Goal: Information Seeking & Learning: Learn about a topic

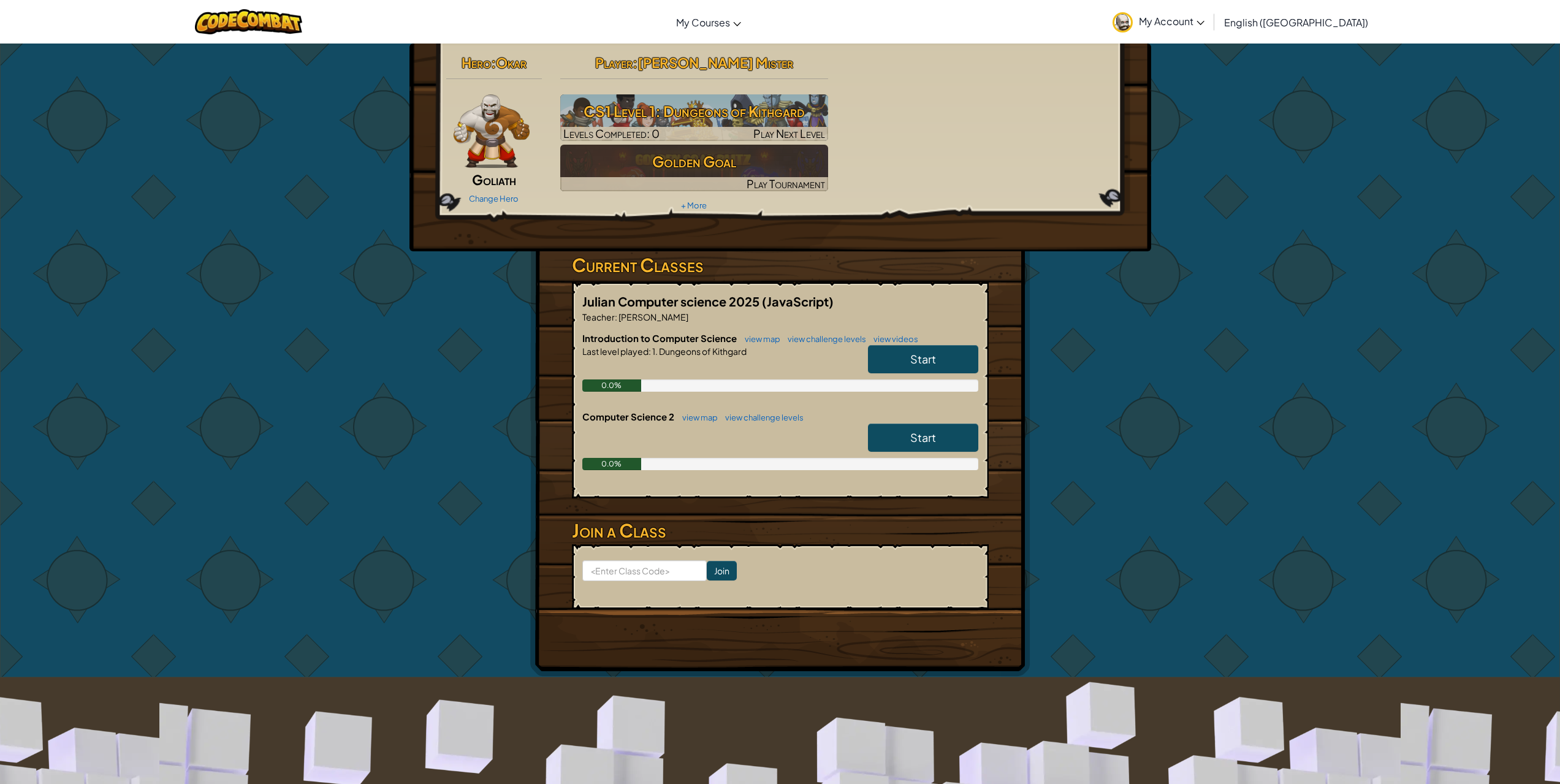
click at [918, 357] on span "Start" at bounding box center [923, 359] width 26 height 14
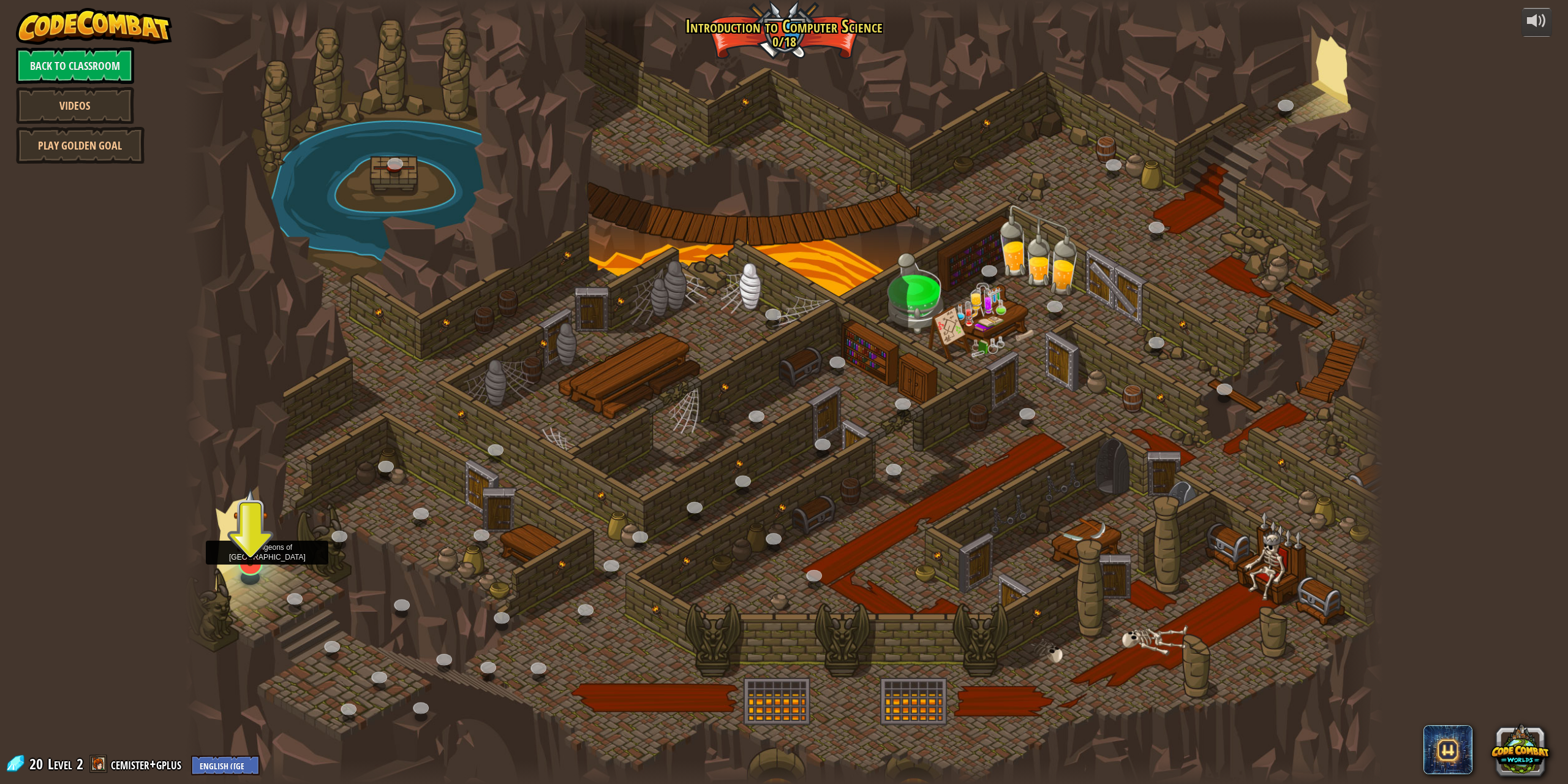
click at [257, 532] on img at bounding box center [251, 526] width 34 height 79
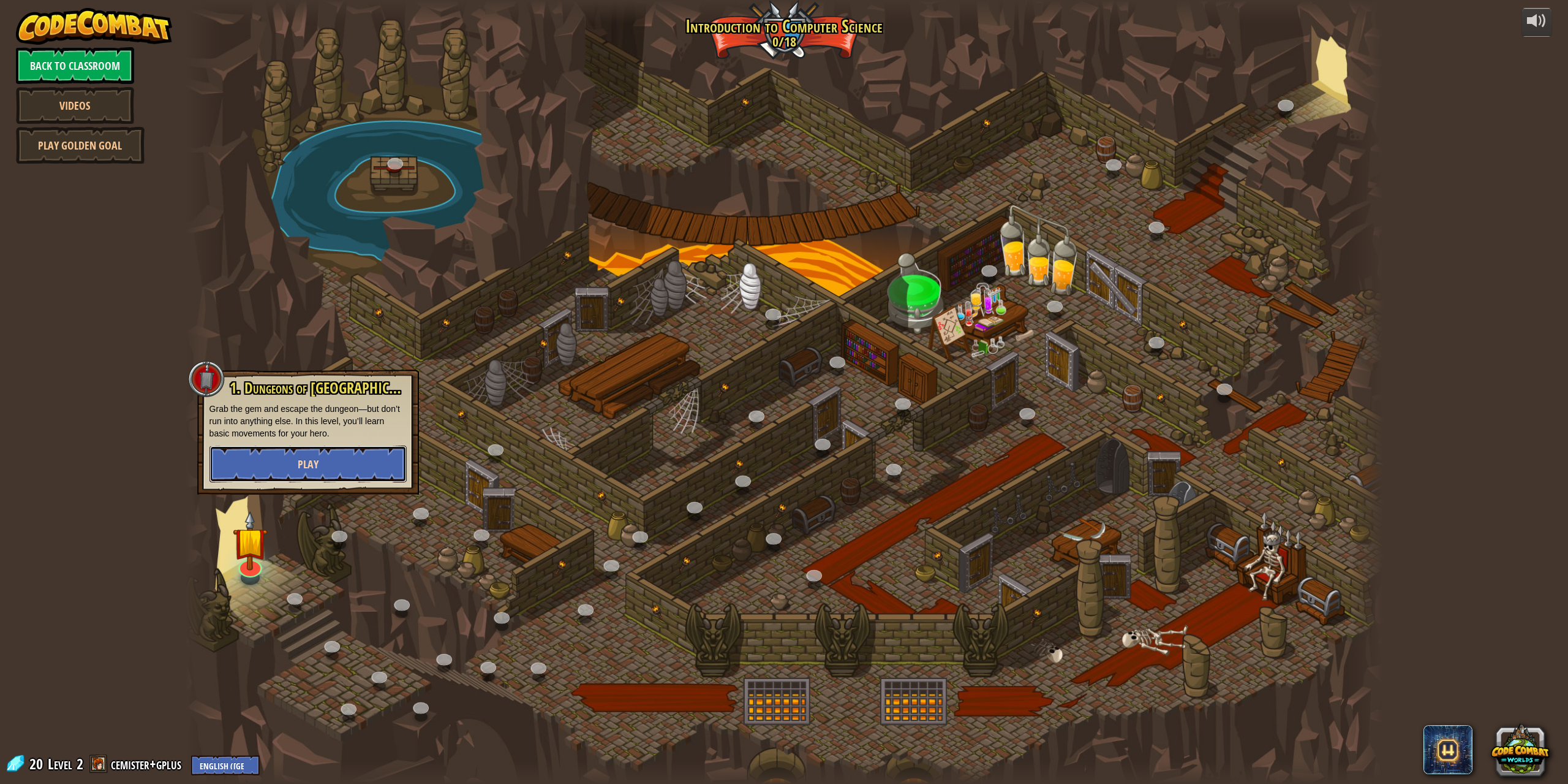
click at [358, 458] on button "Play" at bounding box center [308, 463] width 198 height 37
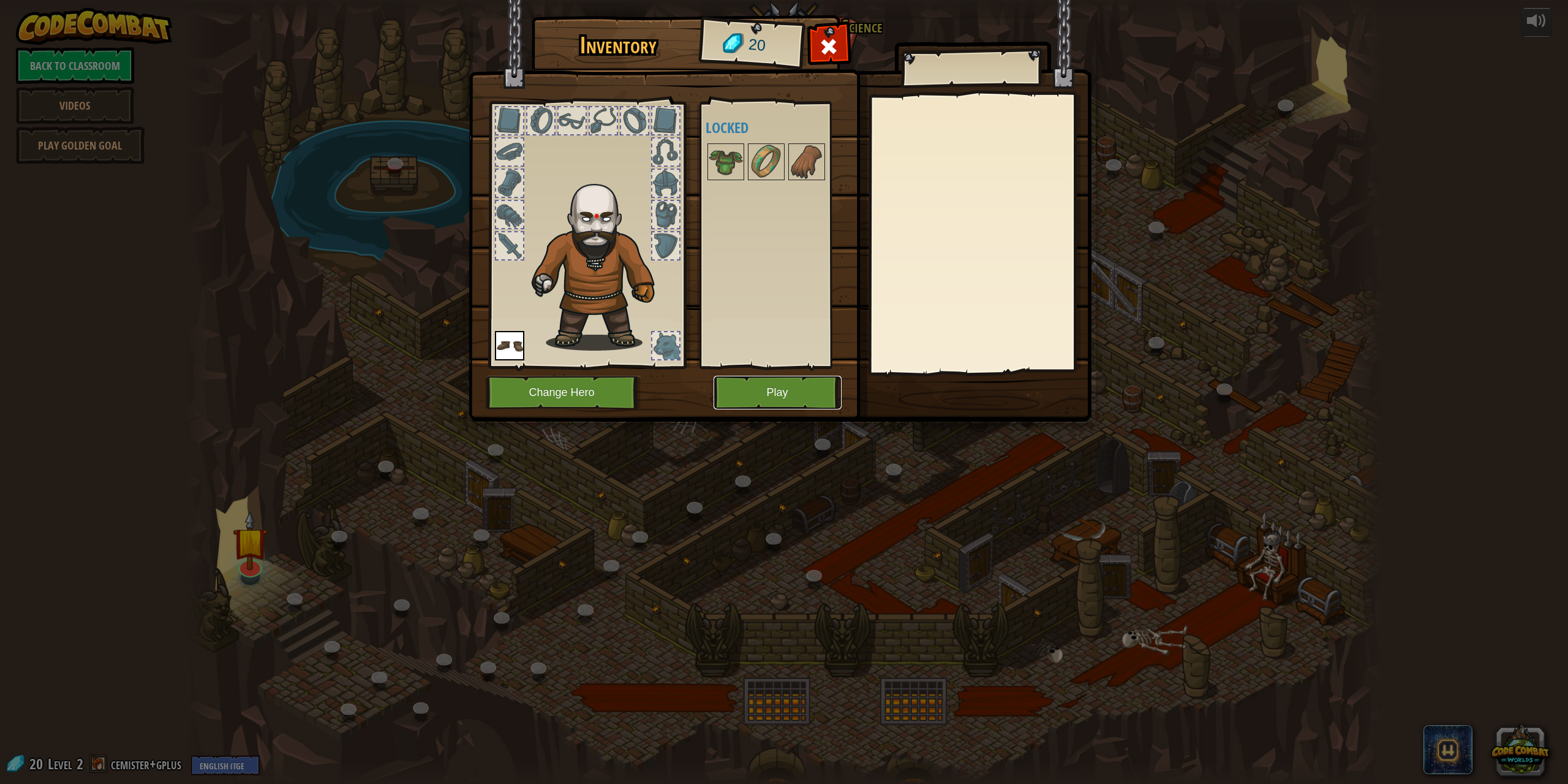
click at [786, 395] on button "Play" at bounding box center [778, 392] width 128 height 33
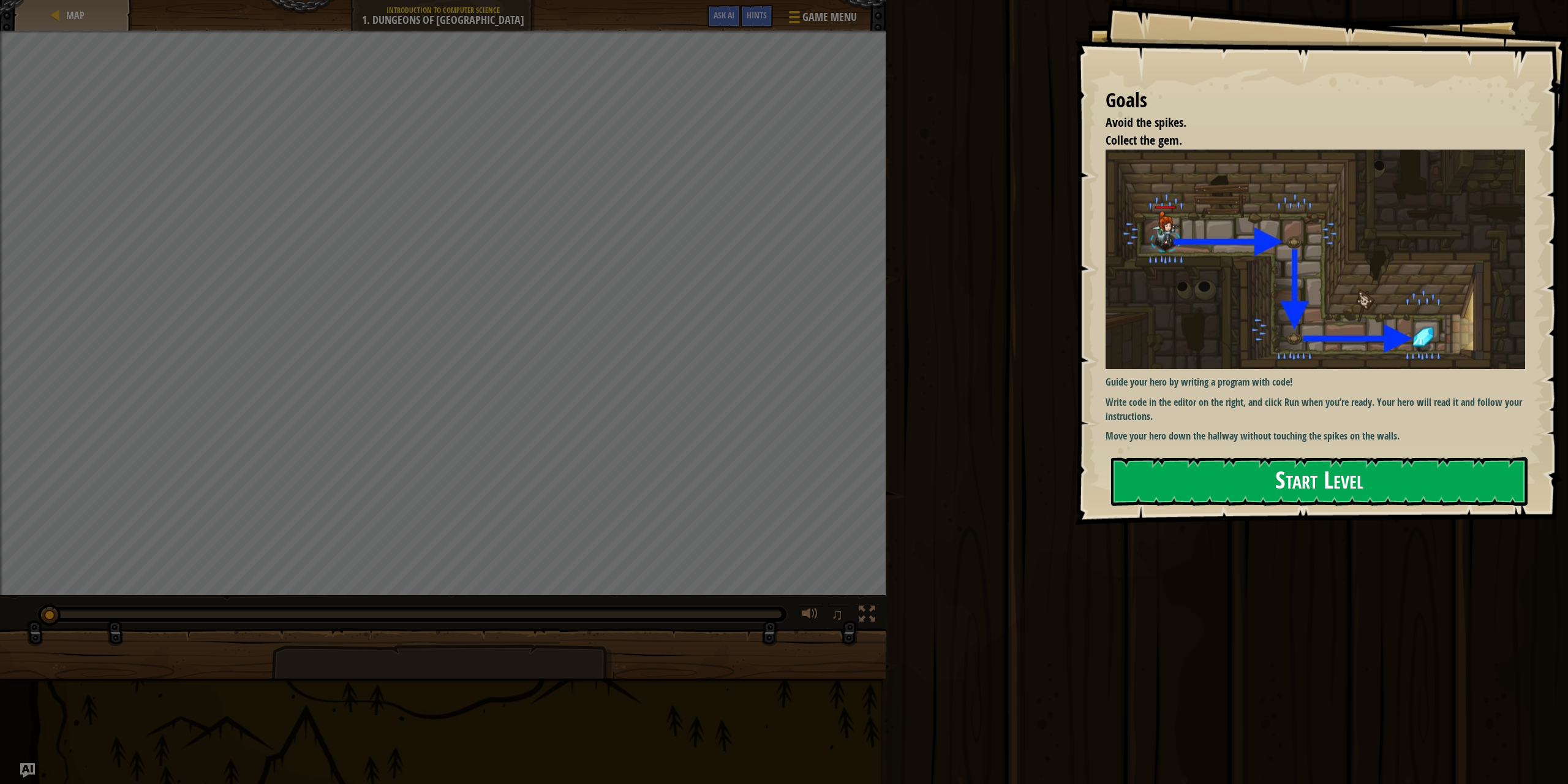
click at [1299, 490] on button "Start Level" at bounding box center [1319, 481] width 417 height 49
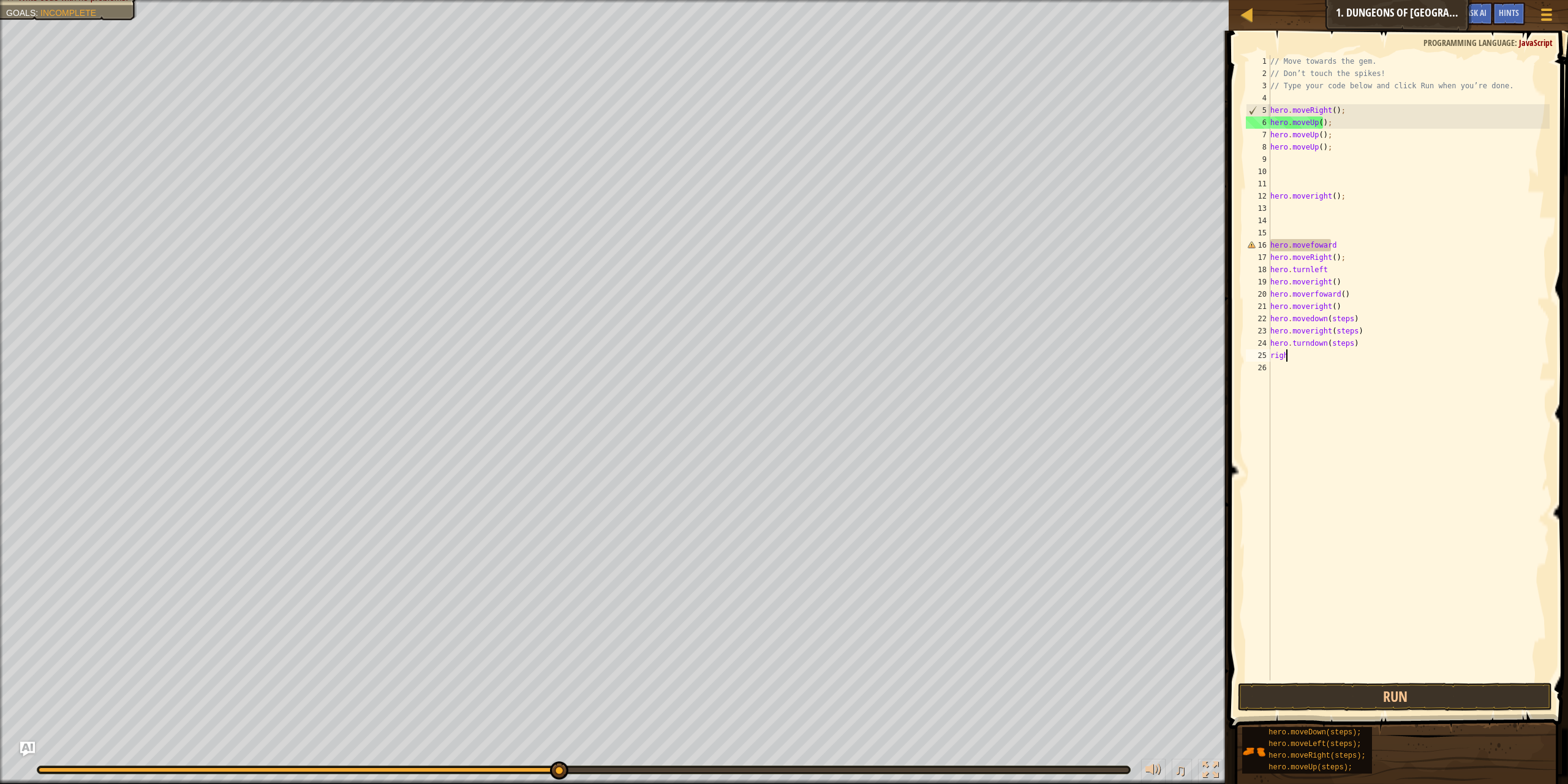
type textarea "r"
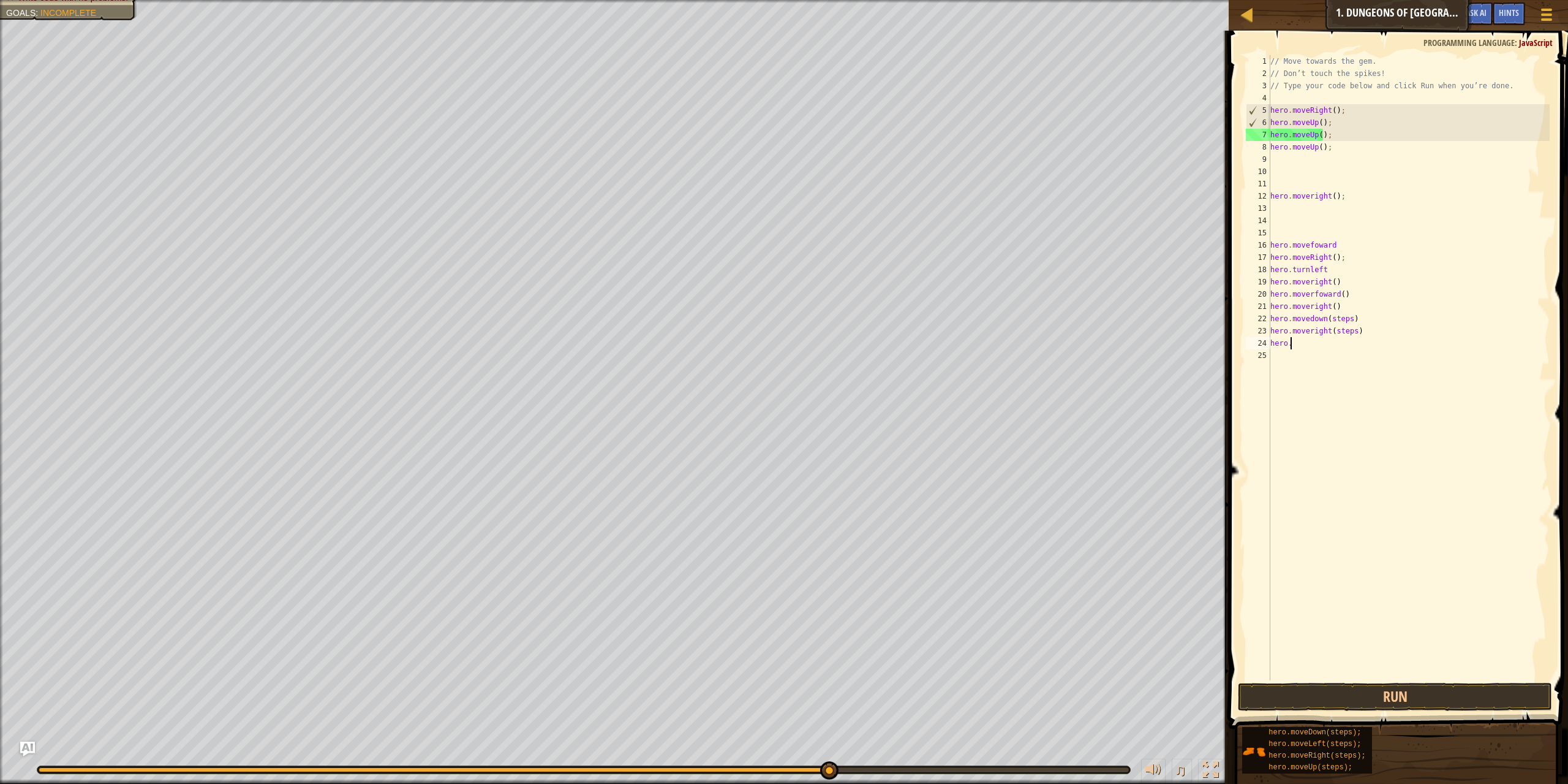
type textarea "h"
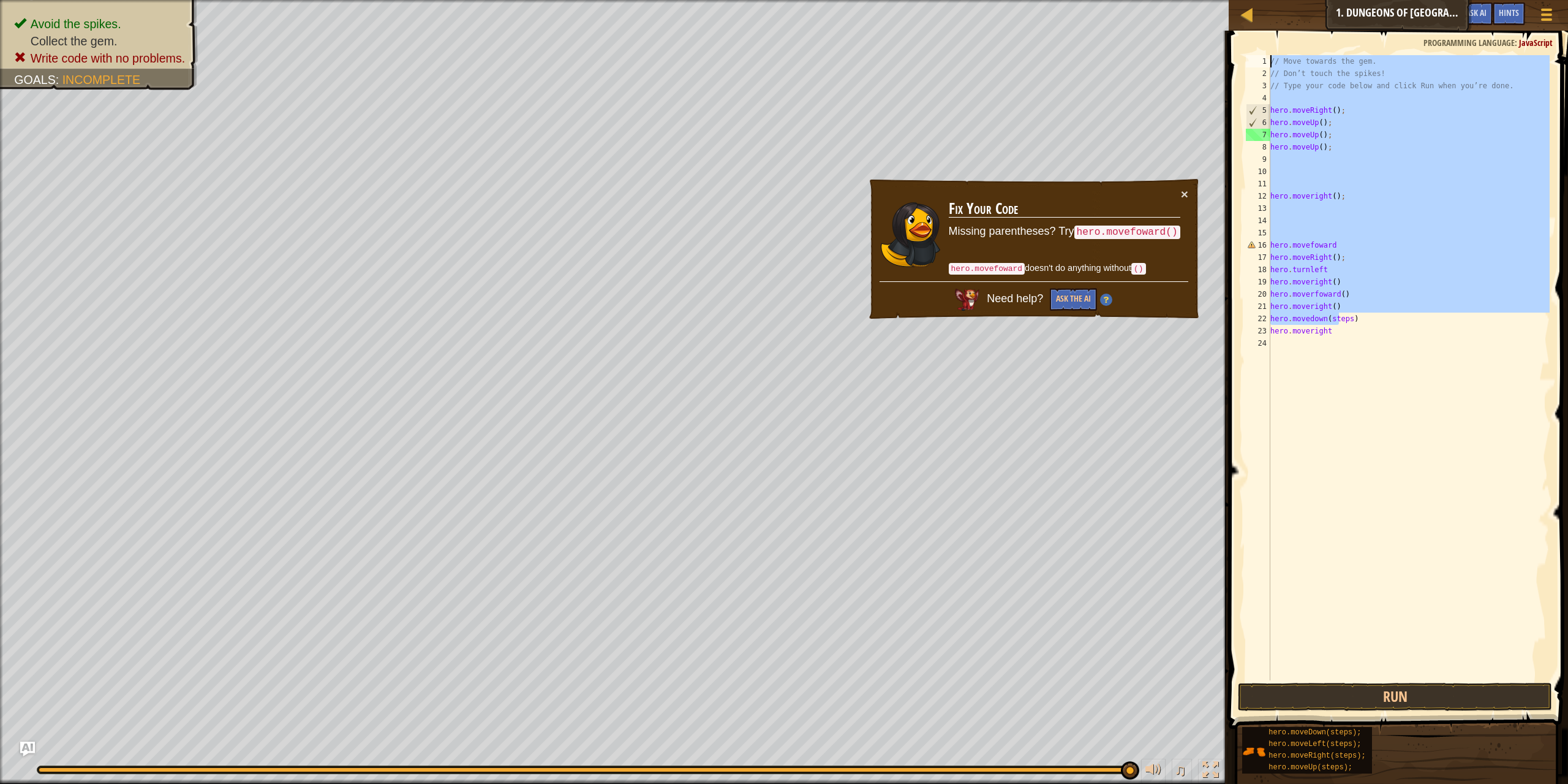
drag, startPoint x: 1340, startPoint y: 324, endPoint x: 1251, endPoint y: 32, distance: 305.3
click at [1251, 37] on div "hero.moveright 1 2 3 4 5 6 7 8 9 10 11 12 13 14 15 16 17 18 19 20 21 22 23 24 /…" at bounding box center [1396, 404] width 343 height 734
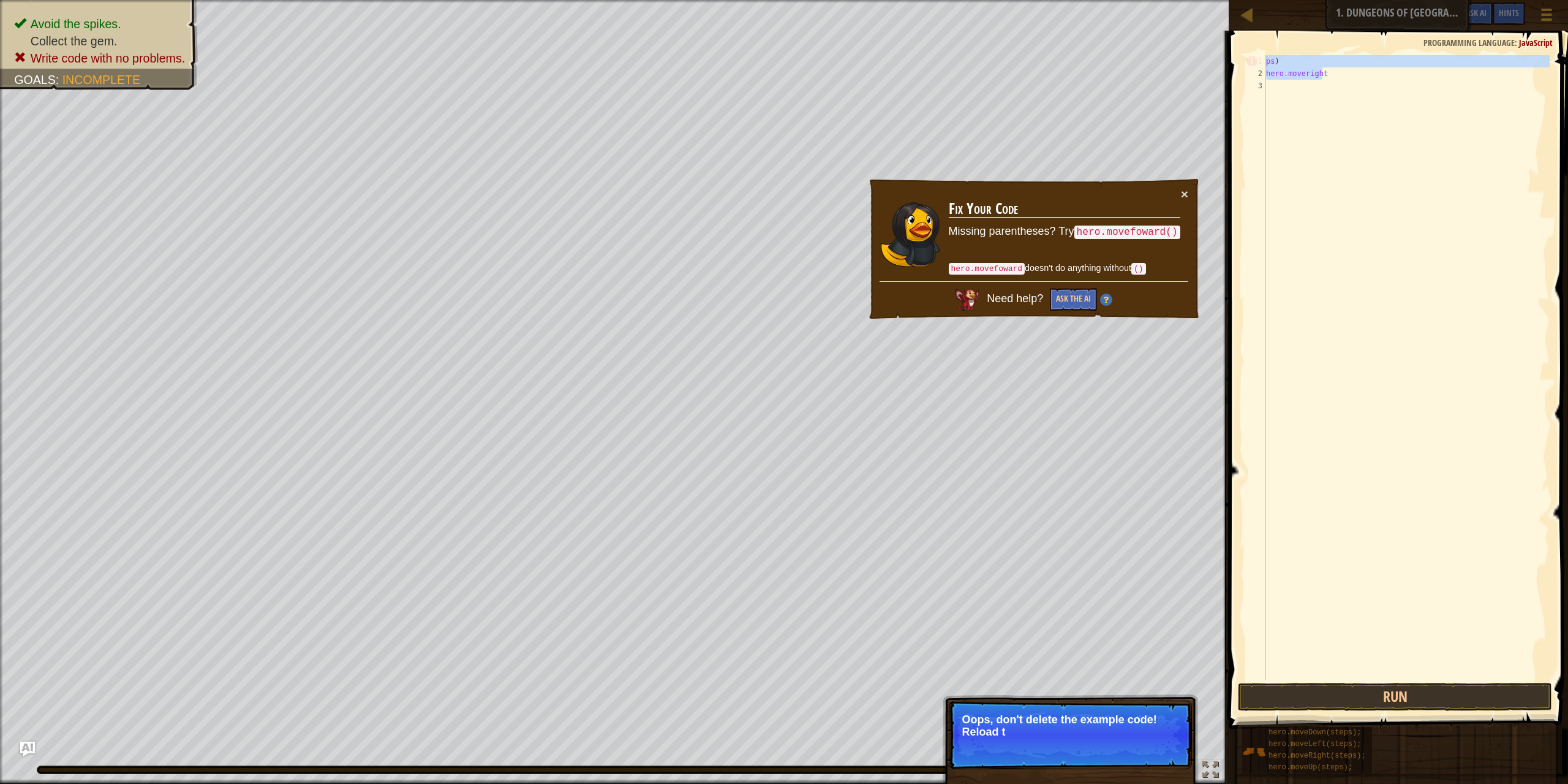
drag, startPoint x: 1329, startPoint y: 68, endPoint x: 1262, endPoint y: 63, distance: 67.2
click at [1262, 63] on div "ps) 1 2 3 ps ) hero . moveright ההההההההההההההההההההההההההההההההההההההההההההההה…" at bounding box center [1396, 367] width 306 height 625
type textarea "ps) hero.moveright"
click at [1359, 104] on div "ps ) hero . moveright" at bounding box center [1406, 379] width 286 height 650
drag, startPoint x: 1329, startPoint y: 76, endPoint x: 1269, endPoint y: 79, distance: 60.1
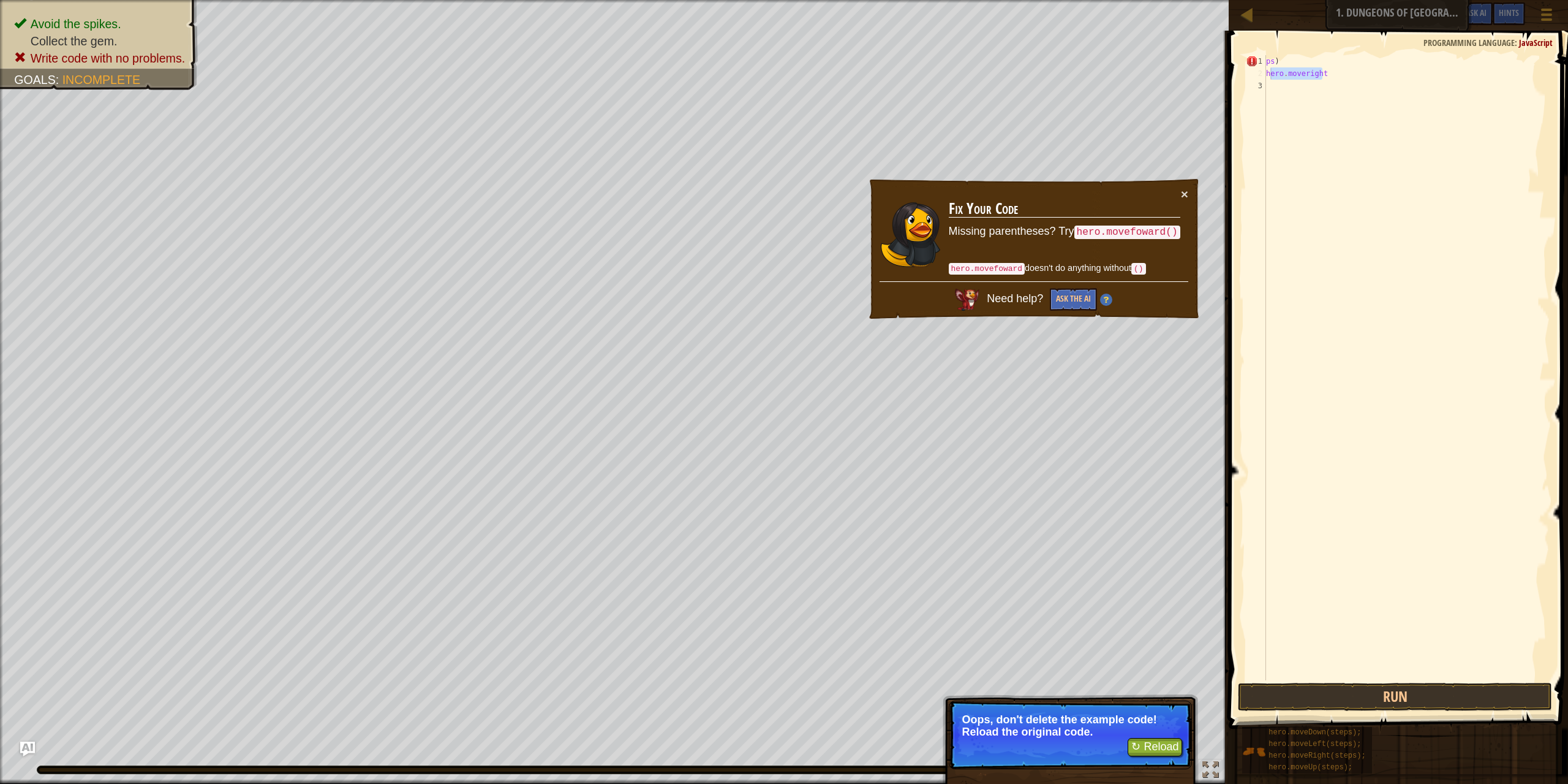
click at [1269, 79] on div "ps ) hero . moveright" at bounding box center [1406, 379] width 286 height 650
type textarea "hero.moveright"
click at [1322, 77] on div "ps ) hero . moveright" at bounding box center [1406, 367] width 286 height 625
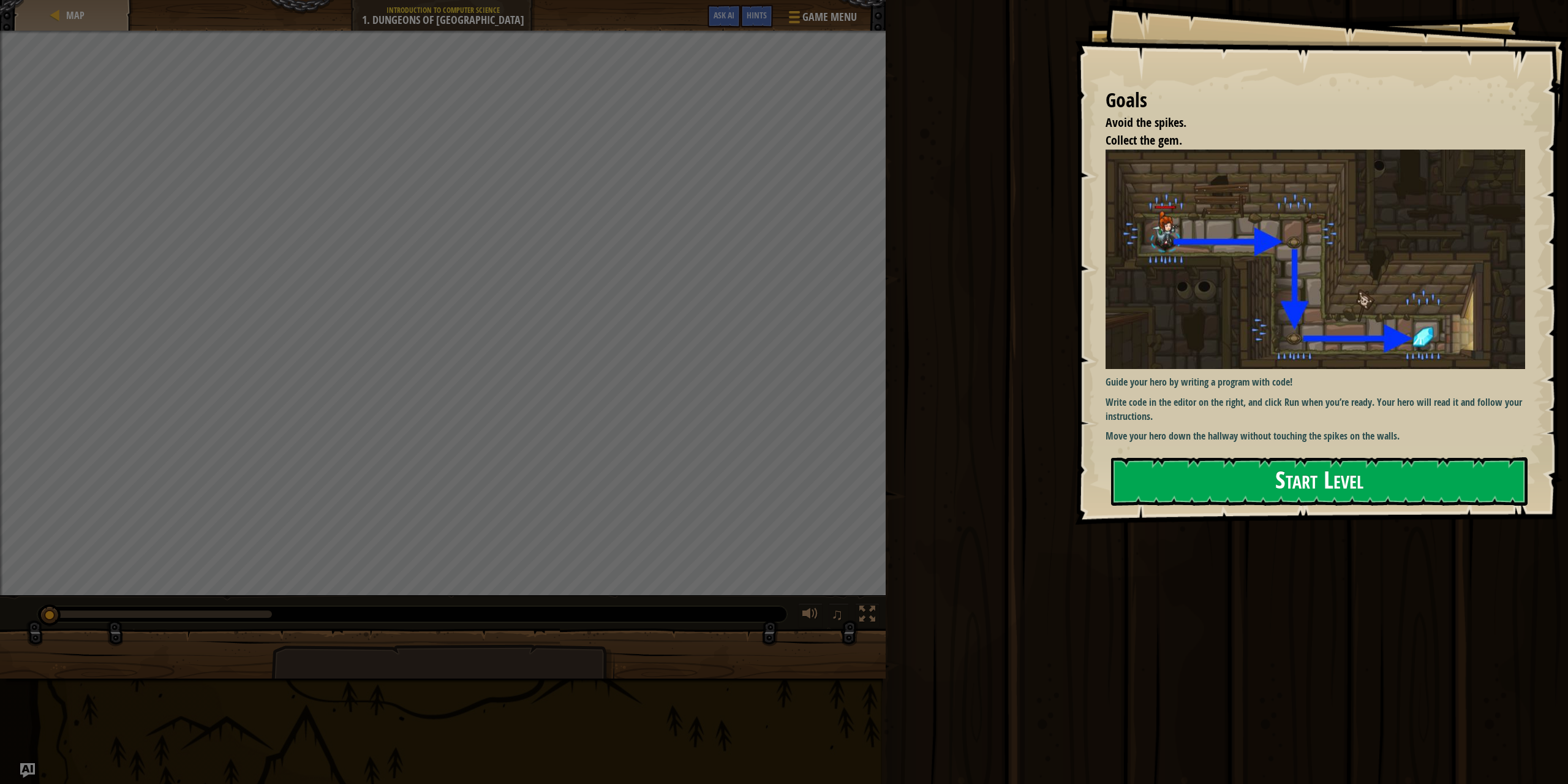
click at [1182, 457] on button "Start Level" at bounding box center [1319, 481] width 417 height 49
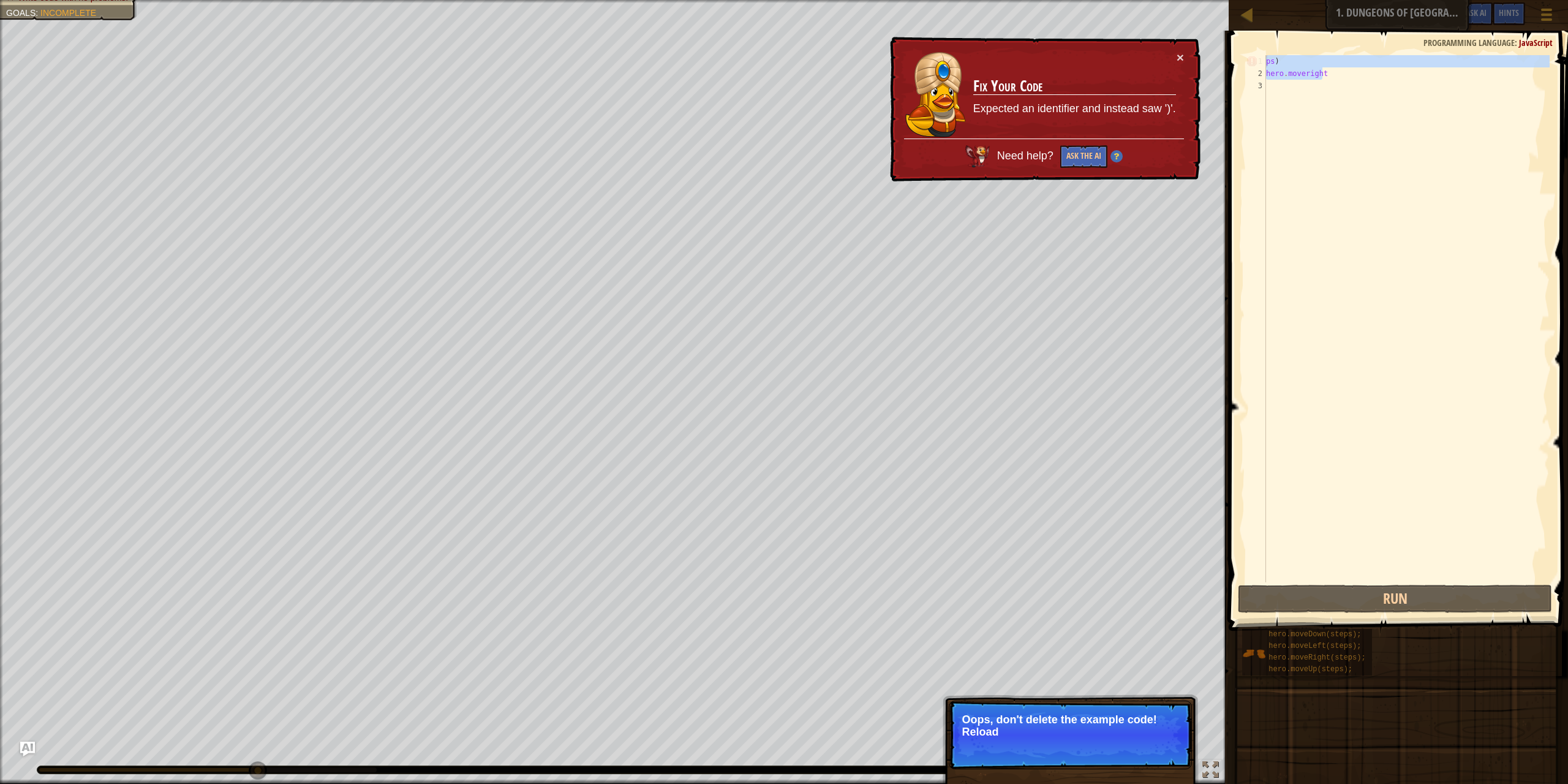
drag, startPoint x: 989, startPoint y: 44, endPoint x: 935, endPoint y: 46, distance: 54.0
click at [935, 46] on div "Map Introduction to Computer Science 1. Dungeons of Kithgard Game Menu Done Hin…" at bounding box center [784, 392] width 1568 height 784
type textarea "ps) hero.moveright"
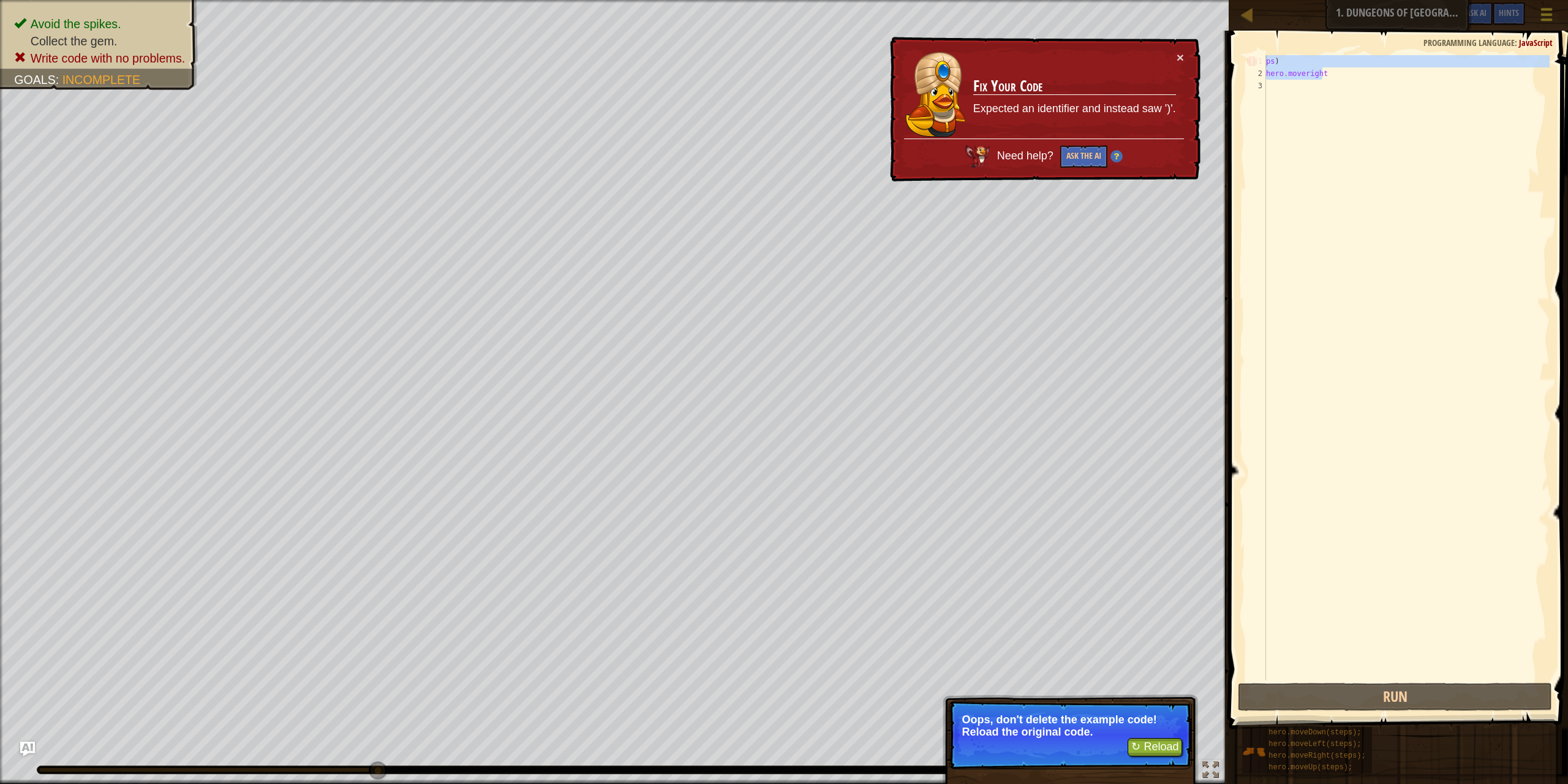
click at [1551, 10] on span at bounding box center [1547, 9] width 12 height 3
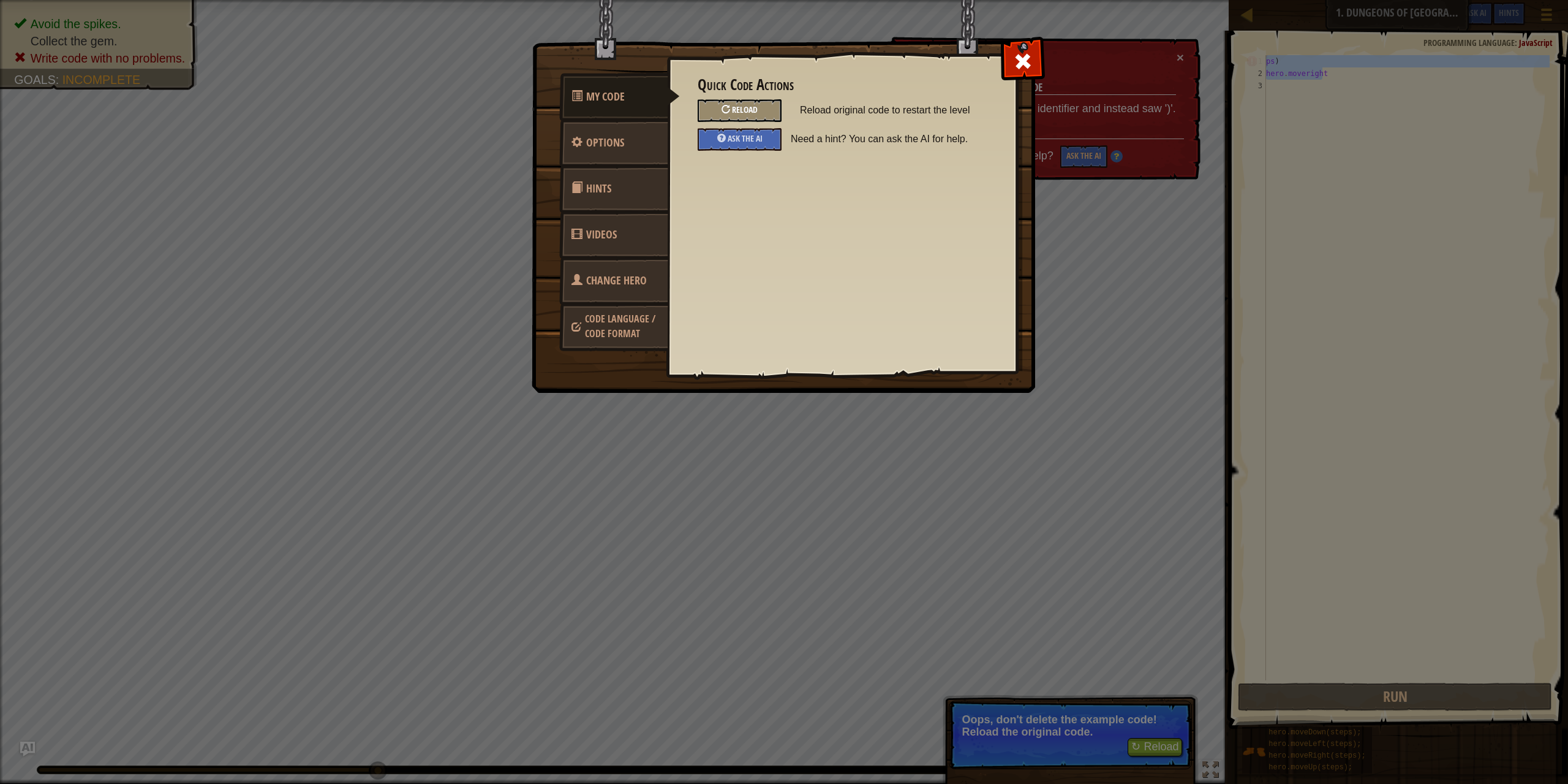
click at [743, 102] on div "Reload" at bounding box center [739, 110] width 84 height 22
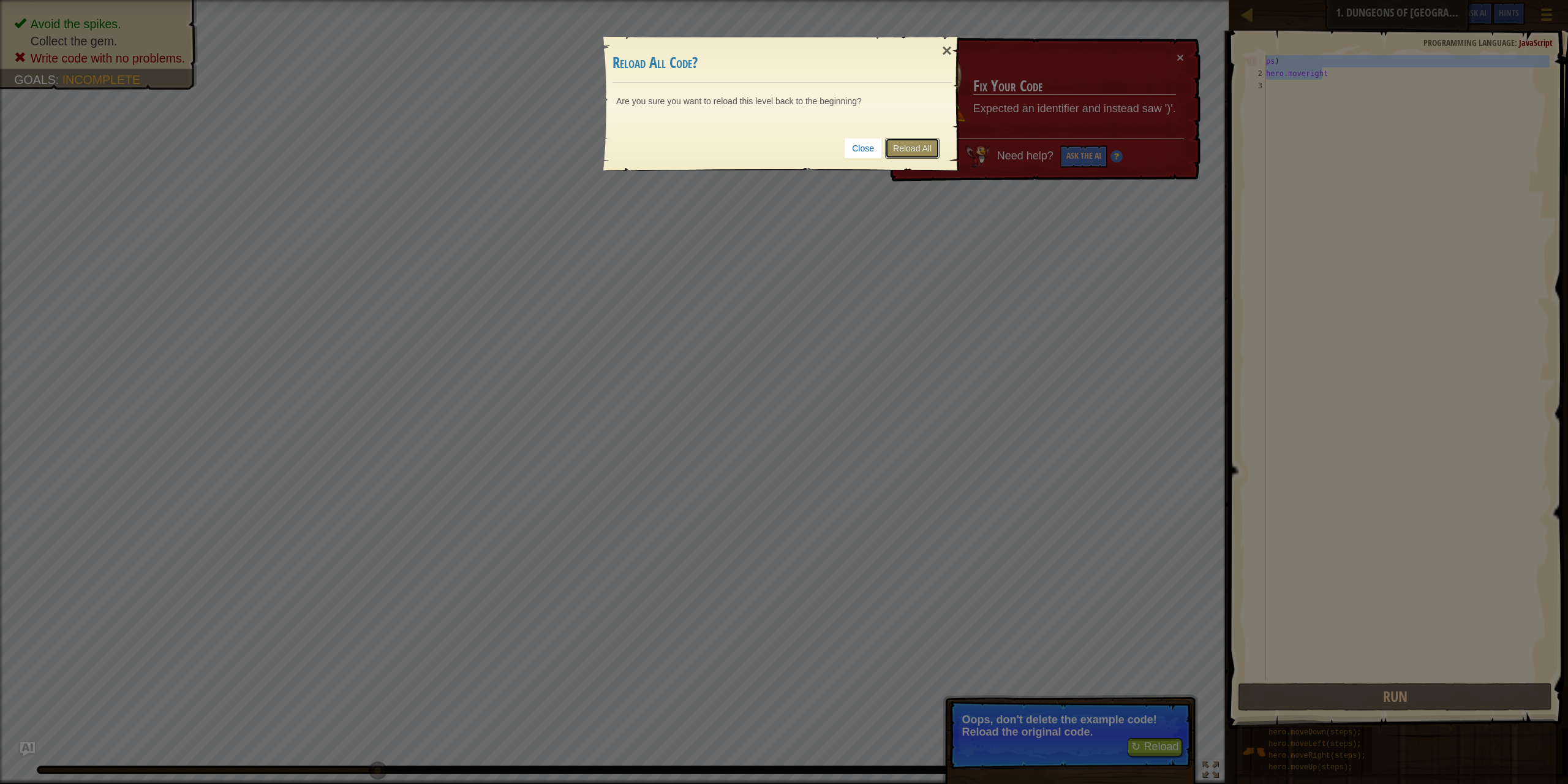
click at [932, 151] on link "Reload All" at bounding box center [912, 148] width 55 height 21
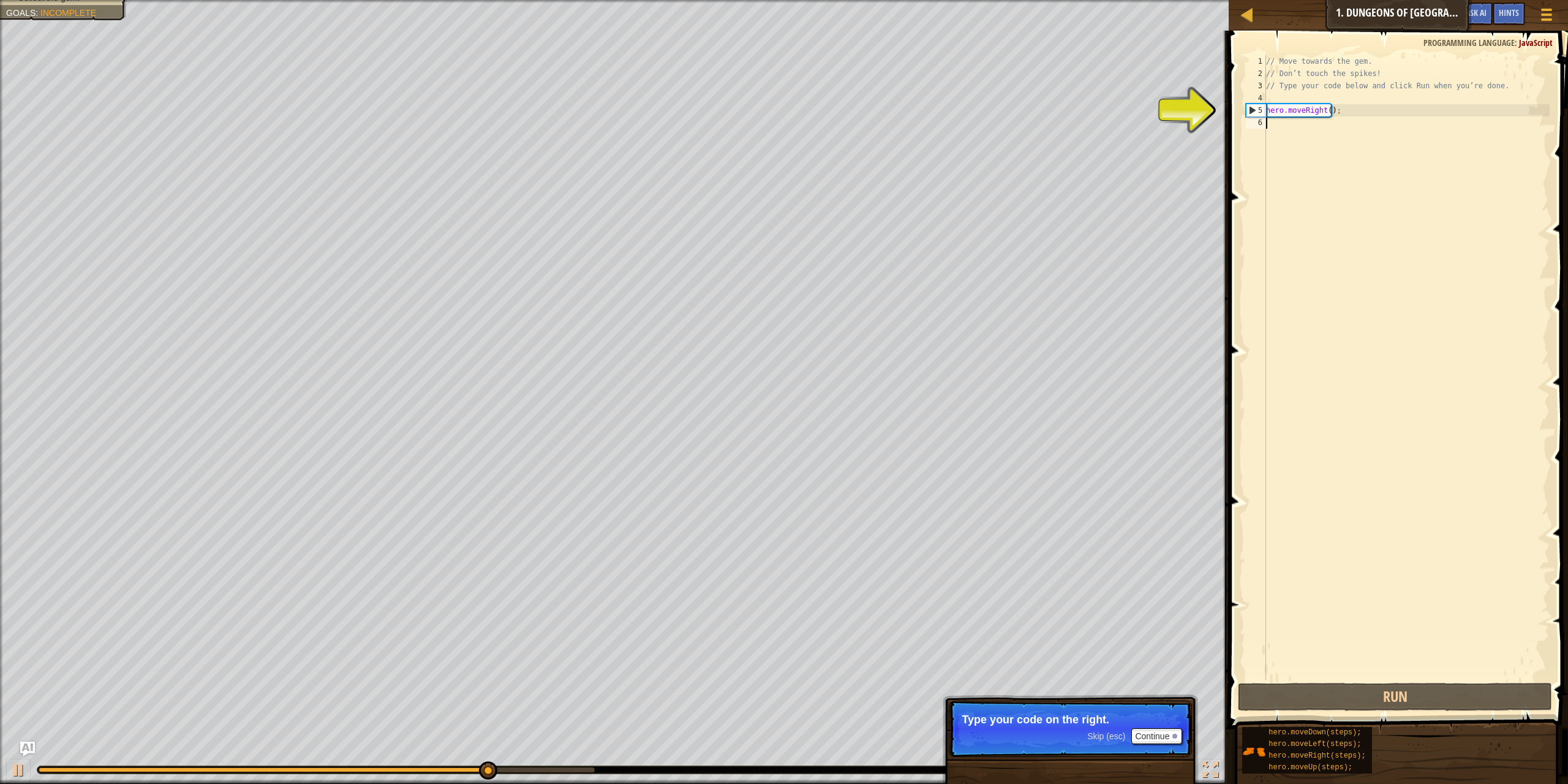
type textarea "d"
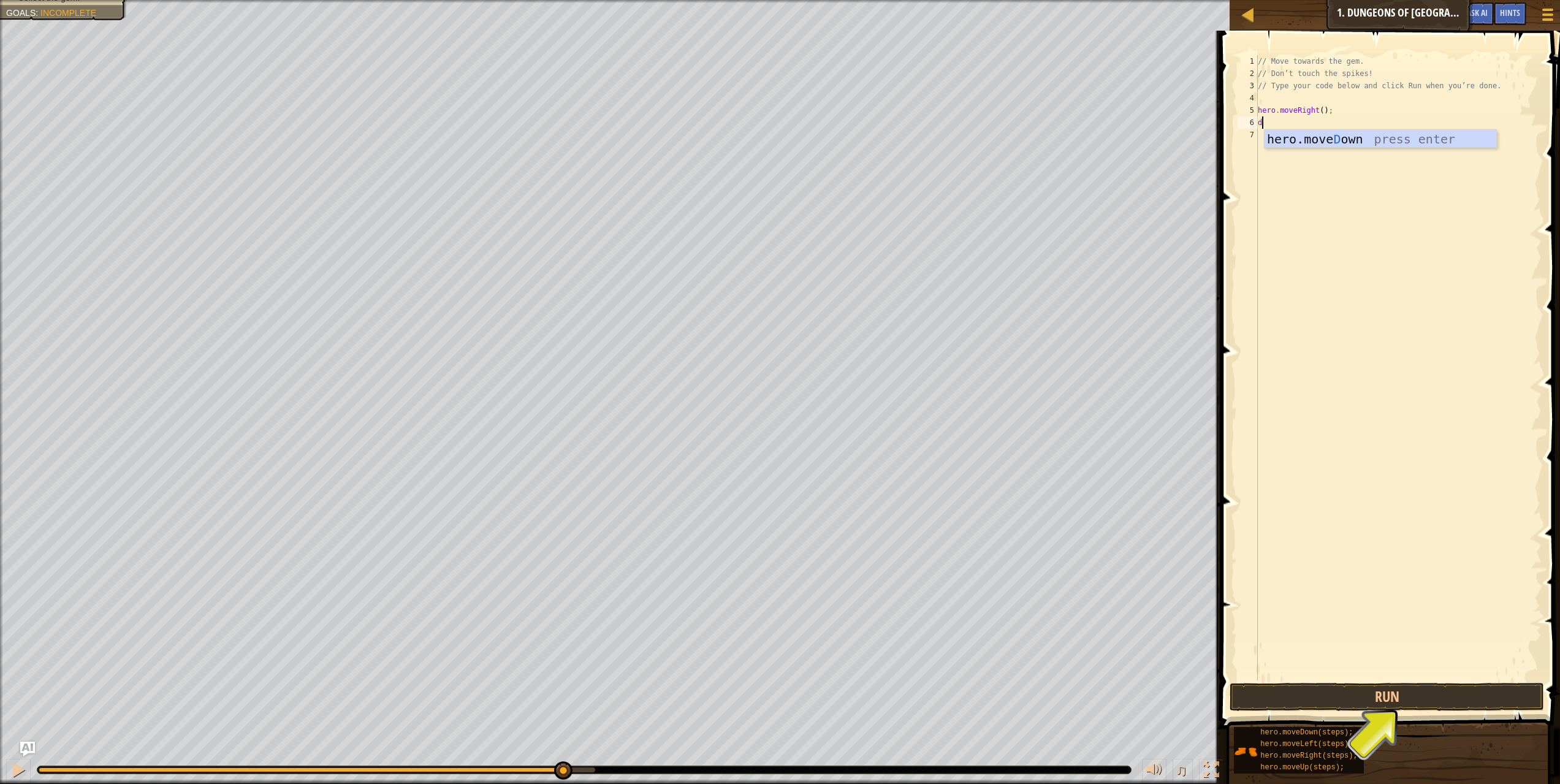
click at [1302, 146] on div "hero.move D own press enter" at bounding box center [1380, 157] width 232 height 55
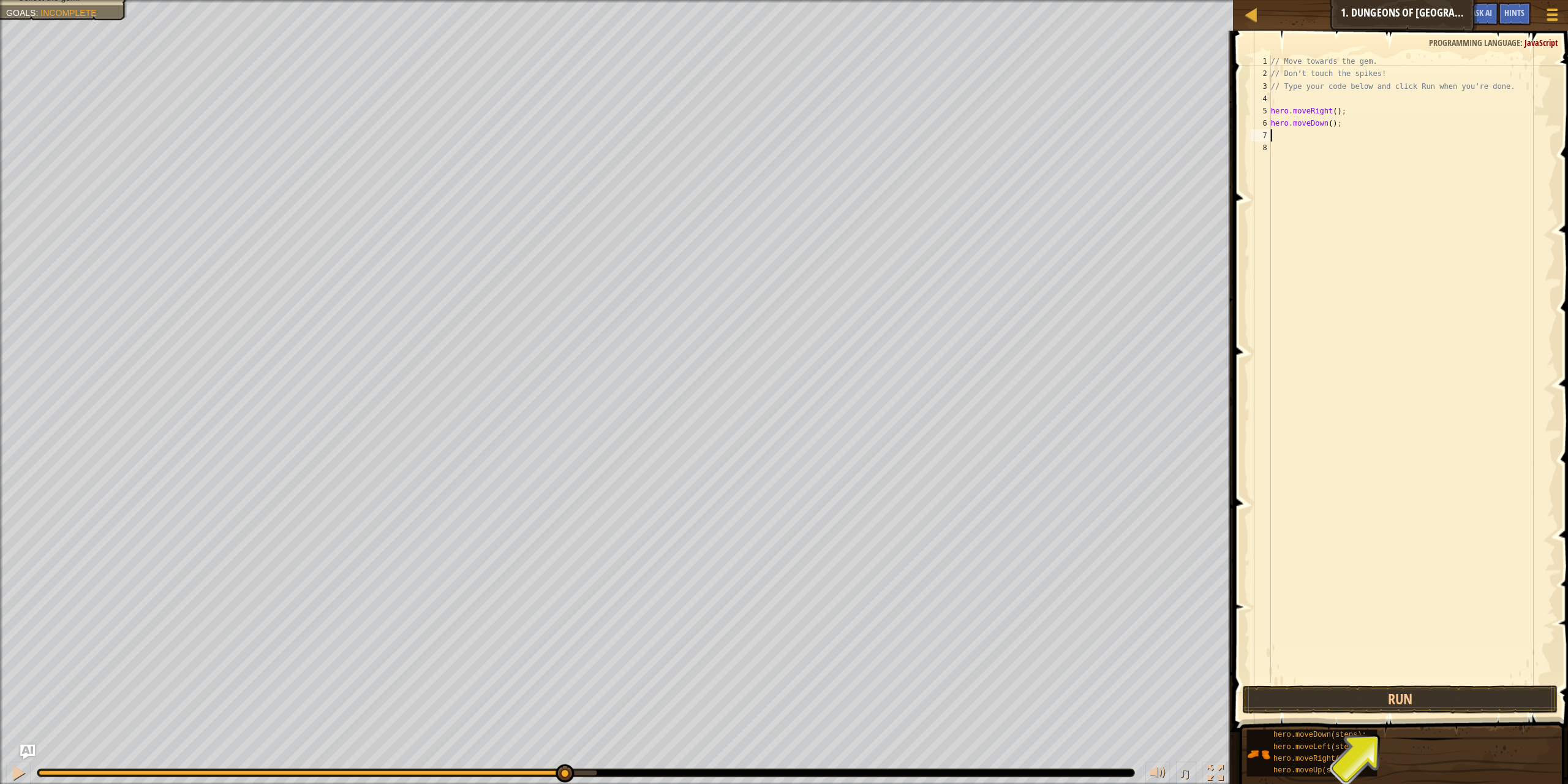
type textarea "r"
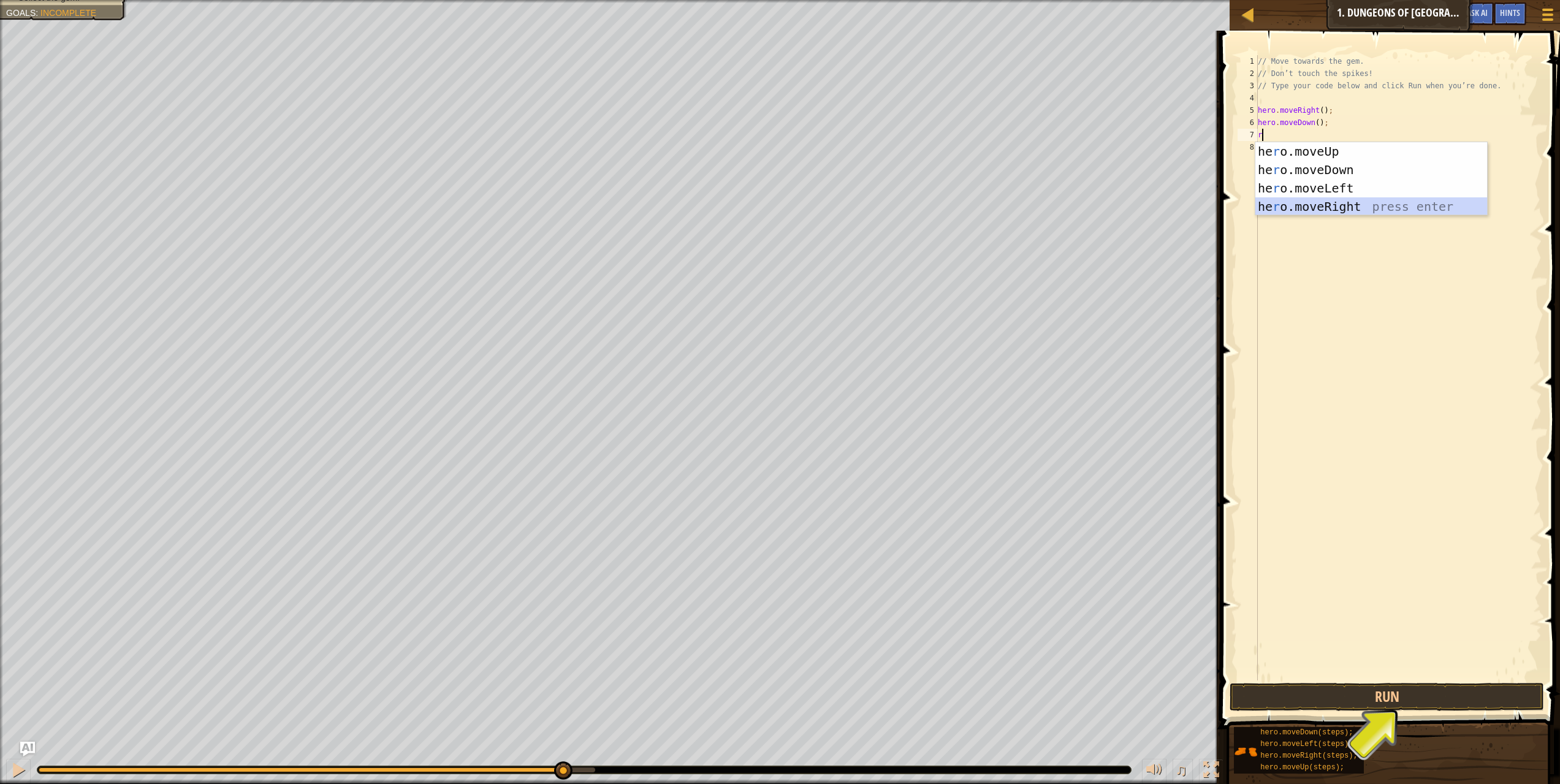
click at [1283, 201] on div "he r o.moveUp press enter he r o.moveDown press enter he r o.moveLeft press ent…" at bounding box center [1371, 197] width 232 height 110
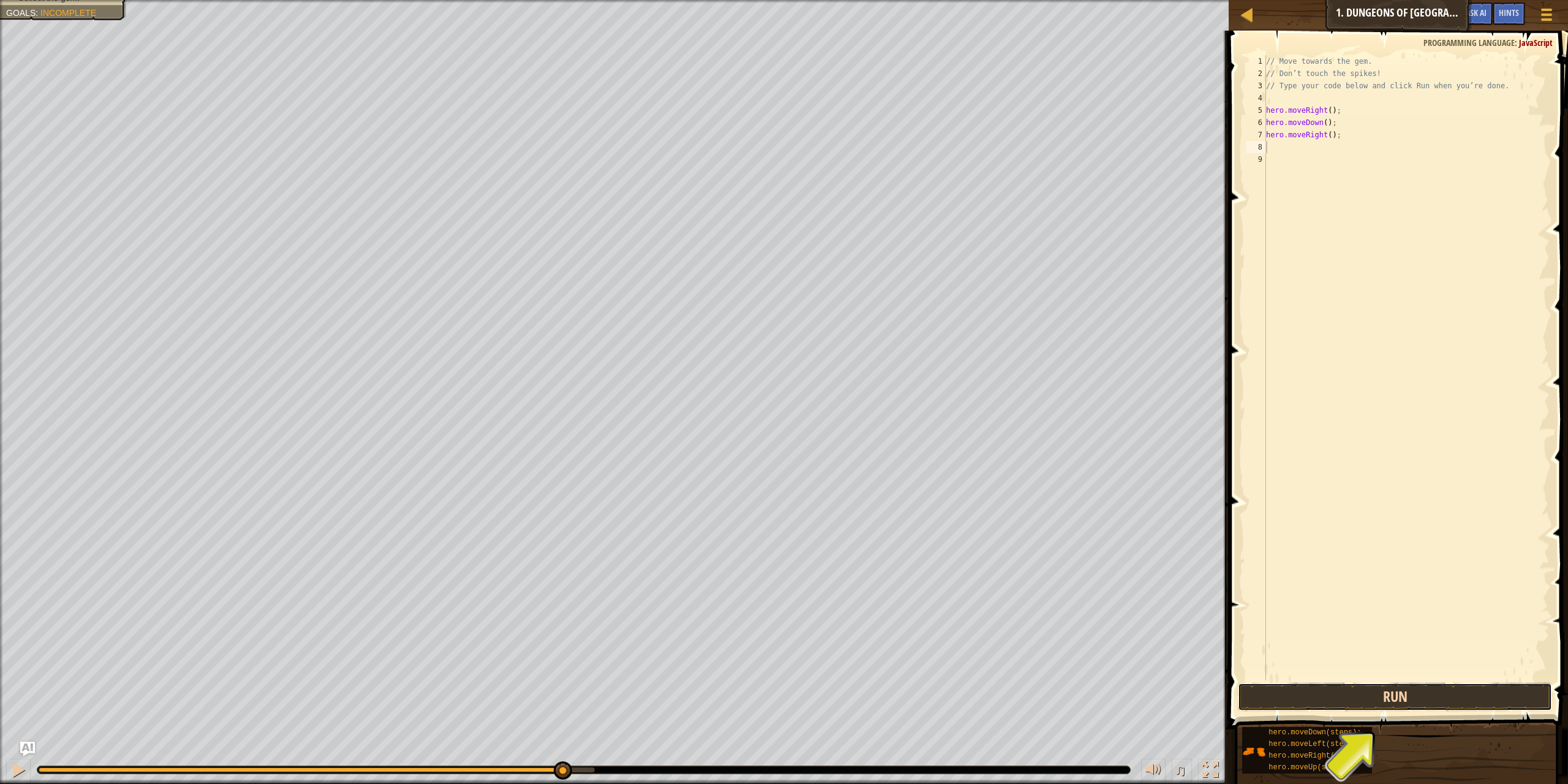
click at [1406, 691] on button "Run" at bounding box center [1395, 696] width 315 height 28
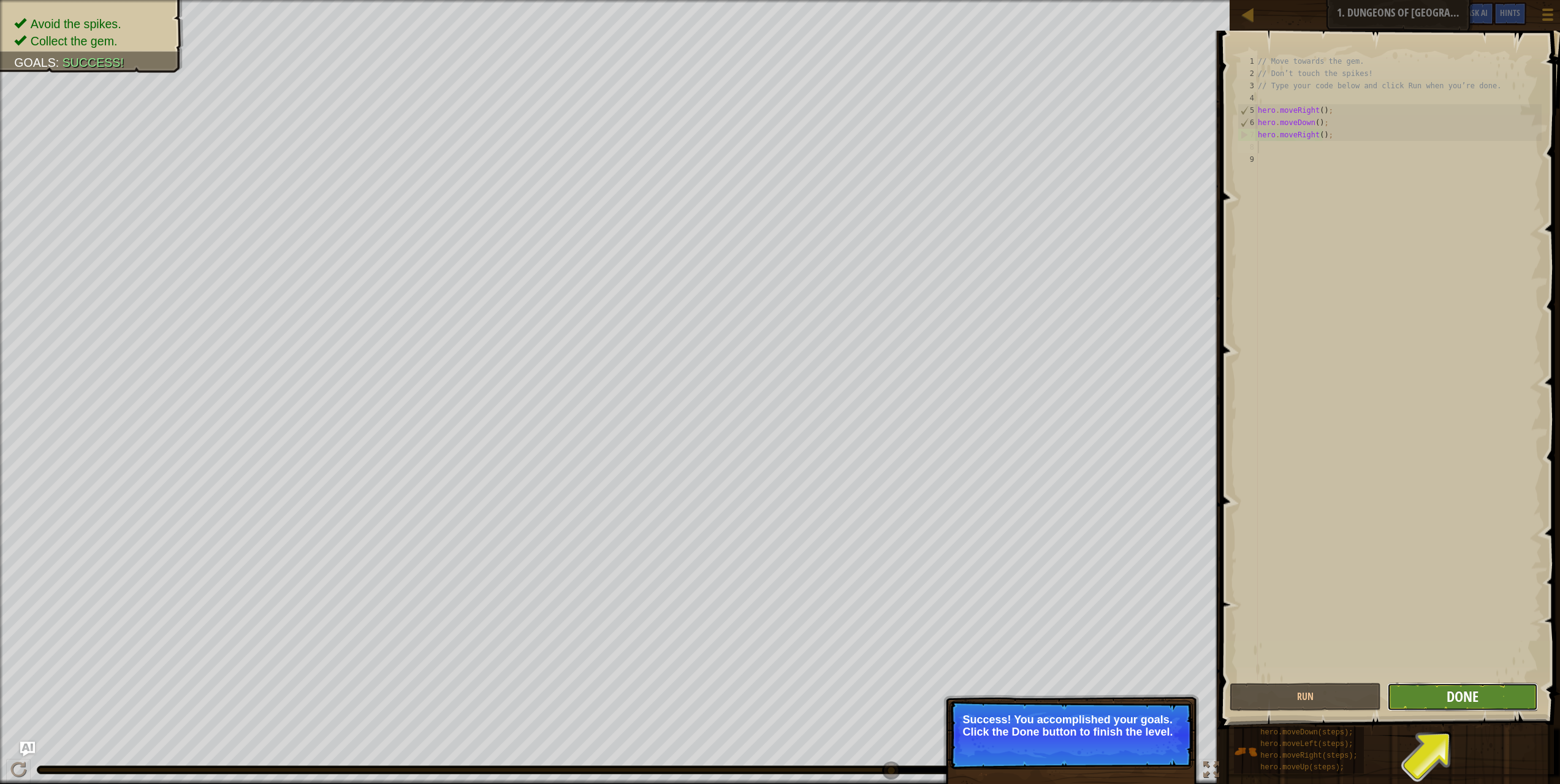
click at [1461, 696] on span "Done" at bounding box center [1462, 696] width 32 height 20
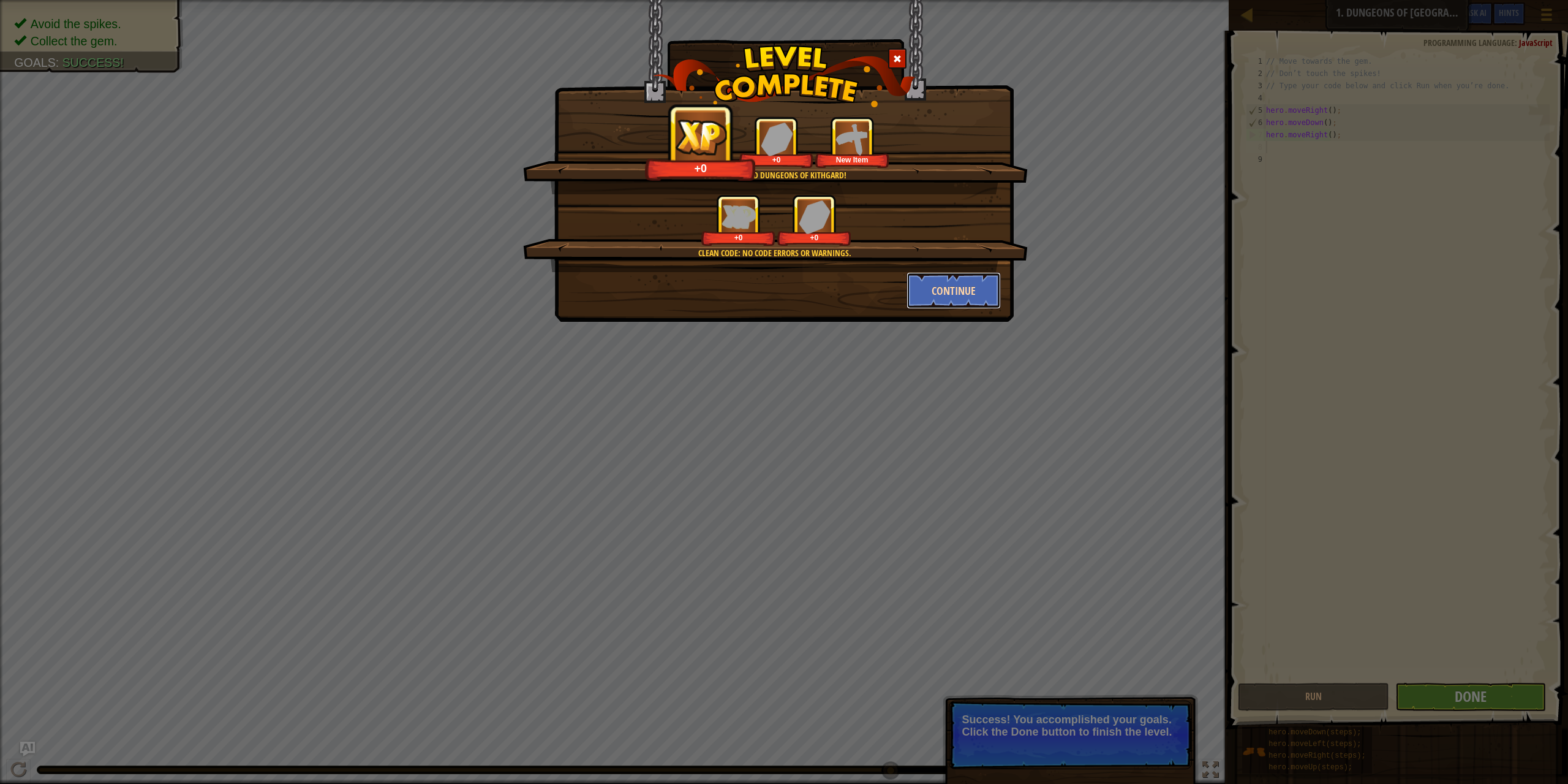
click at [962, 296] on button "Continue" at bounding box center [953, 290] width 95 height 37
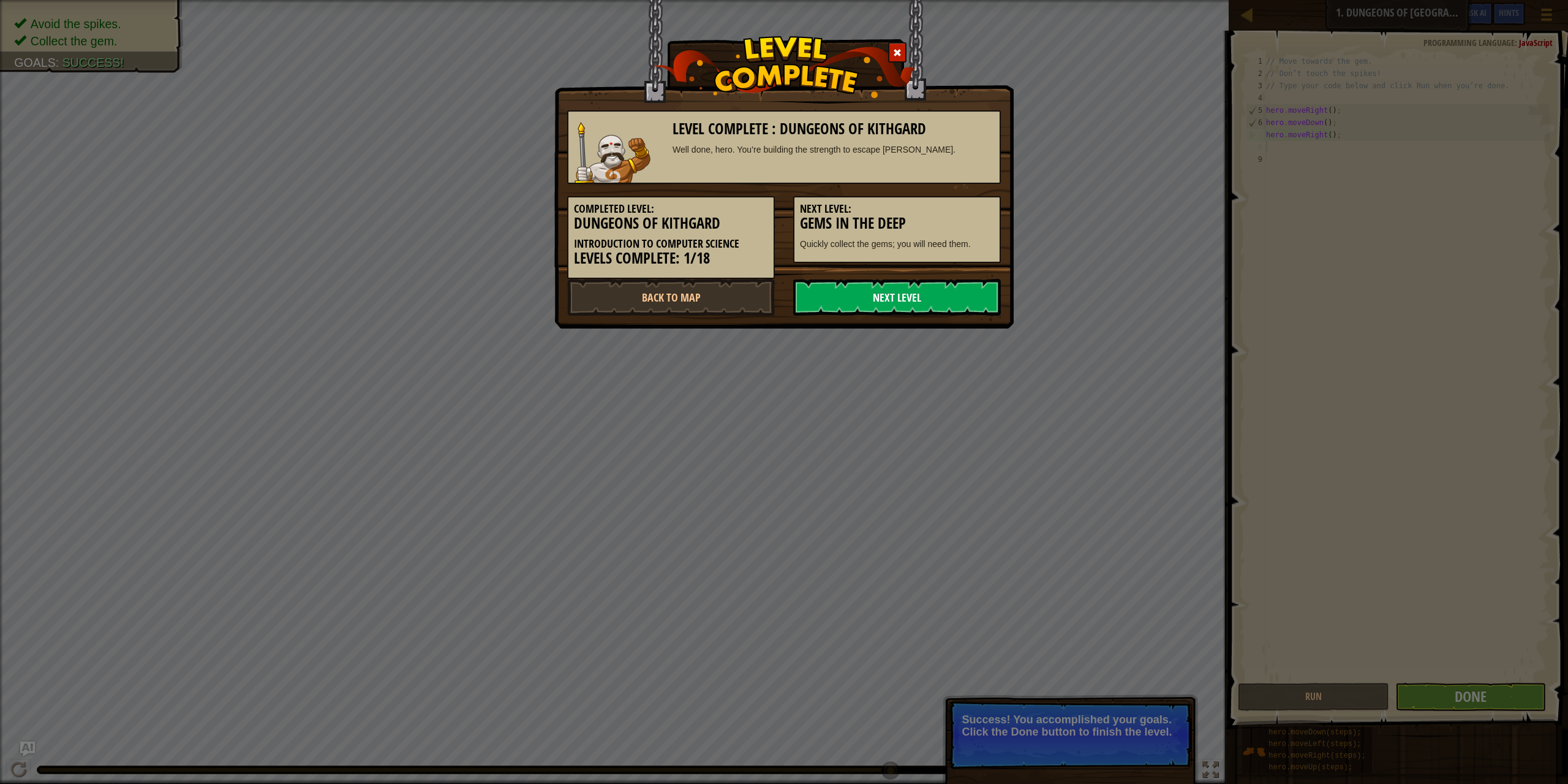
click at [885, 297] on link "Next Level" at bounding box center [896, 297] width 208 height 37
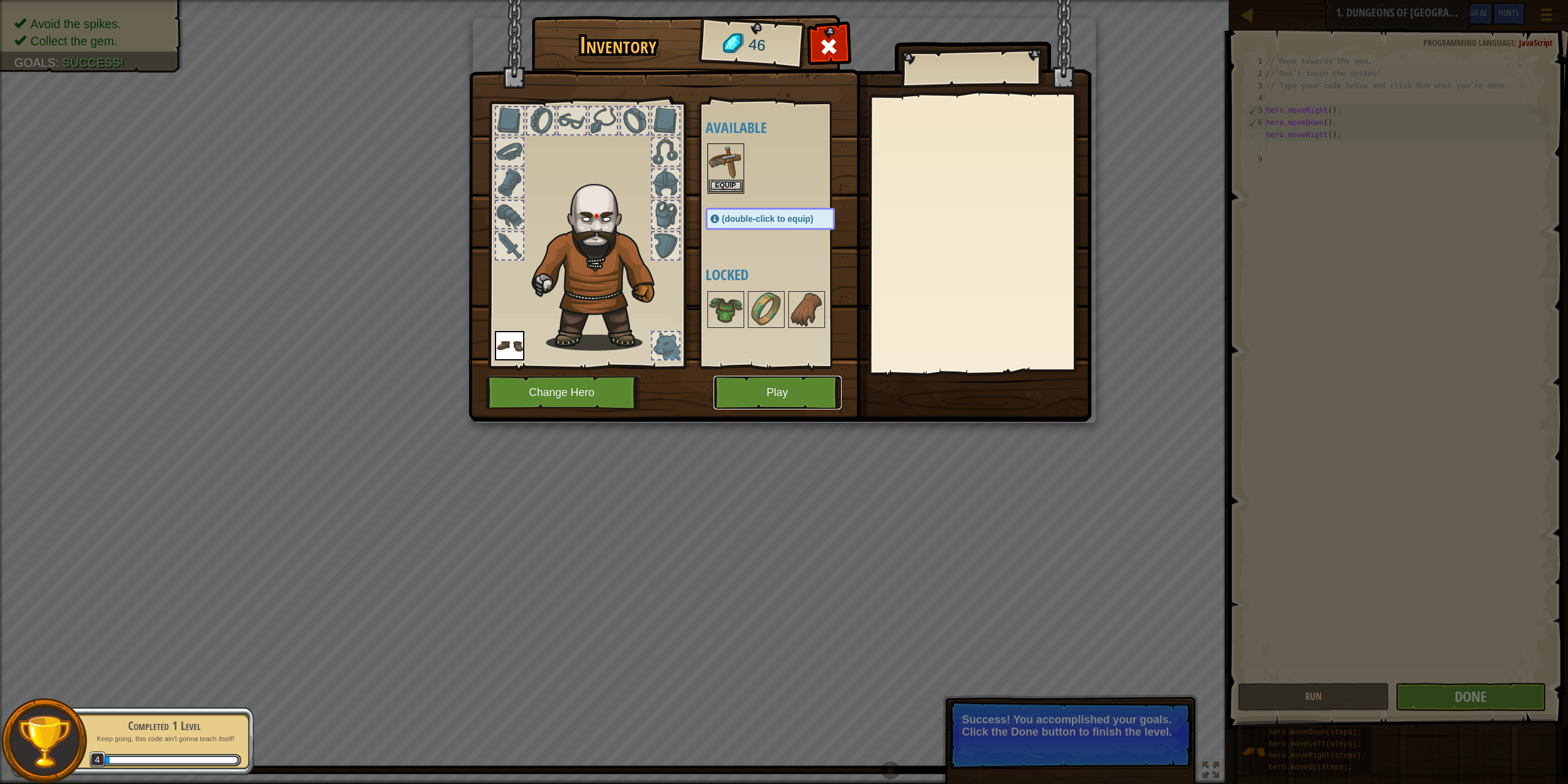
click at [817, 384] on button "Play" at bounding box center [778, 392] width 128 height 33
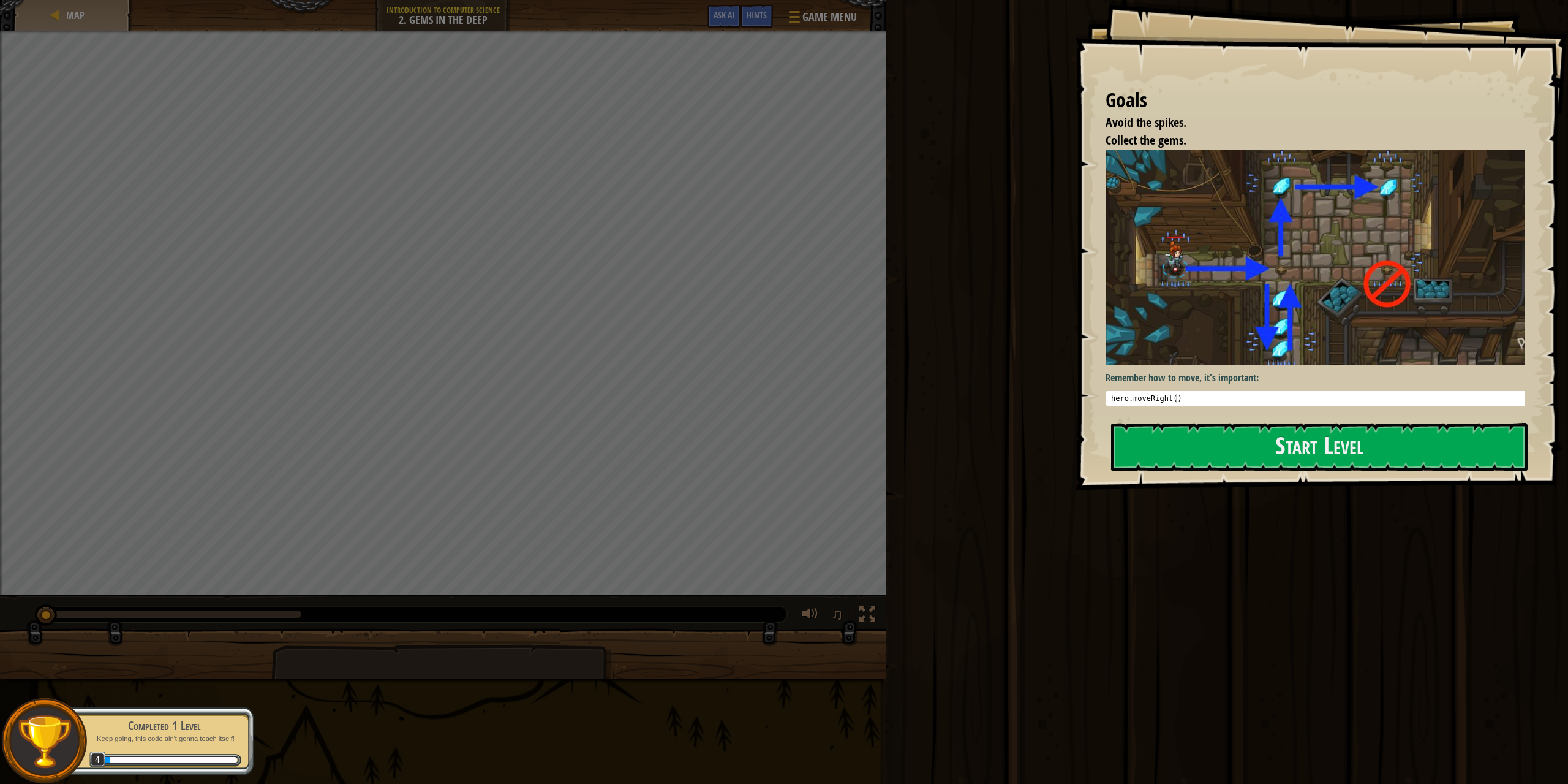
click at [1372, 344] on img at bounding box center [1319, 258] width 429 height 216
click at [1374, 452] on button "Start Level" at bounding box center [1319, 447] width 417 height 49
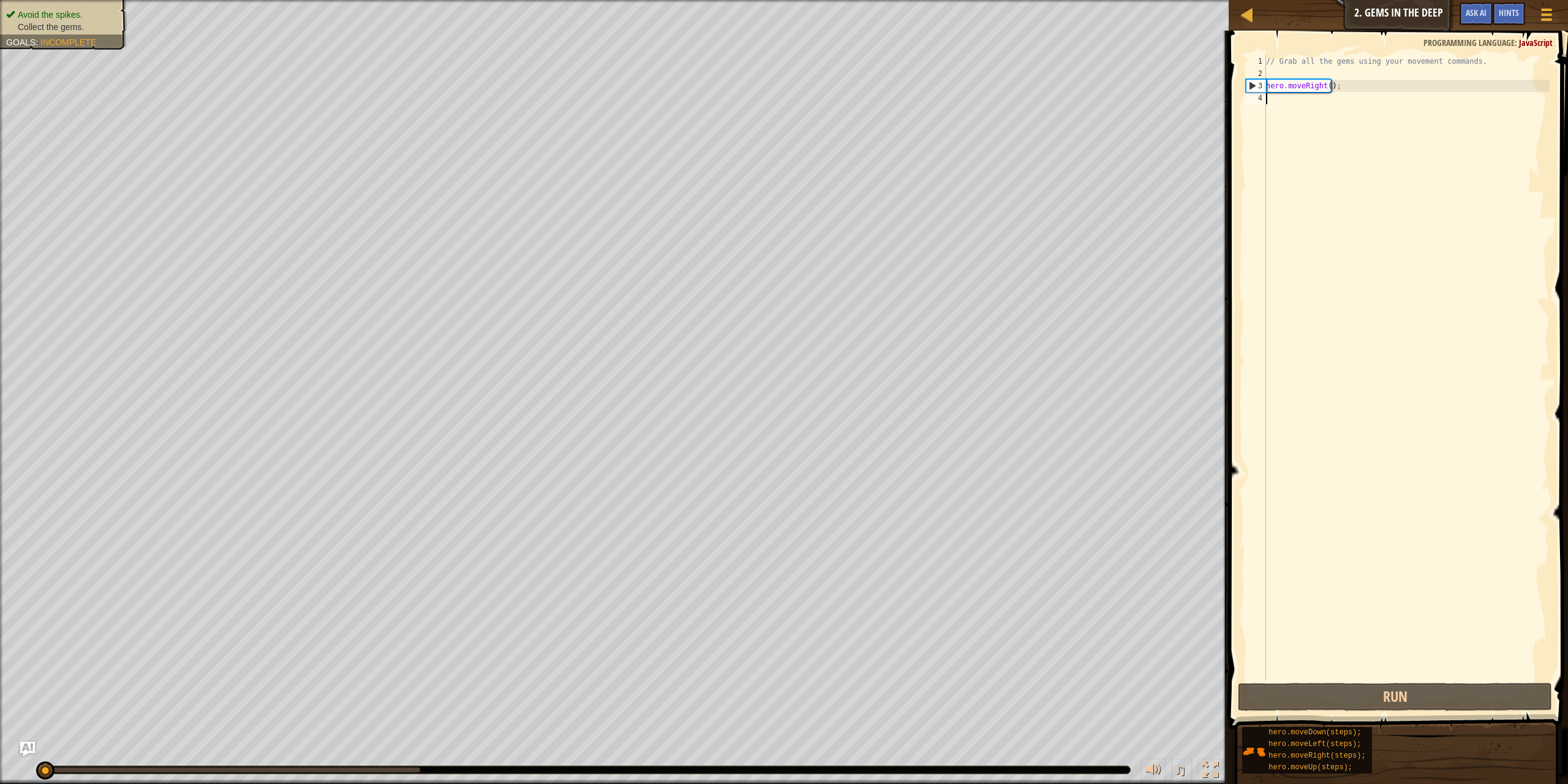
type textarea "f"
type textarea "s"
type textarea "d"
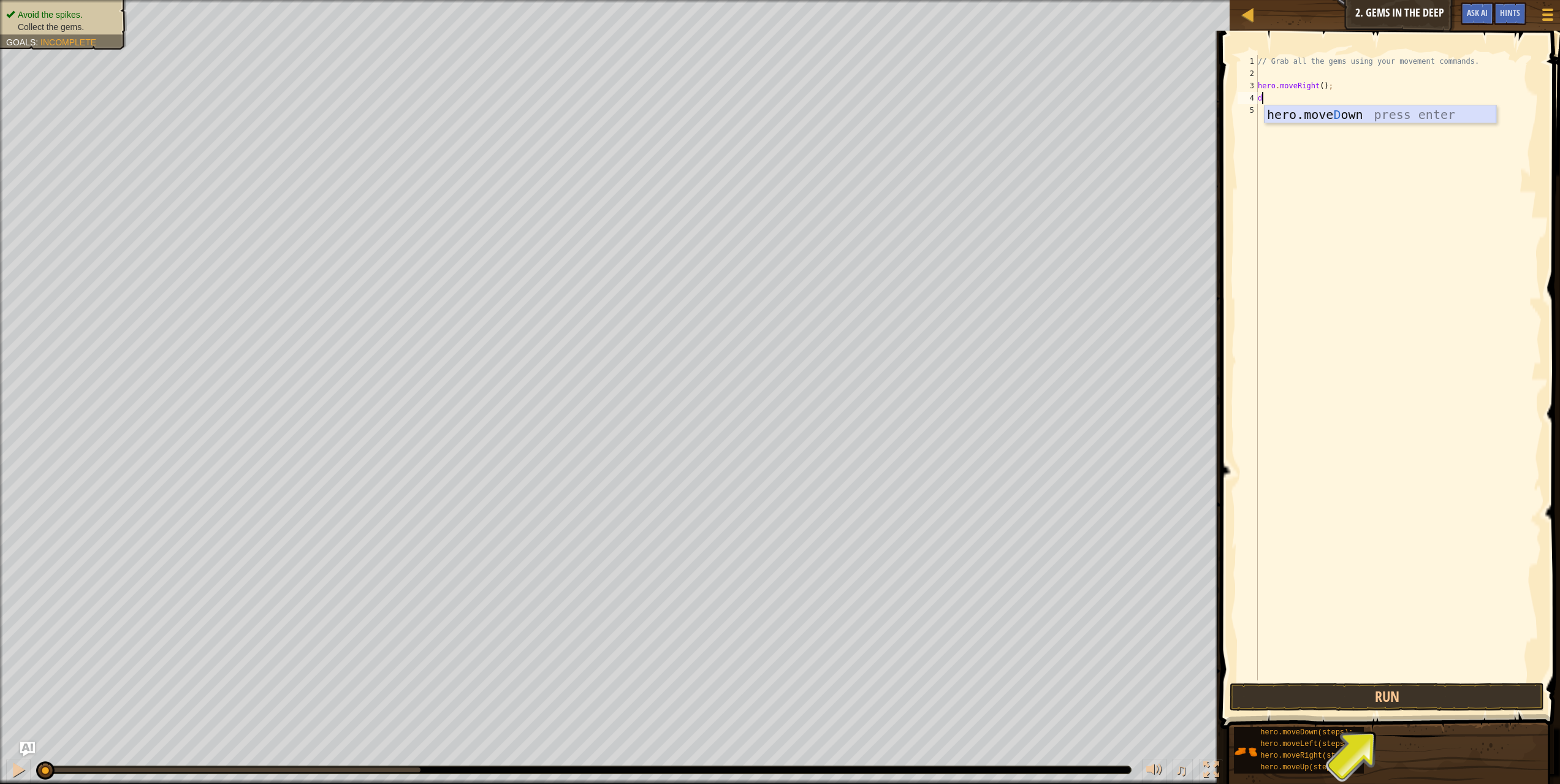
click at [1309, 120] on div "hero.move D own press enter" at bounding box center [1380, 133] width 232 height 55
click at [1363, 692] on button "Run" at bounding box center [1387, 696] width 315 height 28
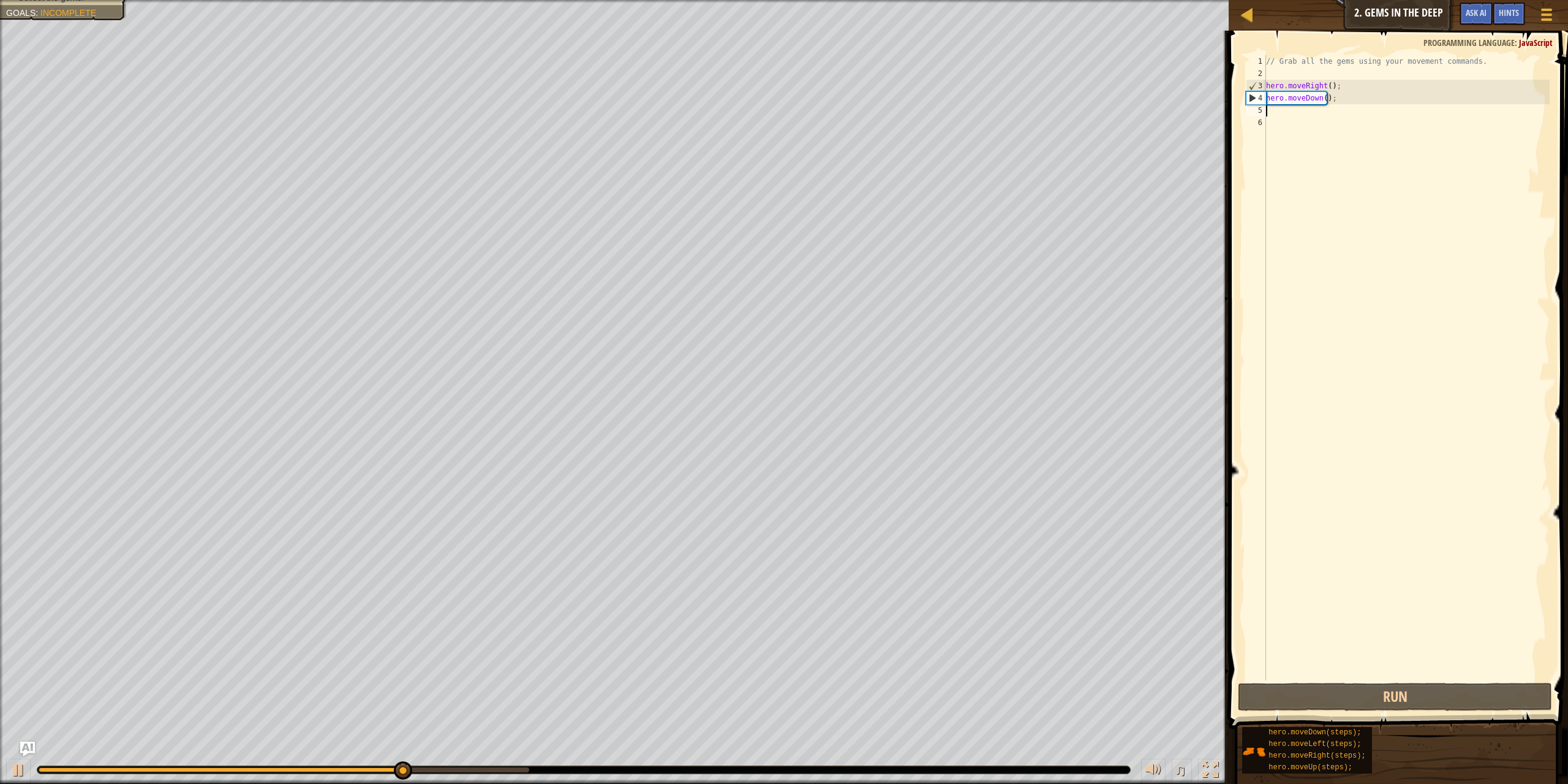
type textarea "u"
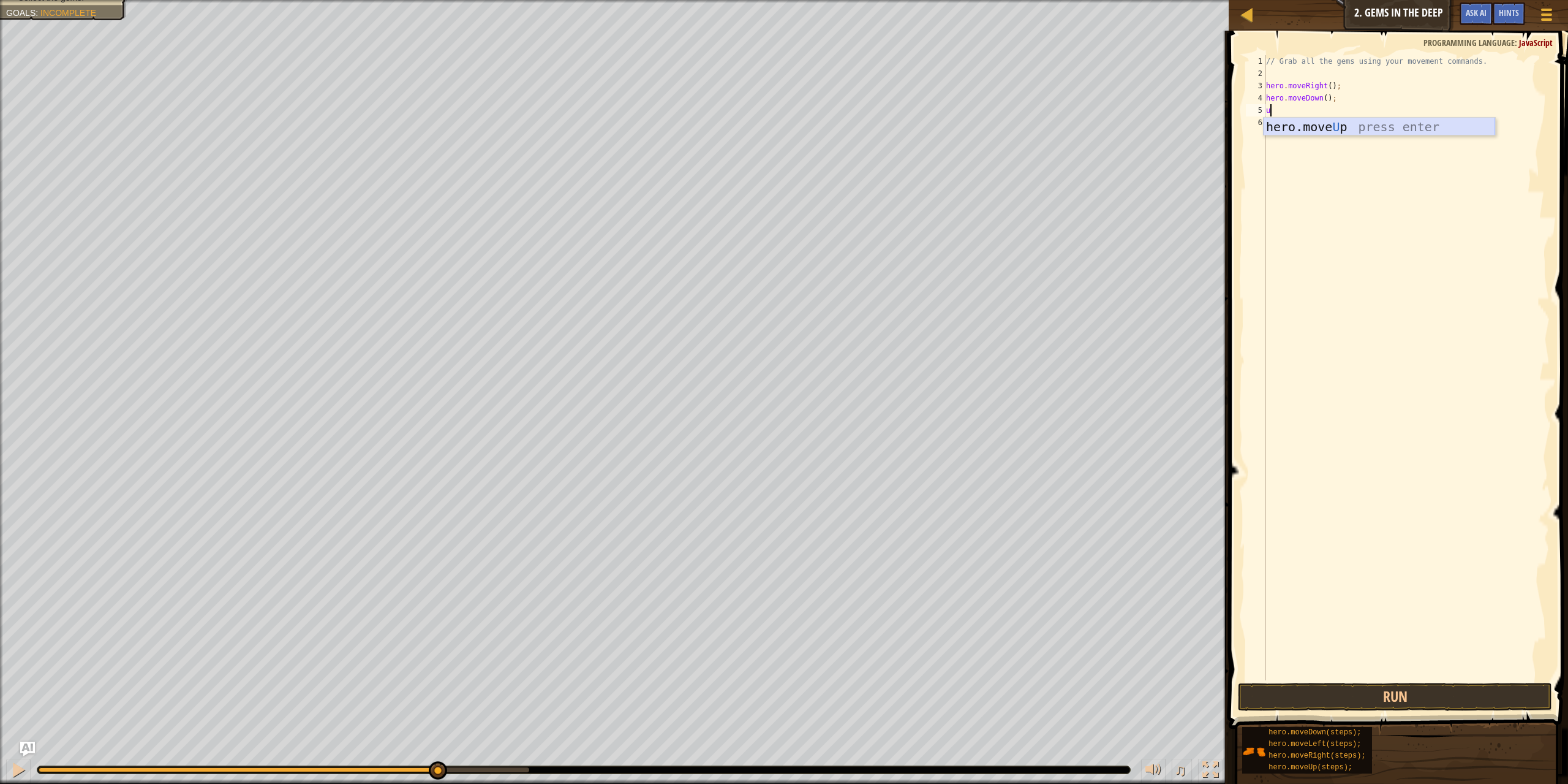
click at [1317, 127] on div "hero.move U p press enter" at bounding box center [1379, 145] width 232 height 55
click at [1372, 703] on button "Run" at bounding box center [1395, 696] width 315 height 28
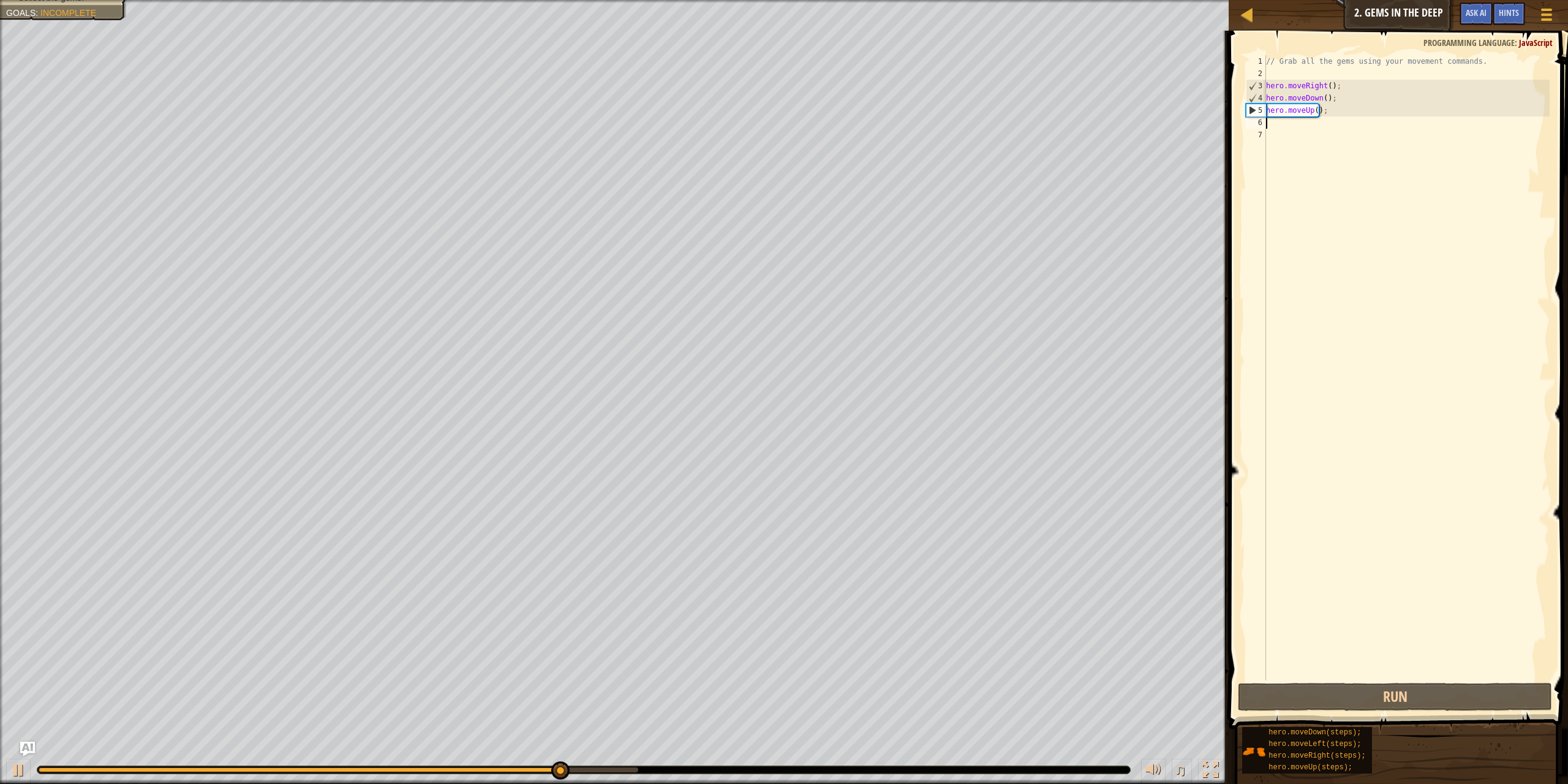
type textarea "r"
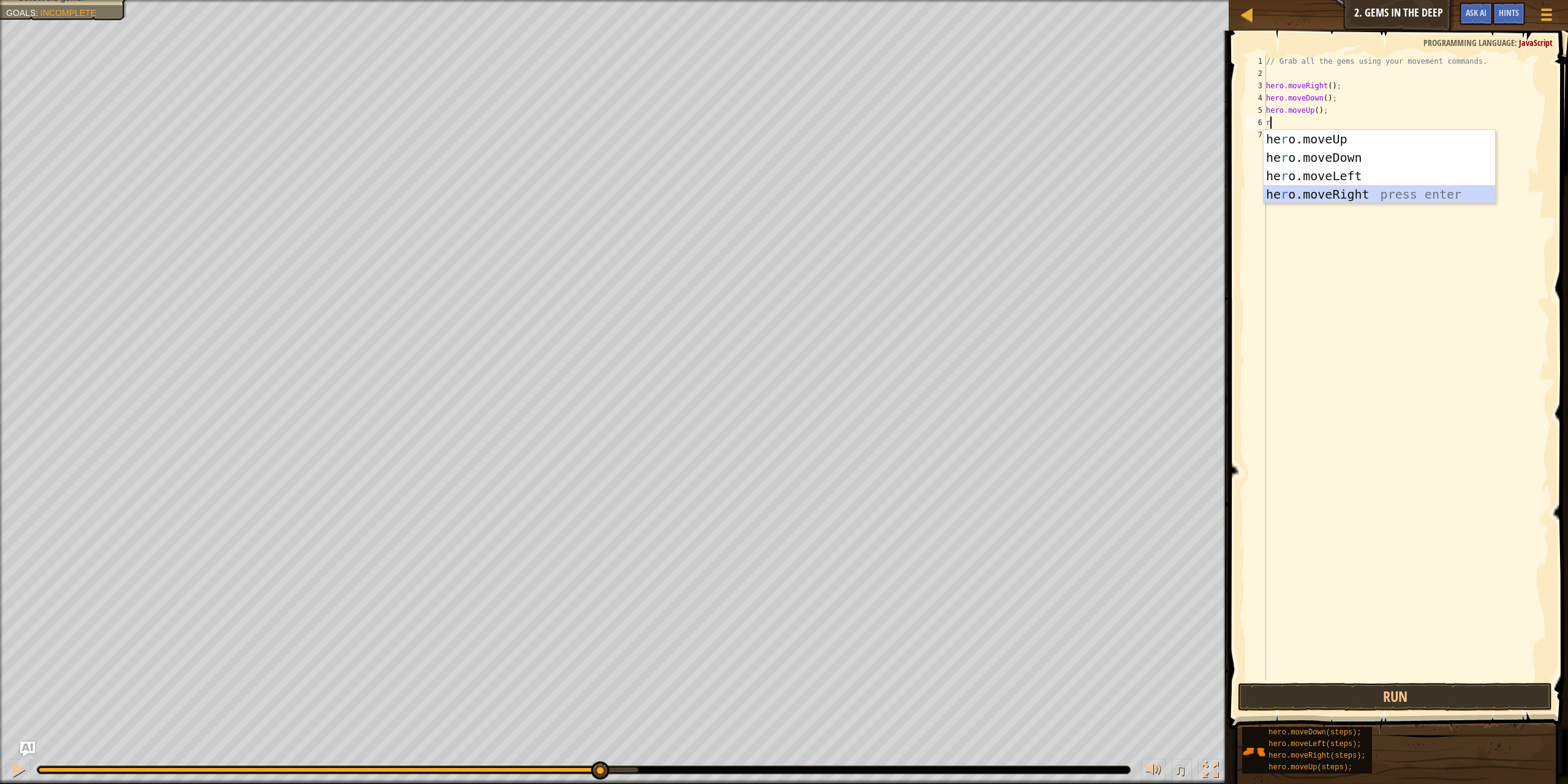
click at [1352, 198] on div "he r o.moveUp press enter he r o.moveDown press enter he r o.moveLeft press ent…" at bounding box center [1379, 185] width 232 height 110
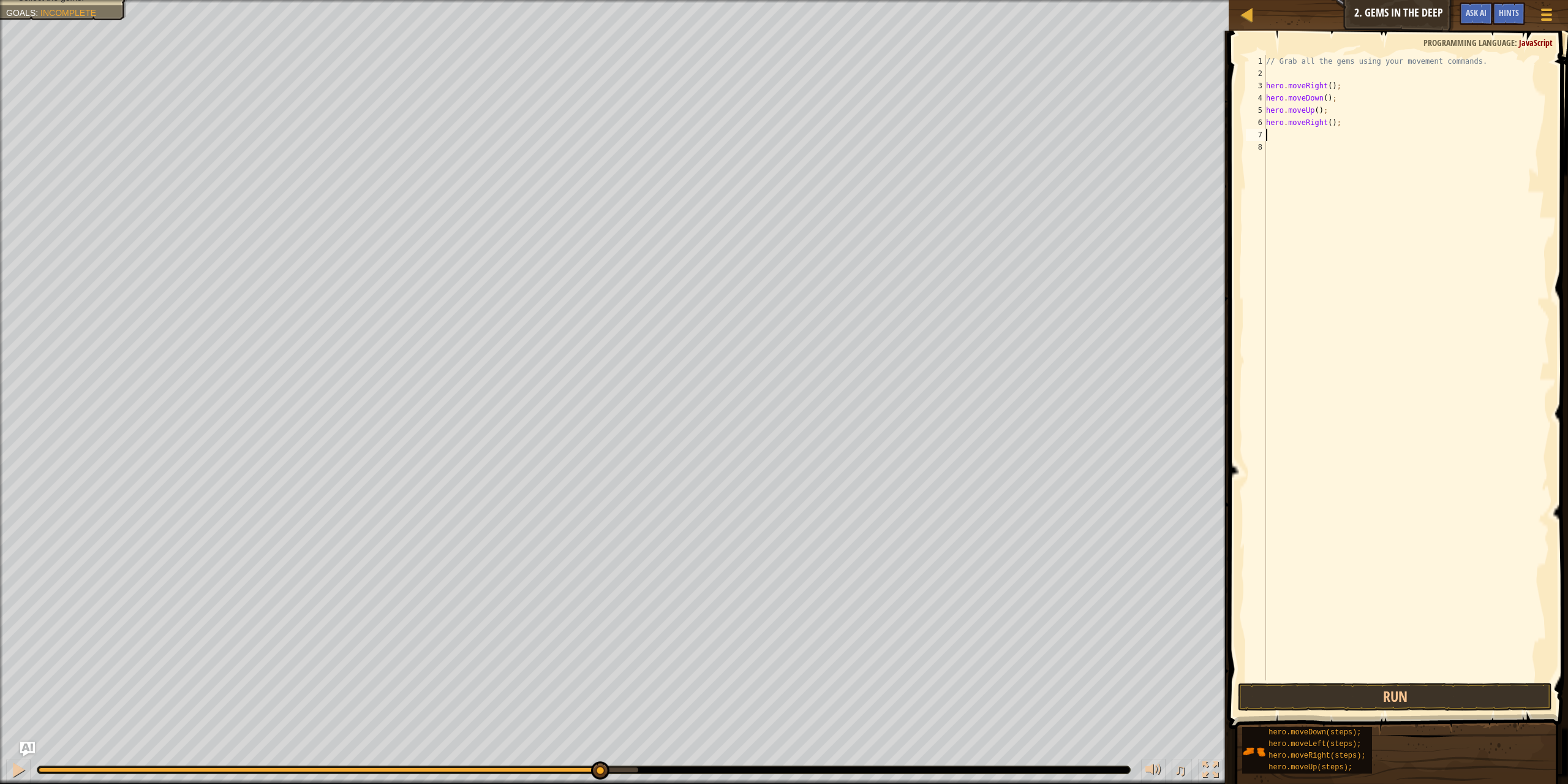
type textarea "r"
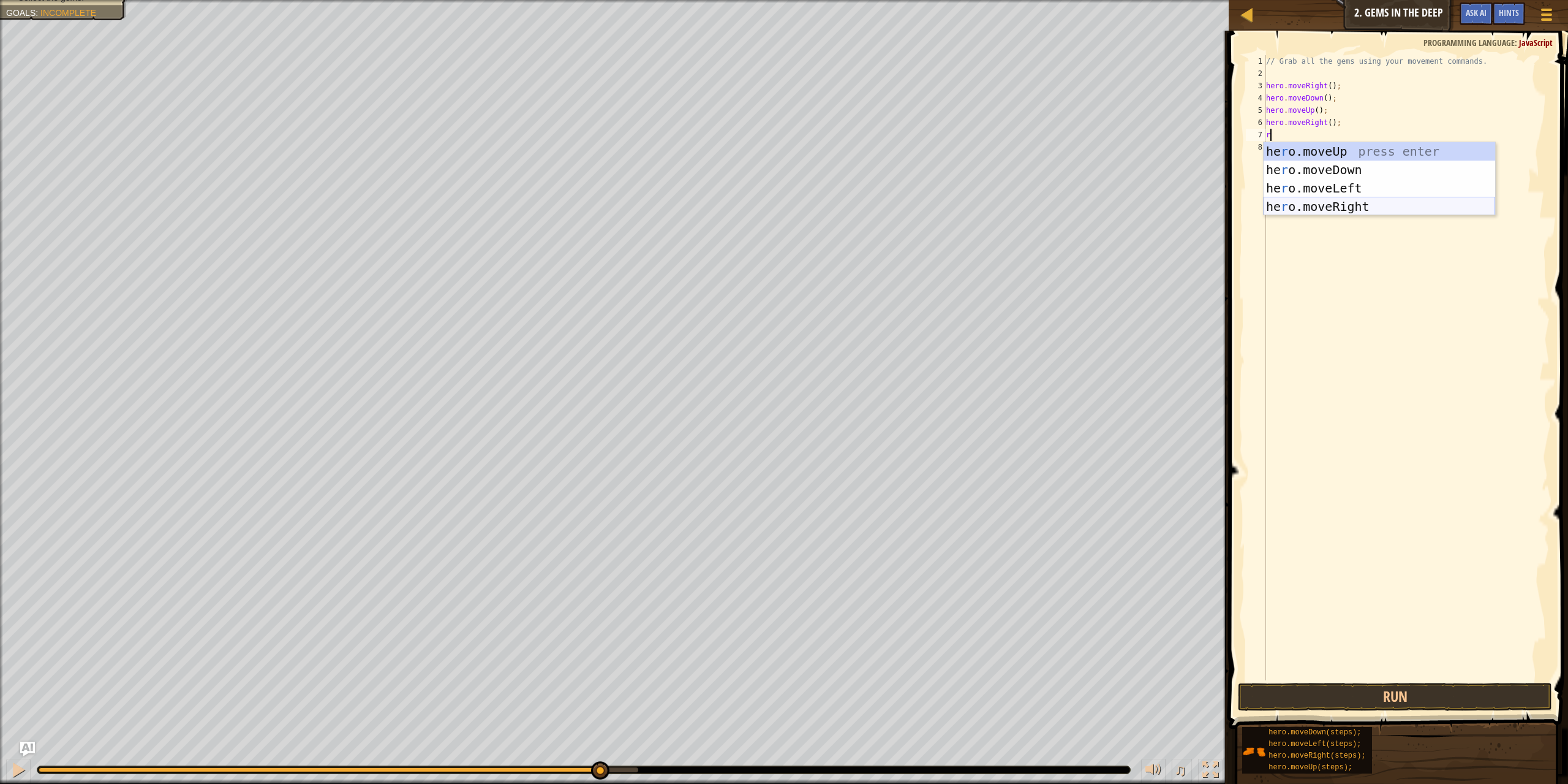
click at [1334, 203] on div "he r o.moveUp press enter he r o.moveDown press enter he r o.moveLeft press ent…" at bounding box center [1379, 197] width 232 height 110
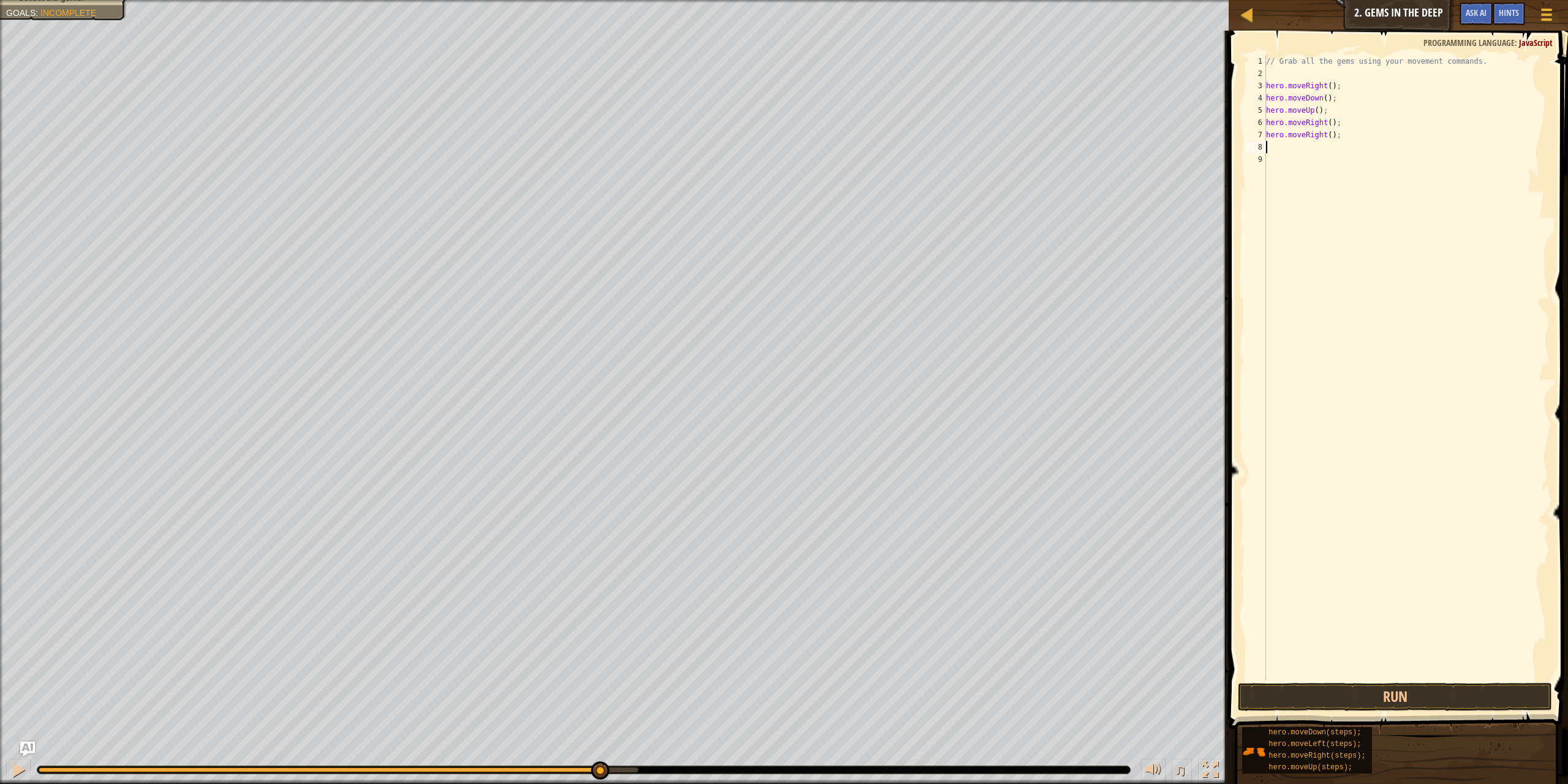
type textarea "u"
click at [1312, 168] on div "hero.move U p press enter" at bounding box center [1379, 181] width 232 height 55
click at [1393, 695] on button "Run" at bounding box center [1395, 696] width 315 height 28
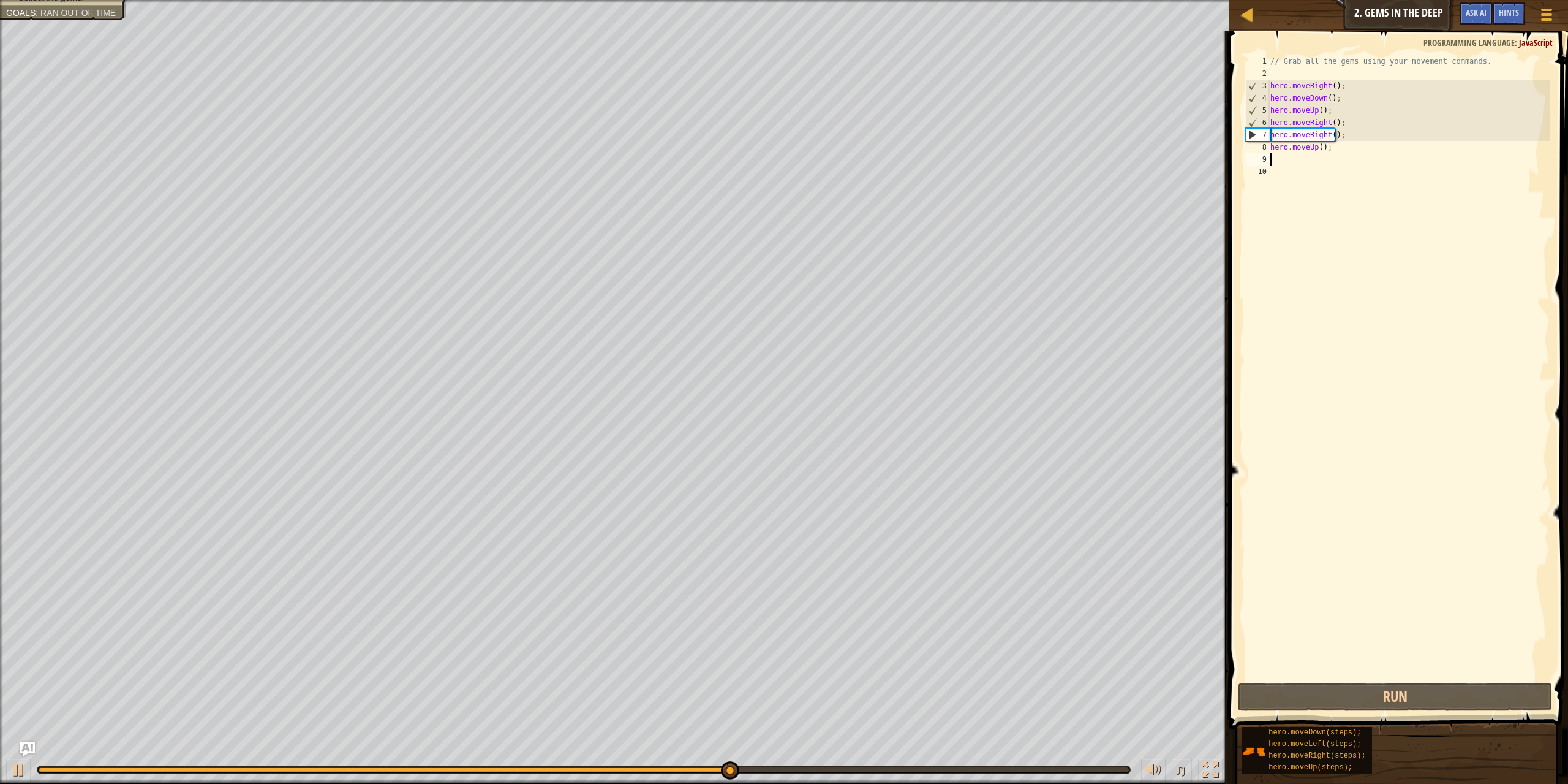
type textarea "r"
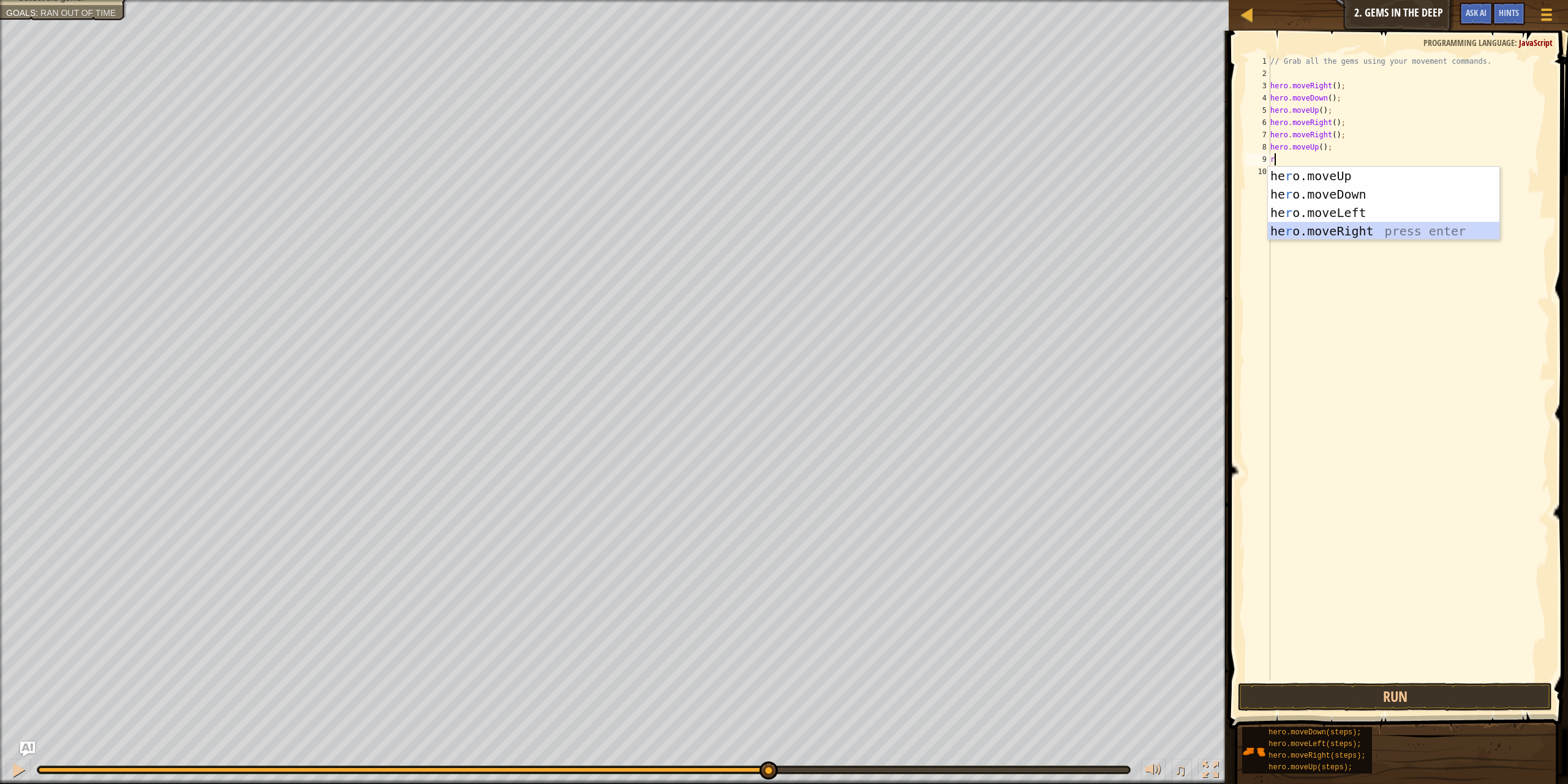
click at [1336, 232] on div "he r o.moveUp press enter he r o.moveDown press enter he r o.moveLeft press ent…" at bounding box center [1383, 222] width 232 height 110
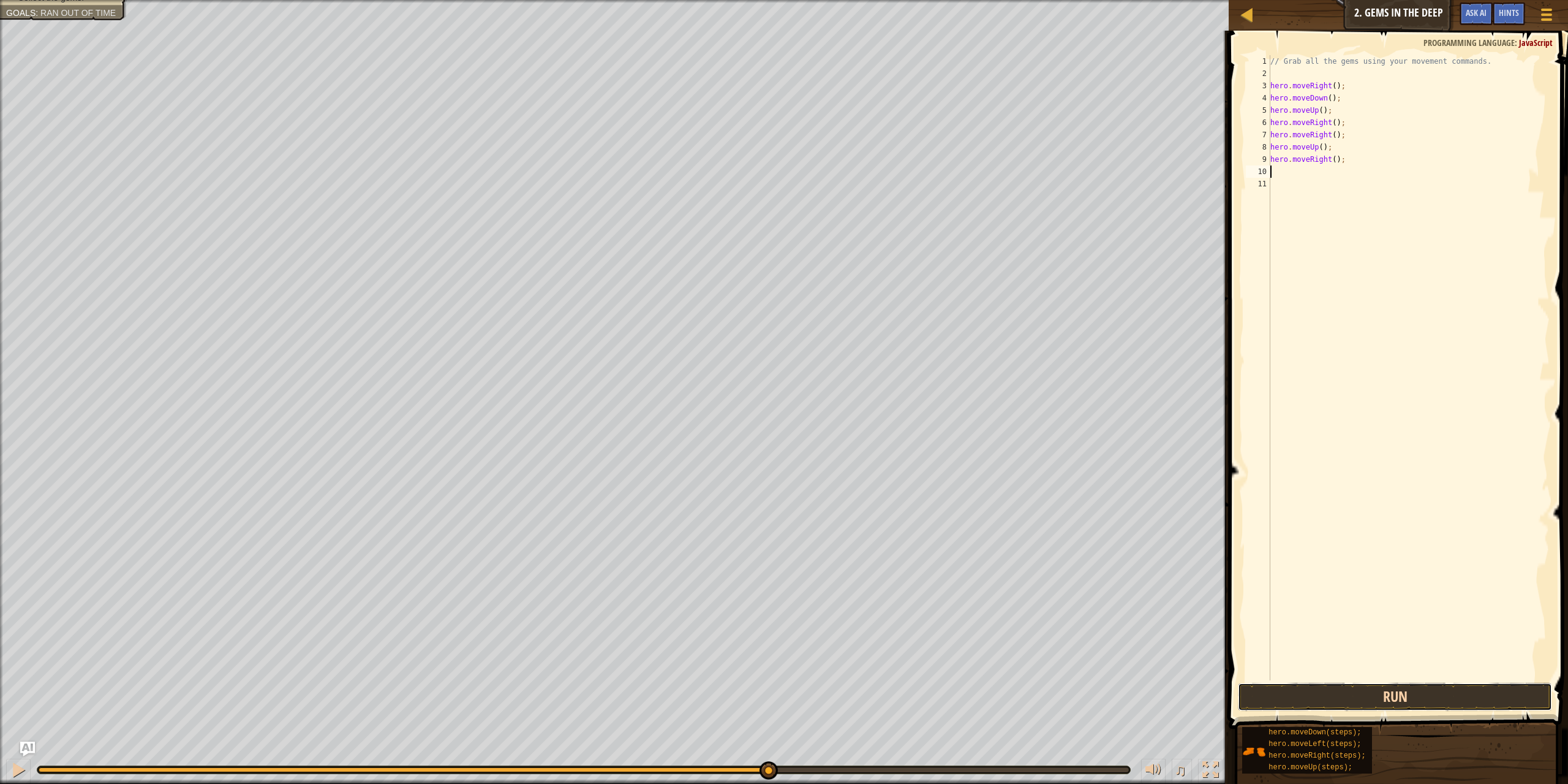
click at [1406, 703] on button "Run" at bounding box center [1395, 696] width 315 height 28
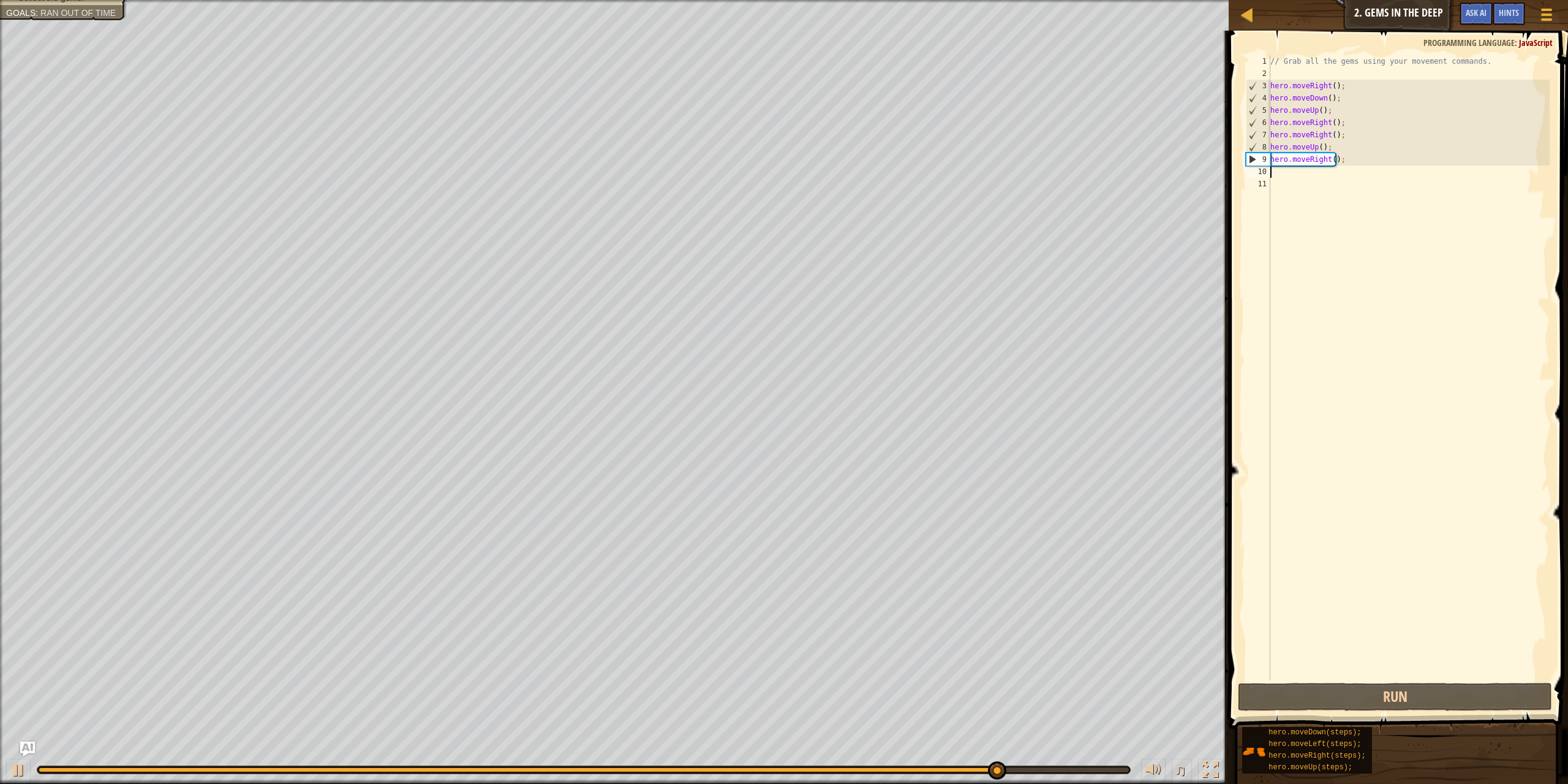
type textarea "r"
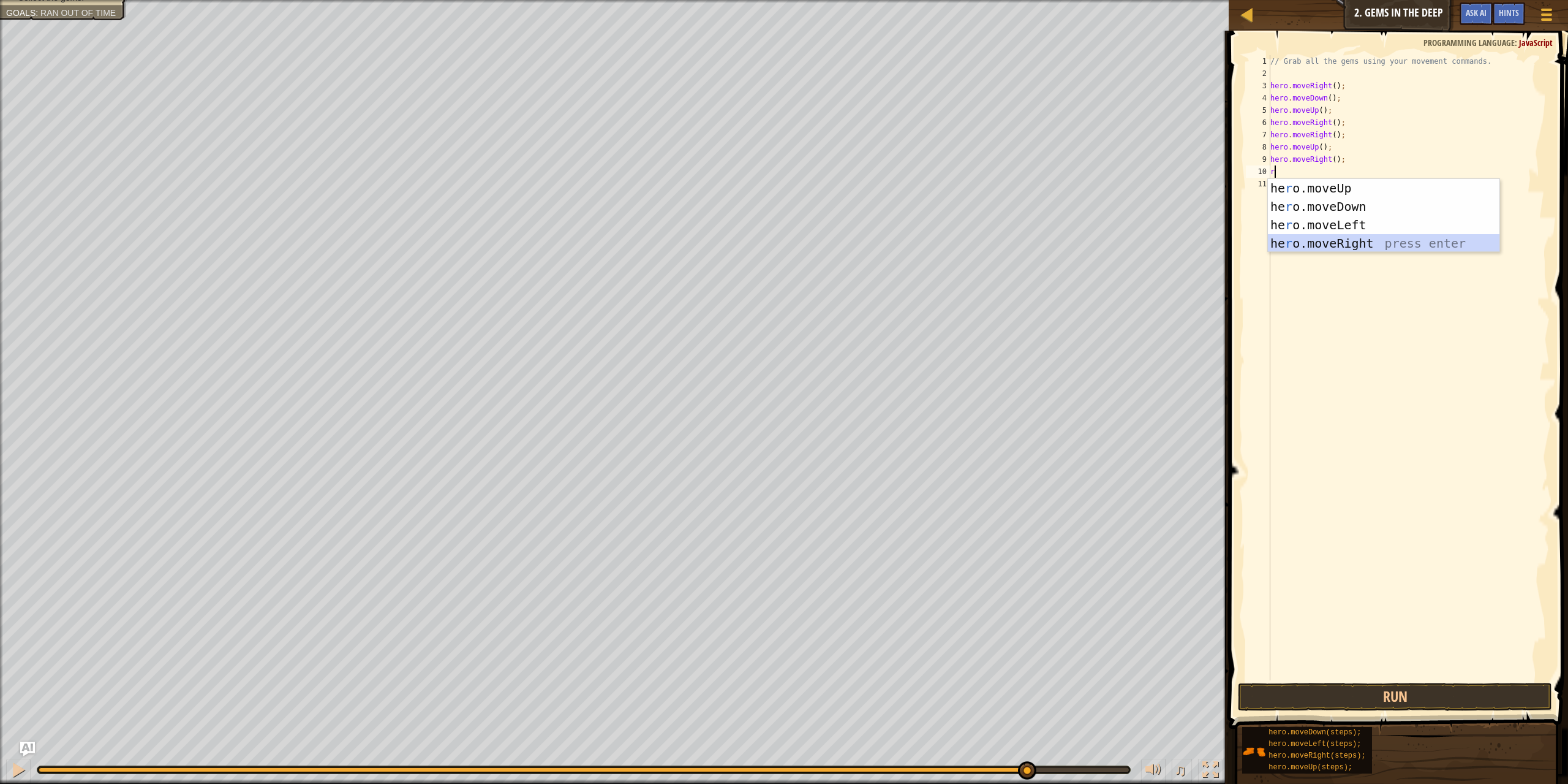
click at [1341, 245] on div "he r o.moveUp press enter he r o.moveDown press enter he r o.moveLeft press ent…" at bounding box center [1383, 234] width 232 height 110
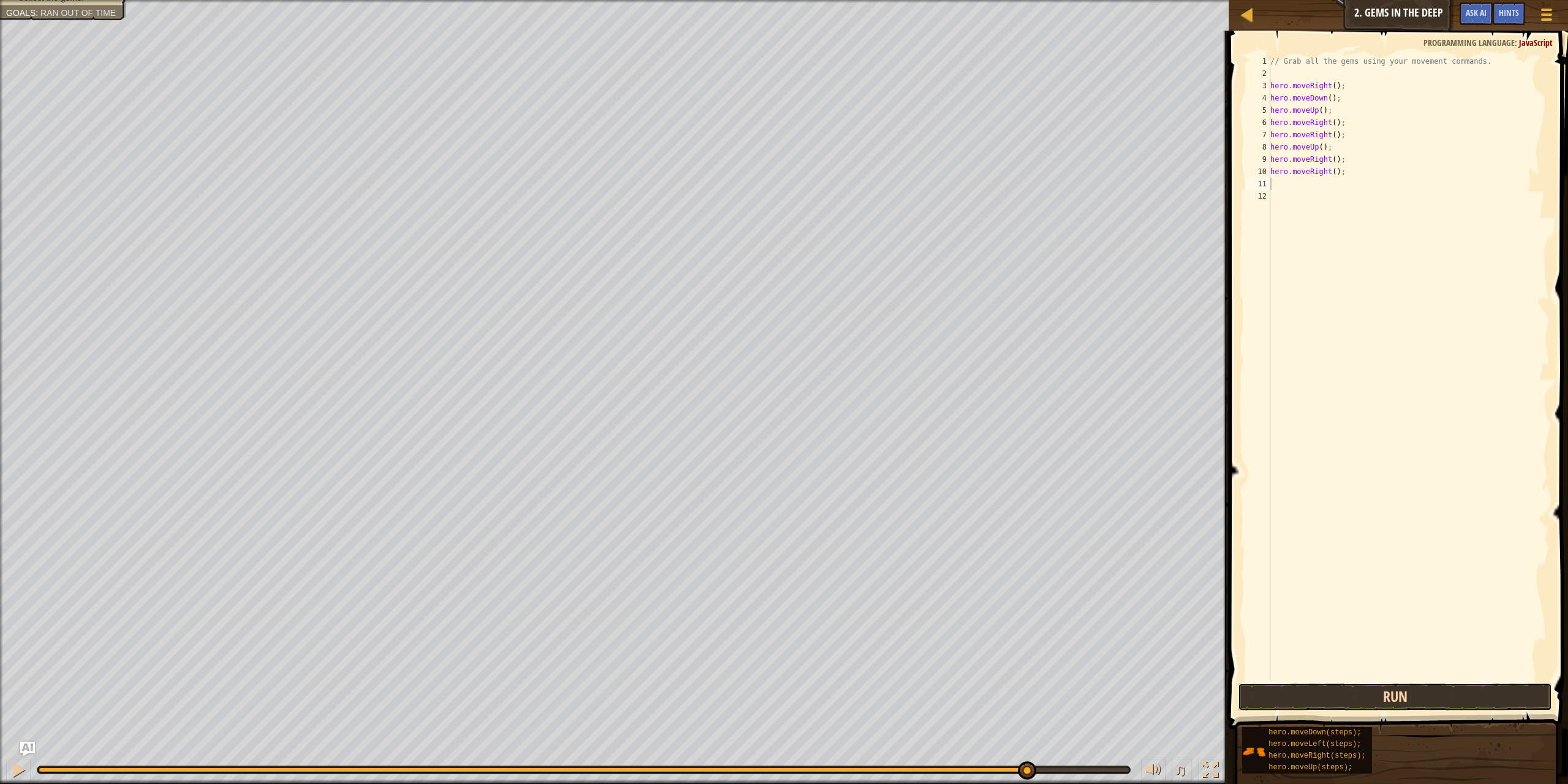
click at [1311, 686] on button "Run" at bounding box center [1395, 696] width 315 height 28
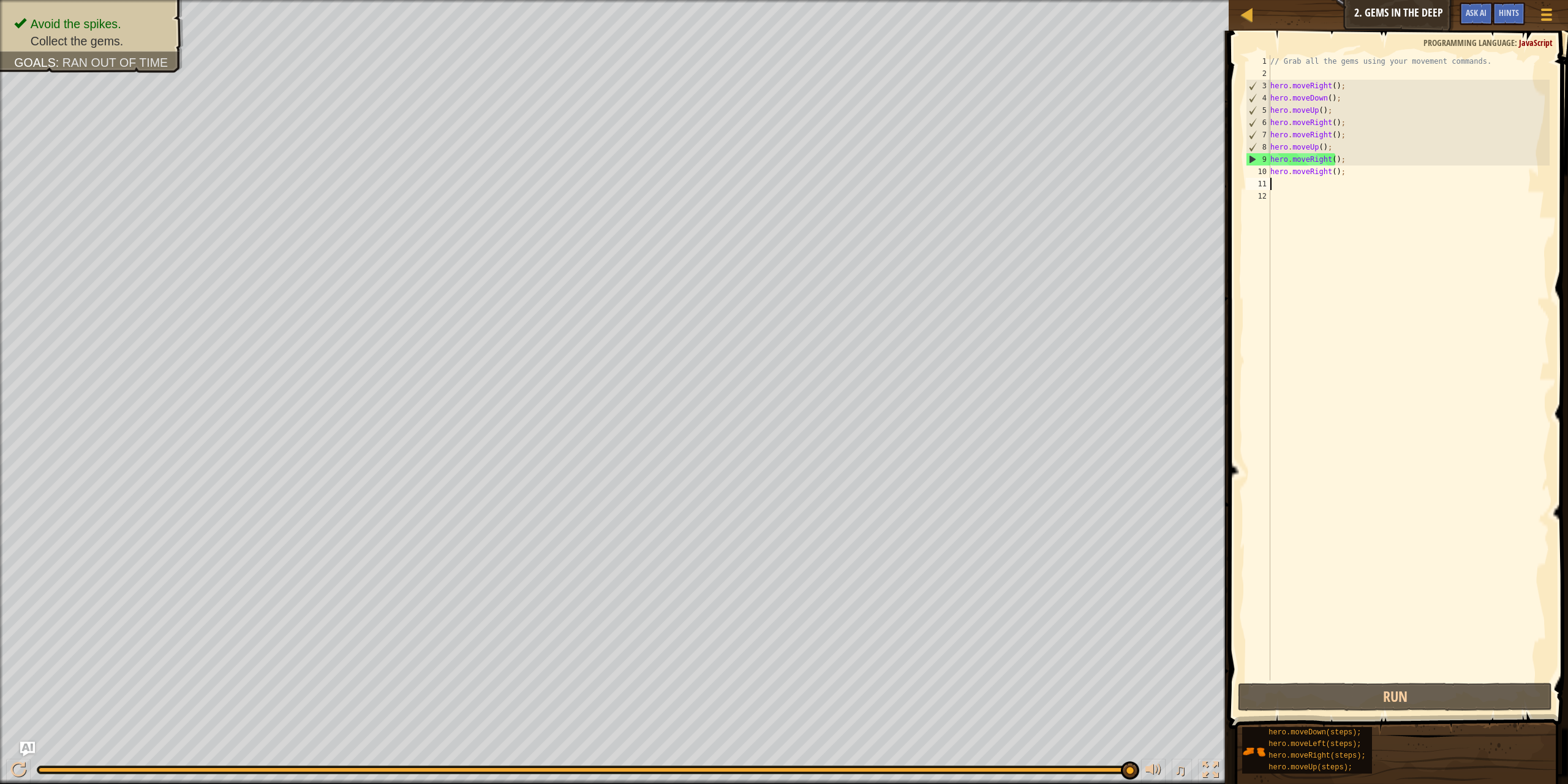
type textarea "f"
type textarea "u"
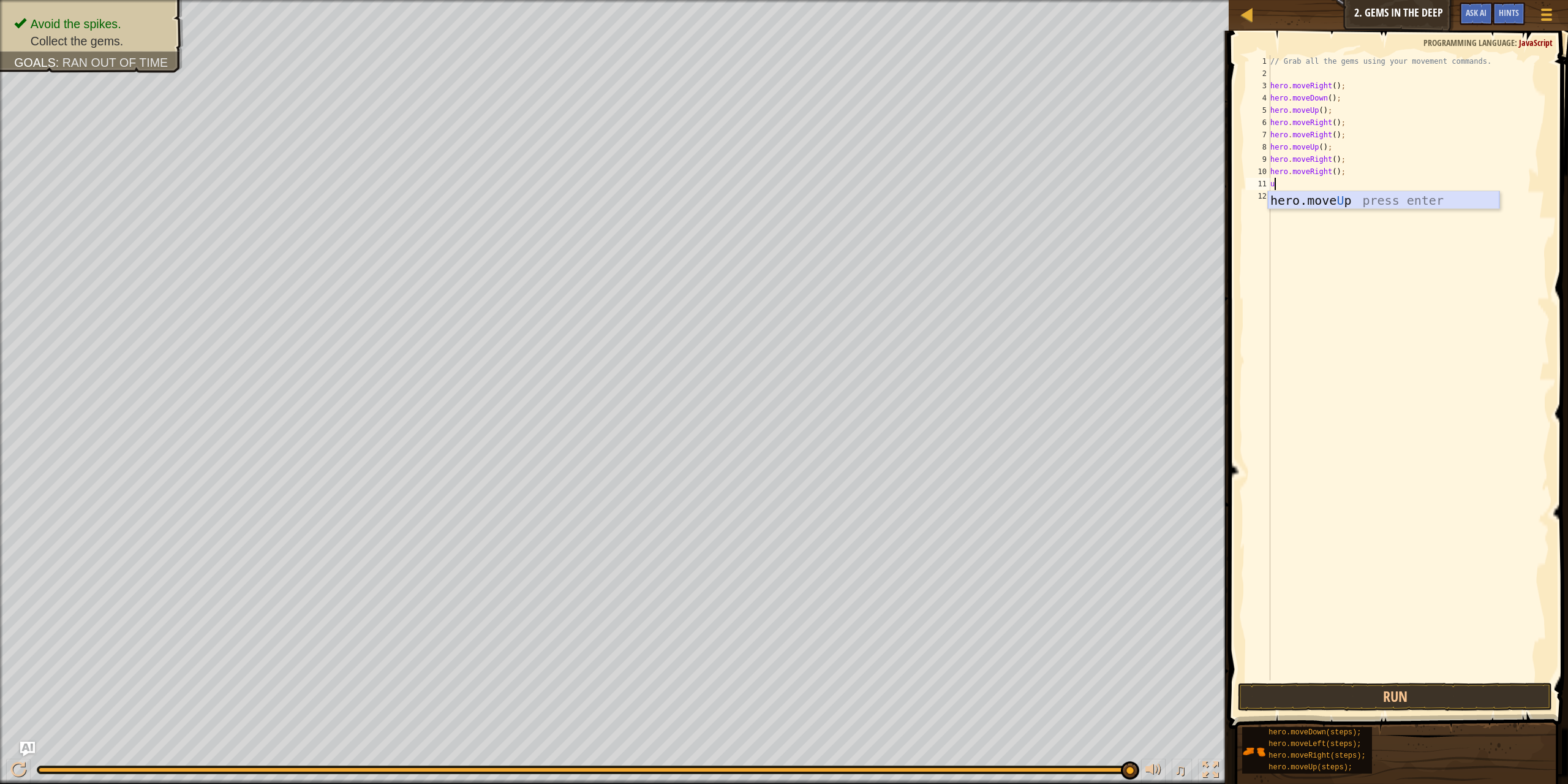
click at [1418, 201] on div "hero.move U p press enter" at bounding box center [1383, 218] width 232 height 55
click at [1427, 686] on button "Run" at bounding box center [1395, 696] width 315 height 28
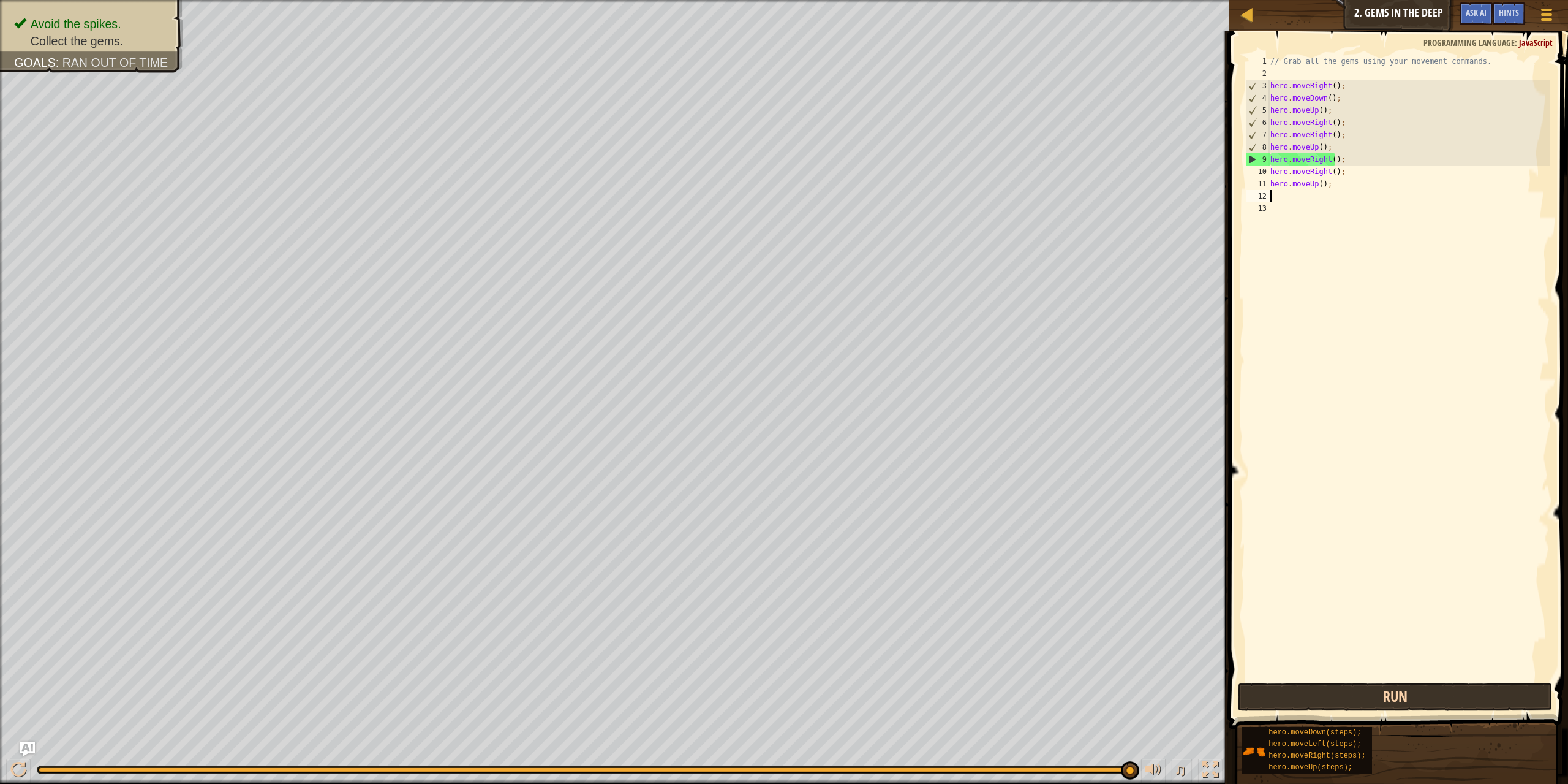
type textarea "s"
type textarea "l"
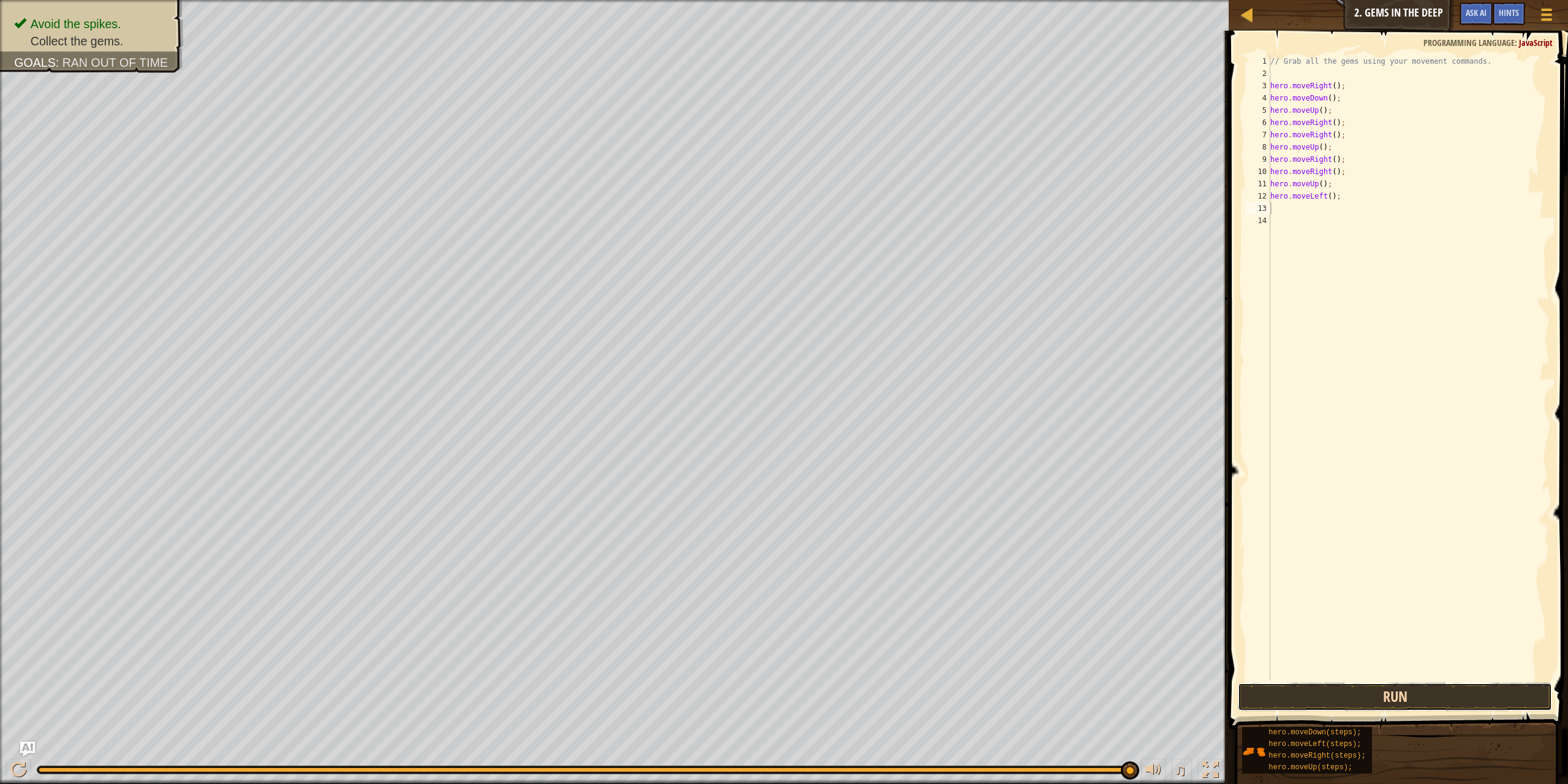
click at [1317, 687] on button "Run" at bounding box center [1395, 696] width 315 height 28
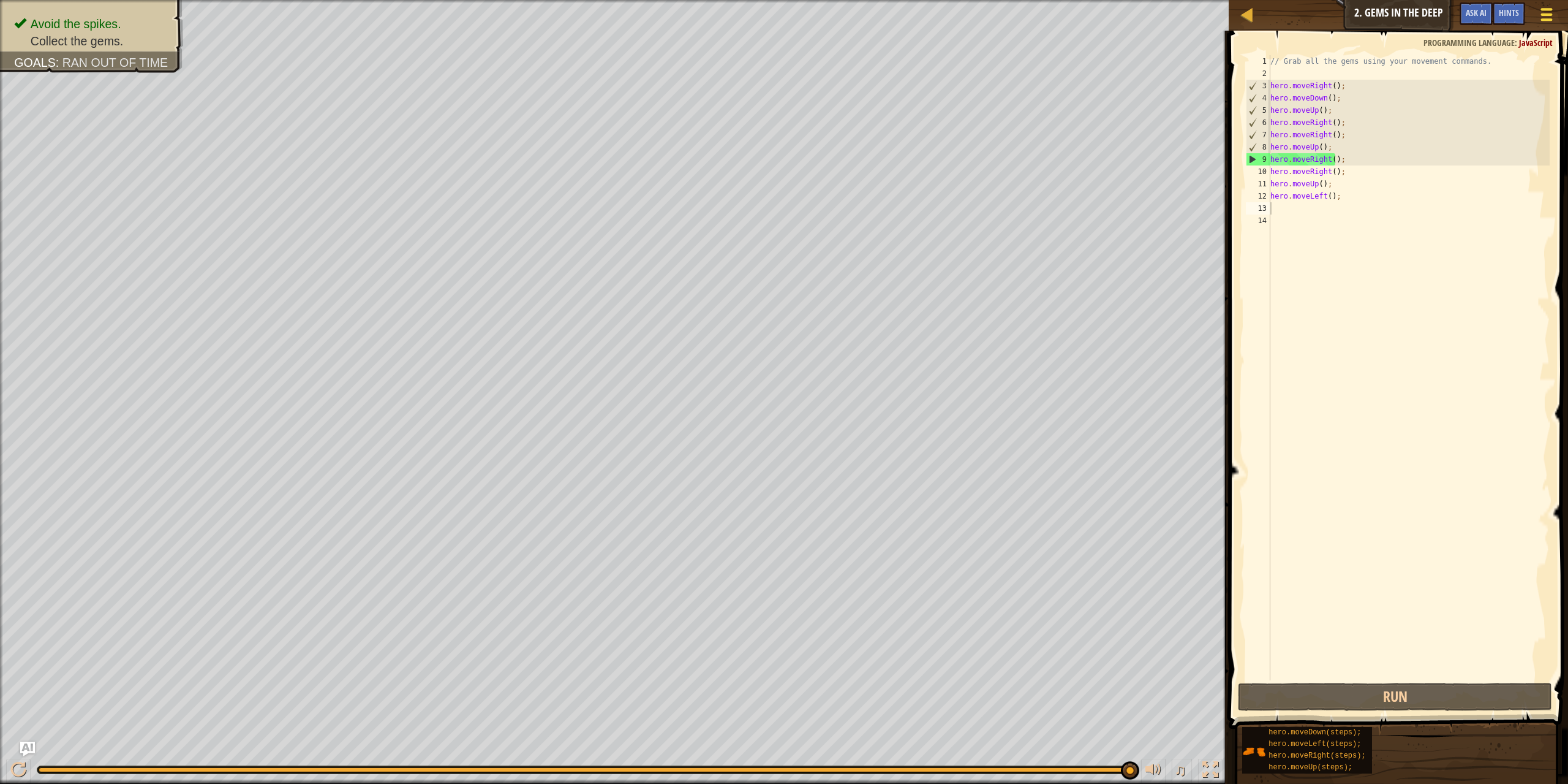
click at [1542, 16] on div at bounding box center [1545, 14] width 16 height 18
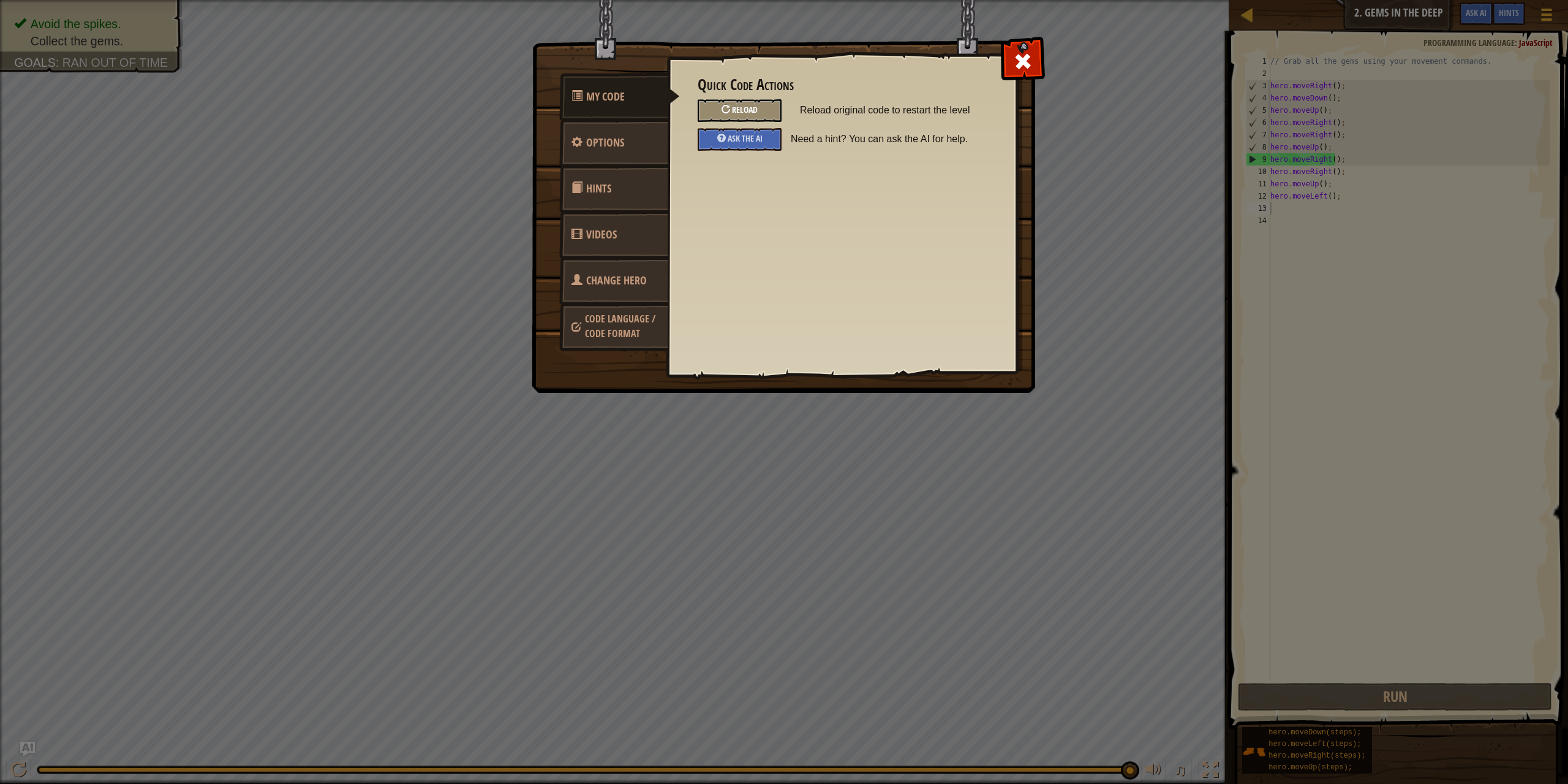
click at [743, 116] on div "Reload" at bounding box center [739, 110] width 84 height 22
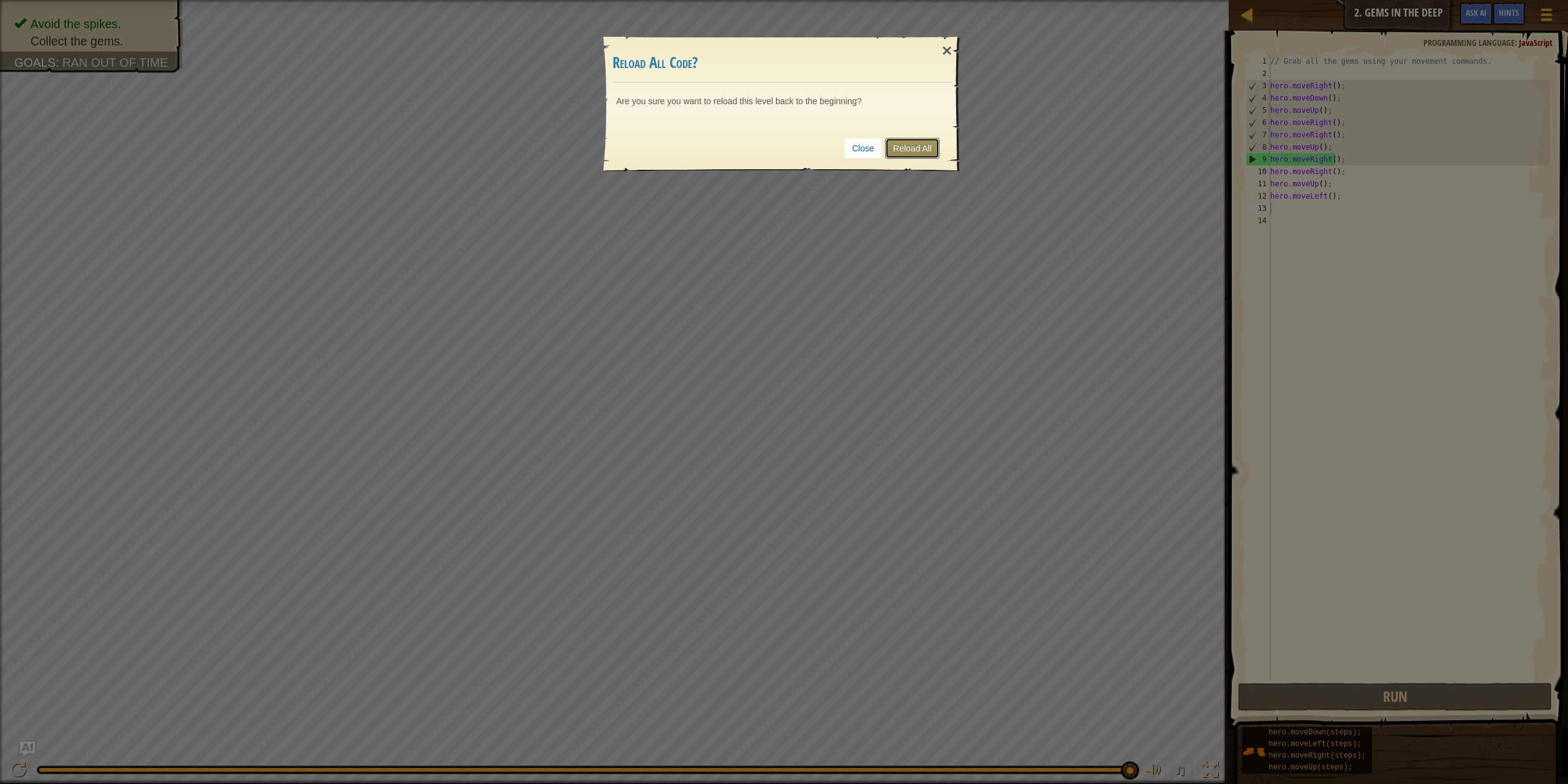
click at [892, 154] on link "Reload All" at bounding box center [912, 148] width 55 height 21
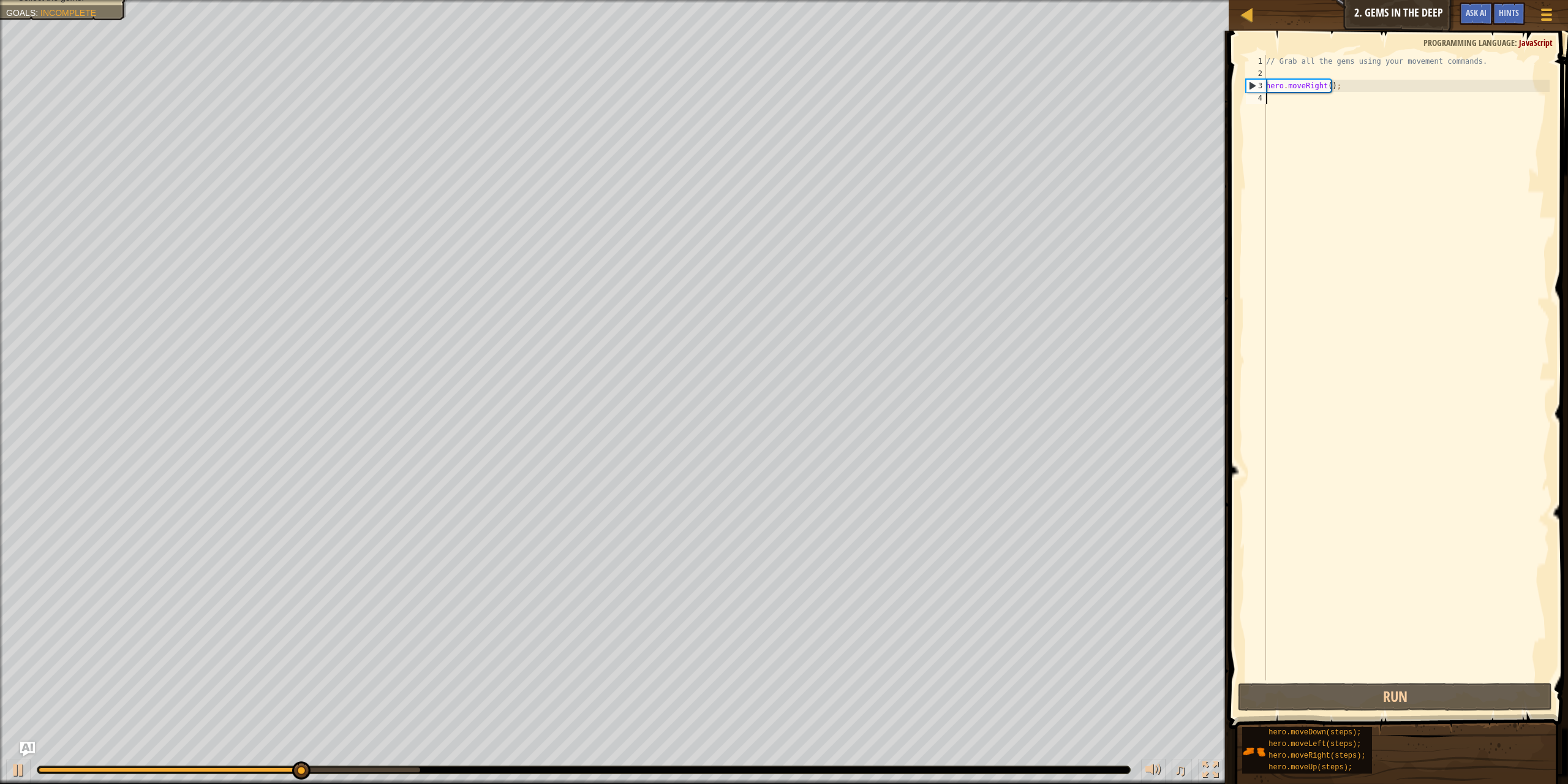
type textarea "d"
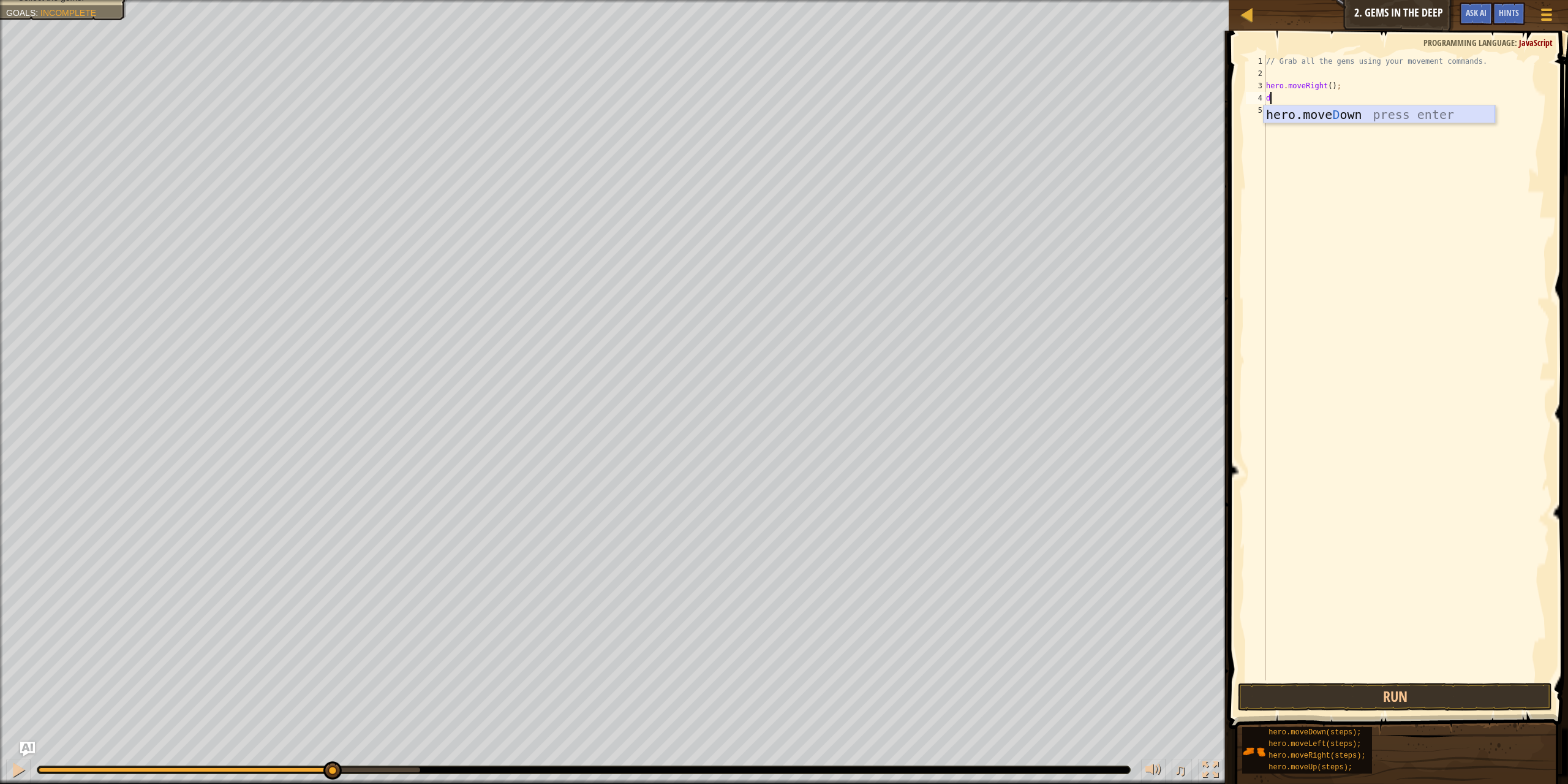
click at [1293, 114] on div "hero.move D own press enter" at bounding box center [1379, 133] width 232 height 55
click at [1428, 703] on button "Run" at bounding box center [1395, 696] width 315 height 28
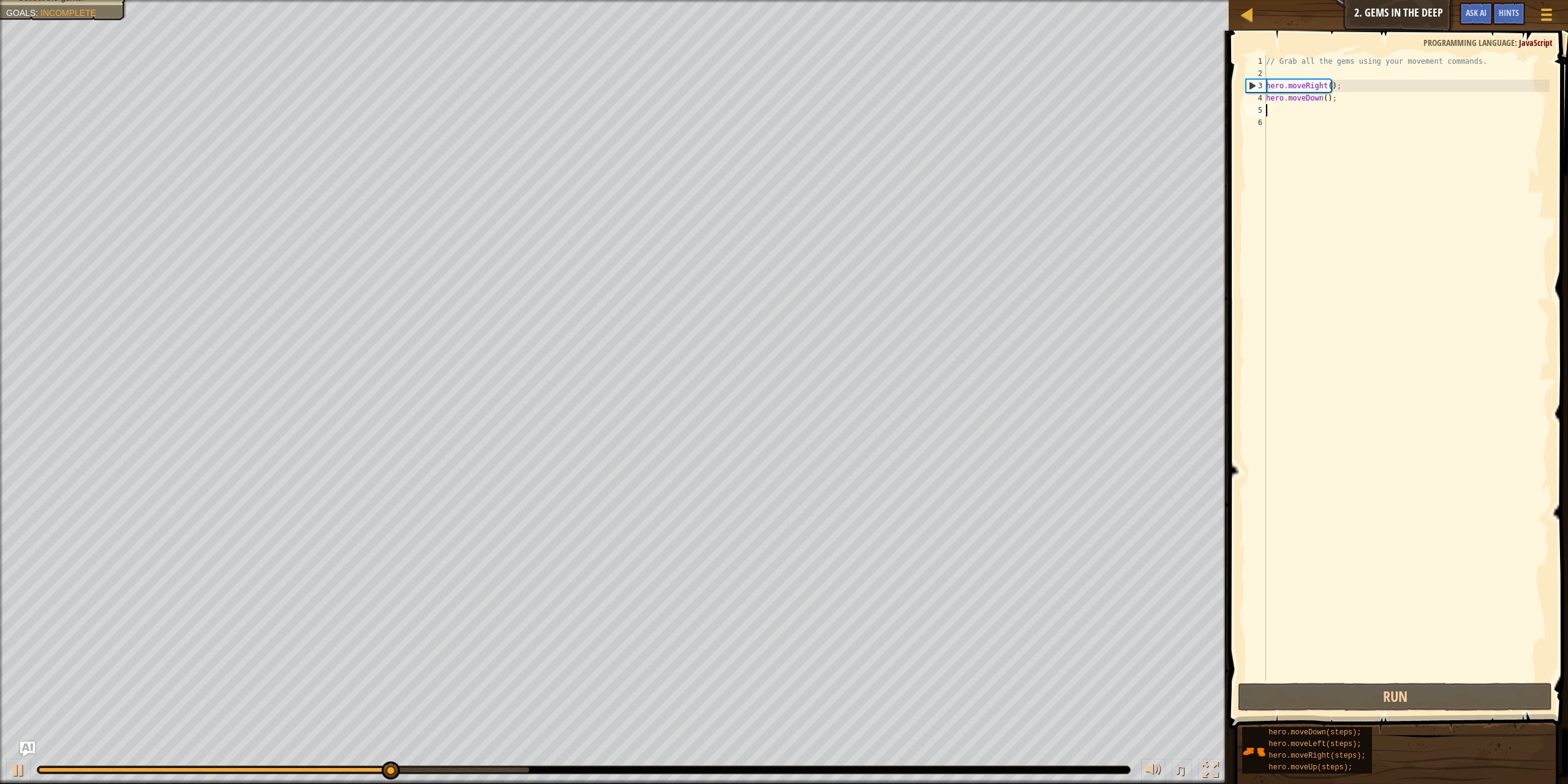
type textarea "u"
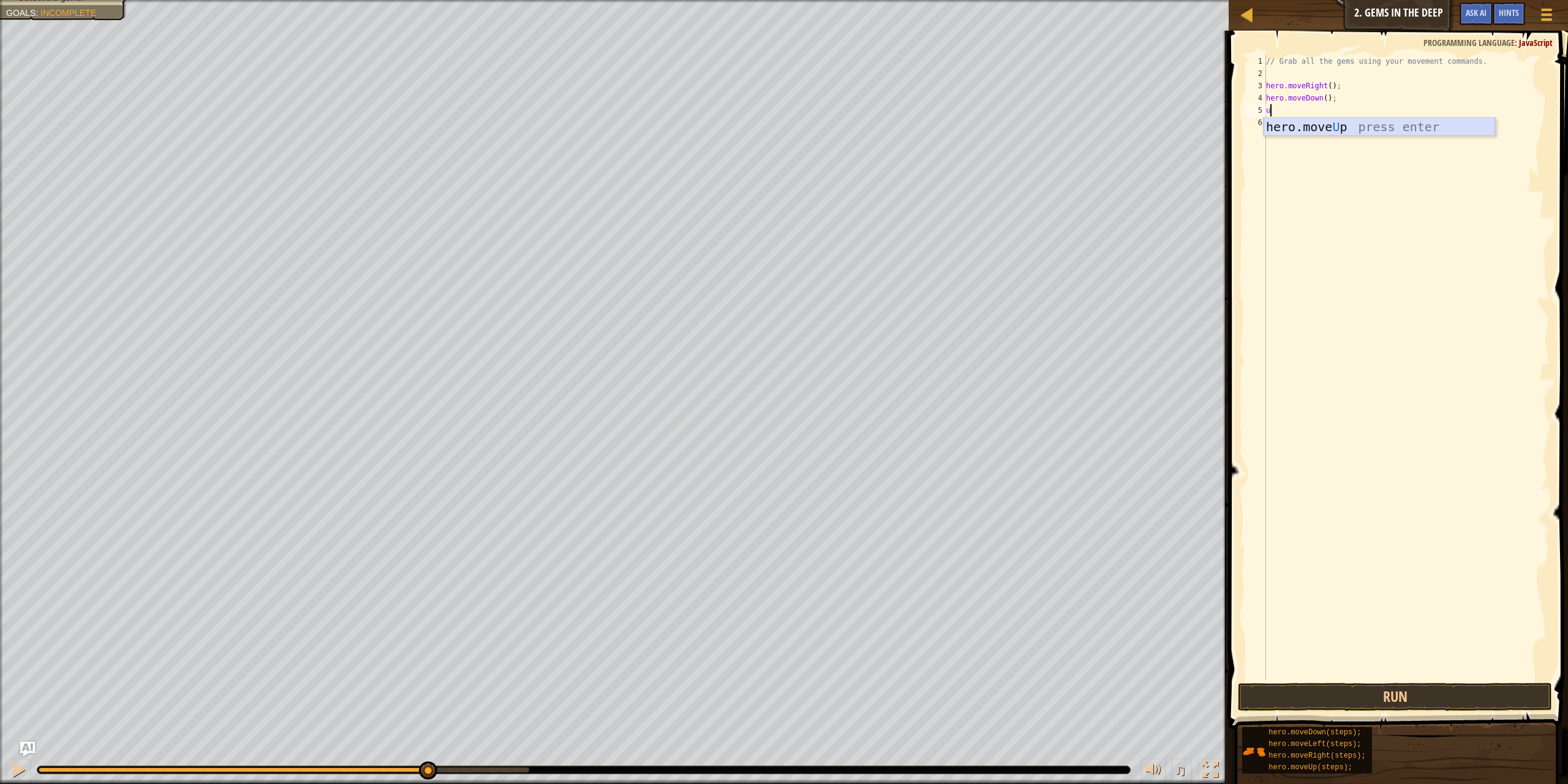
click at [1286, 130] on div "hero.move U p press enter" at bounding box center [1379, 145] width 232 height 55
click at [1434, 698] on button "Run" at bounding box center [1395, 696] width 315 height 28
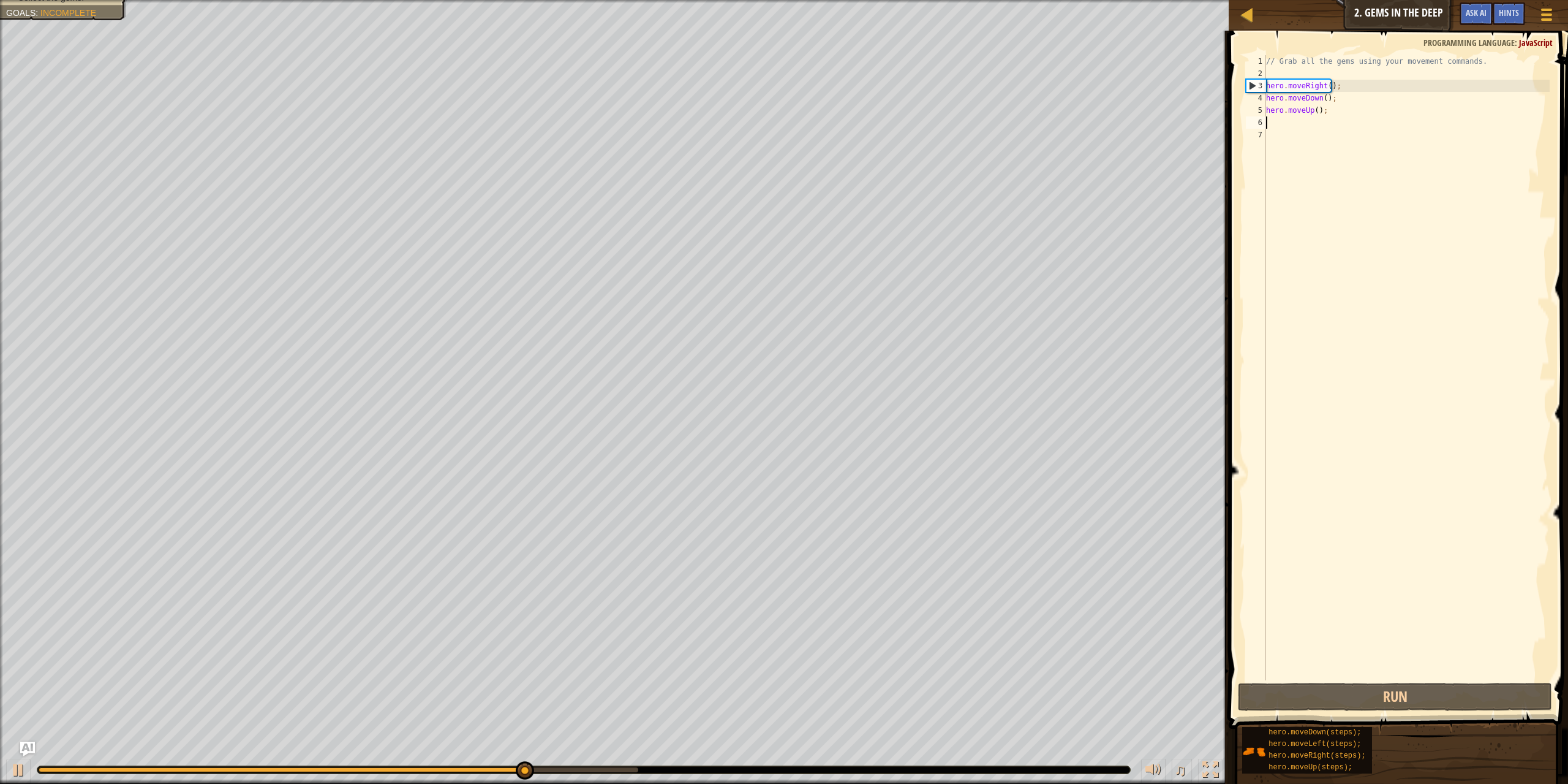
type textarea "r"
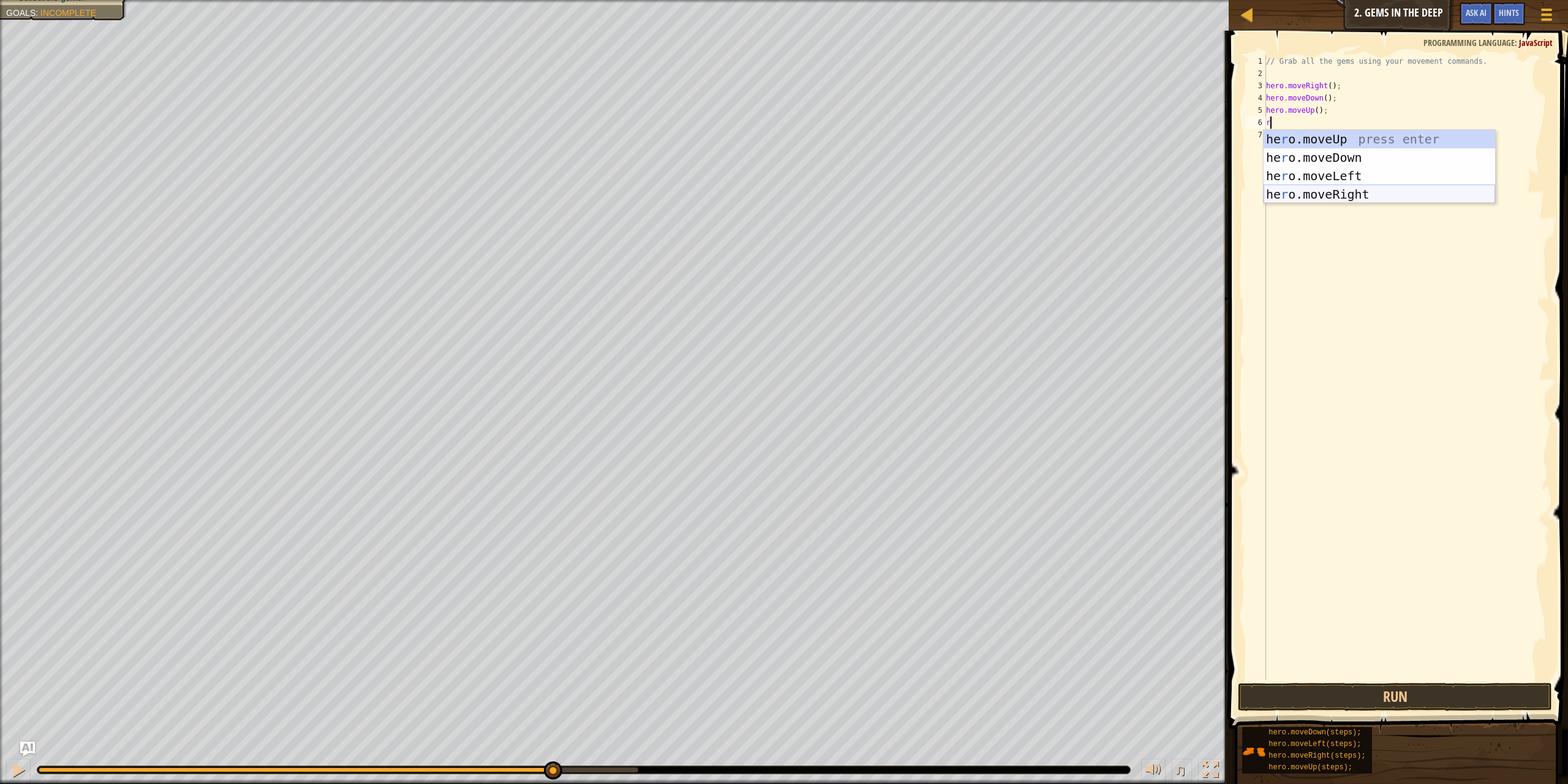
click at [1366, 196] on div "he r o.moveUp press enter he r o.moveDown press enter he r o.moveLeft press ent…" at bounding box center [1379, 185] width 232 height 110
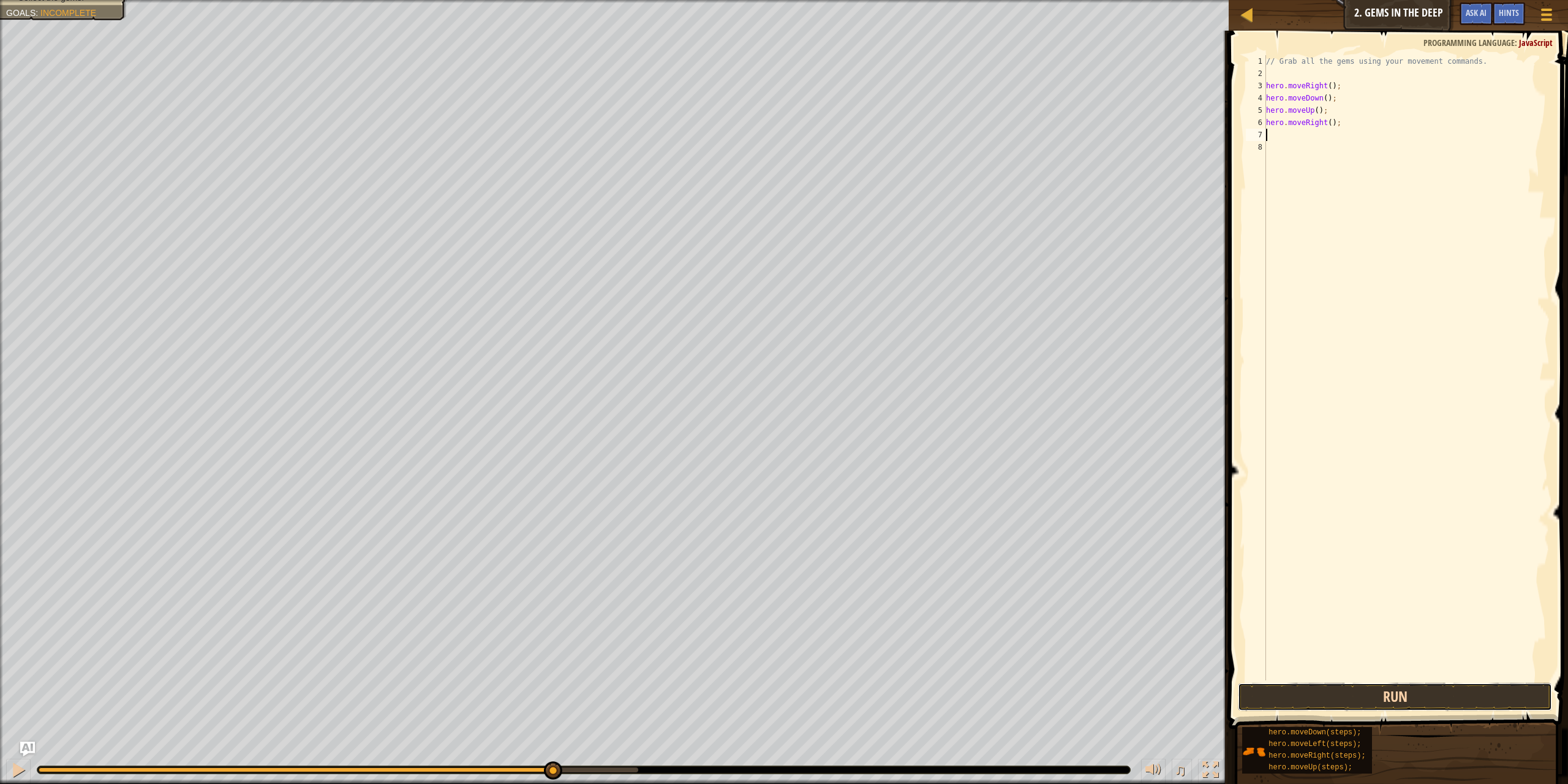
click at [1357, 687] on button "Run" at bounding box center [1395, 696] width 315 height 28
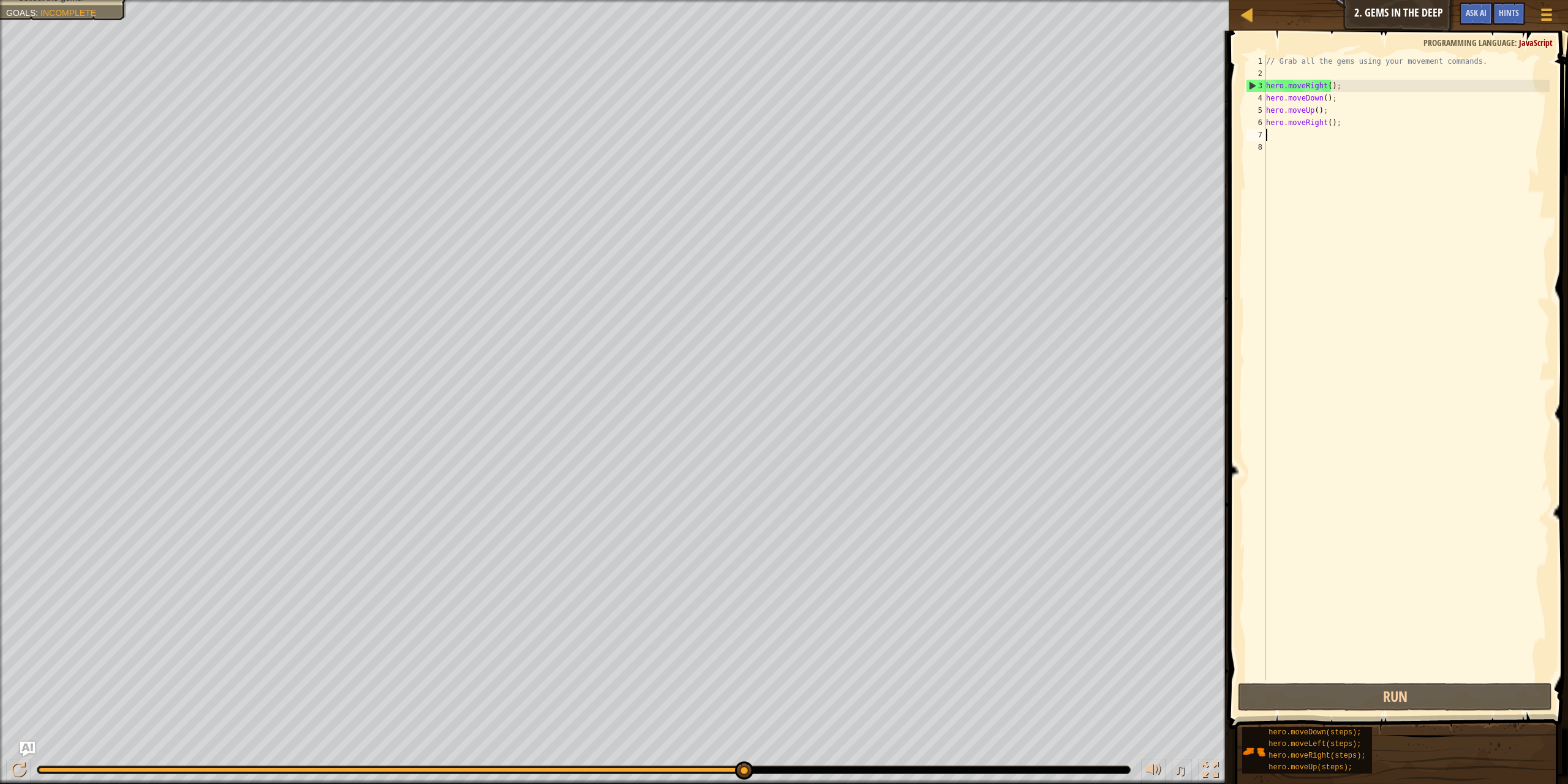
type textarea "u"
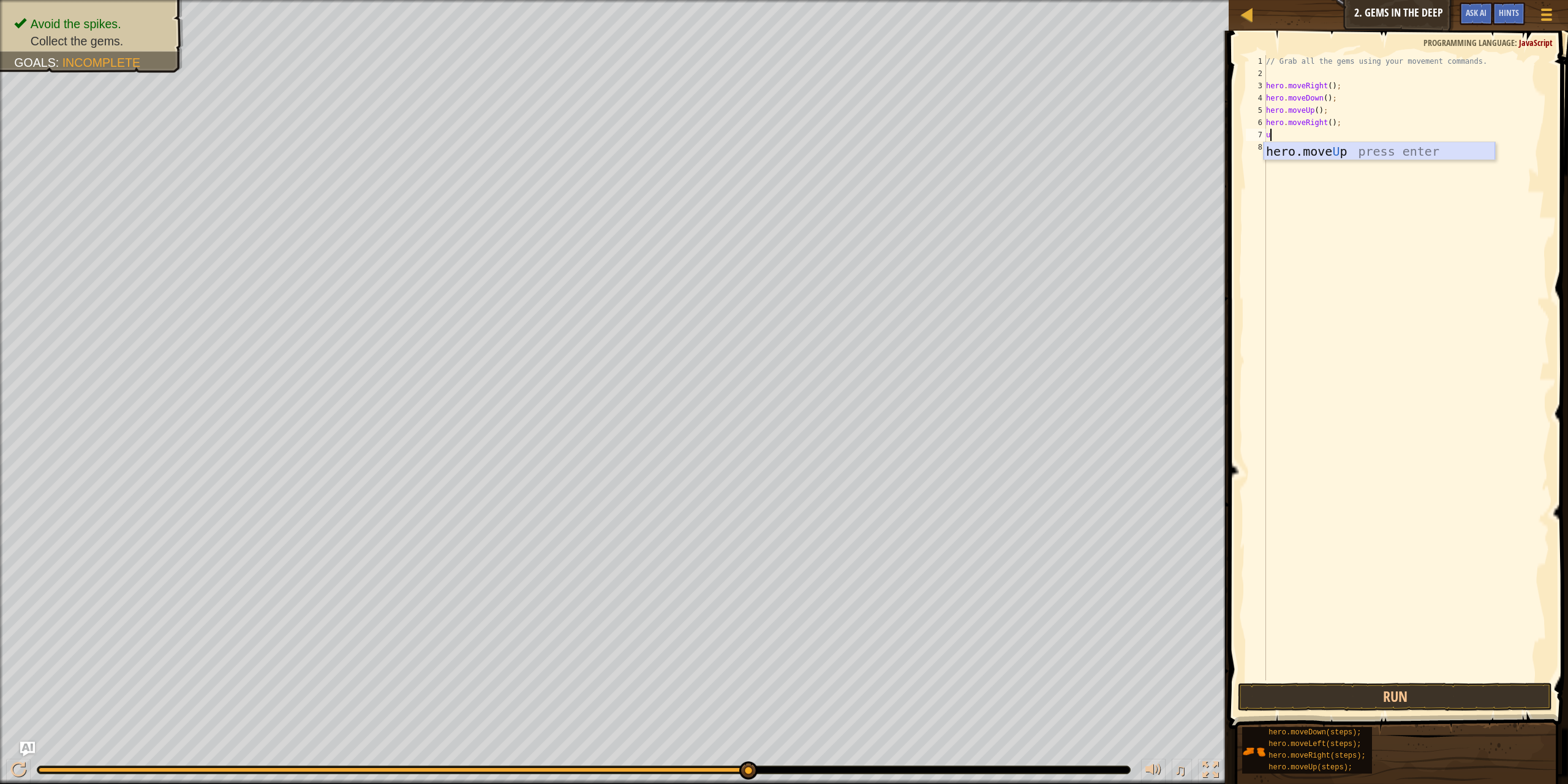
click at [1423, 151] on div "hero.move U p press enter" at bounding box center [1379, 169] width 232 height 55
type textarea "r"
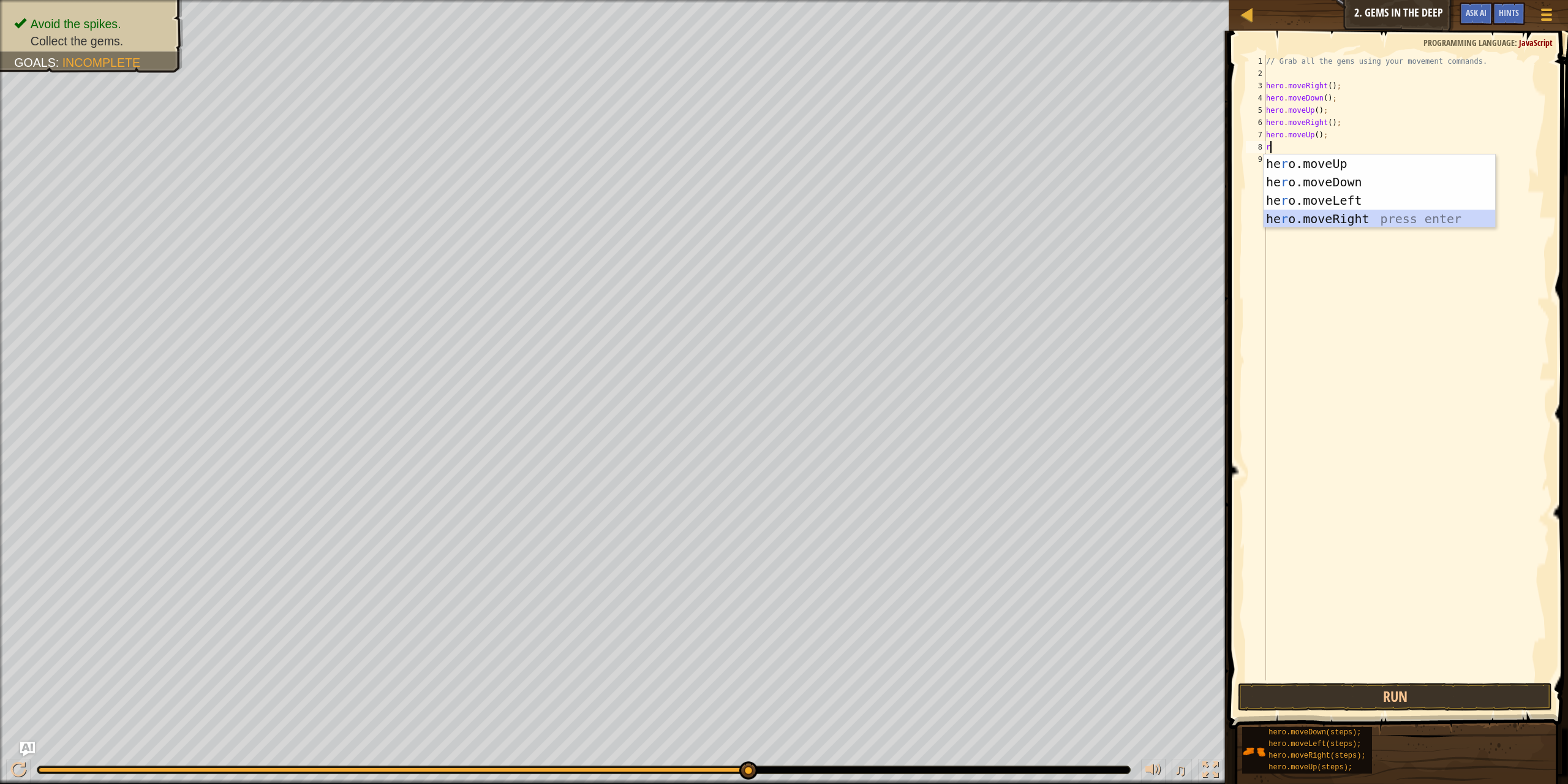
click at [1358, 217] on div "he r o.moveUp press enter he r o.moveDown press enter he r o.moveLeft press ent…" at bounding box center [1379, 209] width 232 height 110
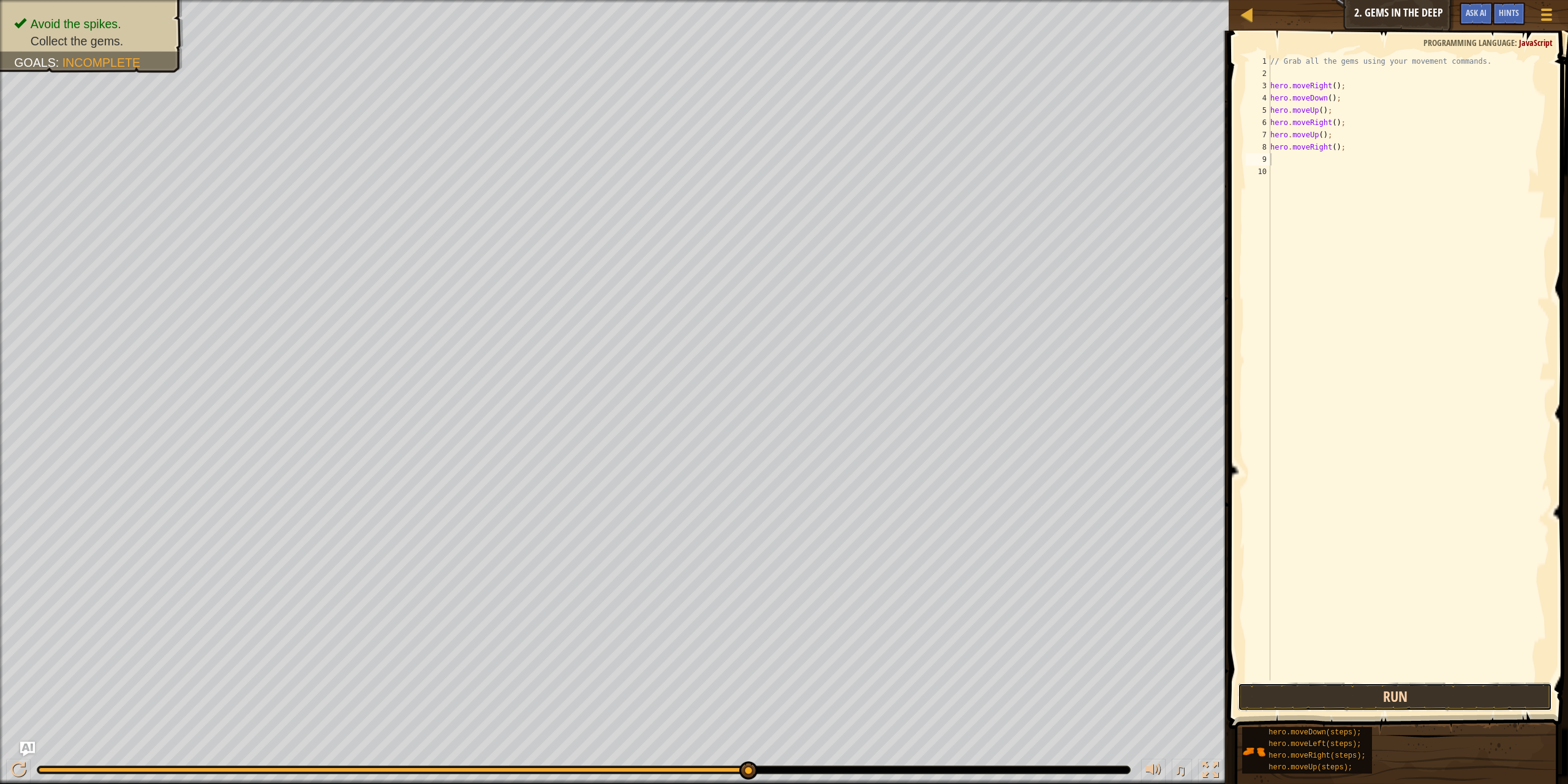
click at [1481, 690] on button "Run" at bounding box center [1395, 696] width 315 height 28
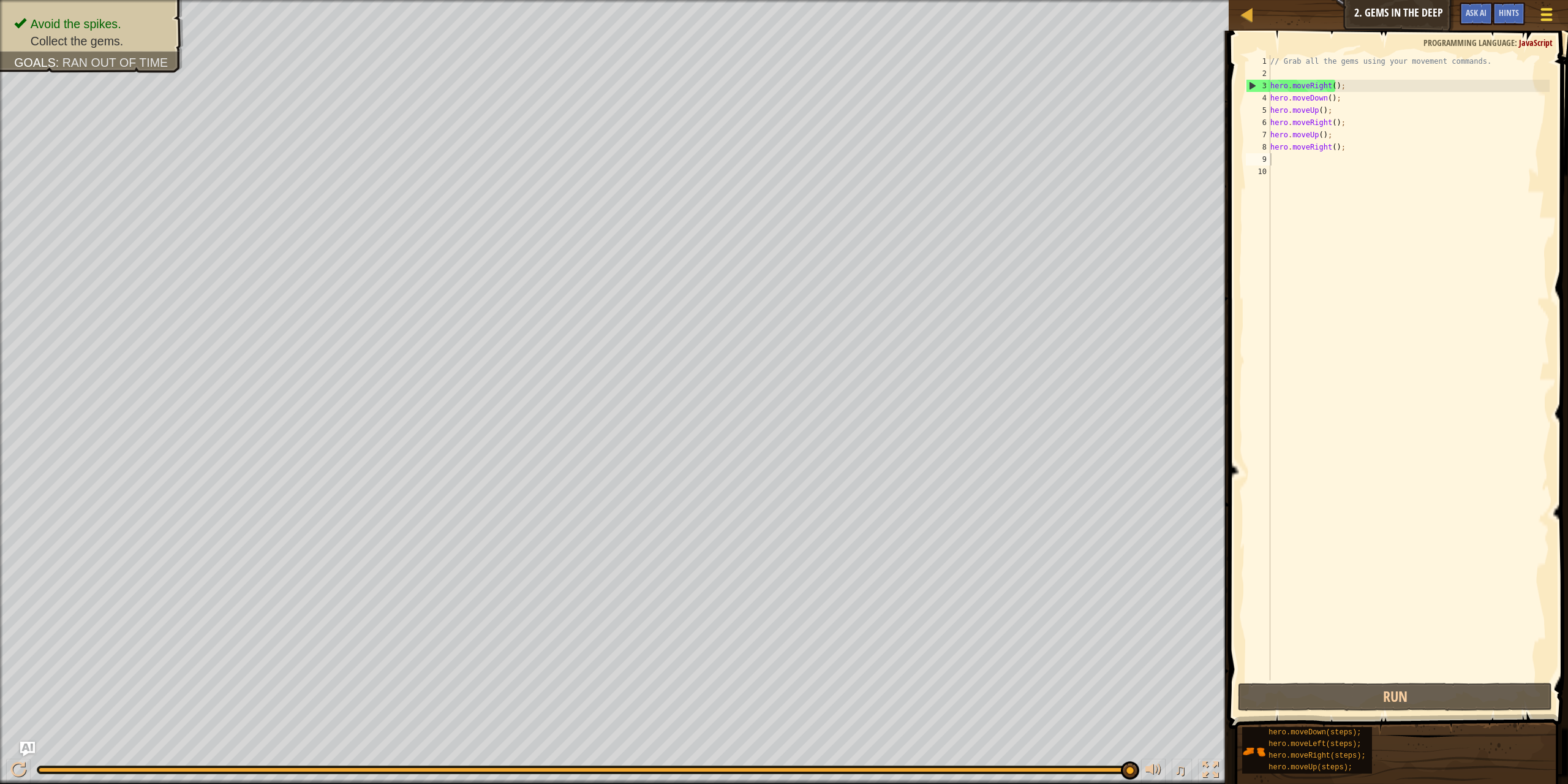
click at [1545, 9] on span at bounding box center [1547, 9] width 12 height 3
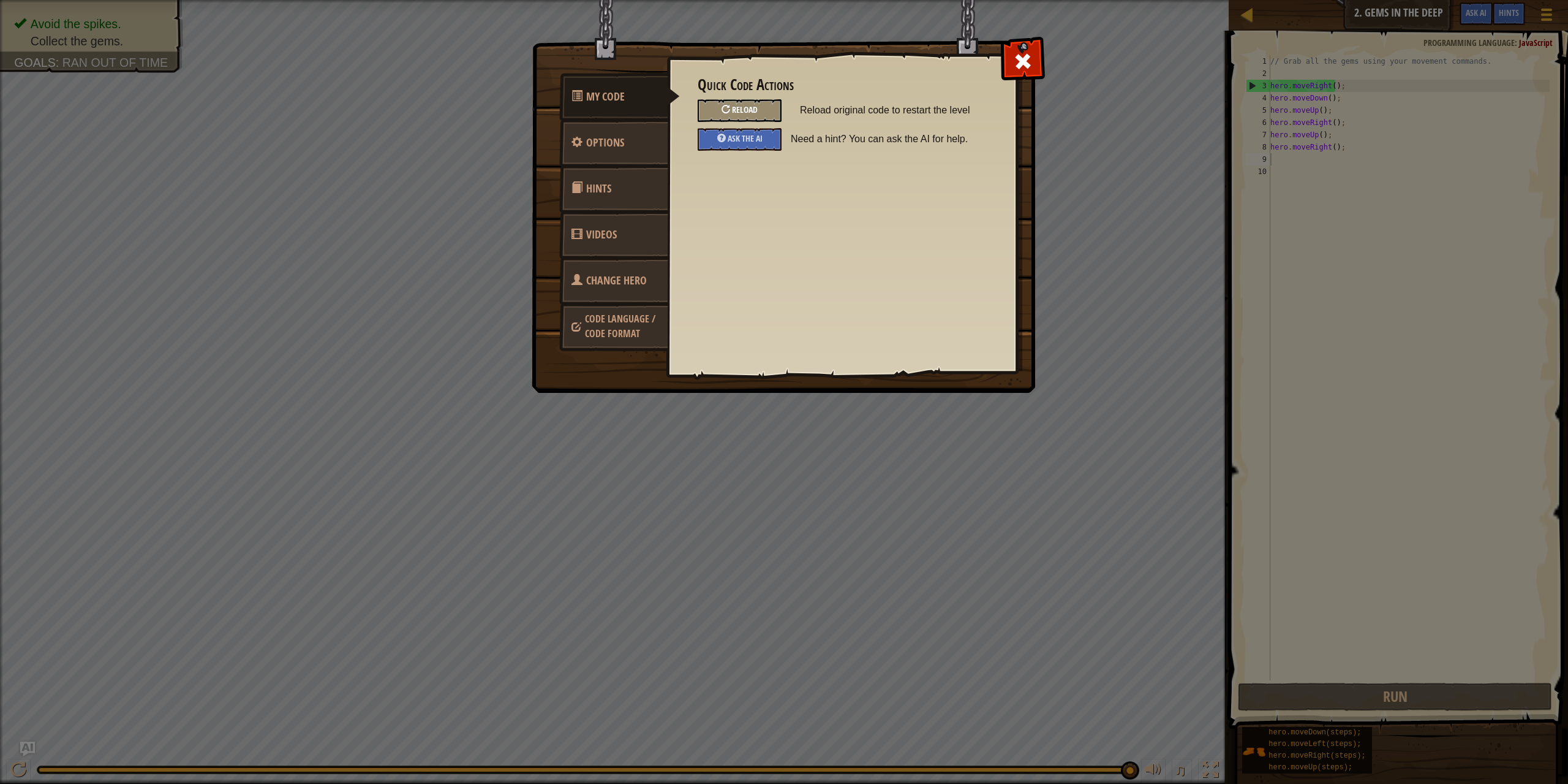
click at [713, 101] on div "Reload" at bounding box center [739, 110] width 84 height 22
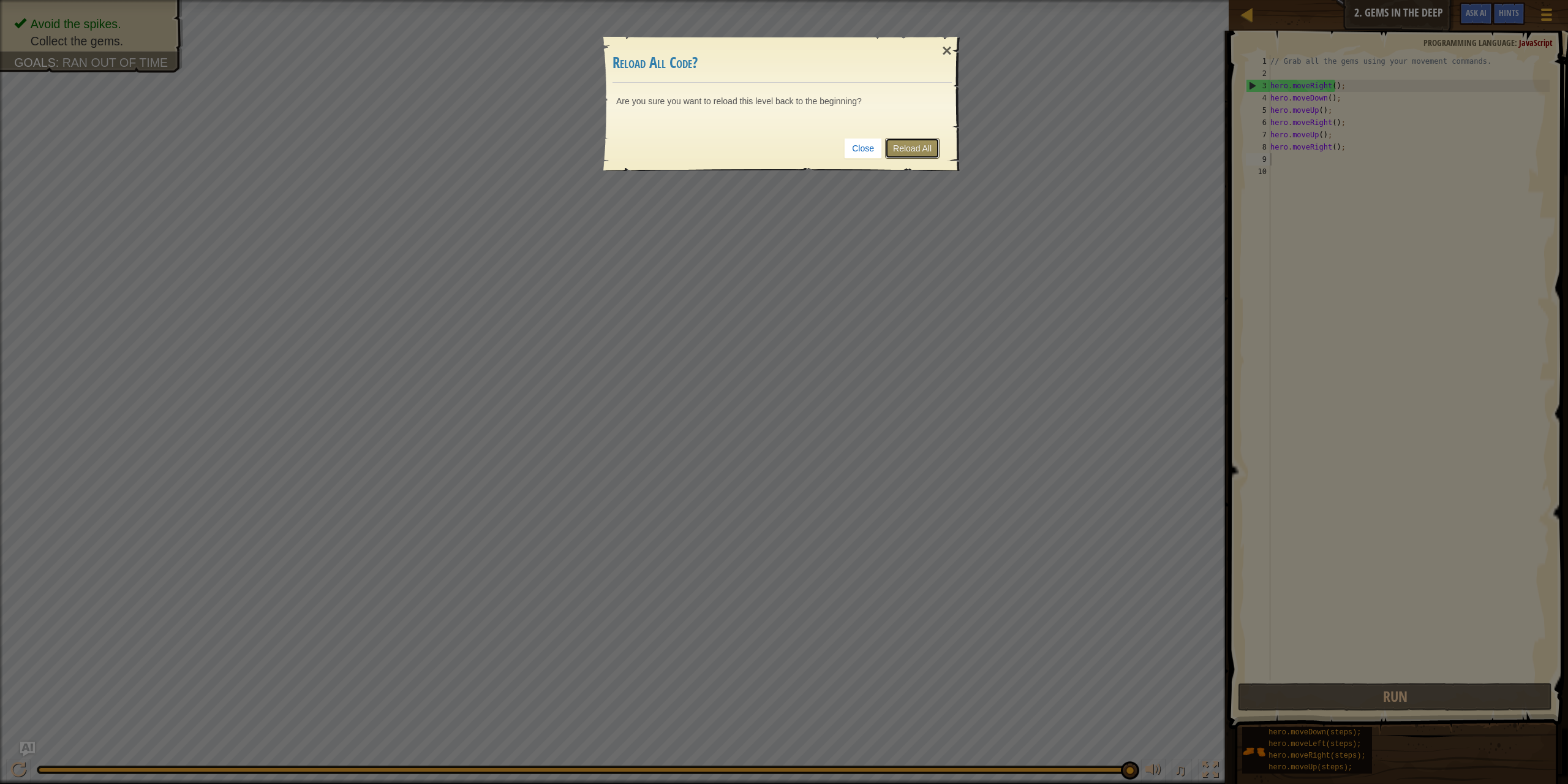
click at [924, 150] on link "Reload All" at bounding box center [912, 148] width 55 height 21
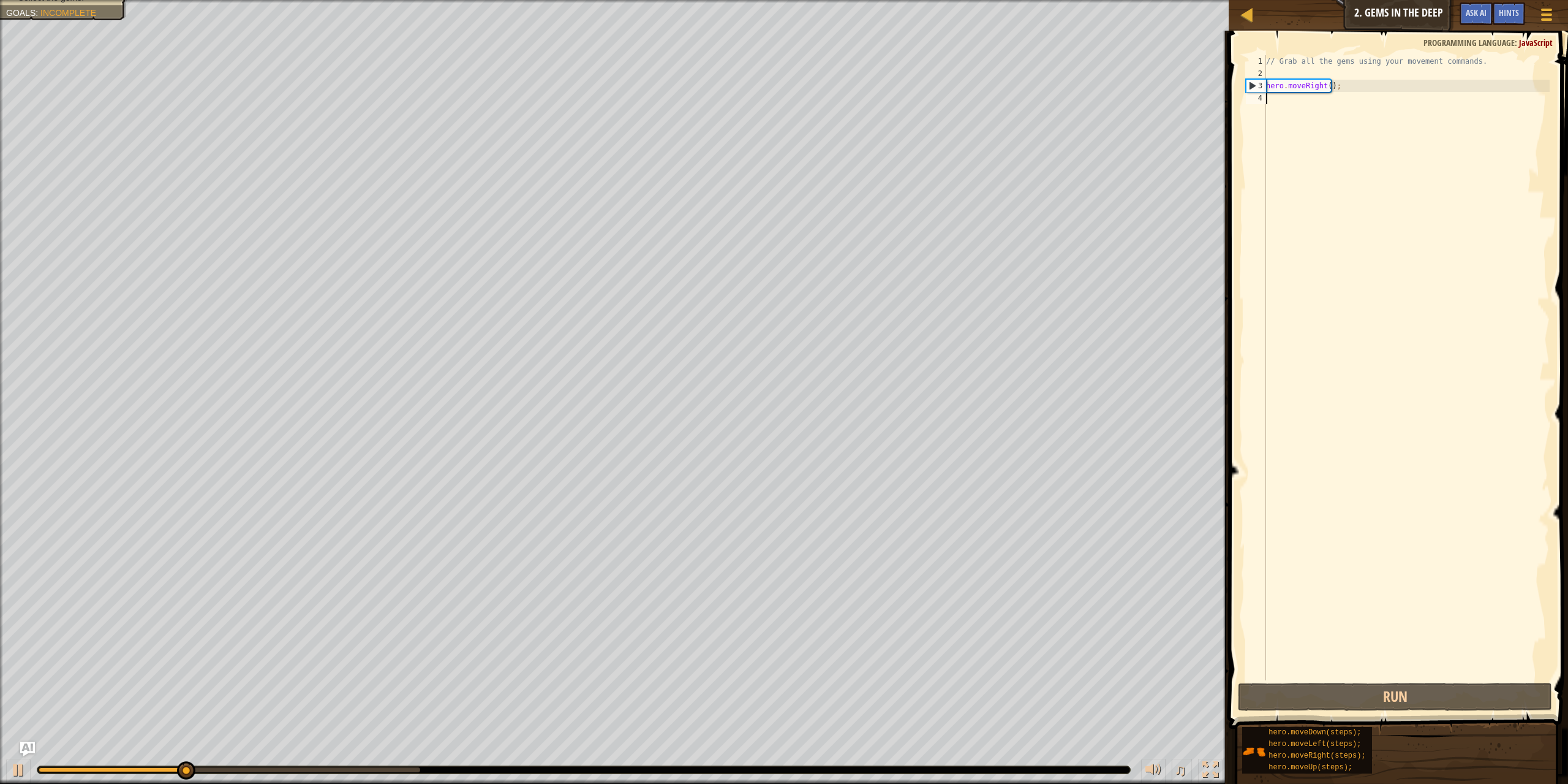
type textarea "d"
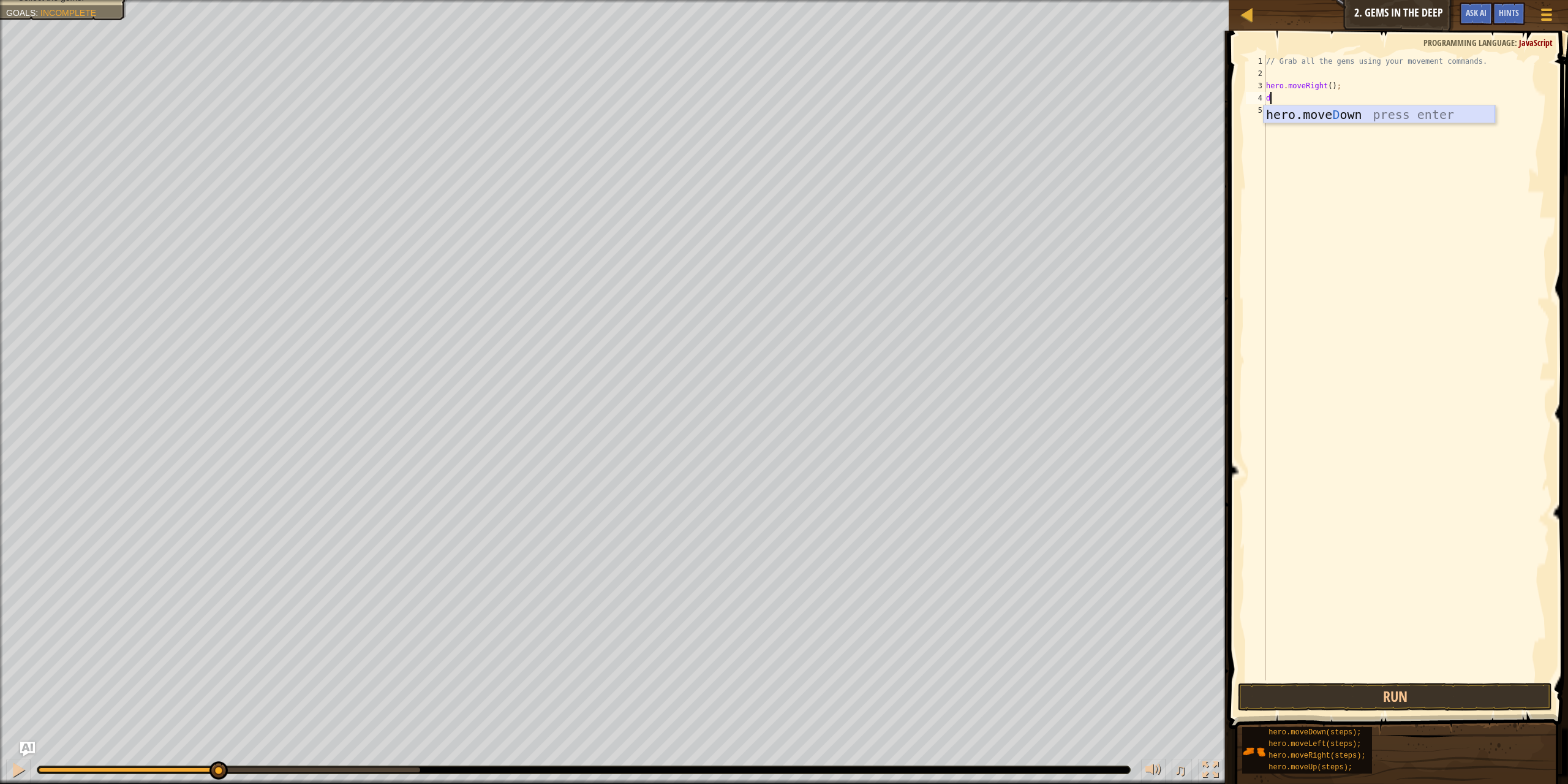
click at [1363, 110] on div "hero.move D own press enter" at bounding box center [1379, 133] width 232 height 55
type textarea "r"
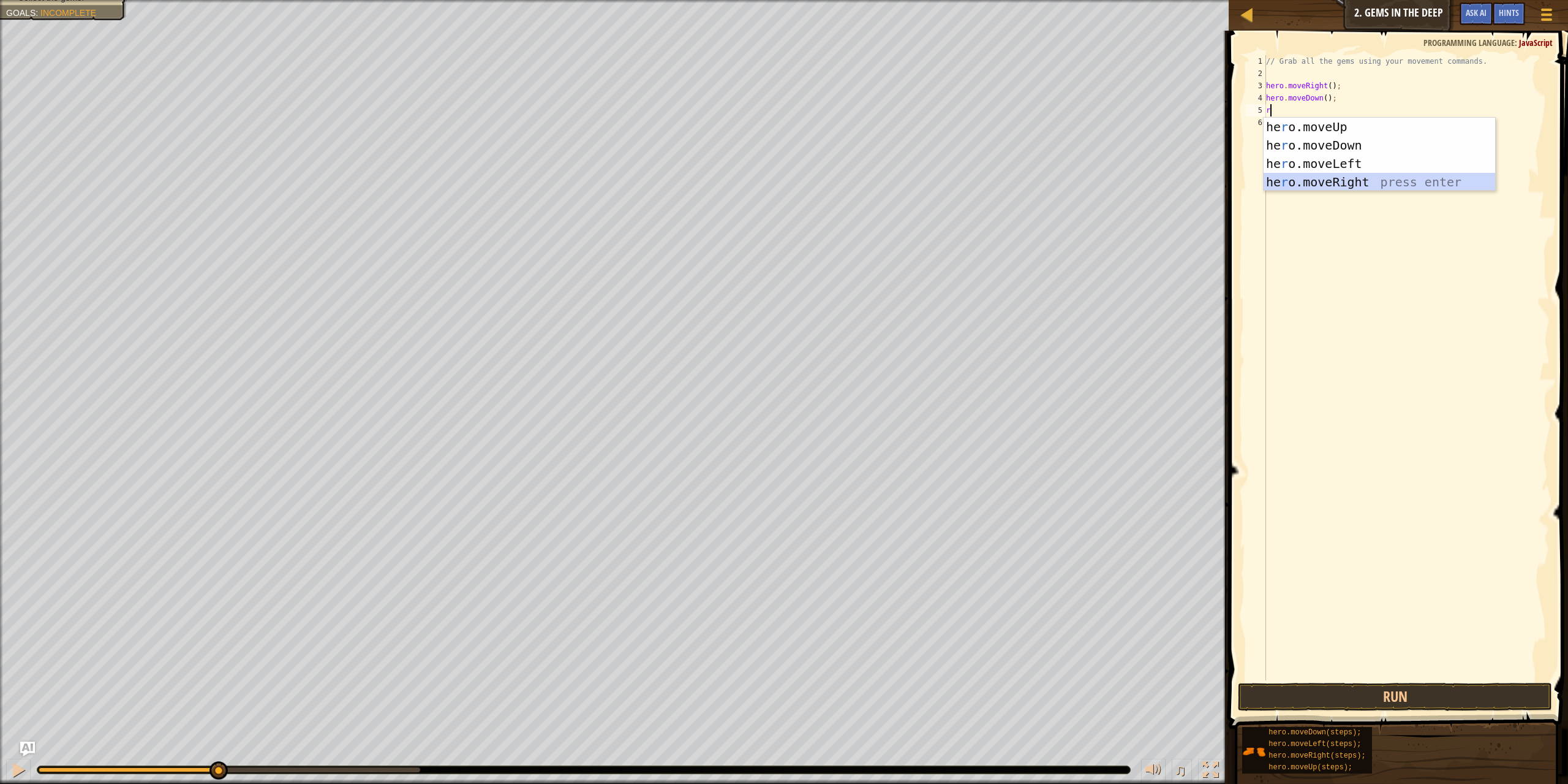
click at [1297, 183] on div "he r o.moveUp press enter he r o.moveDown press enter he r o.moveLeft press ent…" at bounding box center [1379, 172] width 232 height 110
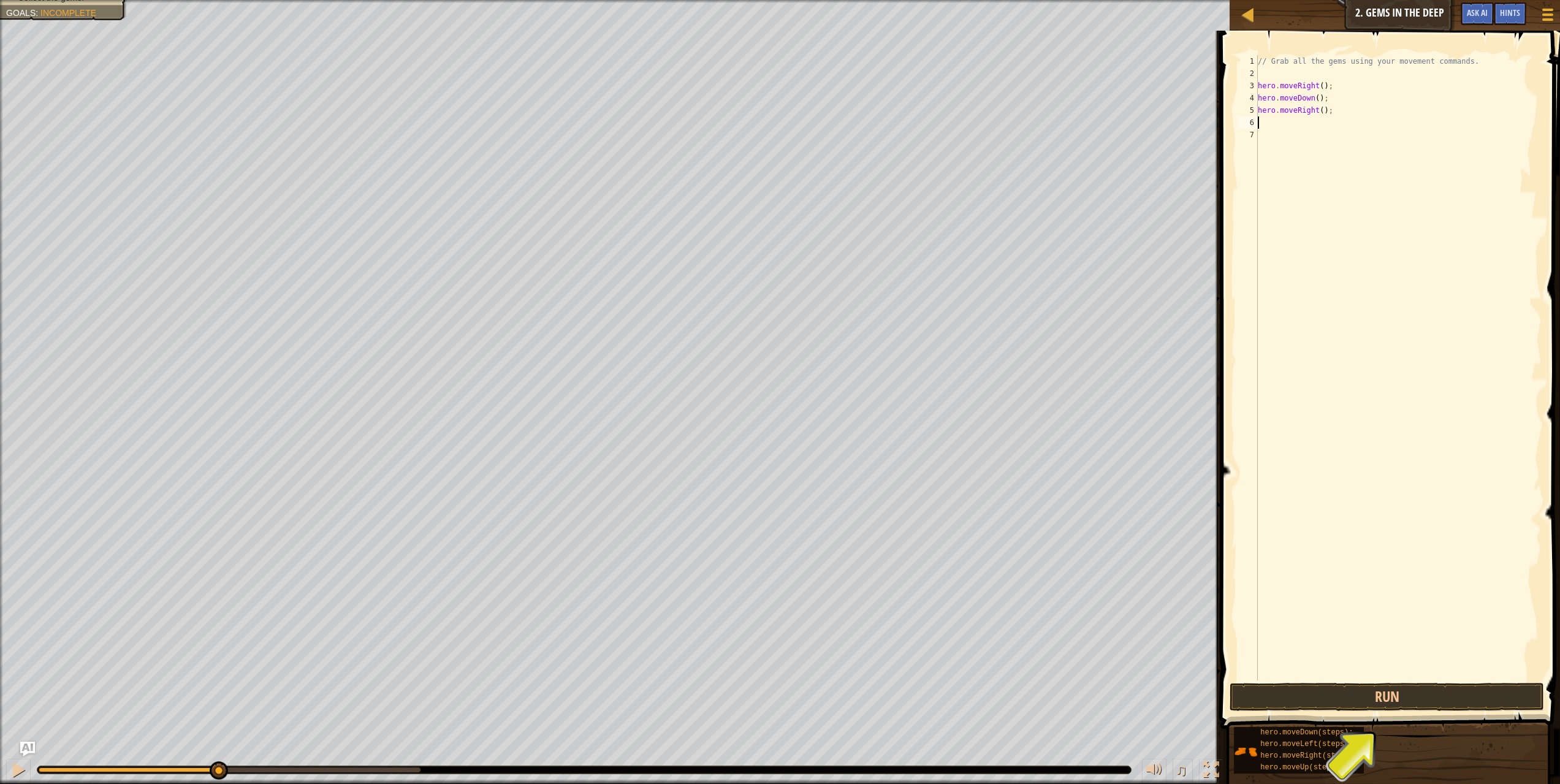
type textarea "l"
click at [1295, 139] on div "hero.move L eft press enter" at bounding box center [1371, 157] width 232 height 55
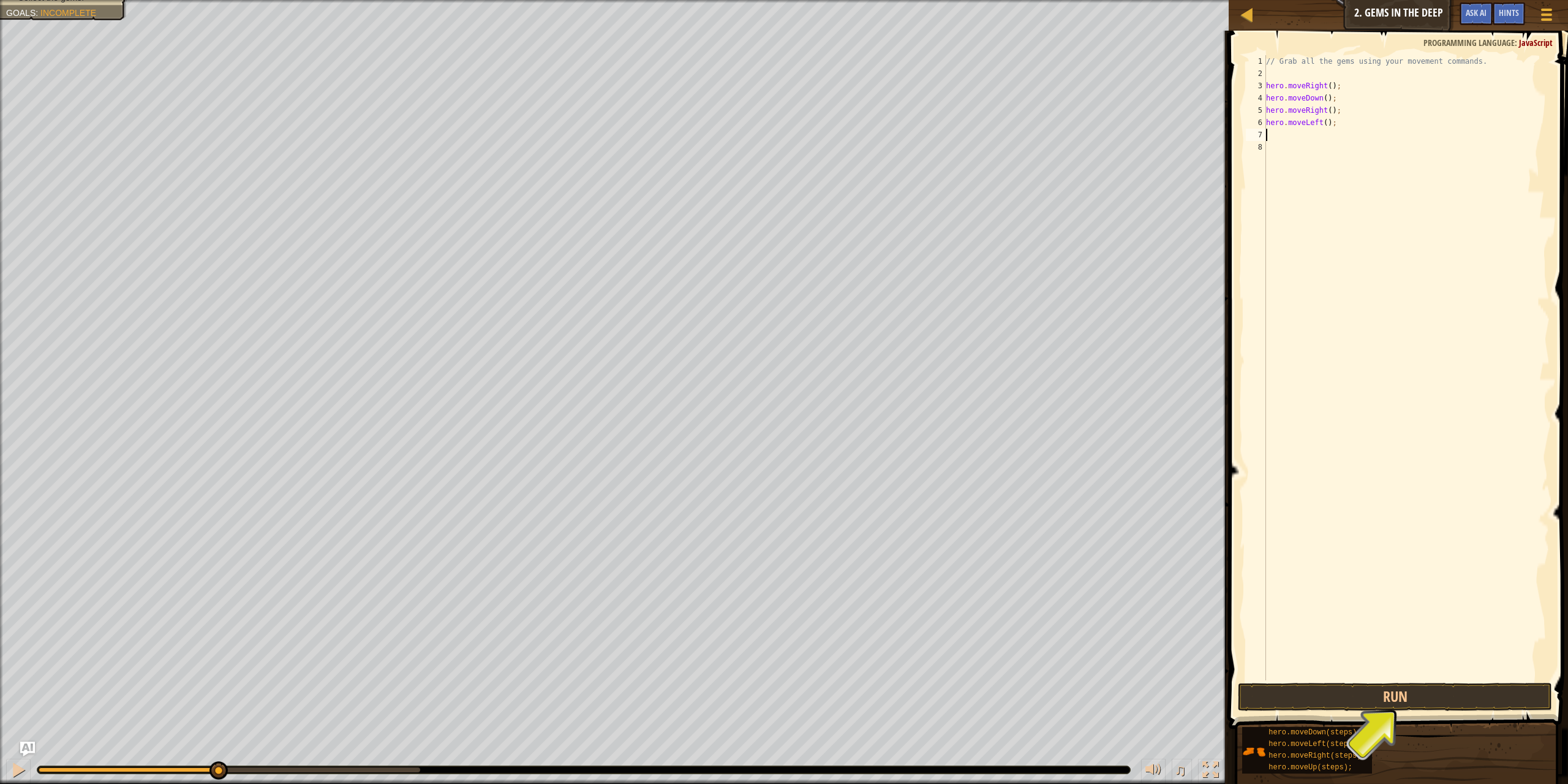
type textarea "r"
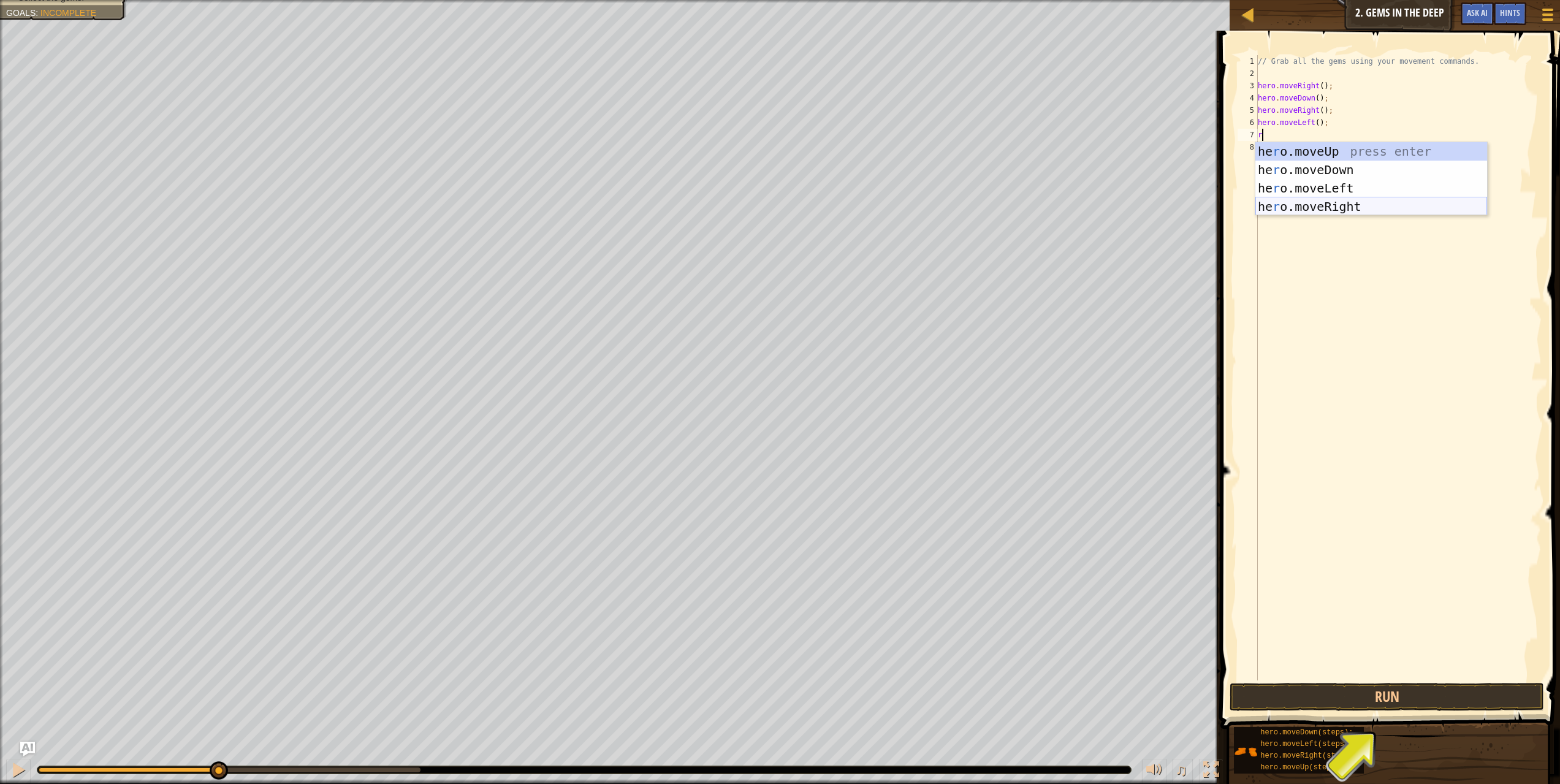
click at [1288, 206] on div "he r o.moveUp press enter he r o.moveDown press enter he r o.moveLeft press ent…" at bounding box center [1371, 197] width 232 height 110
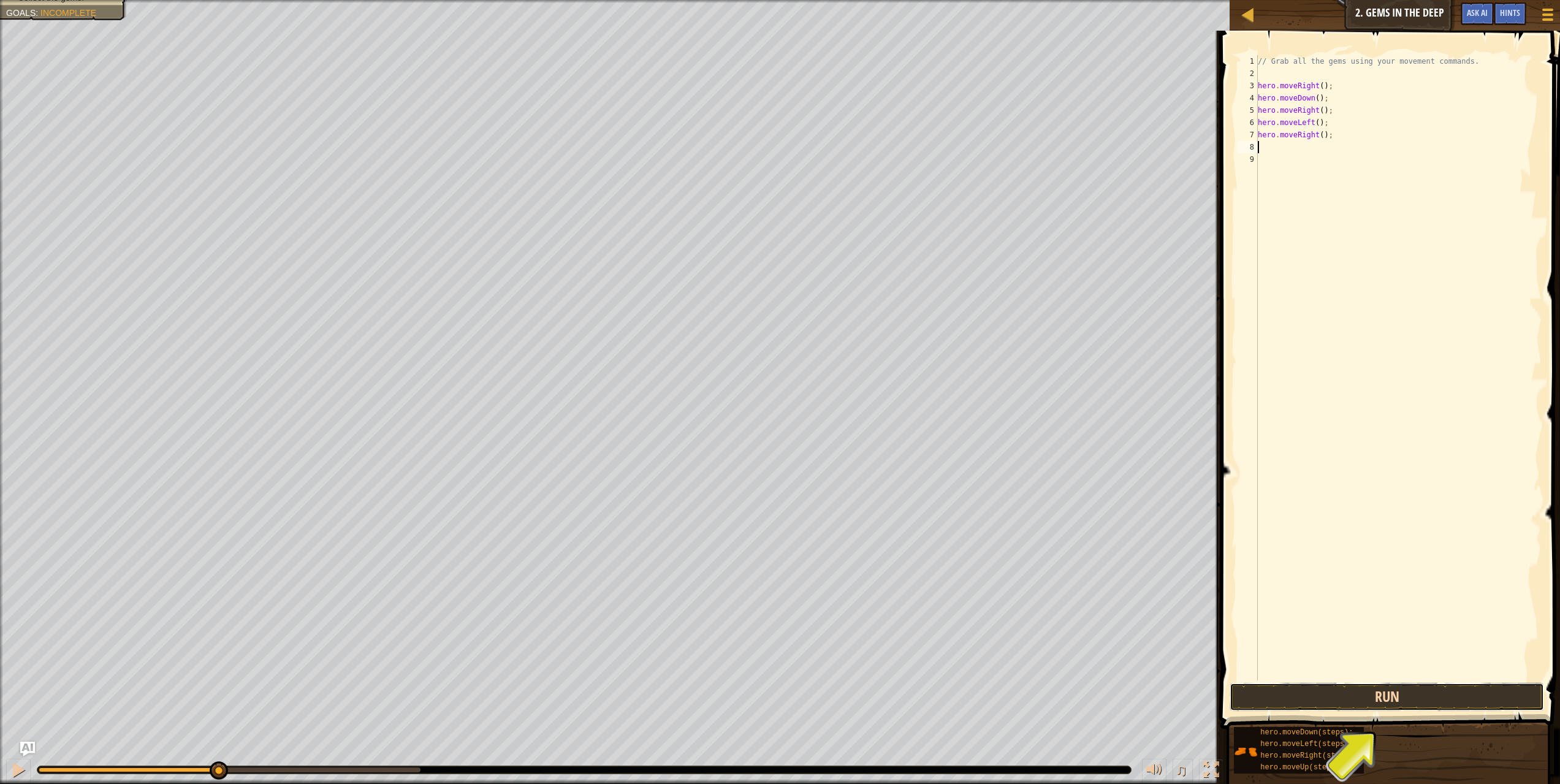
click at [1392, 691] on button "Run" at bounding box center [1387, 696] width 315 height 28
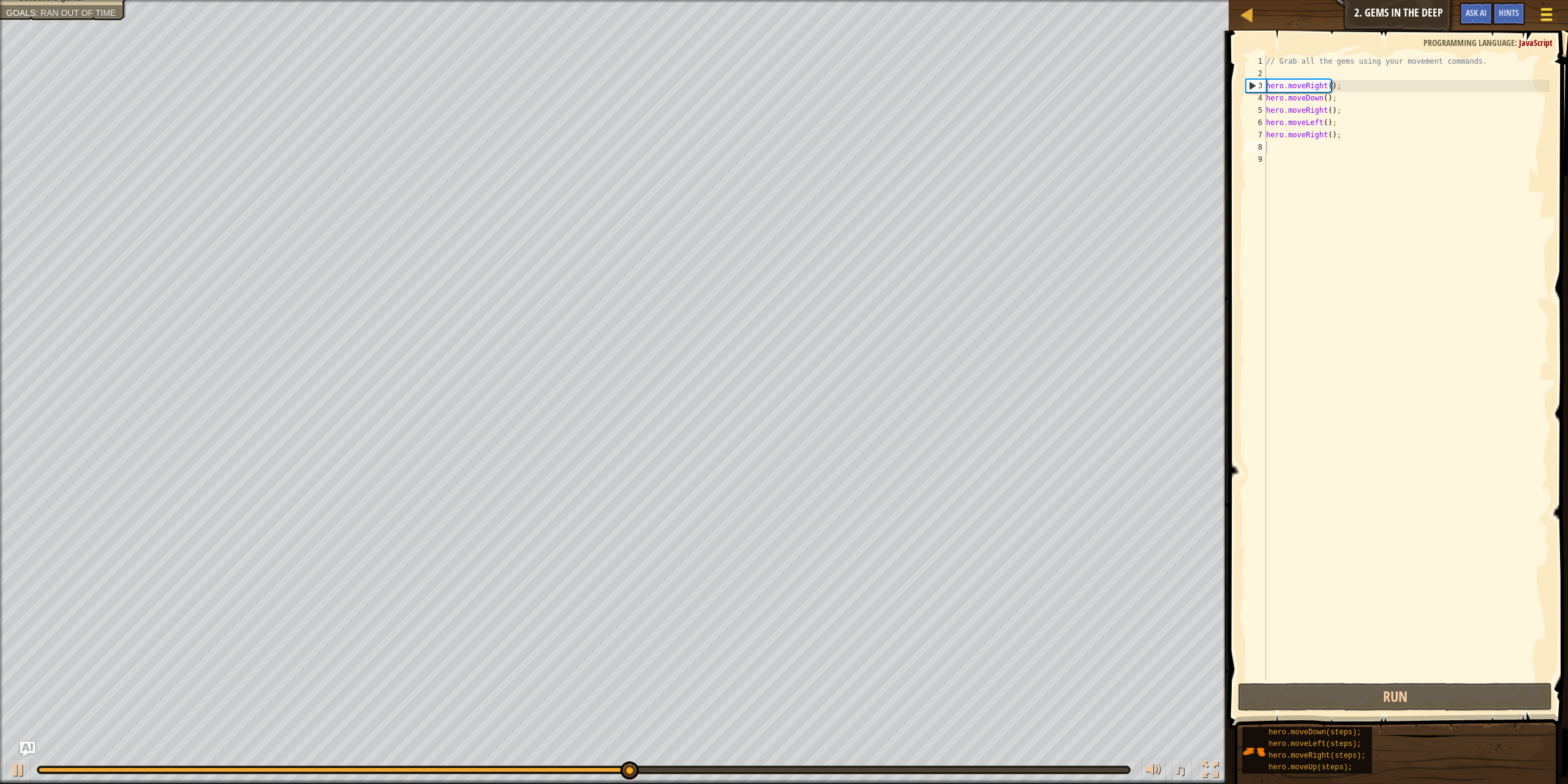
click at [1556, 16] on button "Game Menu" at bounding box center [1547, 16] width 33 height 30
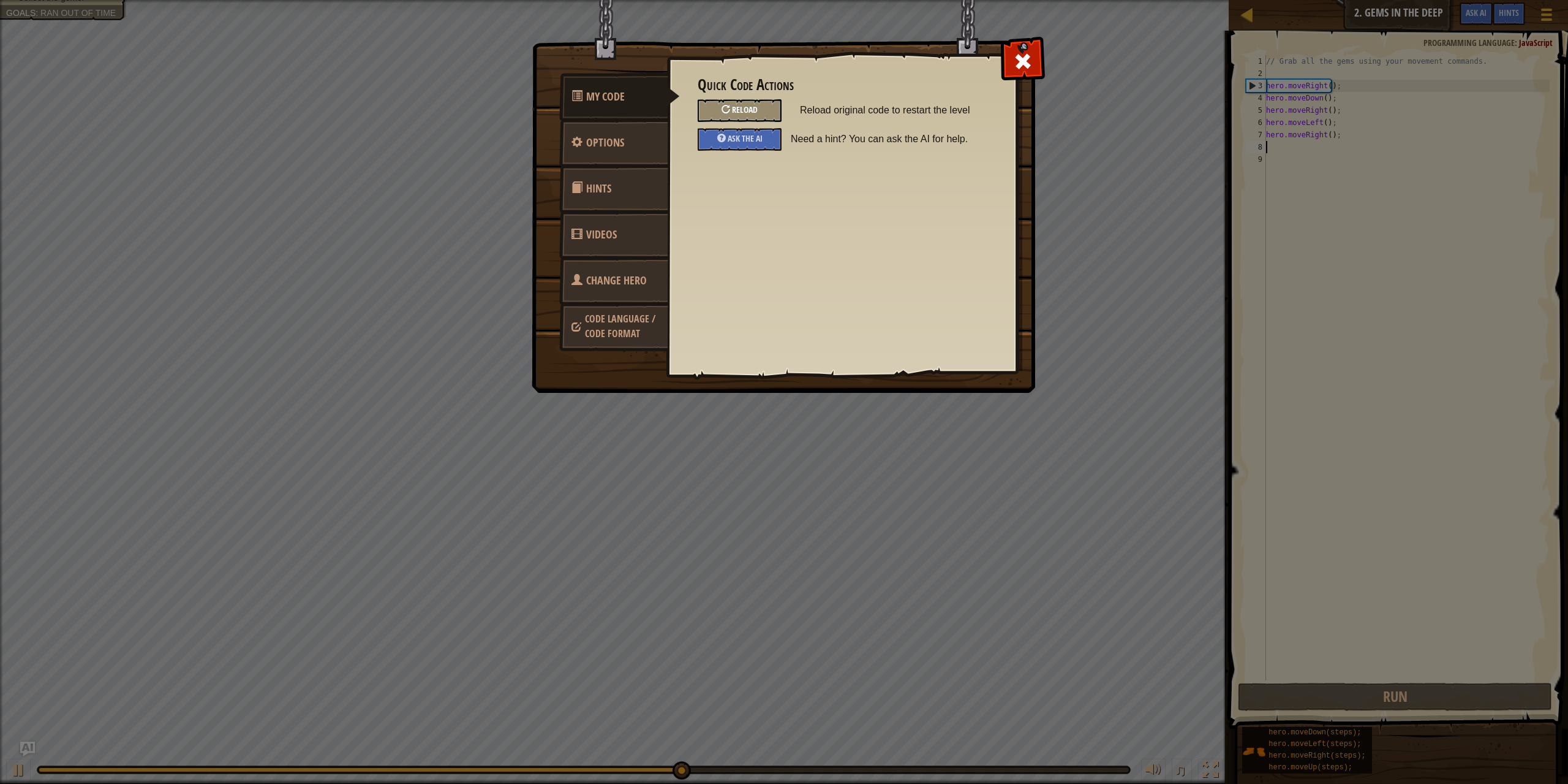
click at [751, 104] on div "Reload" at bounding box center [739, 110] width 84 height 22
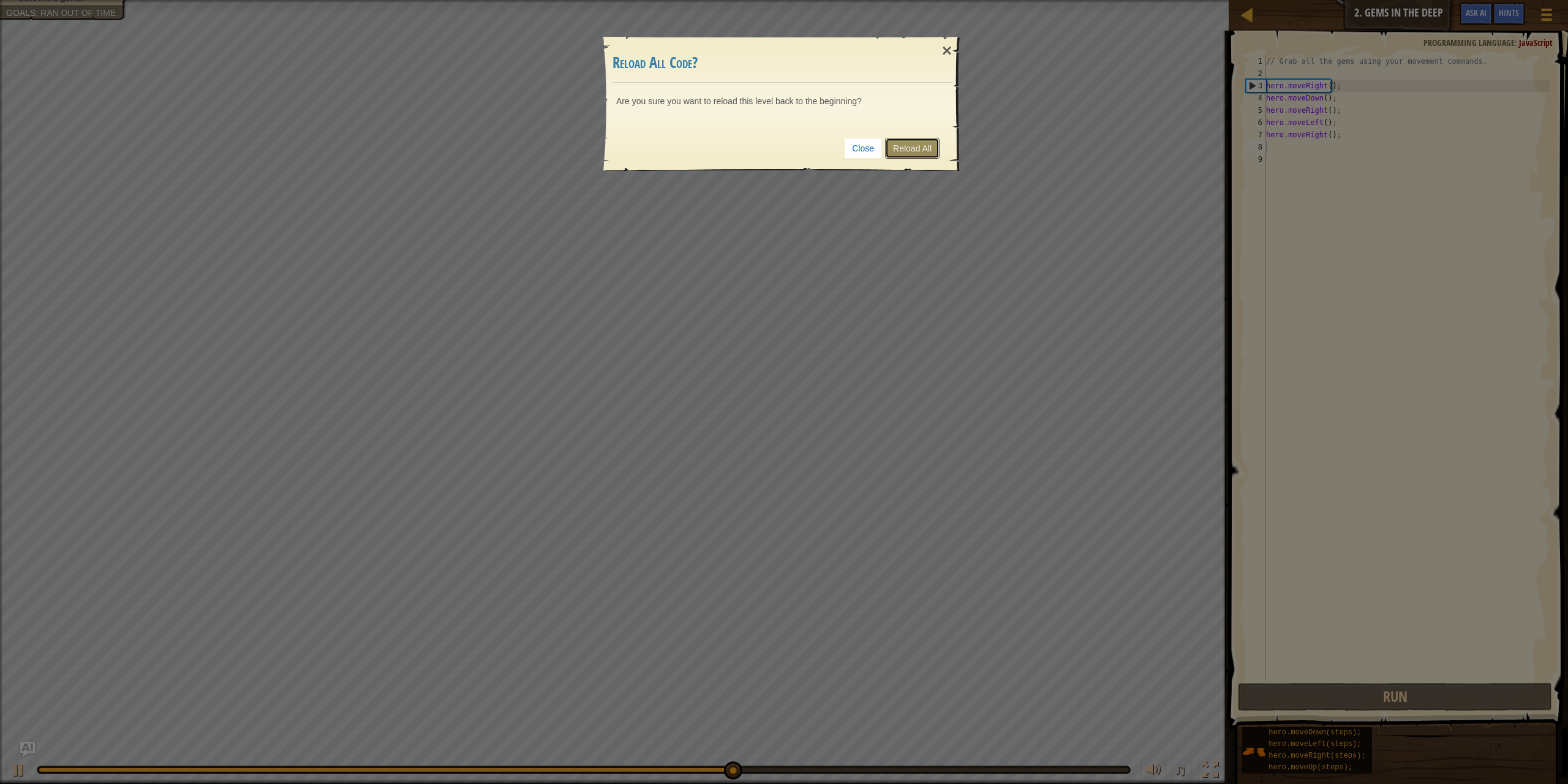
click at [895, 144] on link "Reload All" at bounding box center [912, 148] width 55 height 21
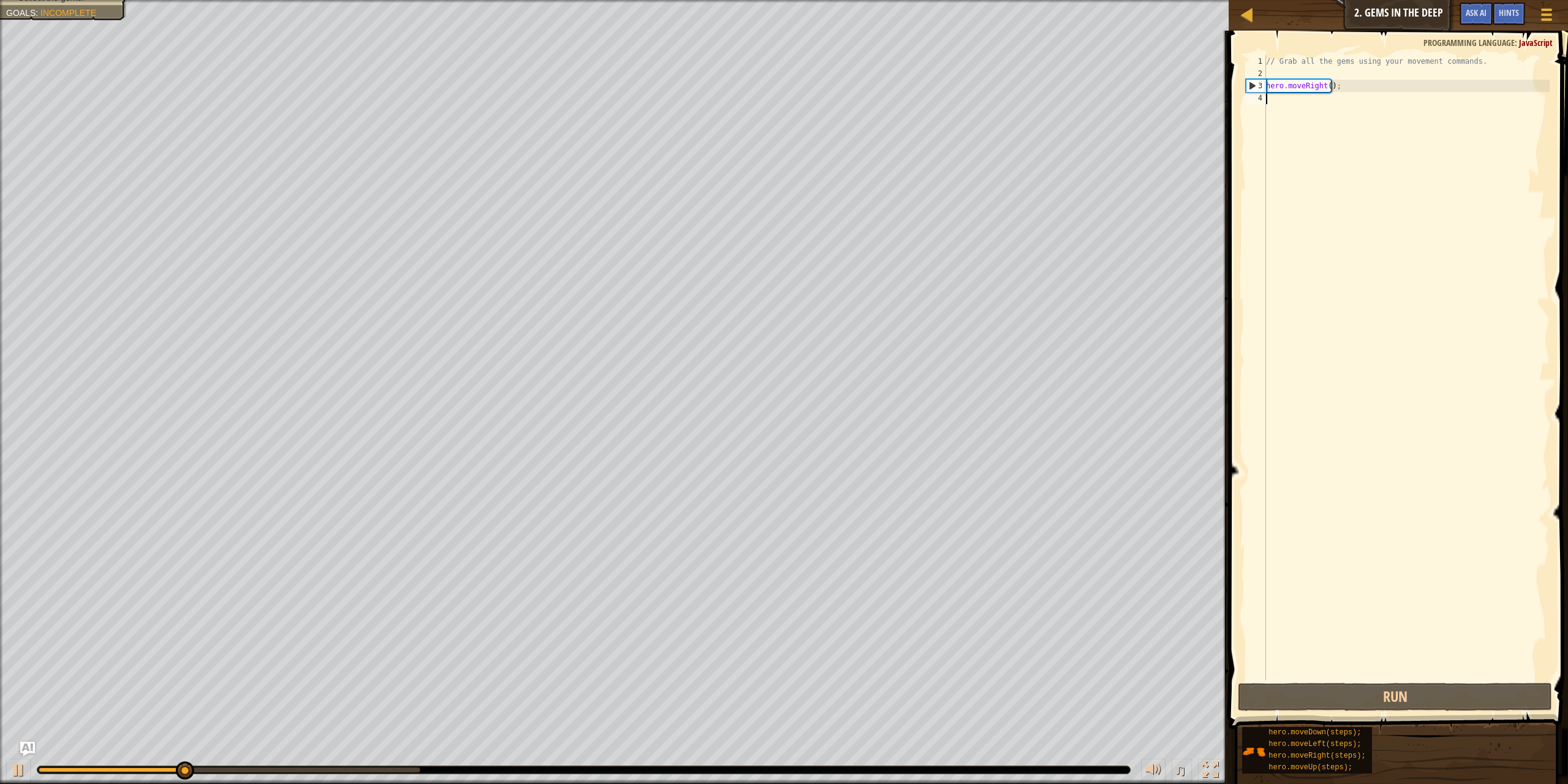
type textarea "d"
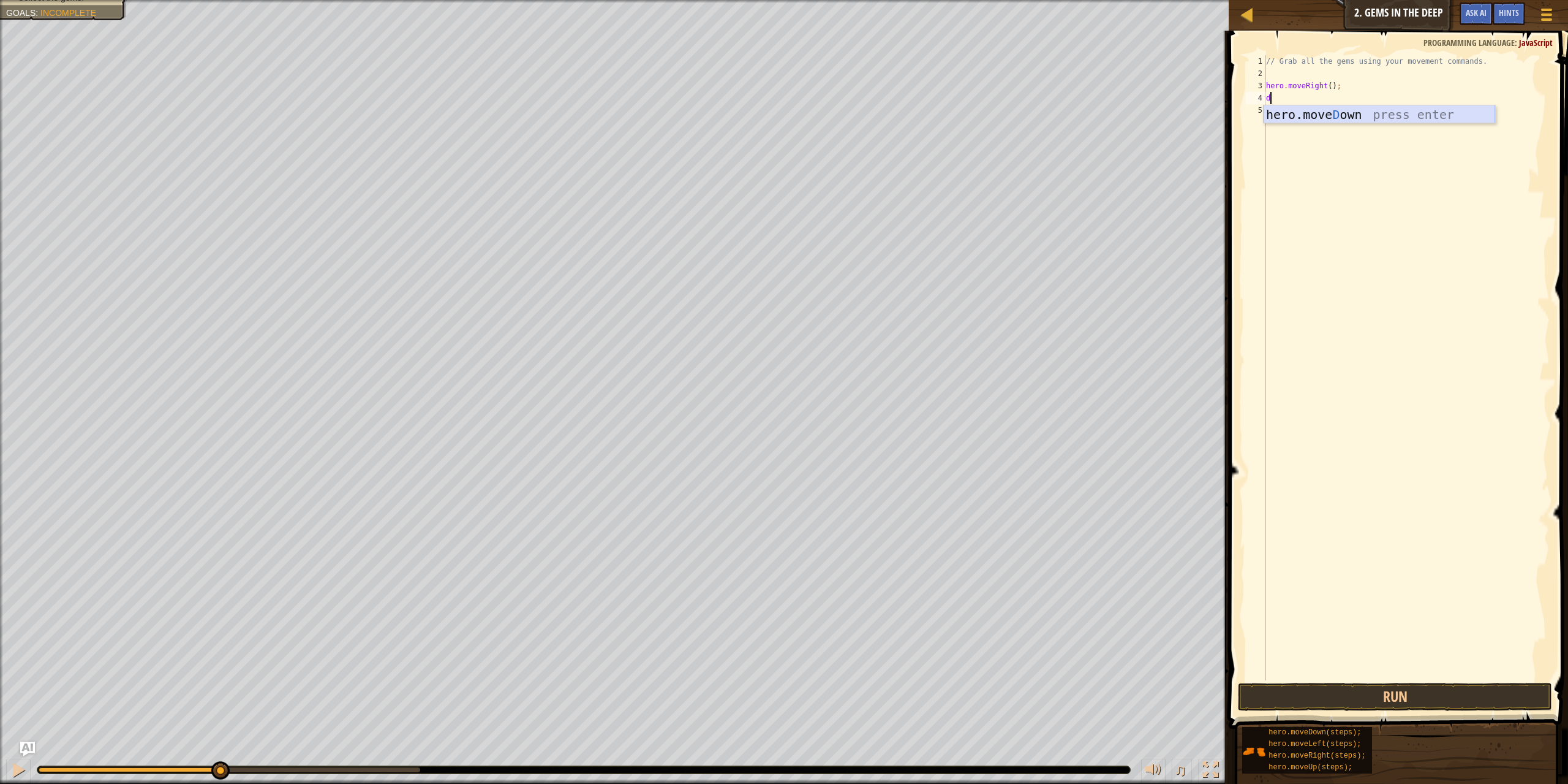
click at [1349, 116] on div "hero.move D own press enter" at bounding box center [1379, 133] width 232 height 55
click at [1412, 698] on button "Run" at bounding box center [1395, 696] width 315 height 28
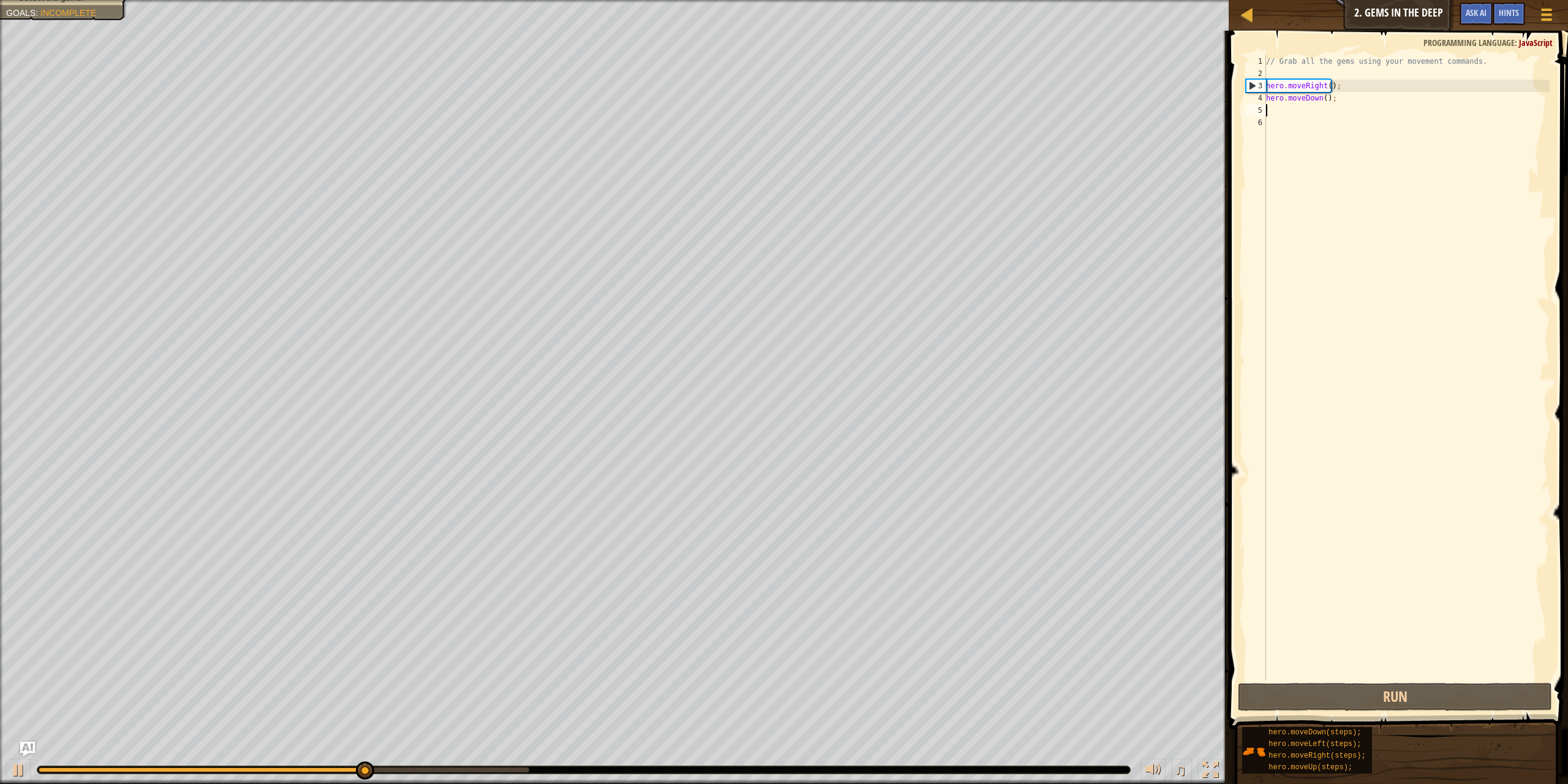
type textarea "u"
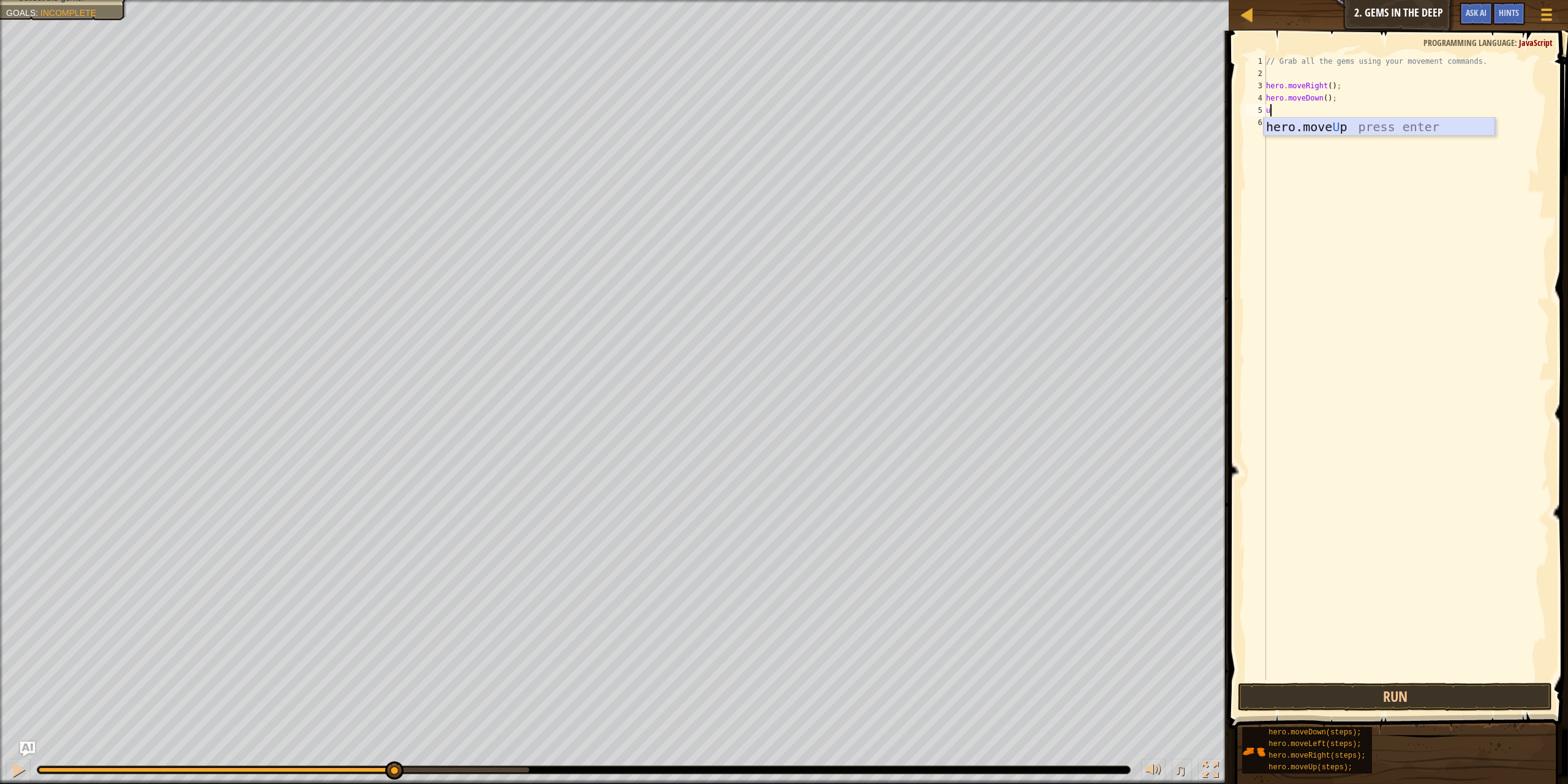
click at [1363, 124] on div "hero.move U p press enter" at bounding box center [1379, 145] width 232 height 55
click at [1398, 704] on button "Run" at bounding box center [1395, 696] width 315 height 28
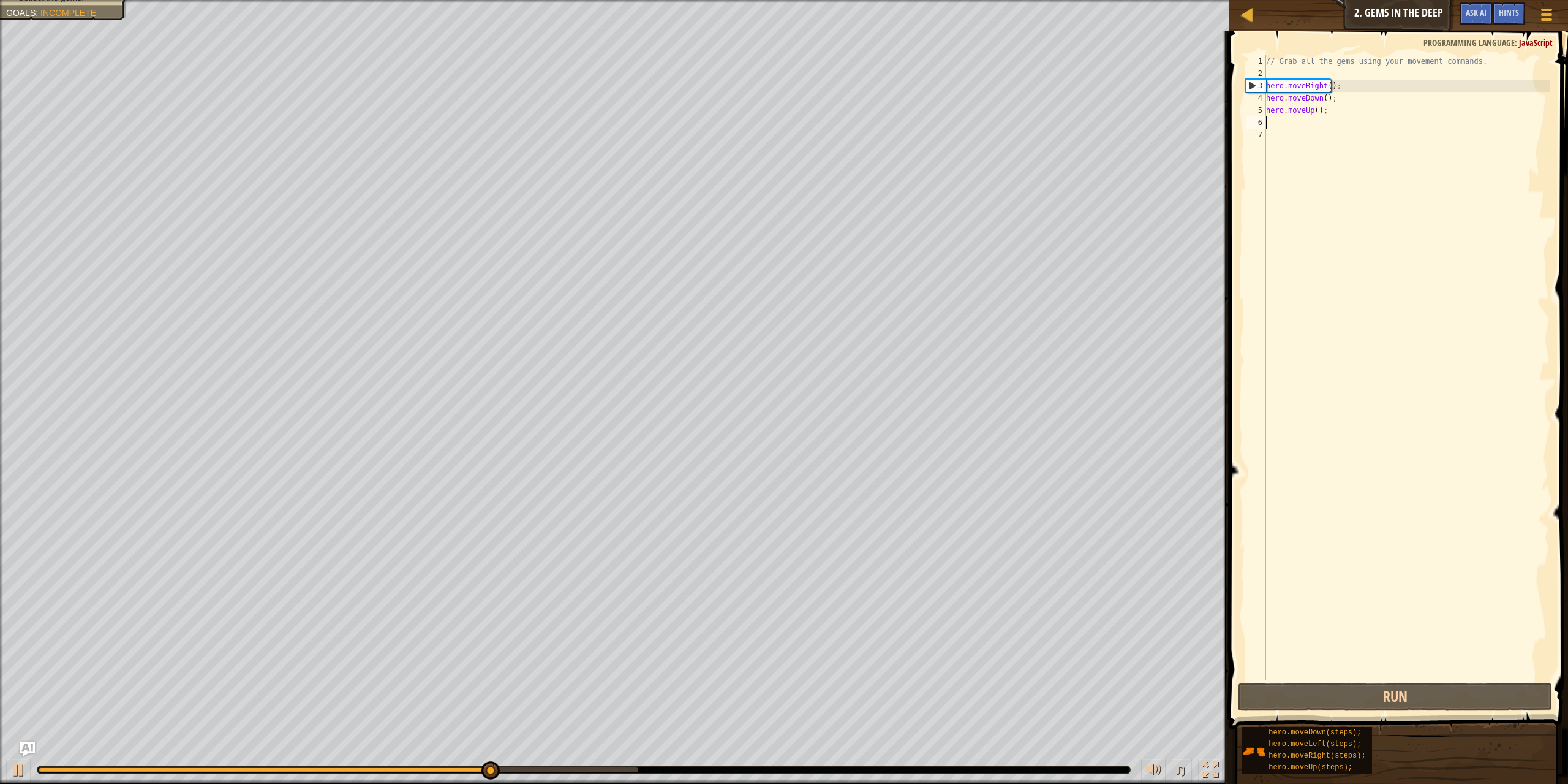
type textarea "r"
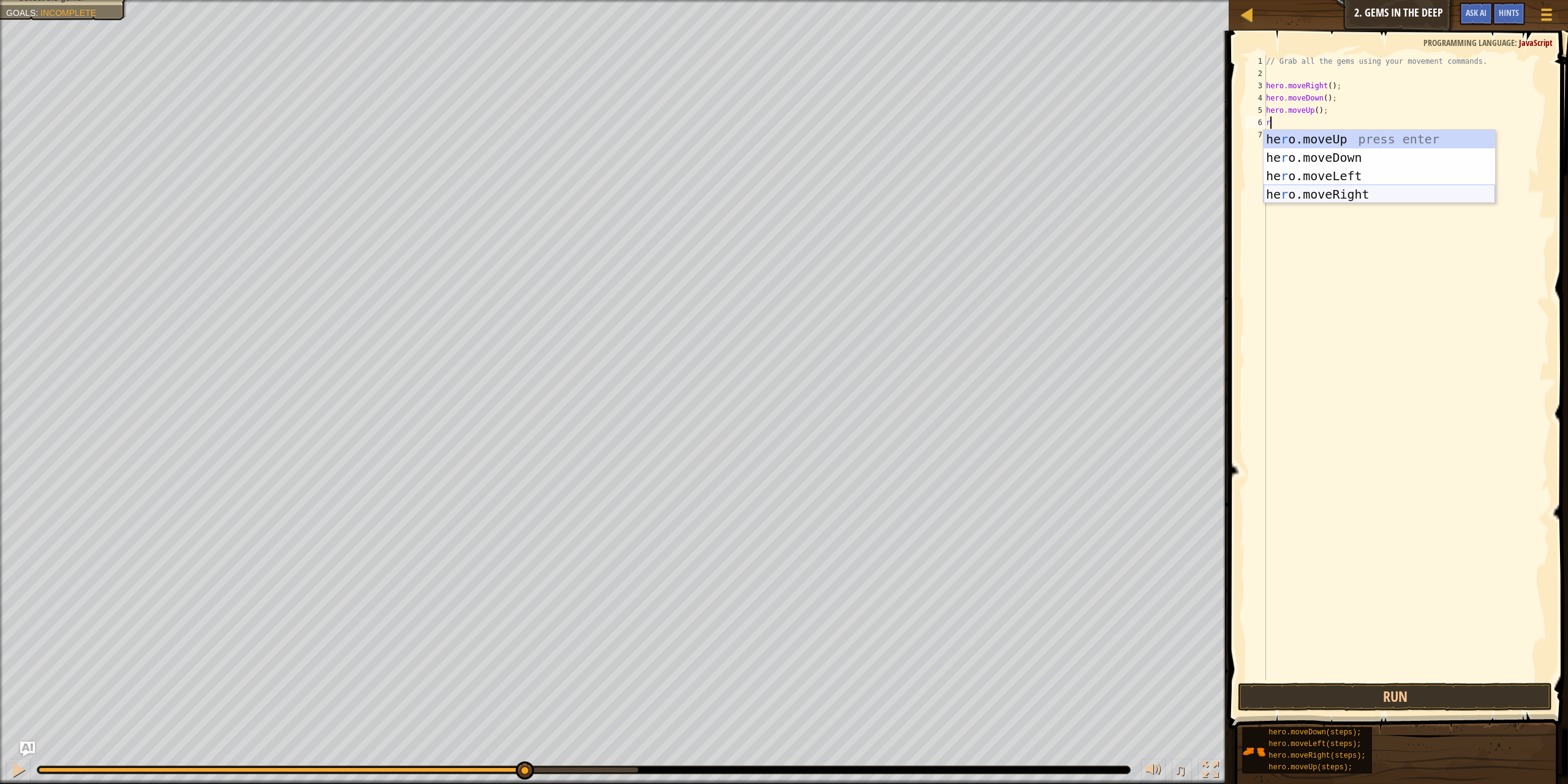
click at [1346, 198] on div "he r o.moveUp press enter he r o.moveDown press enter he r o.moveLeft press ent…" at bounding box center [1379, 185] width 232 height 110
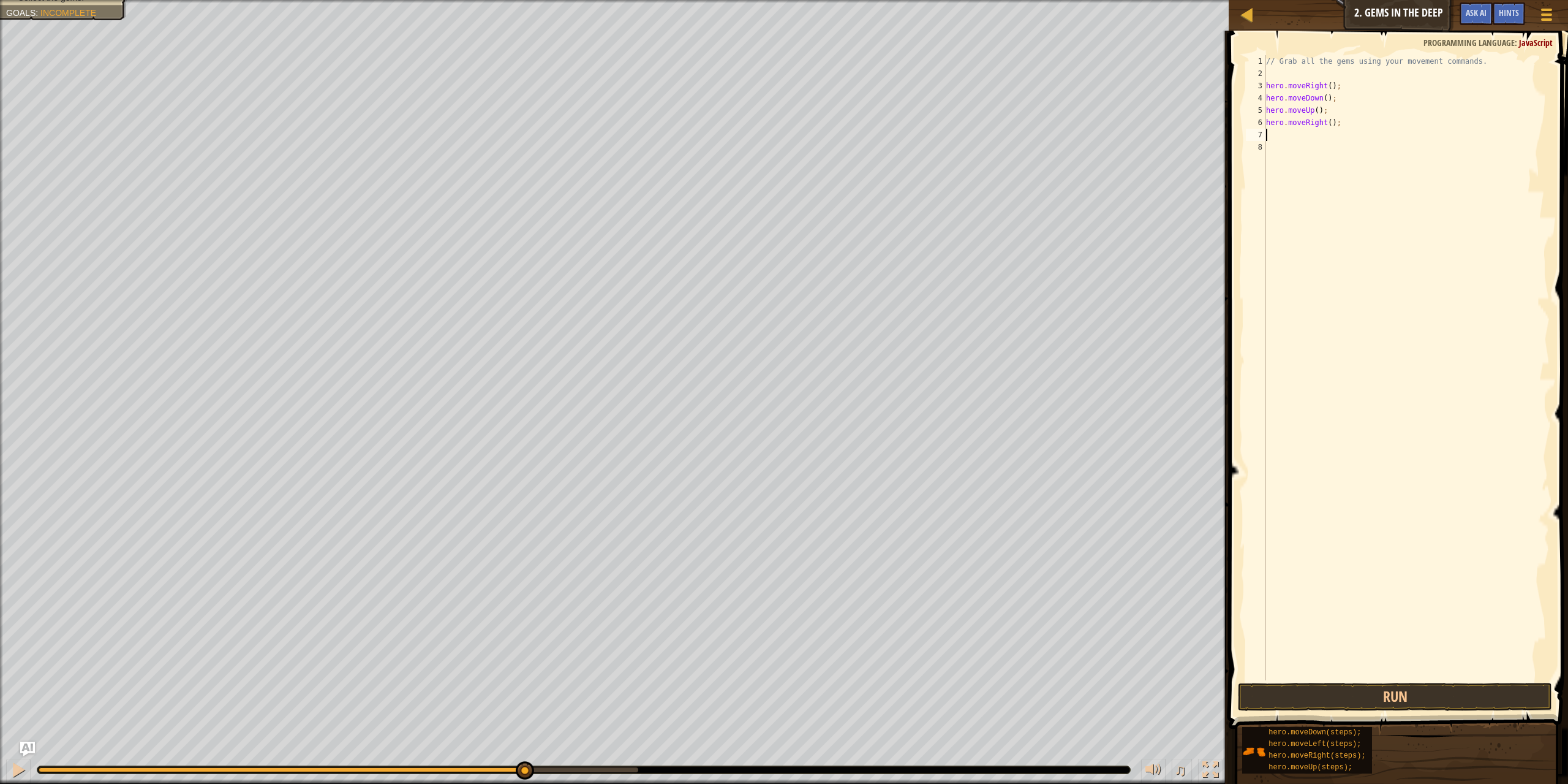
type textarea "u"
click at [1324, 149] on div "hero.move U p press enter" at bounding box center [1379, 169] width 232 height 55
type textarea "l"
click at [1328, 157] on div "hero.move L eft press enter" at bounding box center [1379, 181] width 232 height 55
type textarea "r"
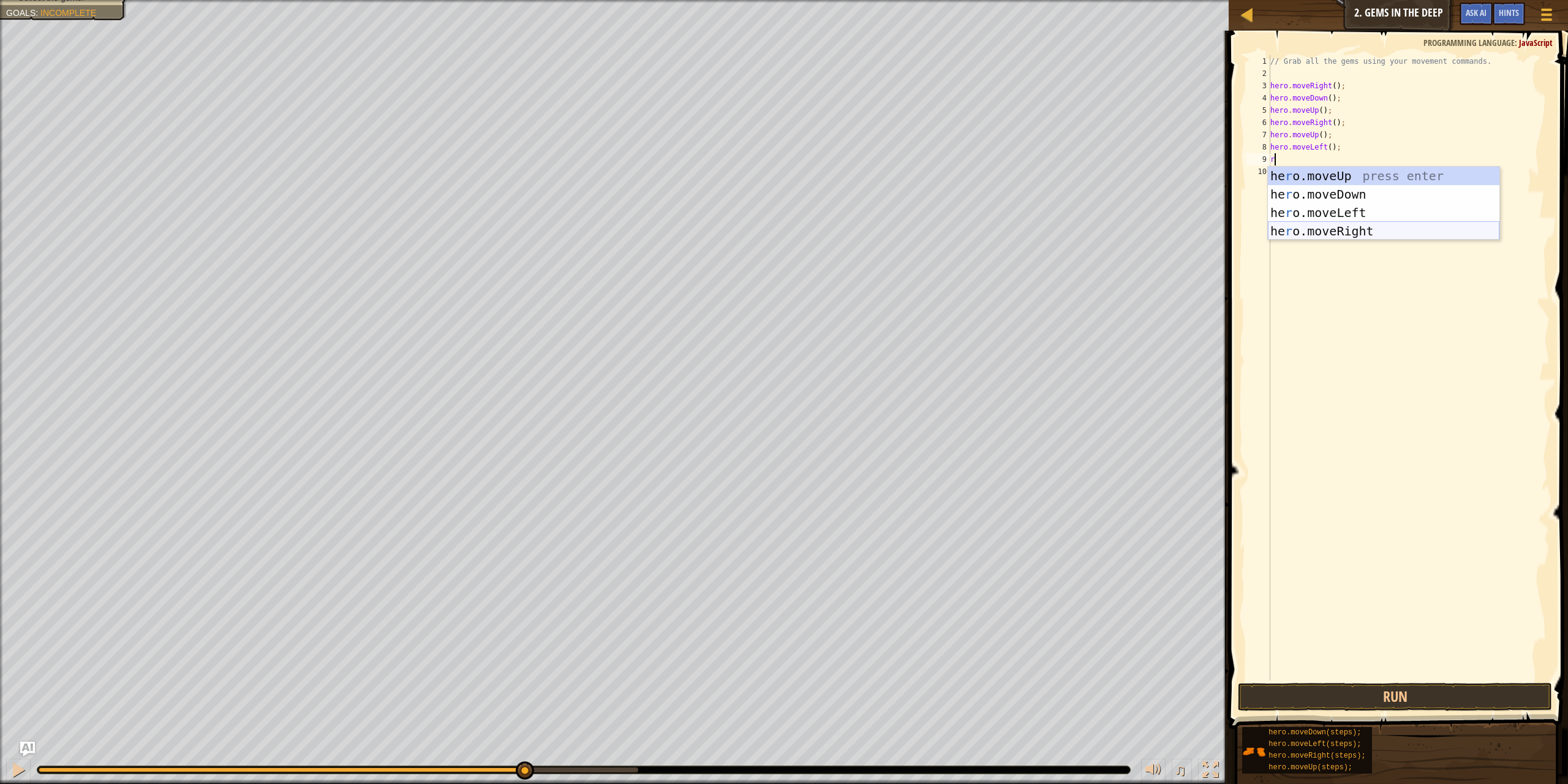
click at [1346, 229] on div "he r o.moveUp press enter he r o.moveDown press enter he r o.moveLeft press ent…" at bounding box center [1383, 222] width 232 height 110
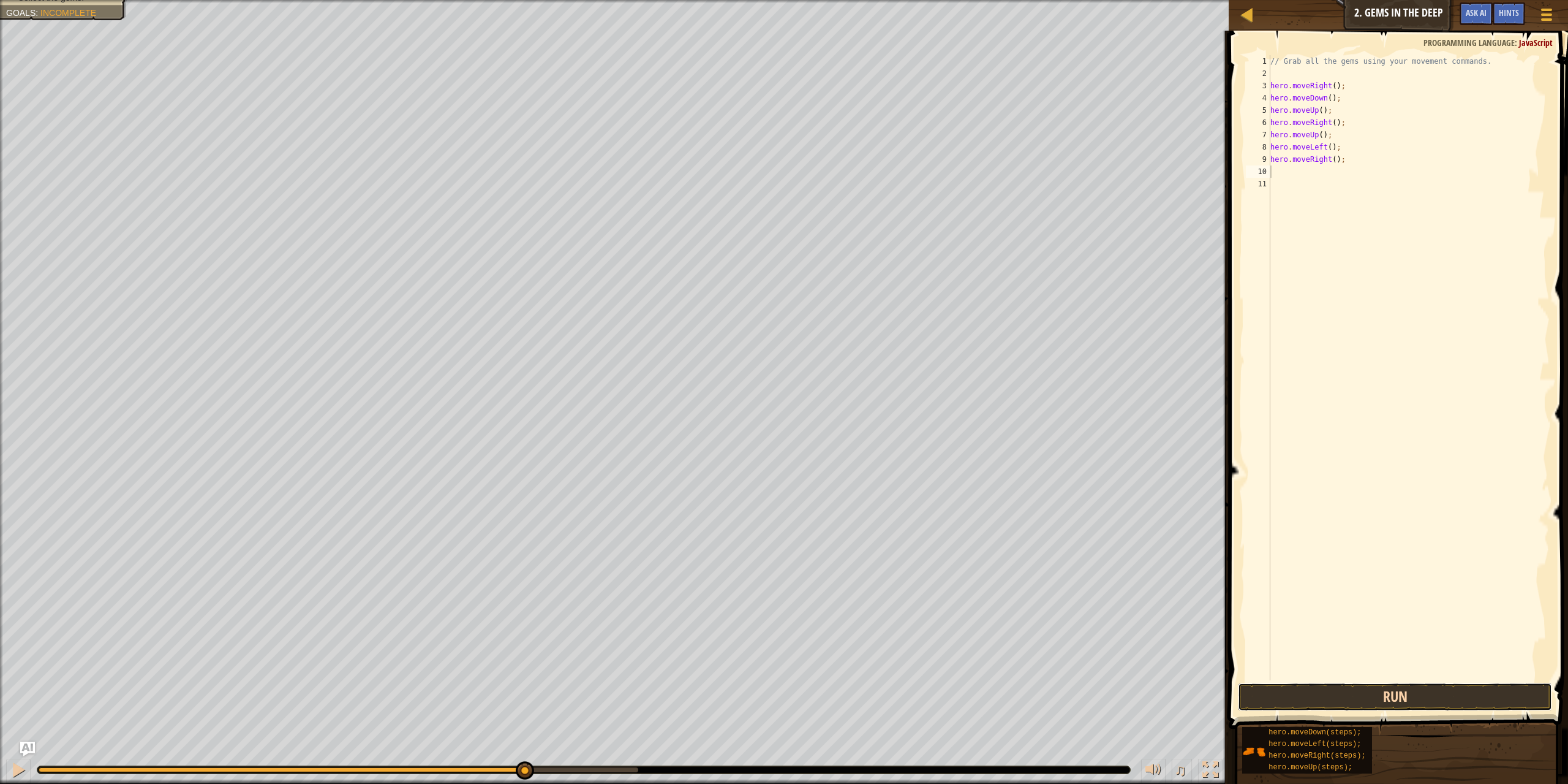
click at [1412, 685] on button "Run" at bounding box center [1395, 696] width 315 height 28
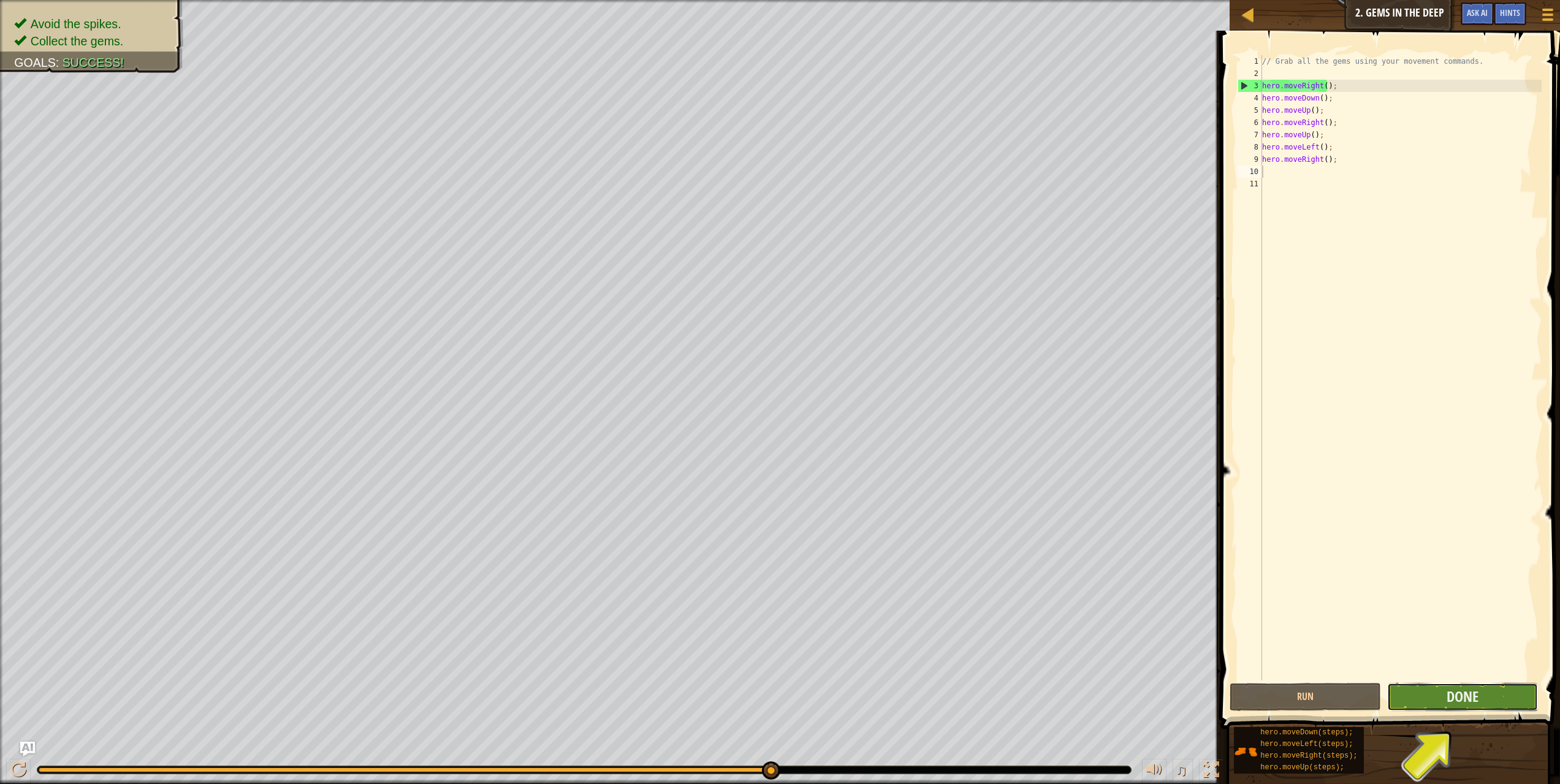
click at [1440, 698] on button "Done" at bounding box center [1462, 696] width 152 height 28
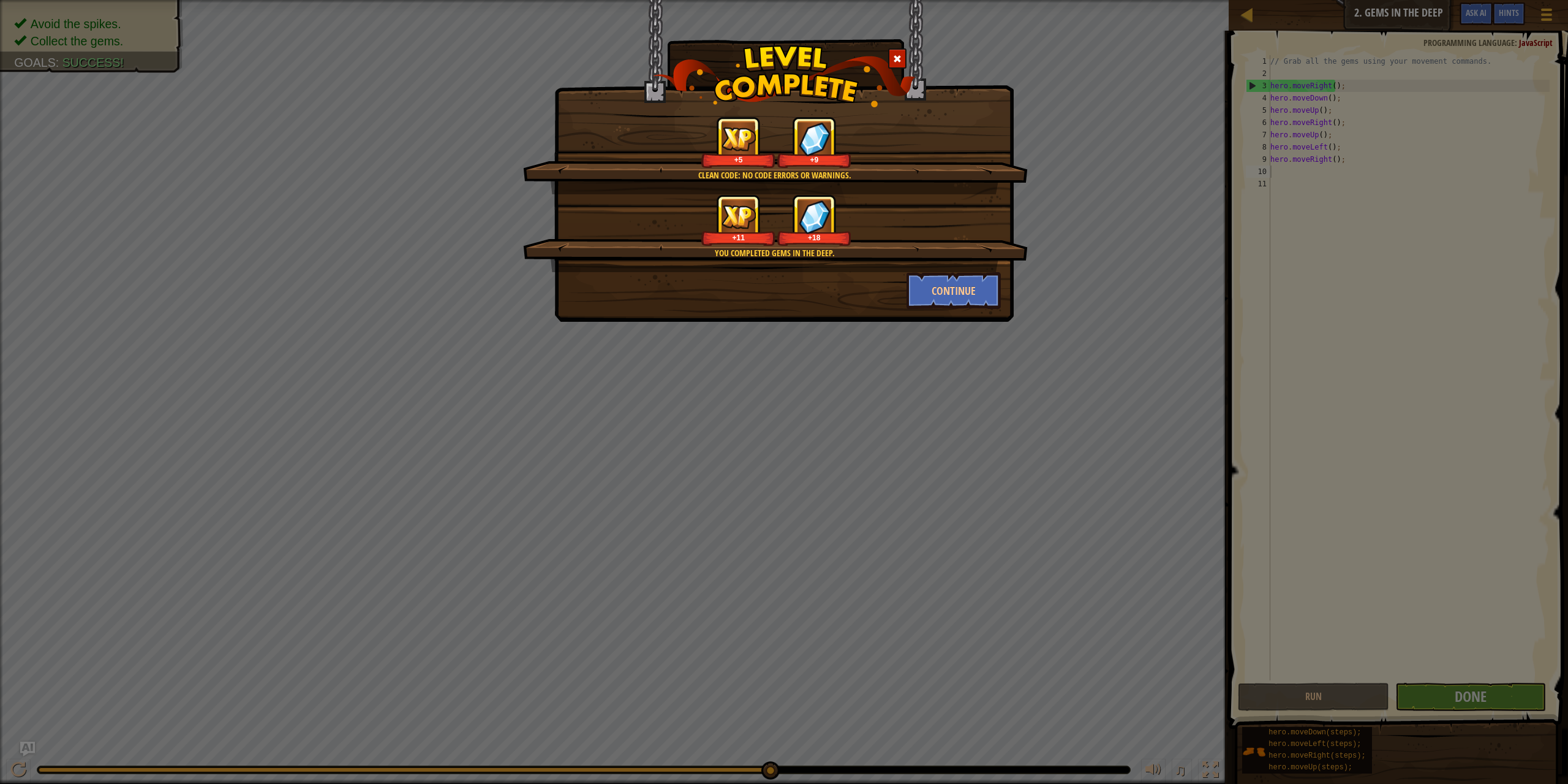
click at [814, 234] on div "+18" at bounding box center [814, 237] width 69 height 9
click at [927, 286] on button "Continue" at bounding box center [953, 290] width 95 height 37
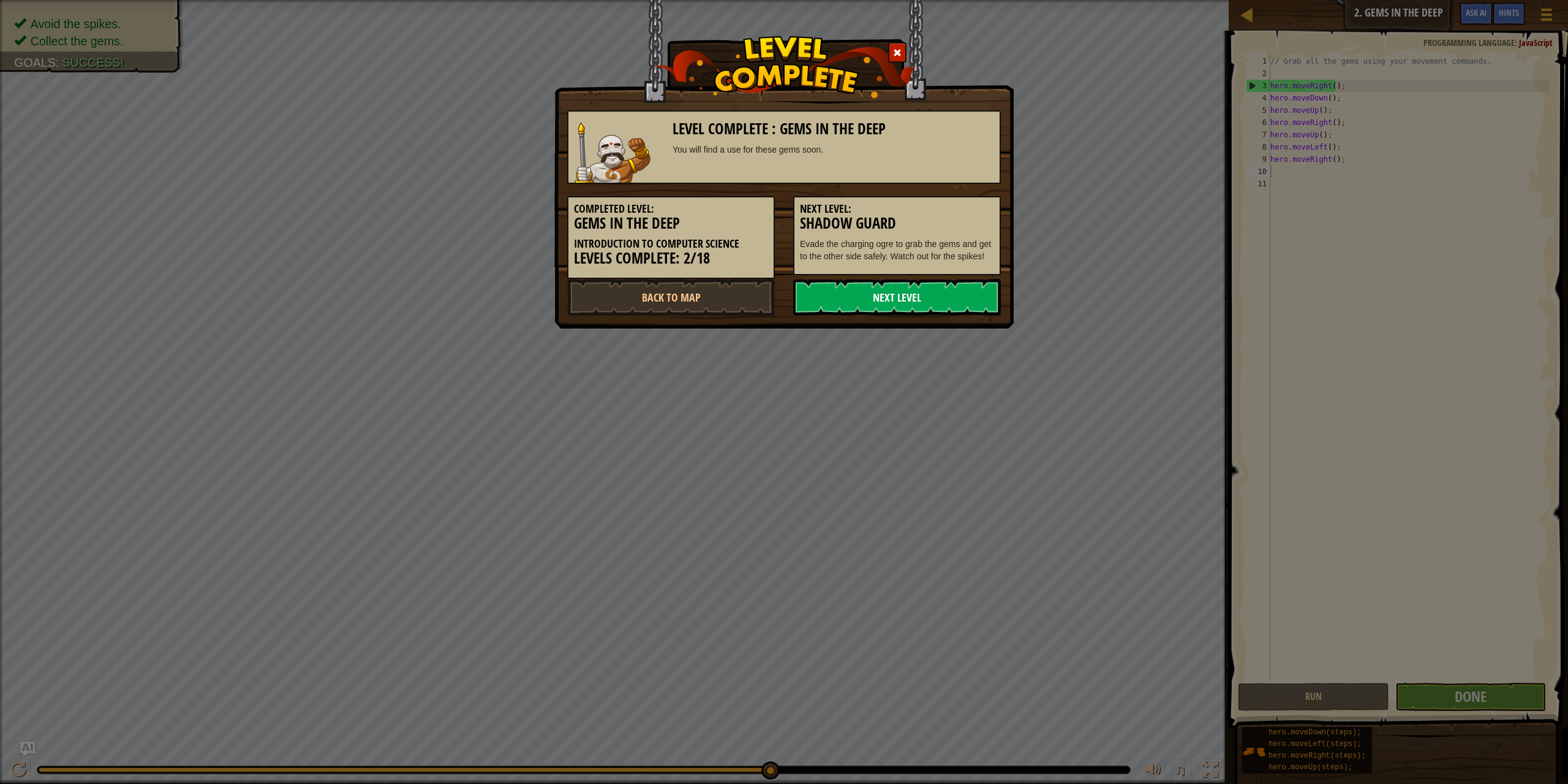
click at [883, 300] on link "Next Level" at bounding box center [896, 297] width 208 height 37
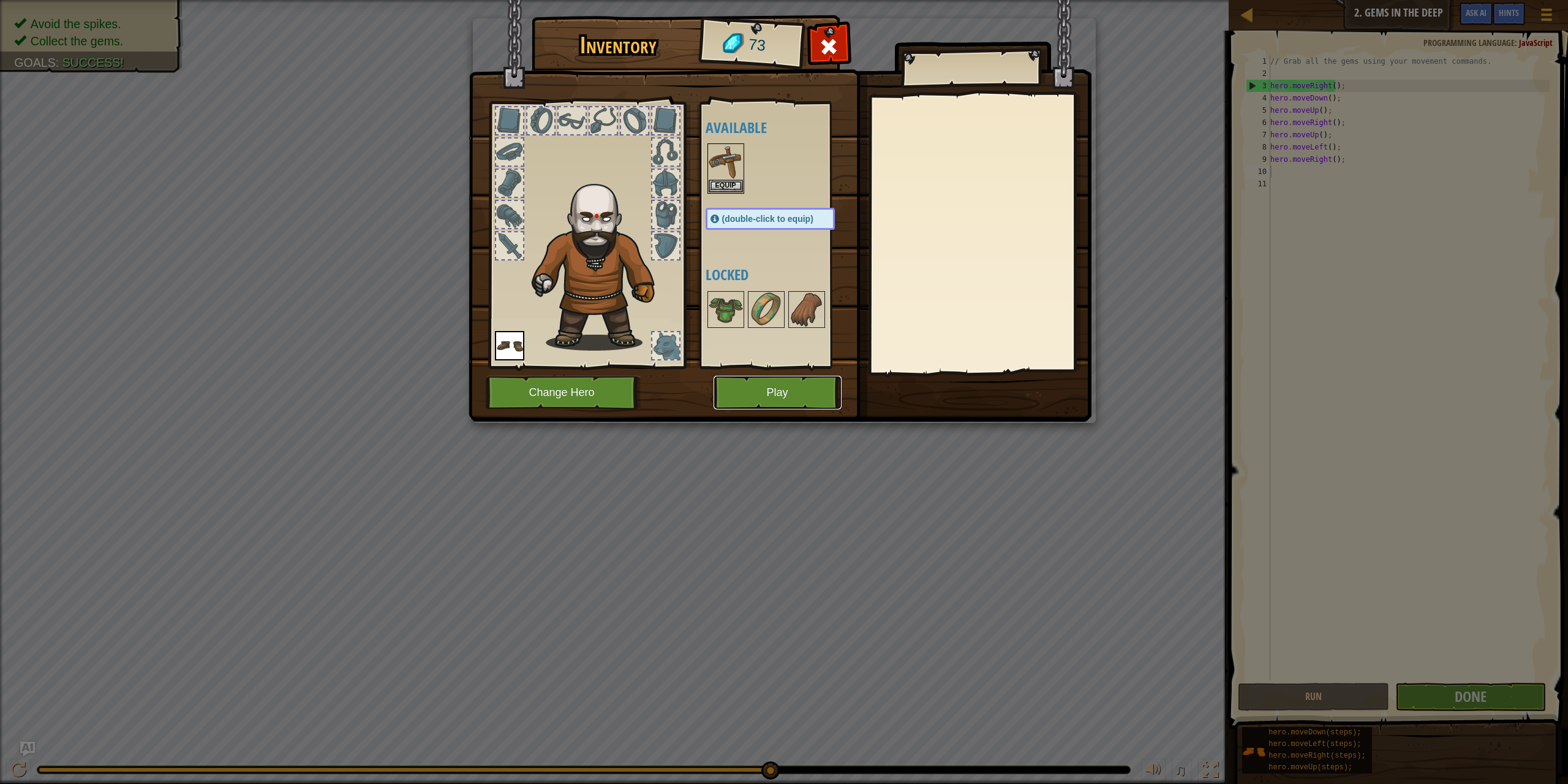
click at [781, 388] on button "Play" at bounding box center [778, 392] width 128 height 33
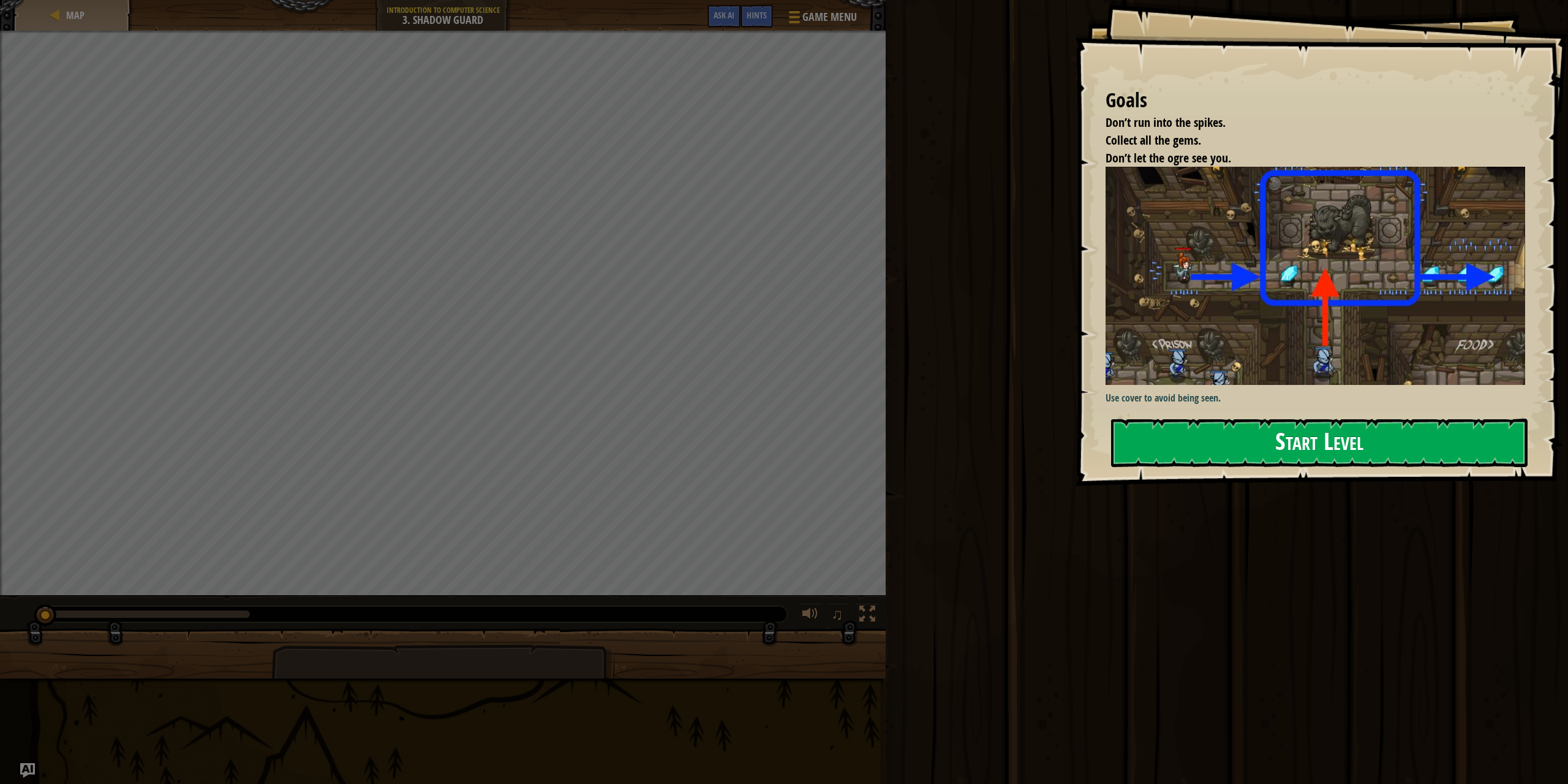
click at [1457, 361] on img at bounding box center [1319, 276] width 429 height 218
click at [1428, 462] on button "Start Level" at bounding box center [1319, 442] width 417 height 49
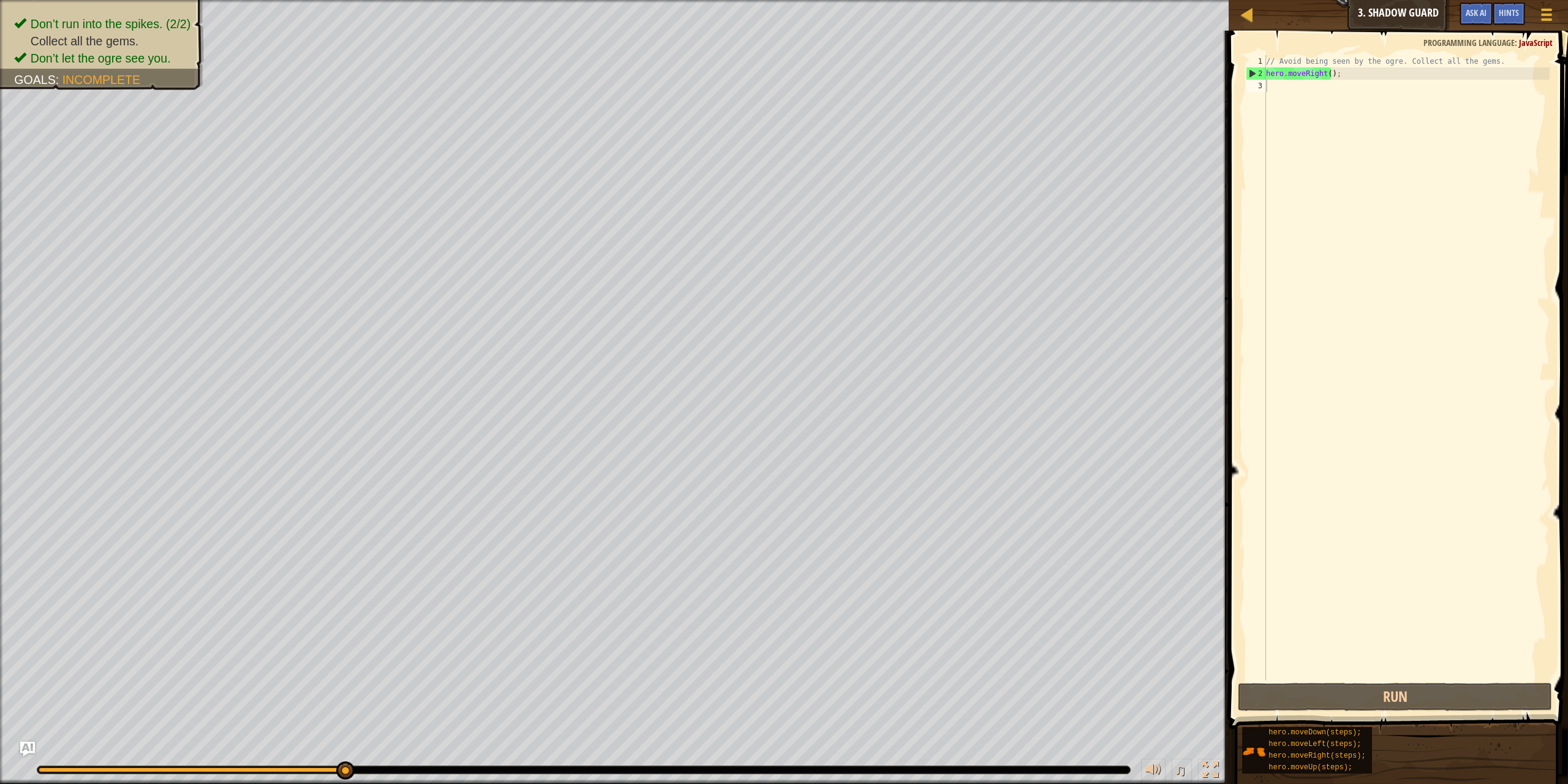
click at [1279, 92] on div "// Avoid being seen by the ogre. Collect all the gems. hero . moveRight ( ) ;" at bounding box center [1406, 379] width 286 height 650
type textarea "f"
type textarea "u"
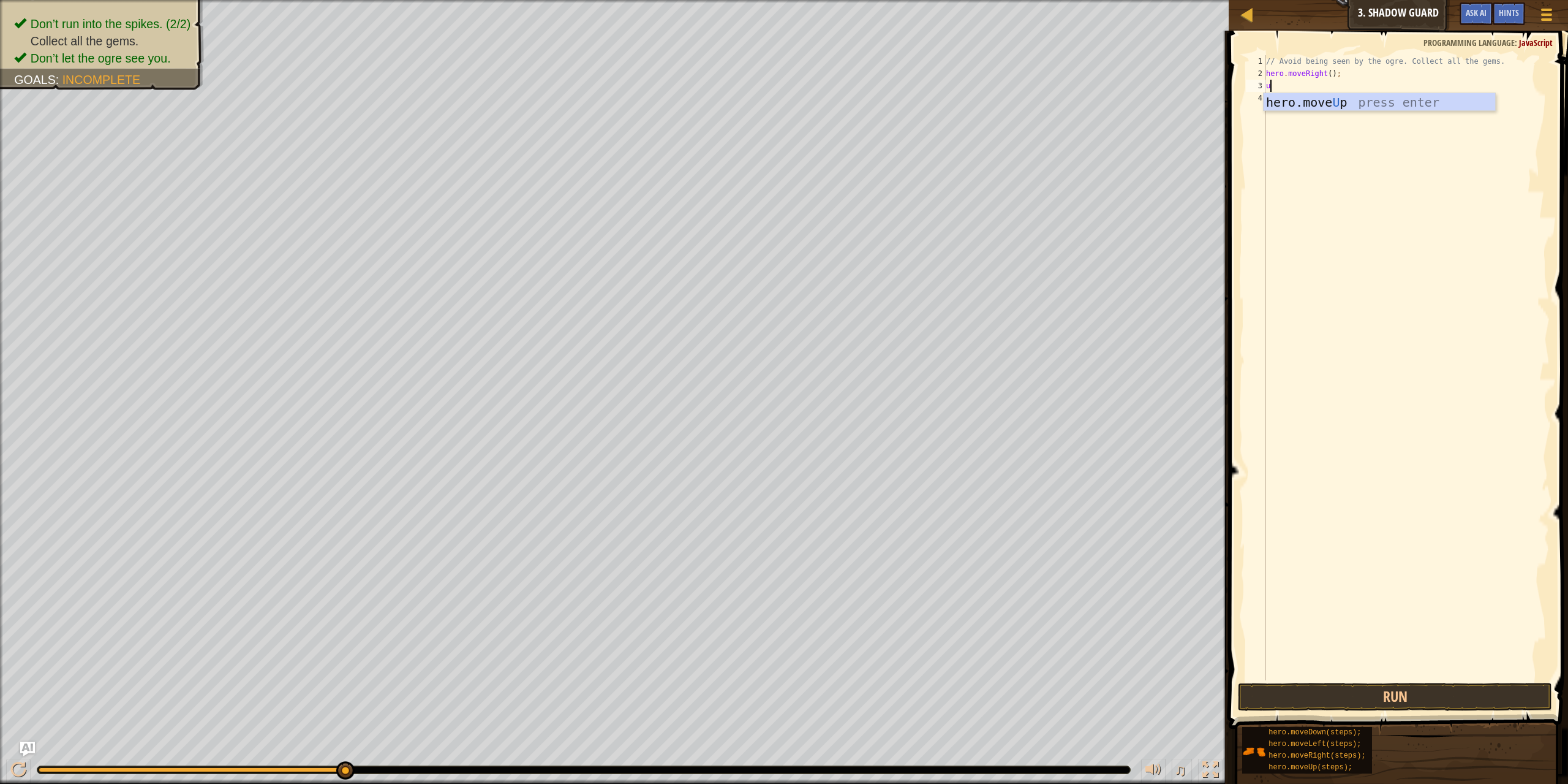
click at [1336, 113] on div "// Avoid being seen by the ogre. Collect all the gems. hero . moveRight ( ) ; u" at bounding box center [1406, 379] width 286 height 650
type textarea "u"
click at [1275, 89] on div "// Avoid being seen by the ogre. Collect all the gems. hero . moveRight ( ) ; u" at bounding box center [1406, 379] width 286 height 650
type textarea "u"
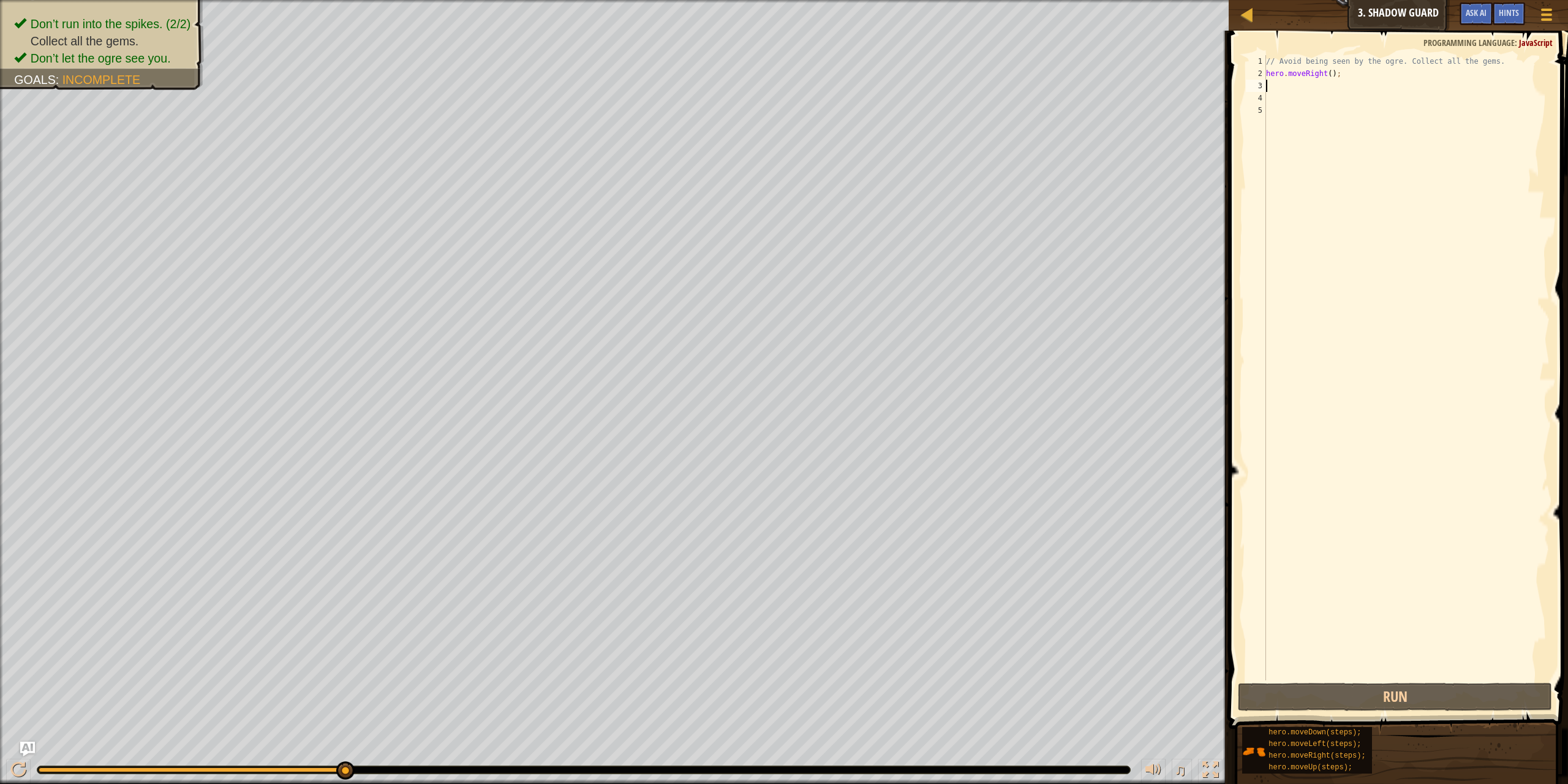
type textarea "u"
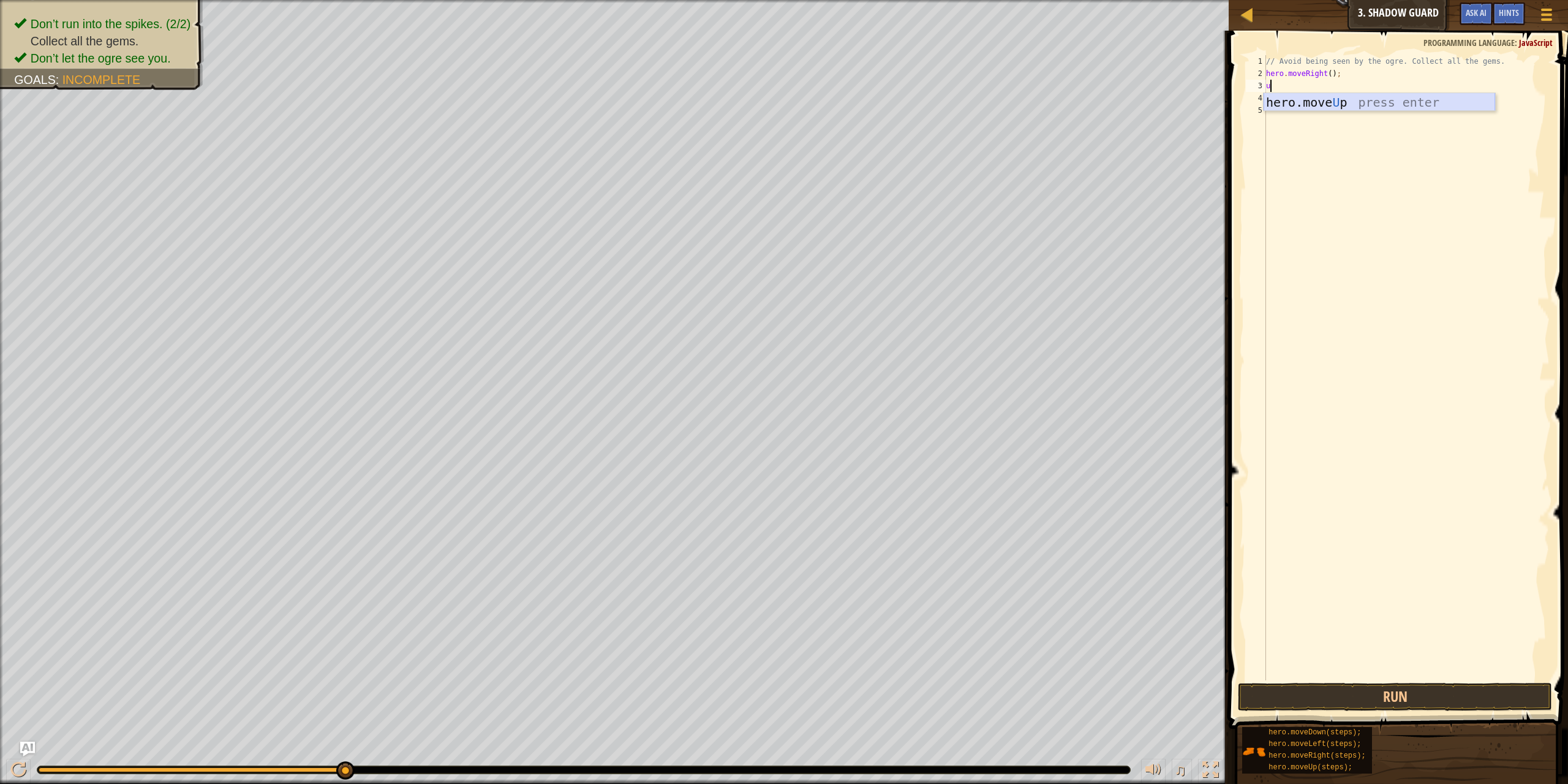
click at [1281, 105] on div "hero.move U p press enter" at bounding box center [1379, 121] width 232 height 55
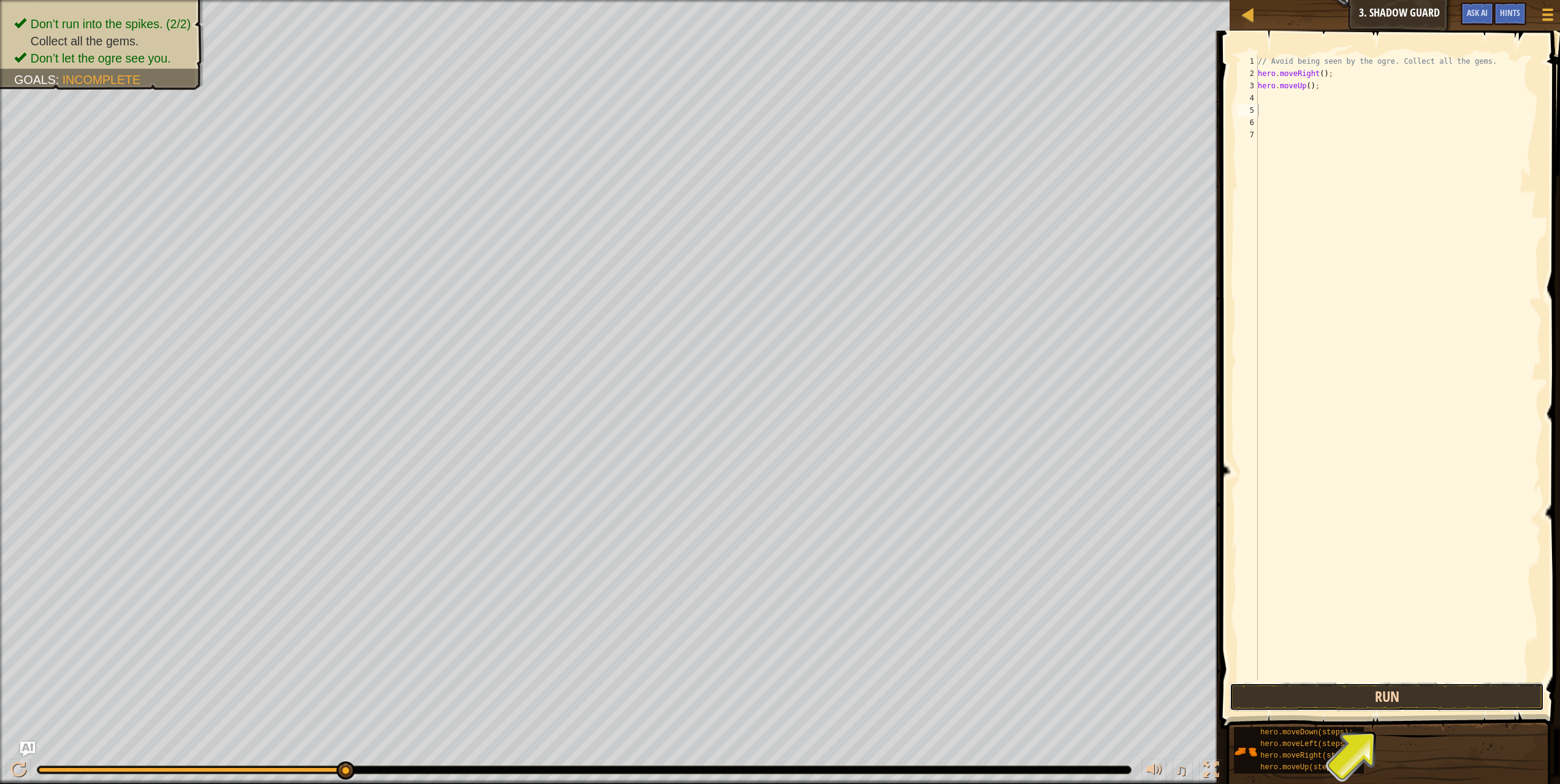
click at [1449, 695] on button "Run" at bounding box center [1387, 696] width 315 height 28
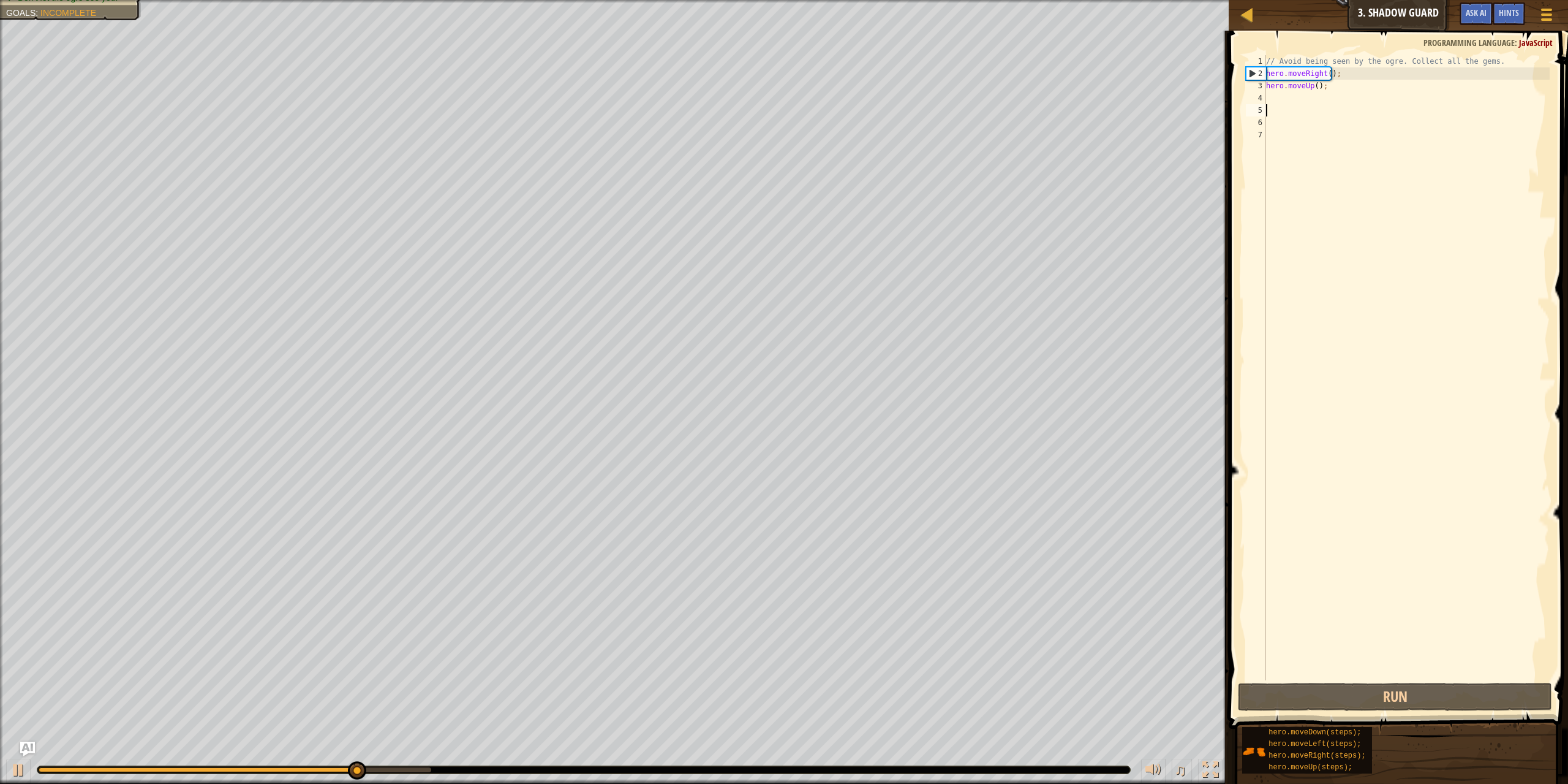
type textarea "r"
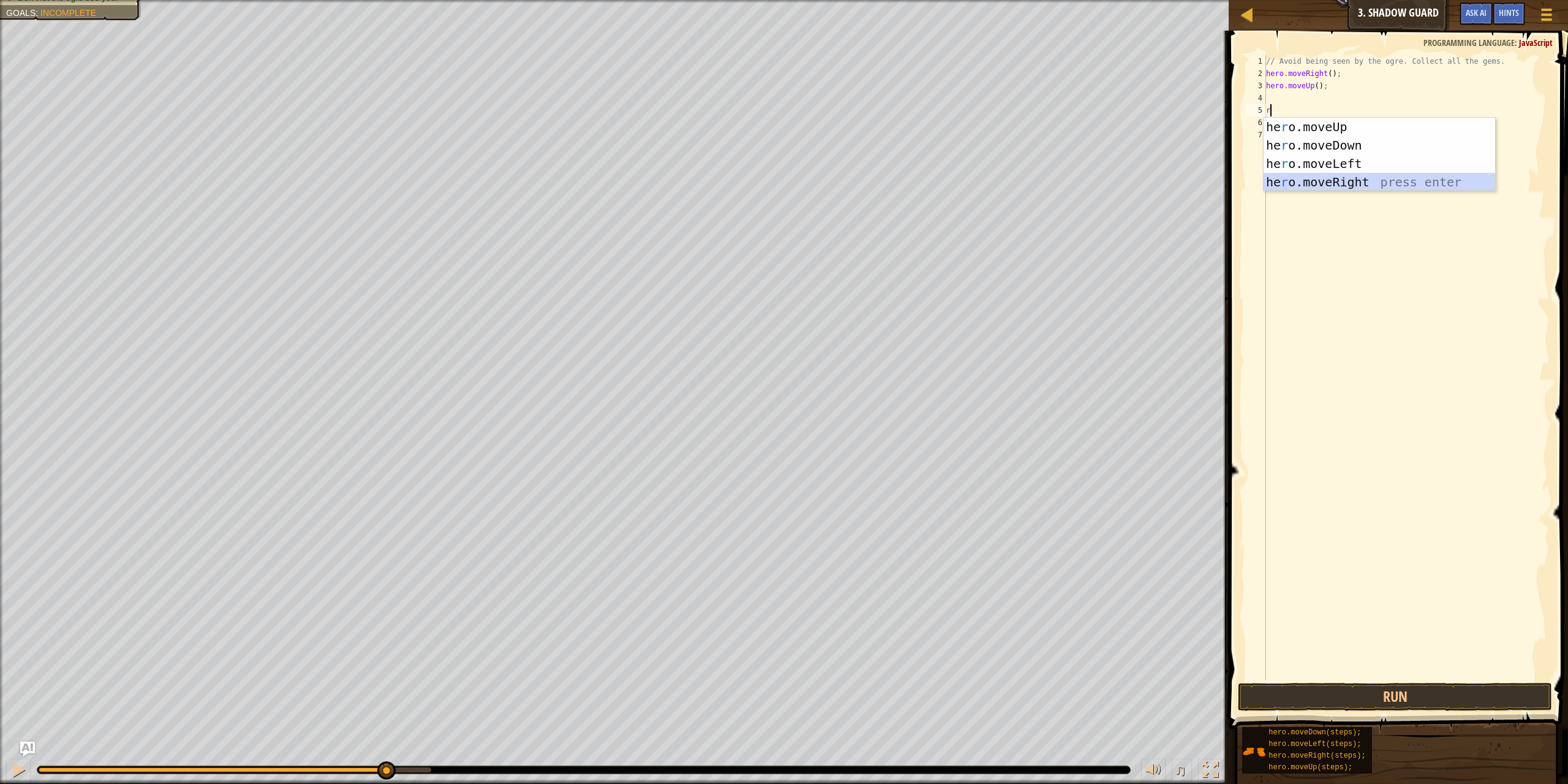
click at [1349, 178] on div "he r o.moveUp press enter he r o.moveDown press enter he r o.moveLeft press ent…" at bounding box center [1379, 172] width 232 height 110
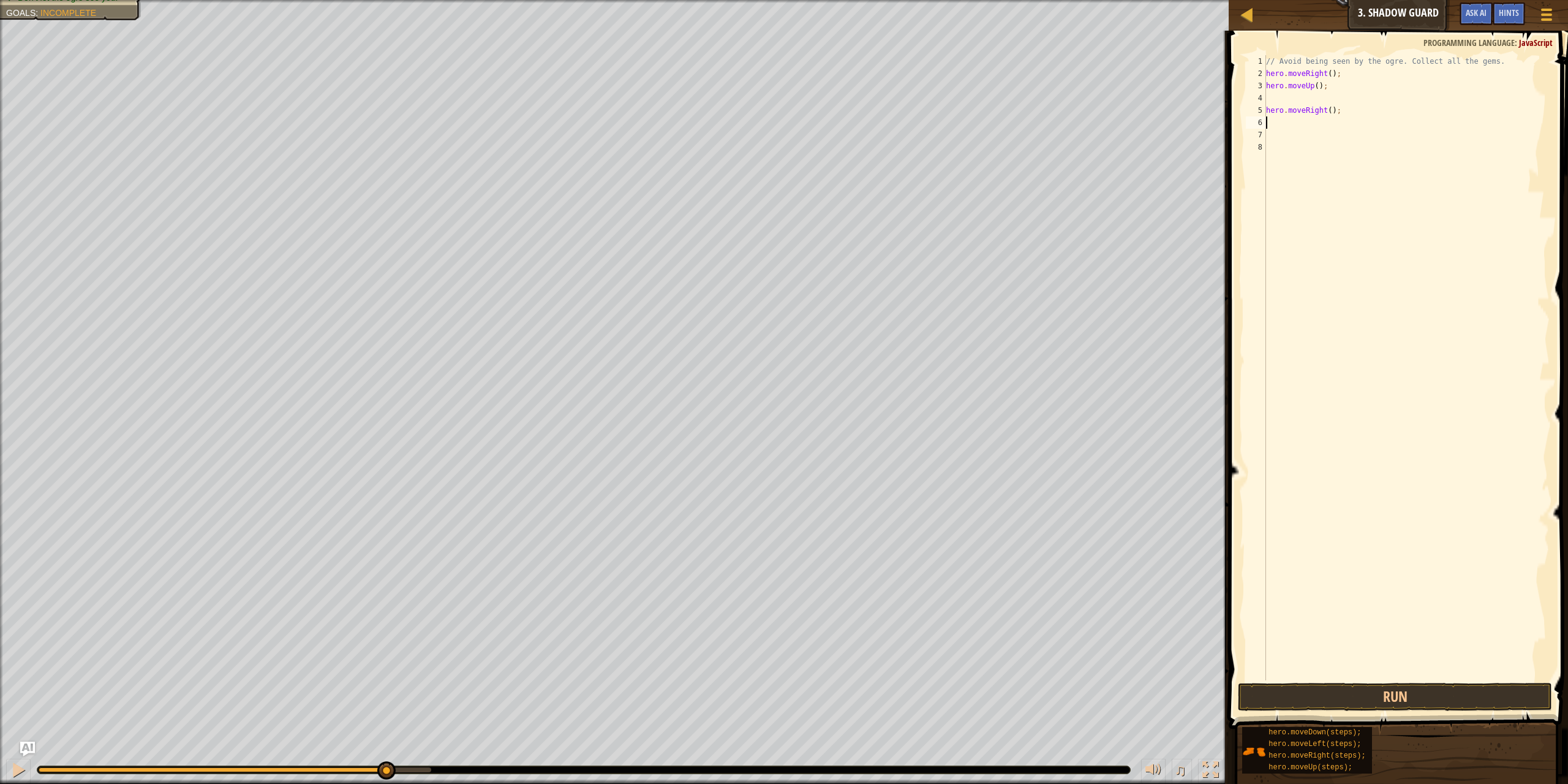
type textarea "d"
click at [1337, 141] on div "hero.move D own press enter" at bounding box center [1379, 157] width 232 height 55
click at [1420, 704] on button "Run" at bounding box center [1395, 696] width 315 height 28
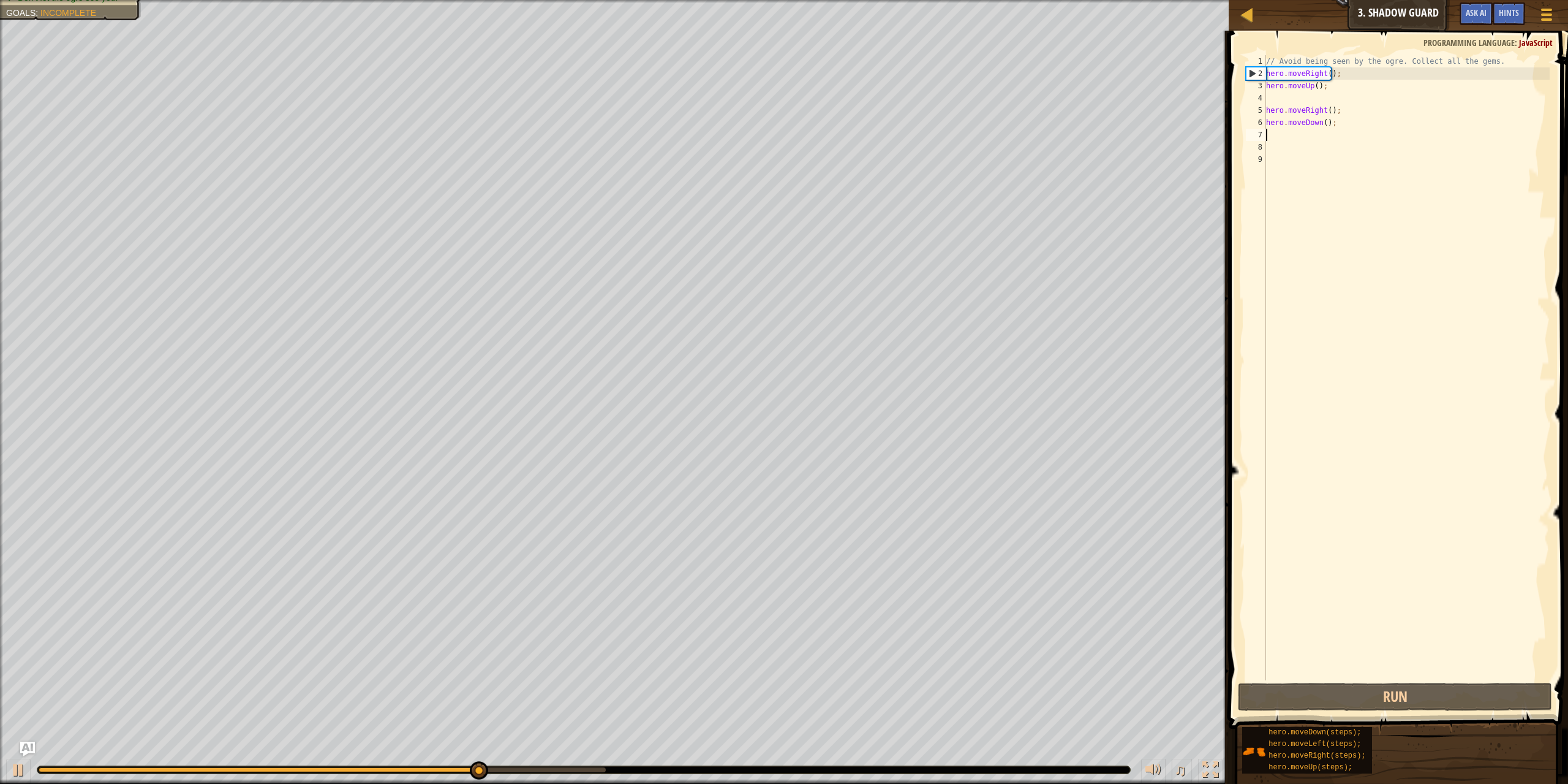
type textarea "r"
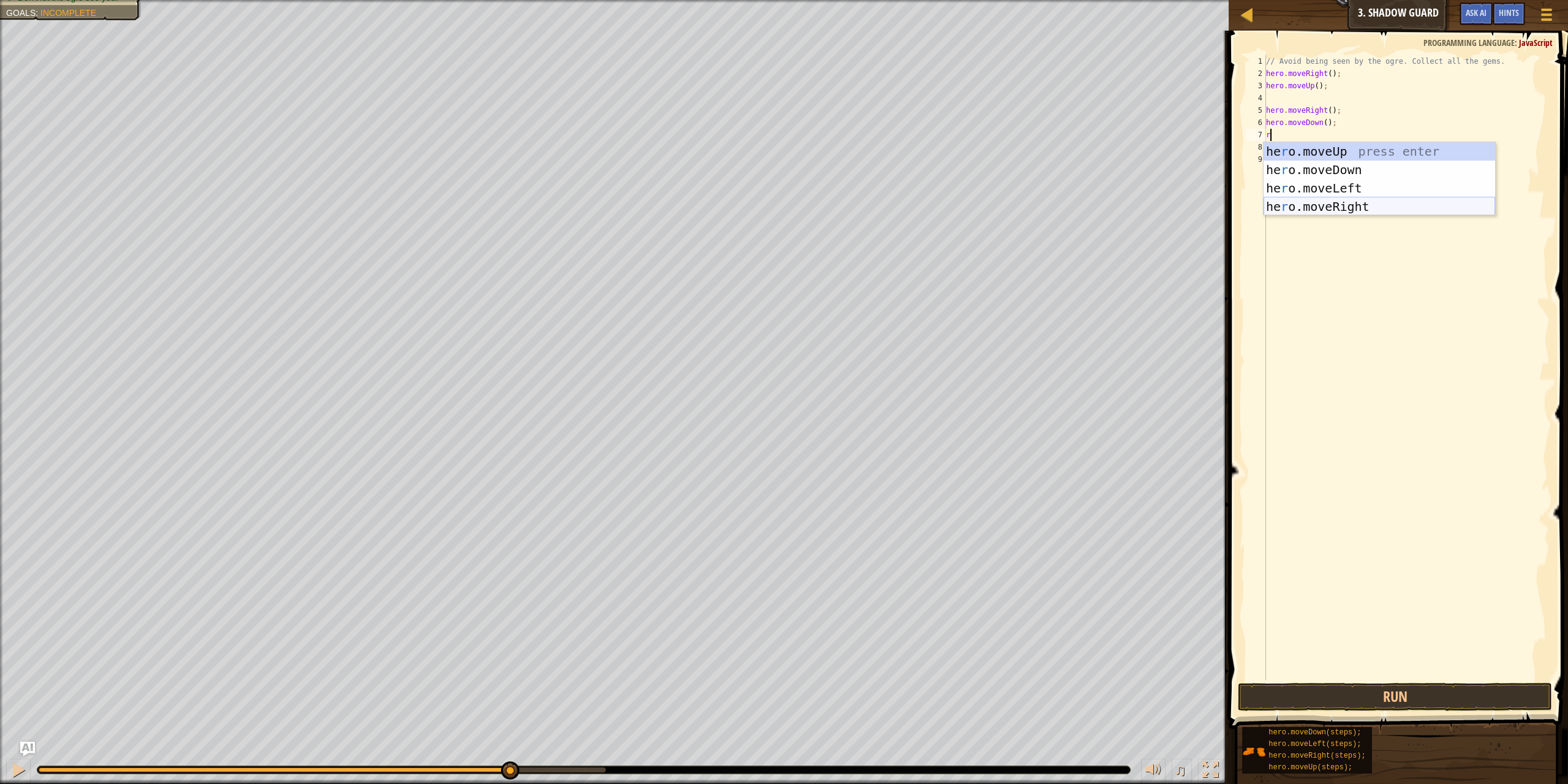
click at [1421, 211] on div "he r o.moveUp press enter he r o.moveDown press enter he r o.moveLeft press ent…" at bounding box center [1379, 197] width 232 height 110
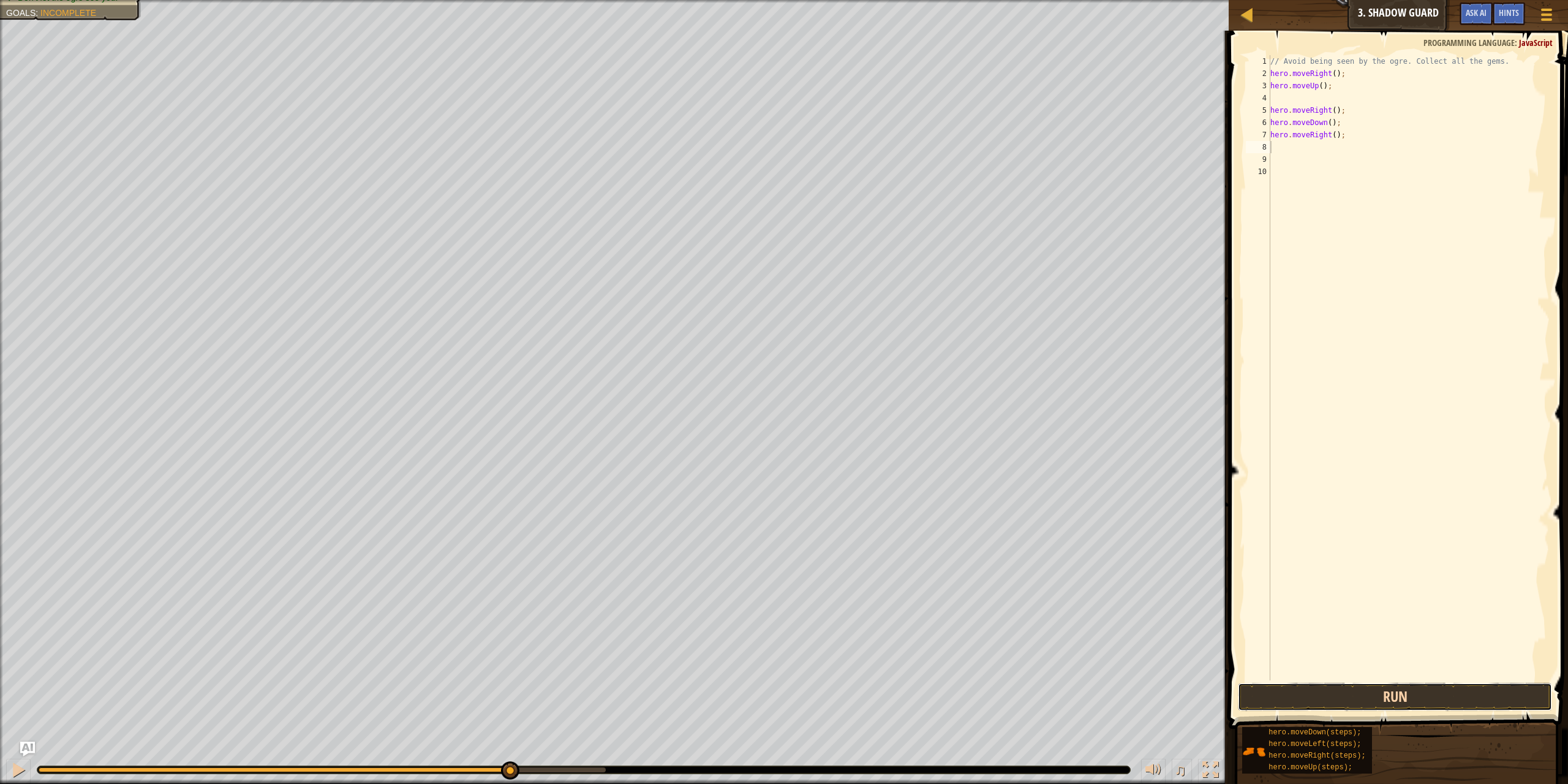
click at [1316, 696] on button "Run" at bounding box center [1395, 696] width 315 height 28
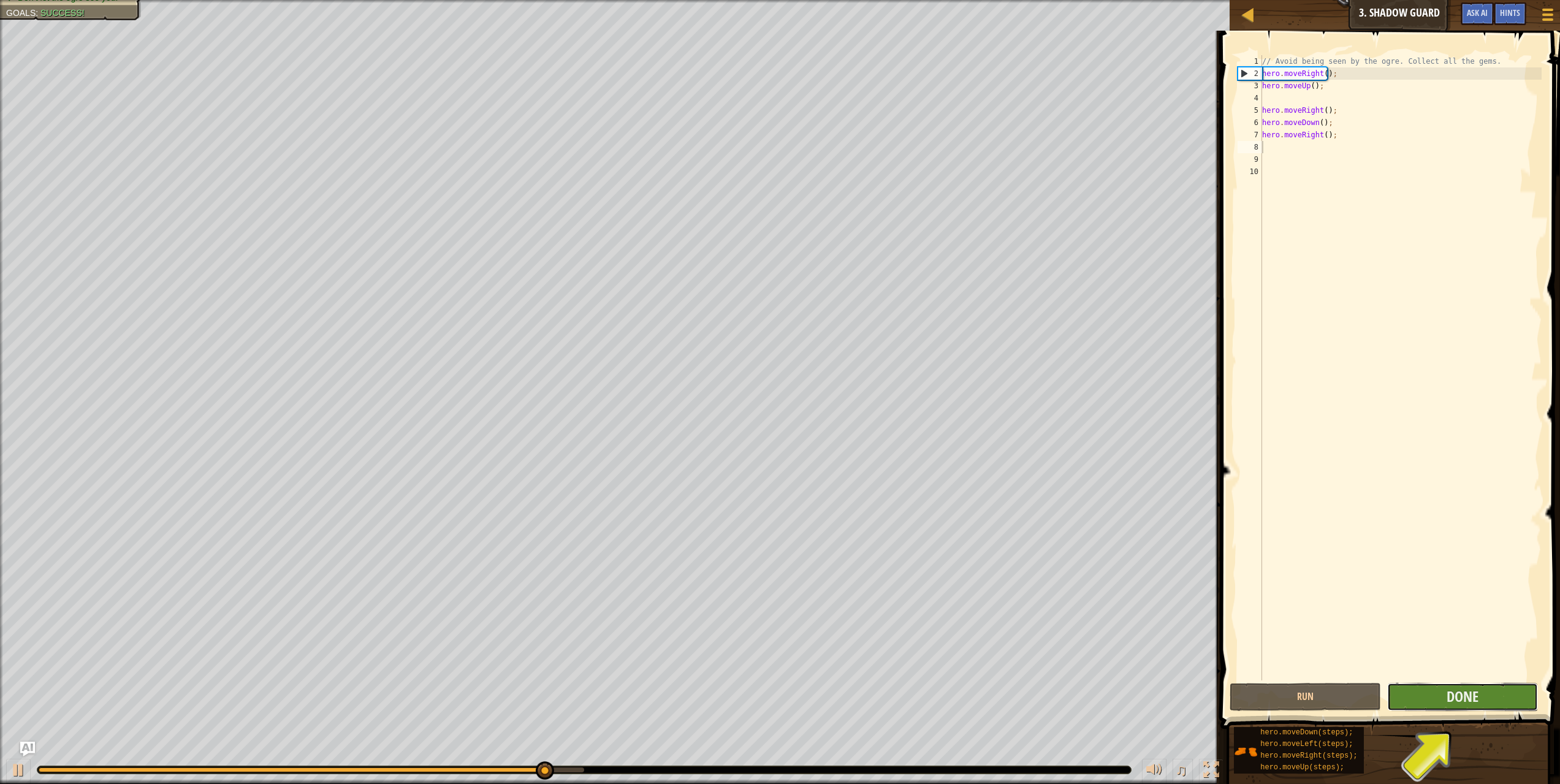
click at [1418, 695] on button "Done" at bounding box center [1462, 696] width 152 height 28
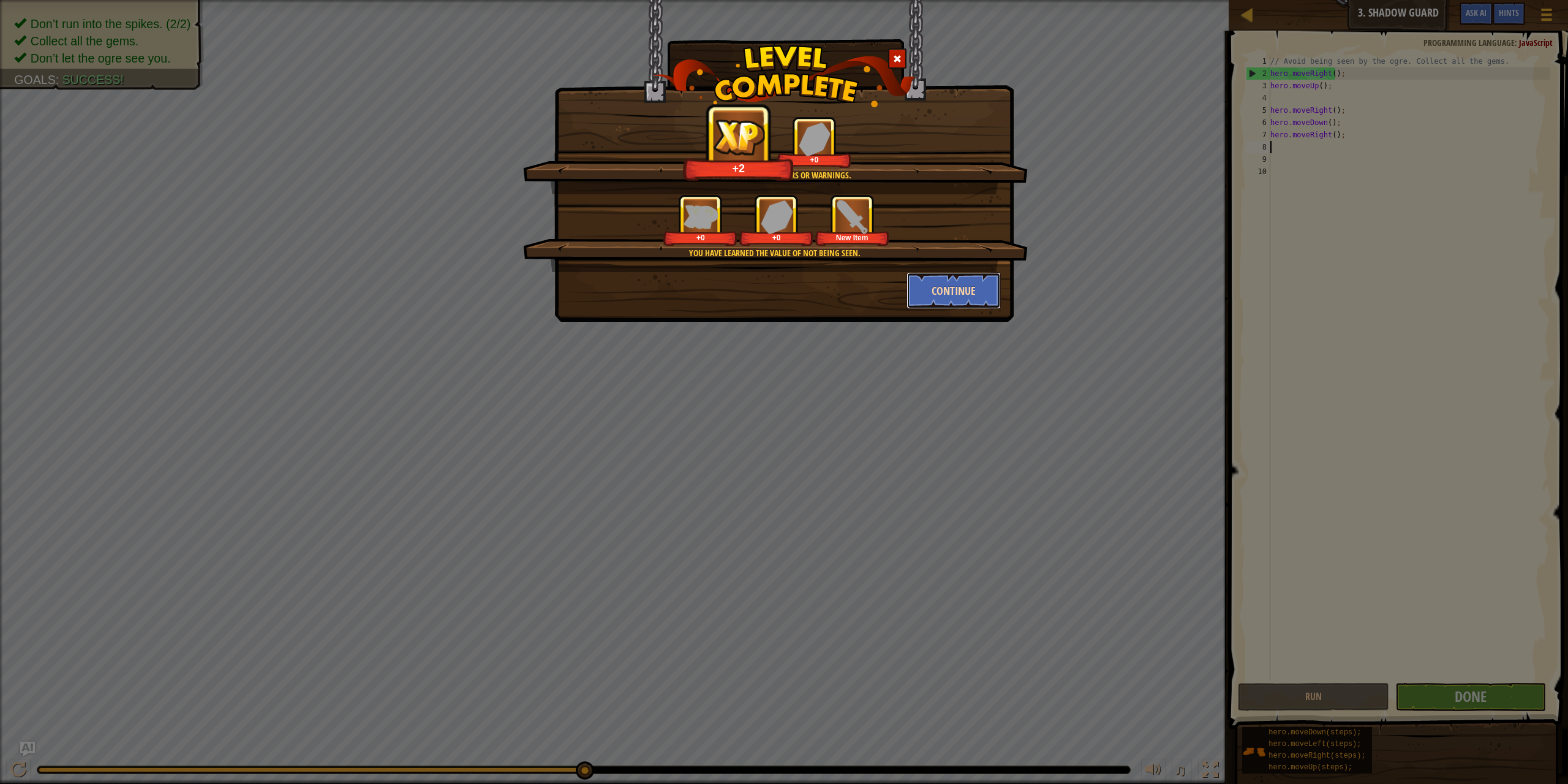
click at [919, 282] on button "Continue" at bounding box center [953, 290] width 95 height 37
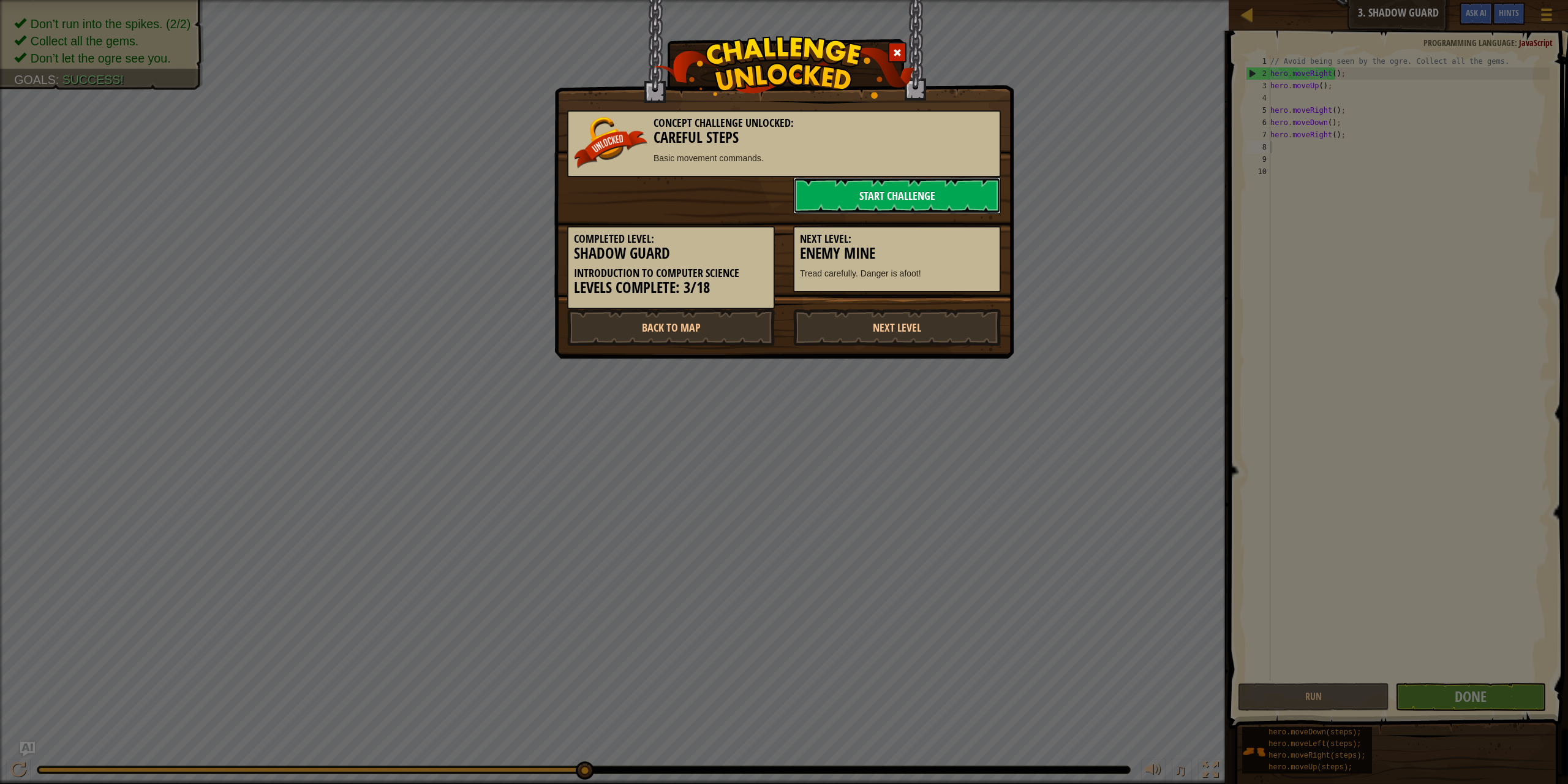
click at [937, 208] on link "Start Challenge" at bounding box center [896, 195] width 208 height 37
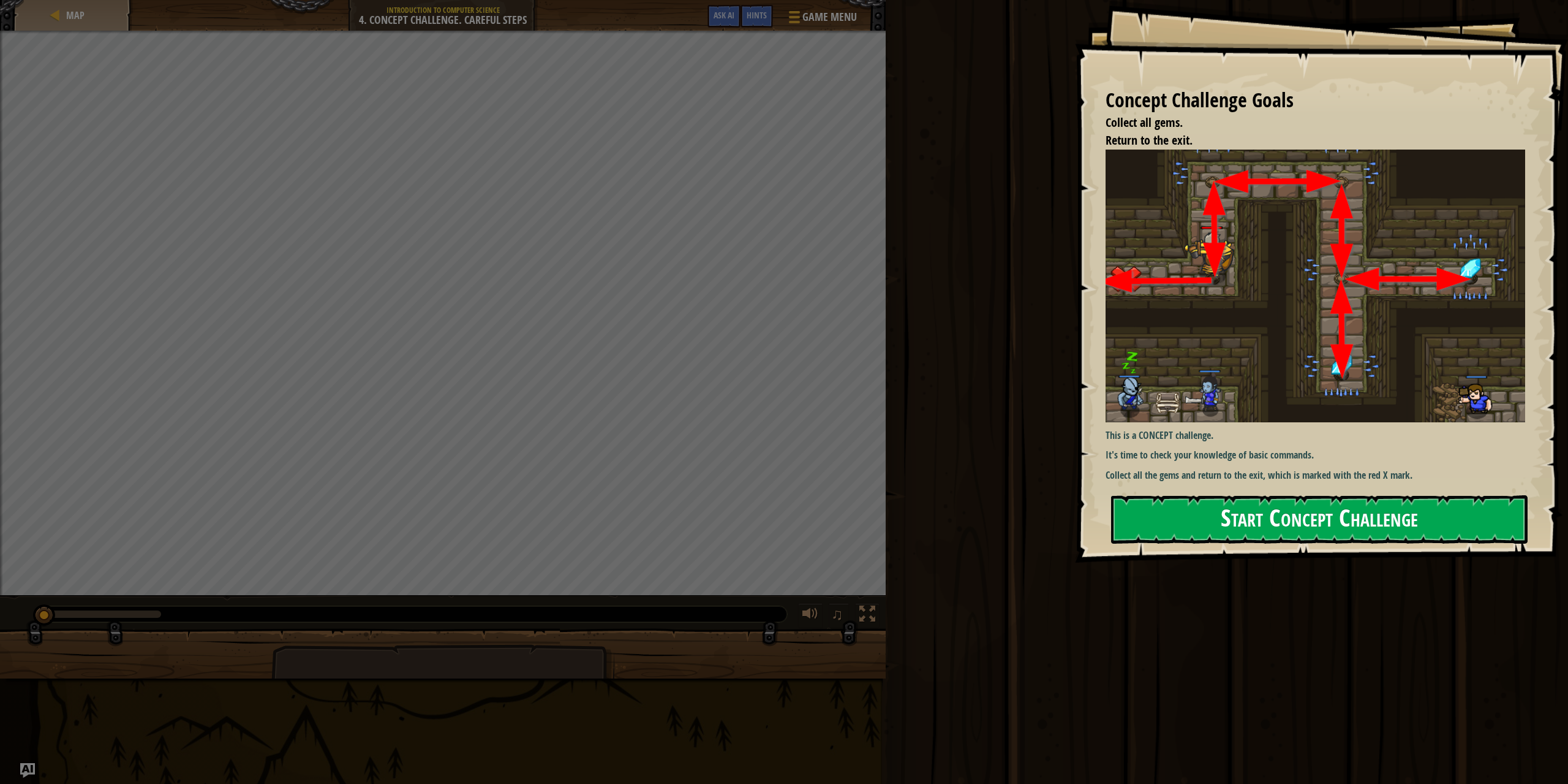
click at [1325, 523] on button "Start Concept Challenge" at bounding box center [1319, 519] width 417 height 49
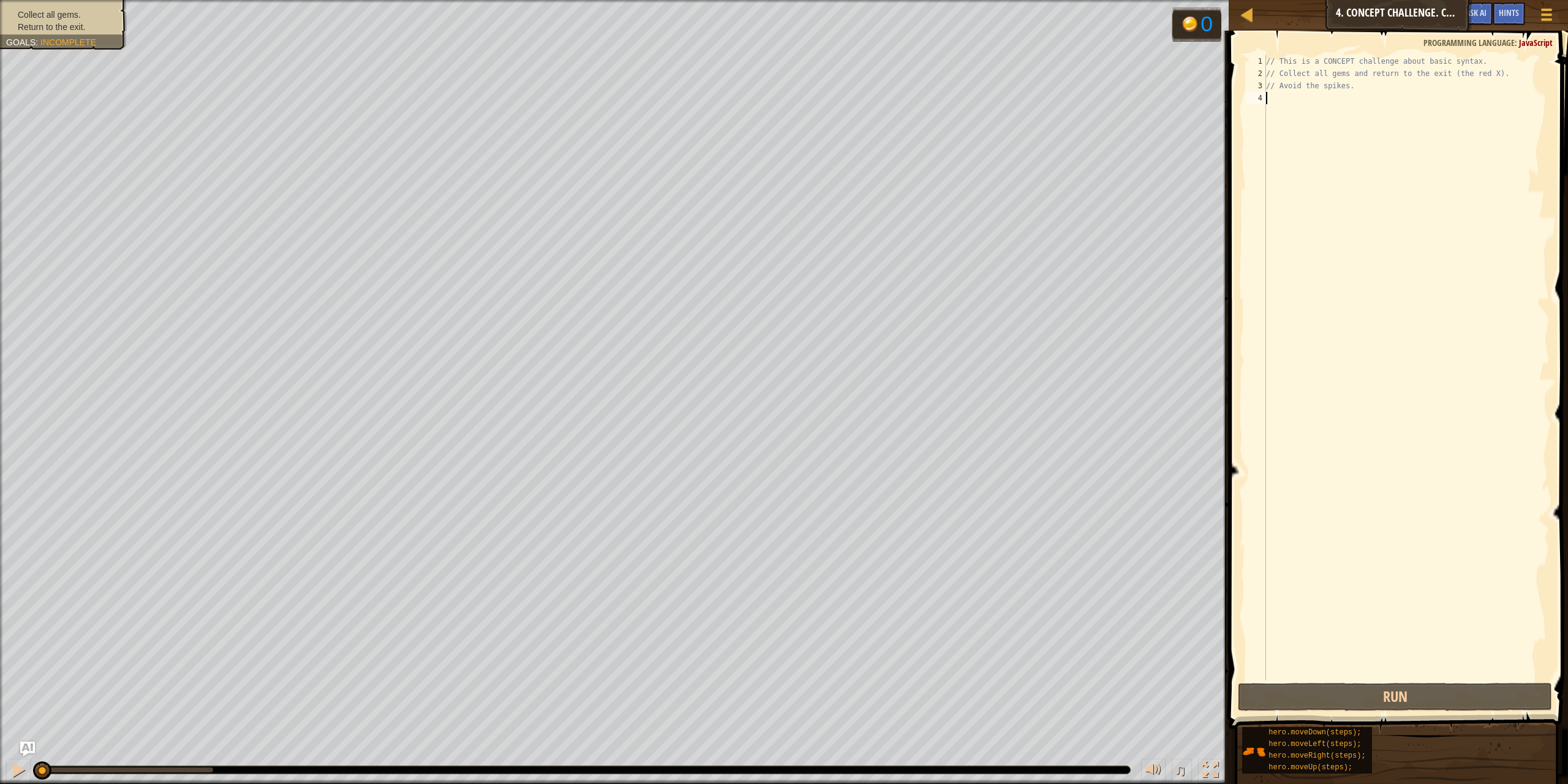
type textarea "u"
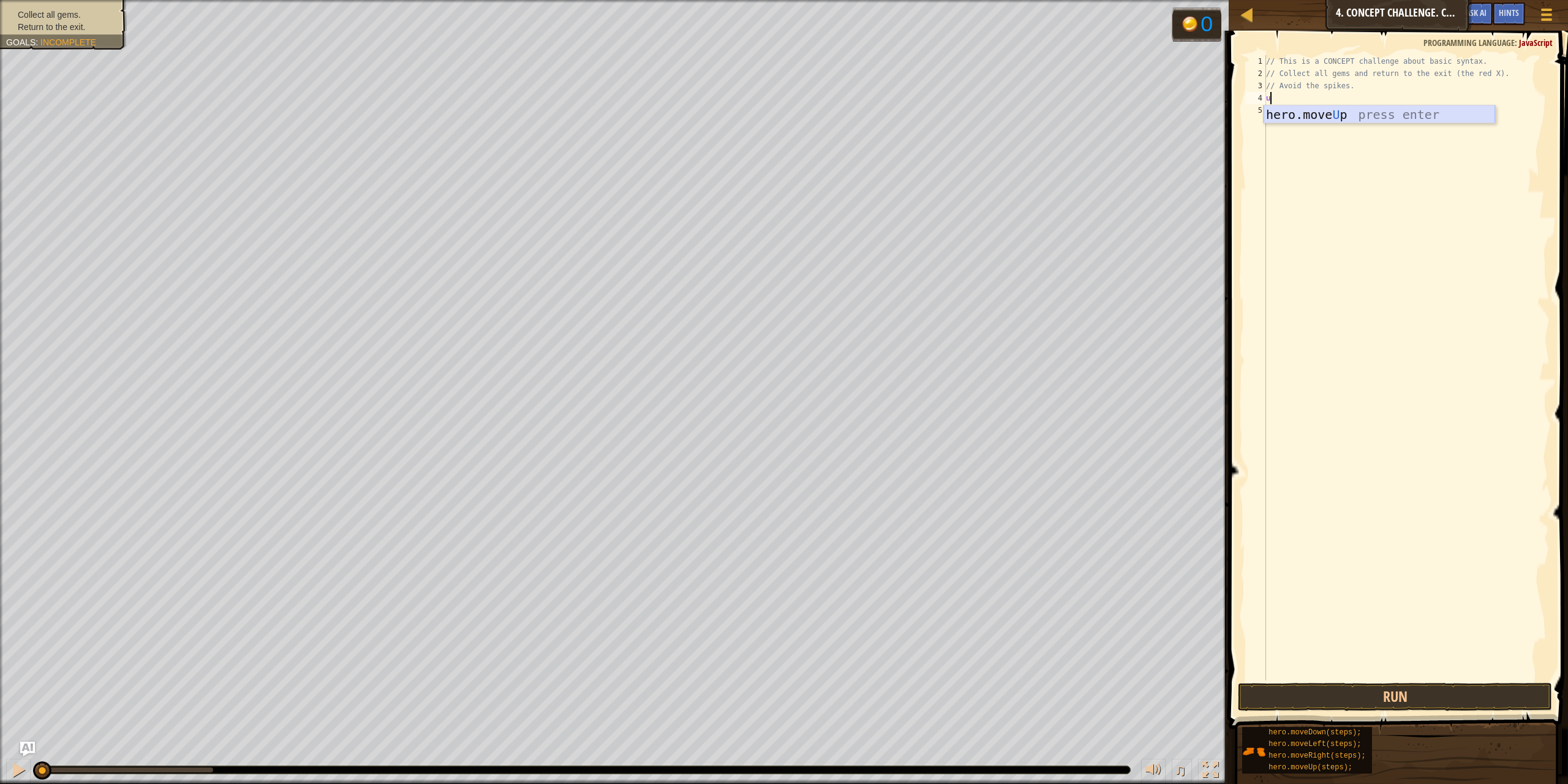
click at [1323, 118] on div "hero.move U p press enter" at bounding box center [1379, 133] width 232 height 55
click at [1447, 698] on button "Run" at bounding box center [1395, 696] width 315 height 28
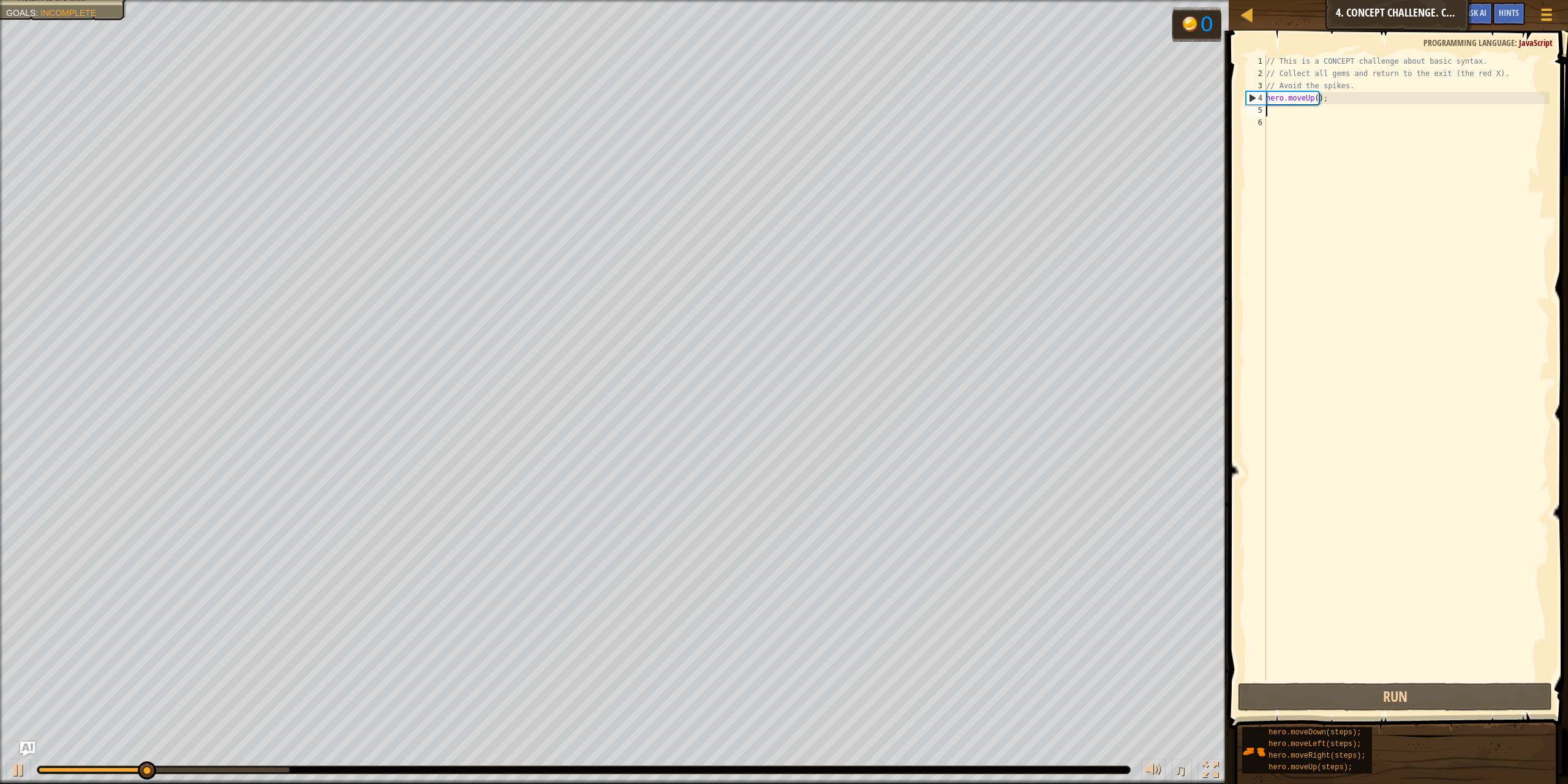
type textarea "r"
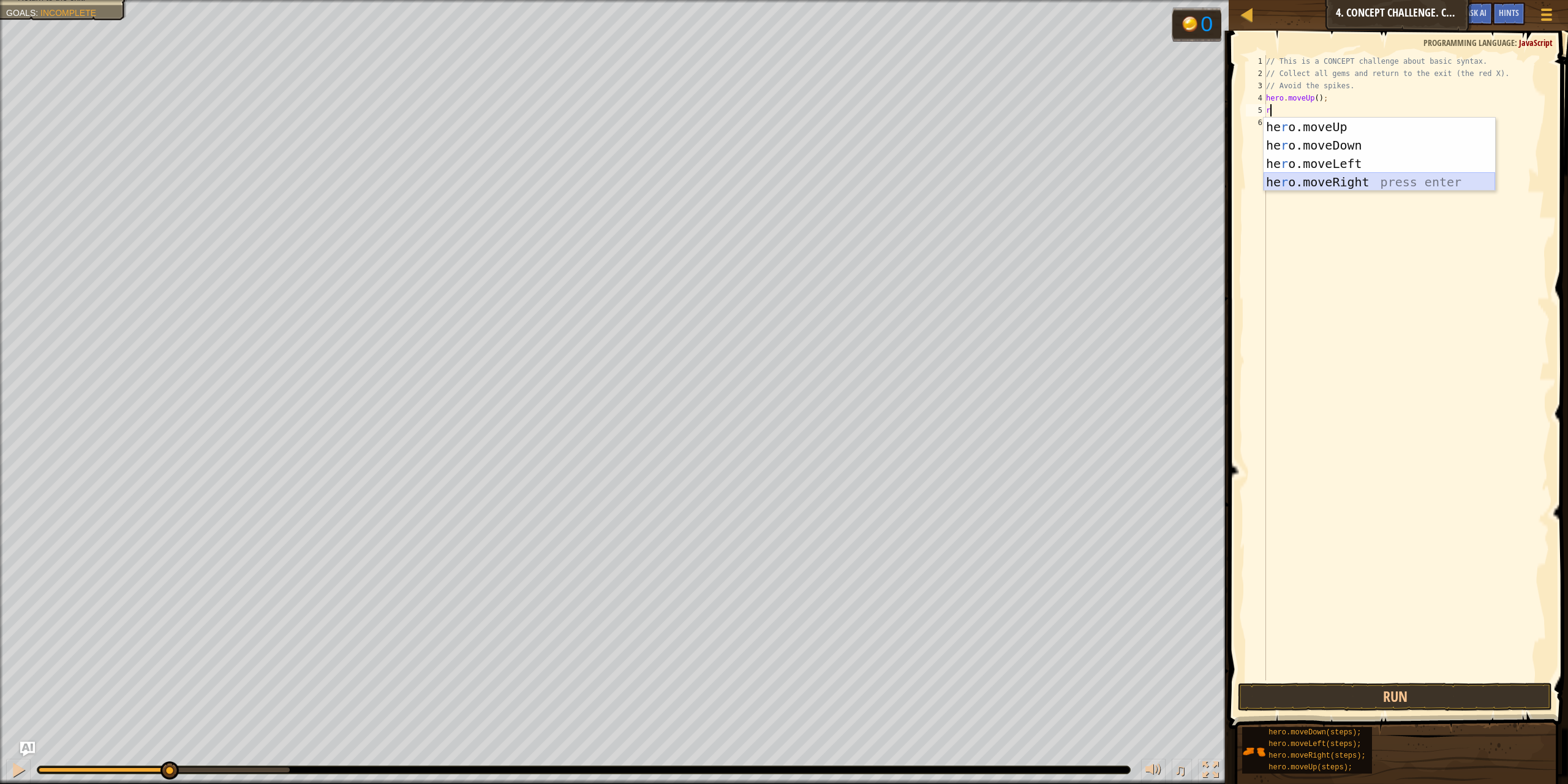
click at [1310, 174] on div "he r o.moveUp press enter he r o.moveDown press enter he r o.moveLeft press ent…" at bounding box center [1379, 172] width 232 height 110
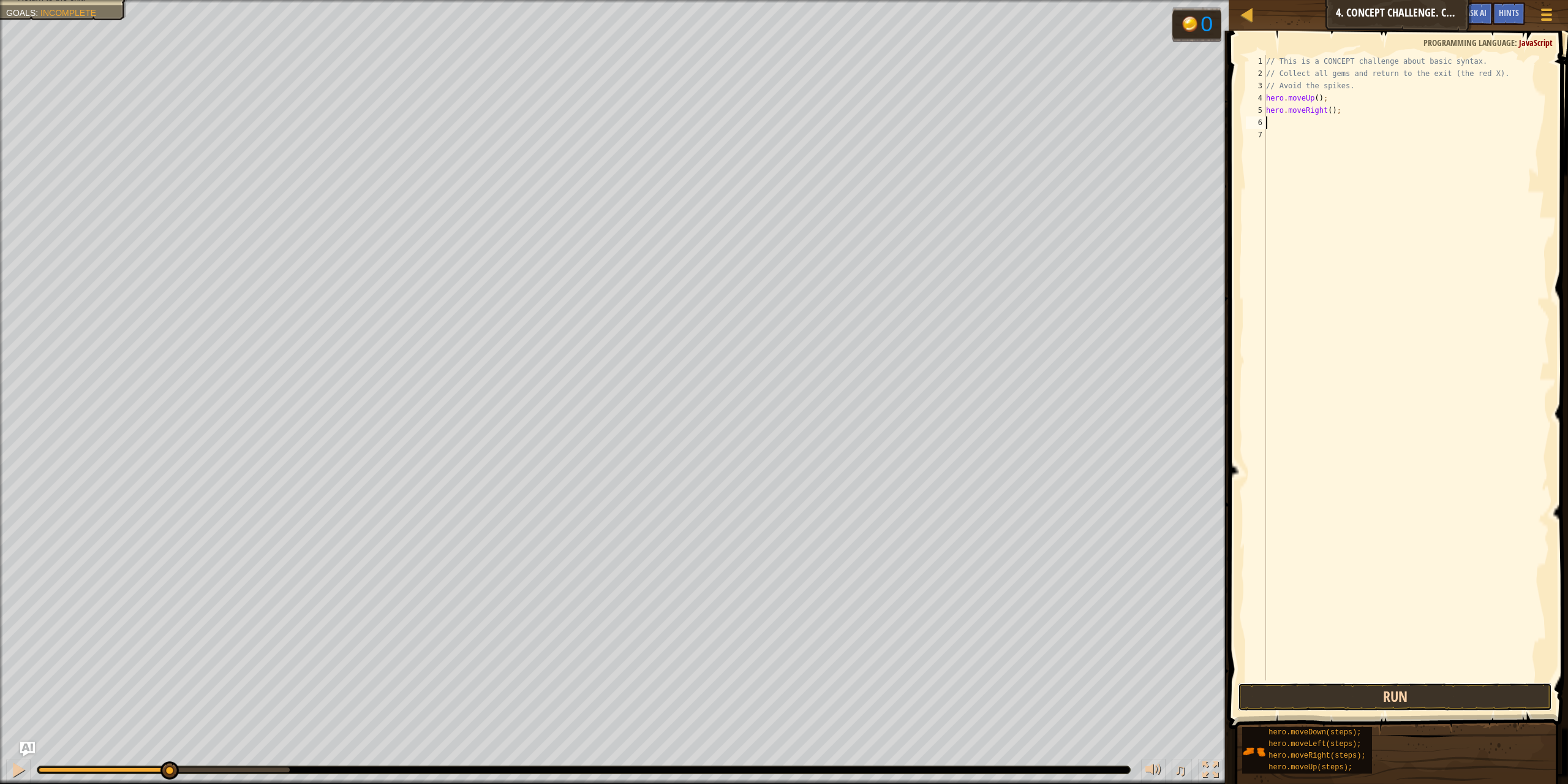
click at [1423, 686] on button "Run" at bounding box center [1395, 696] width 315 height 28
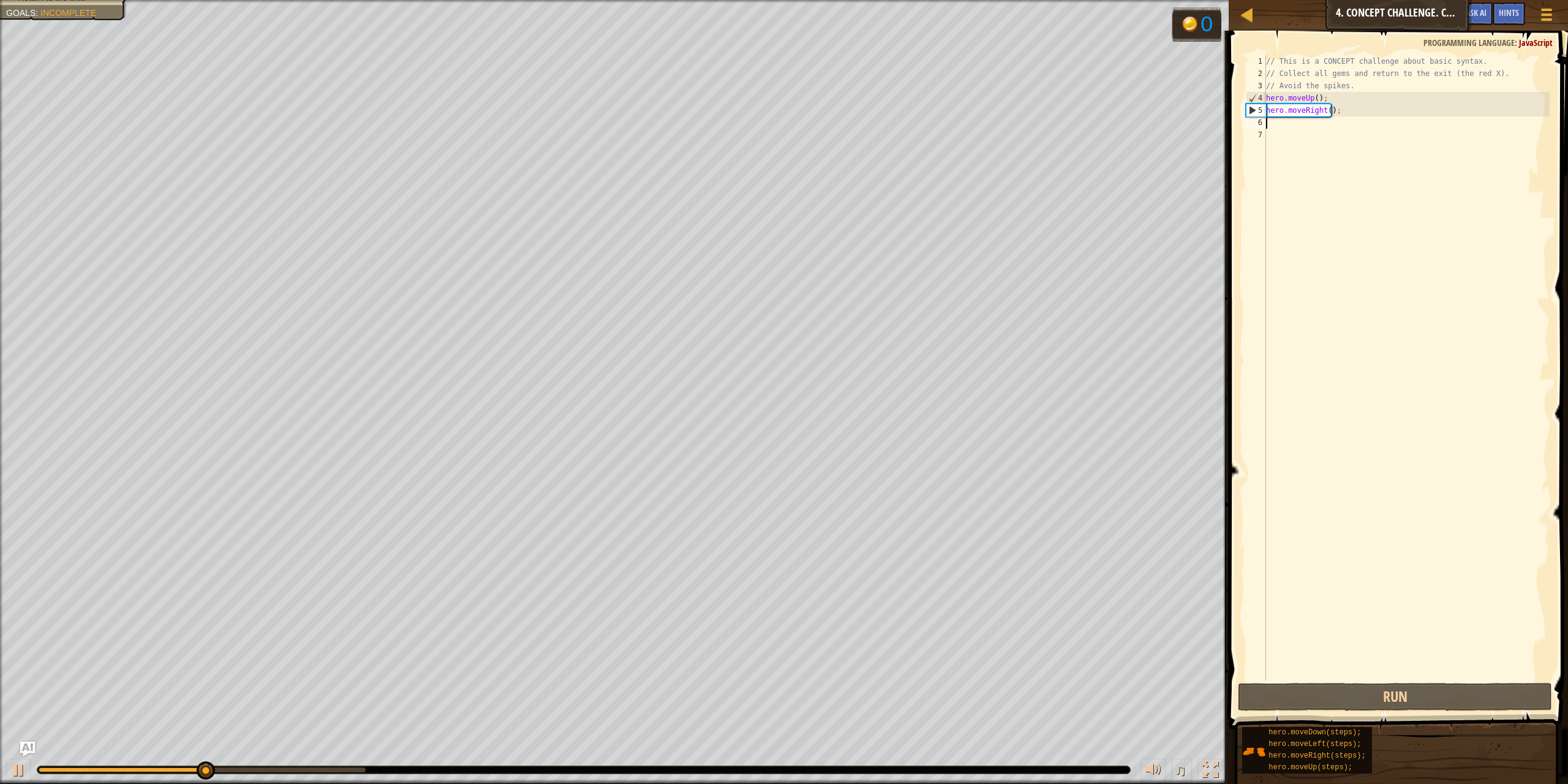
type textarea "d"
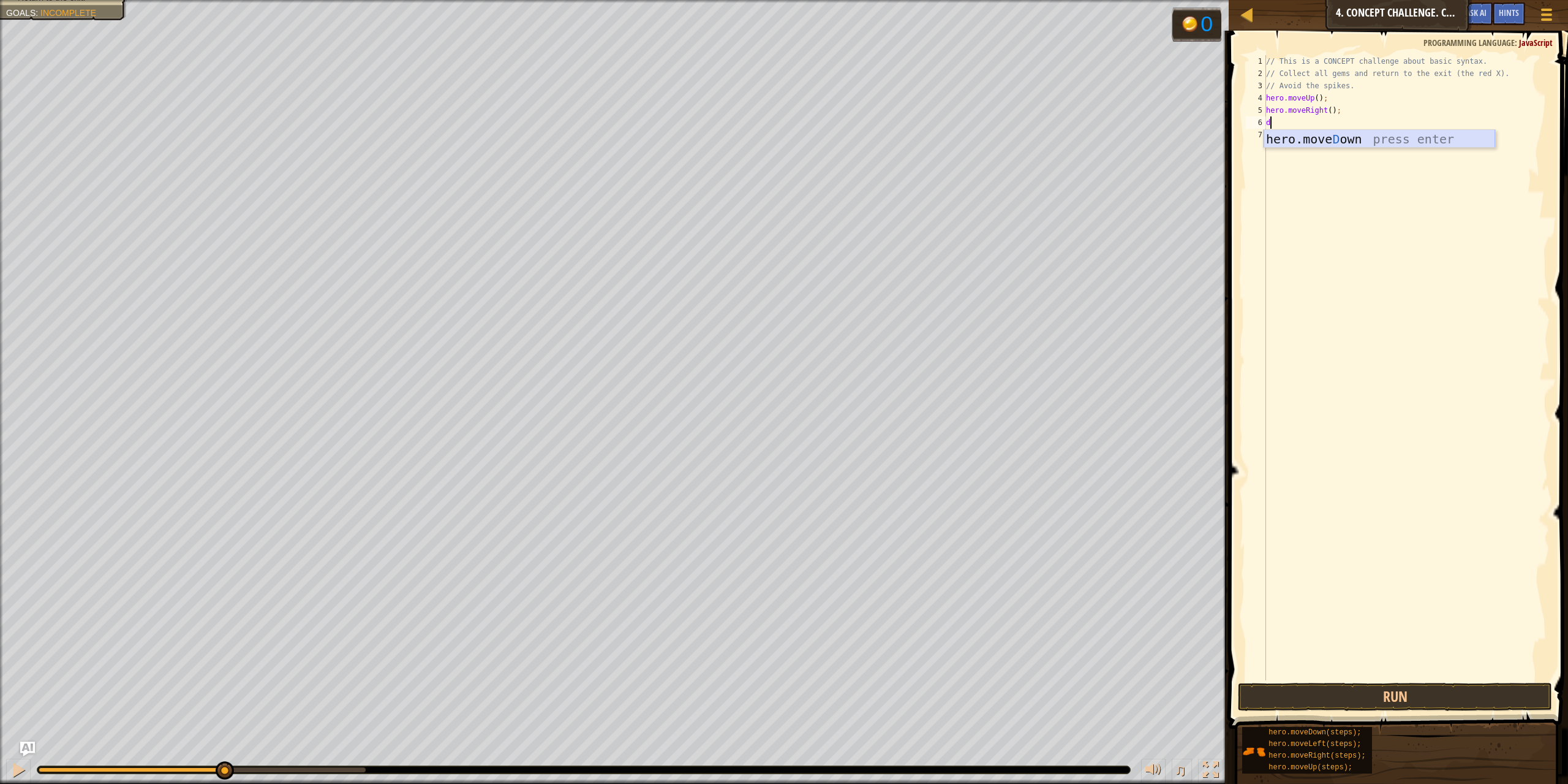
click at [1305, 139] on div "hero.move D own press enter" at bounding box center [1379, 157] width 232 height 55
click at [1398, 693] on button "Run" at bounding box center [1395, 696] width 315 height 28
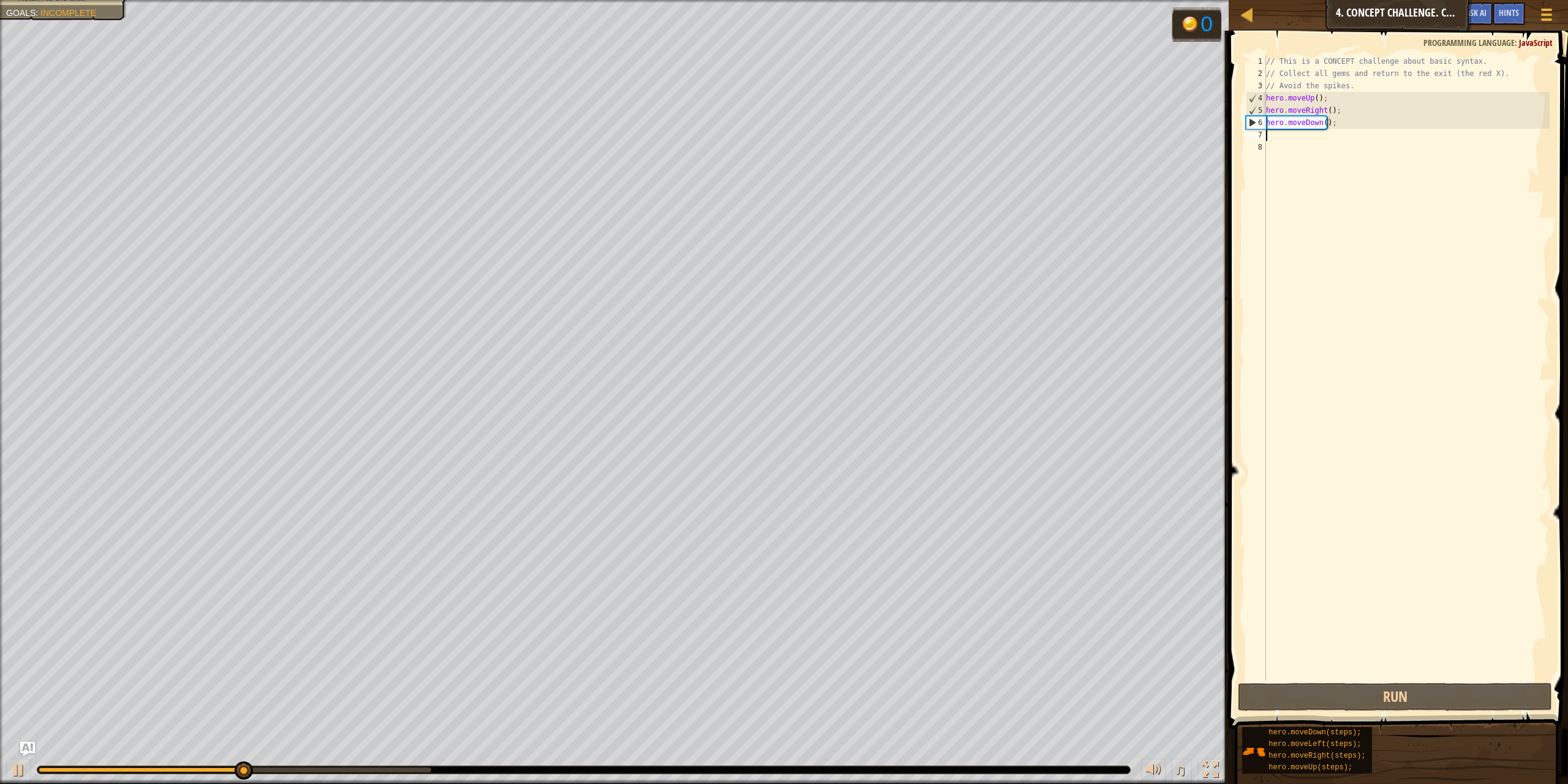
type textarea "r"
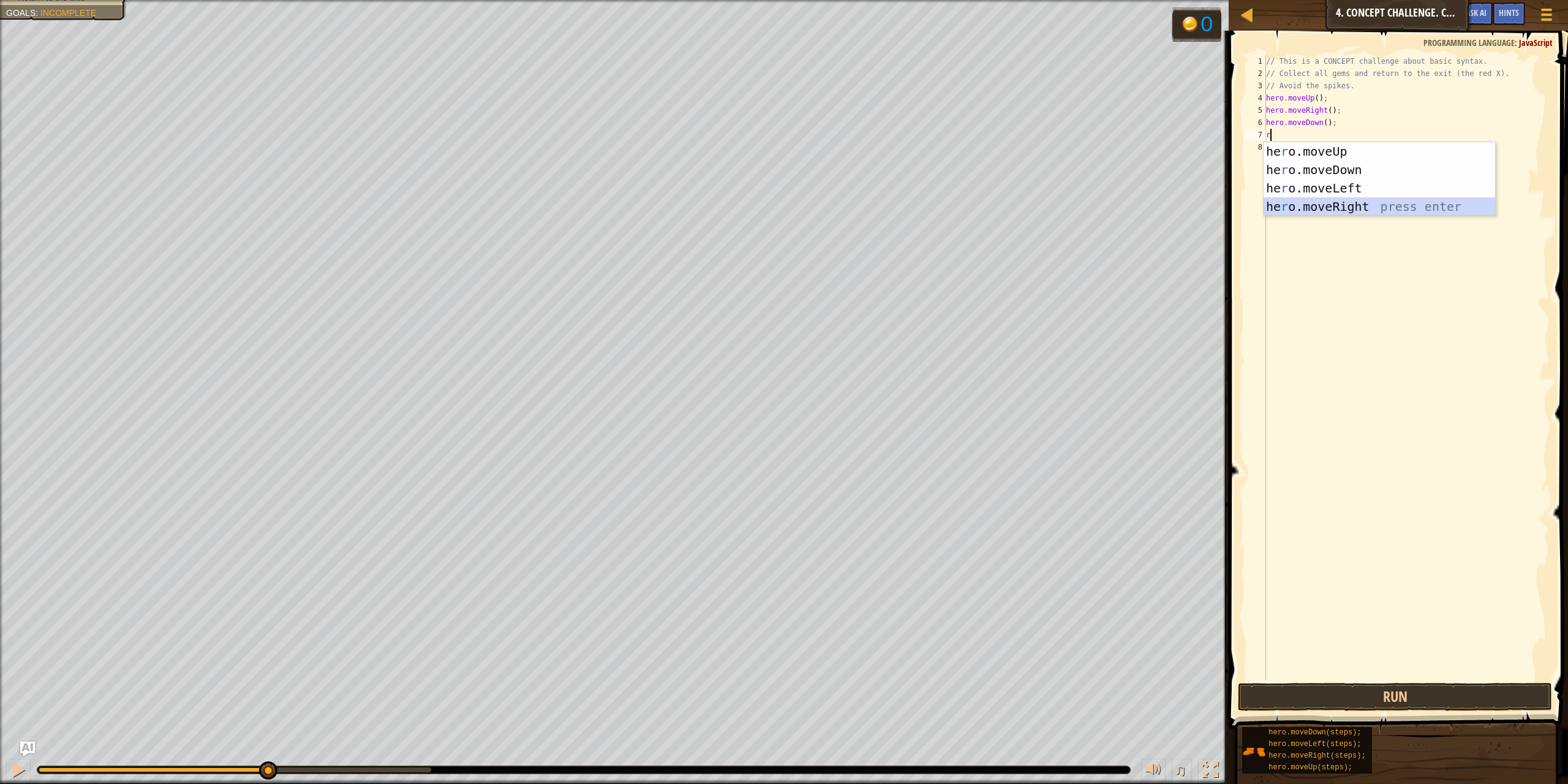
click at [1328, 204] on div "he r o.moveUp press enter he r o.moveDown press enter he r o.moveLeft press ent…" at bounding box center [1379, 197] width 232 height 110
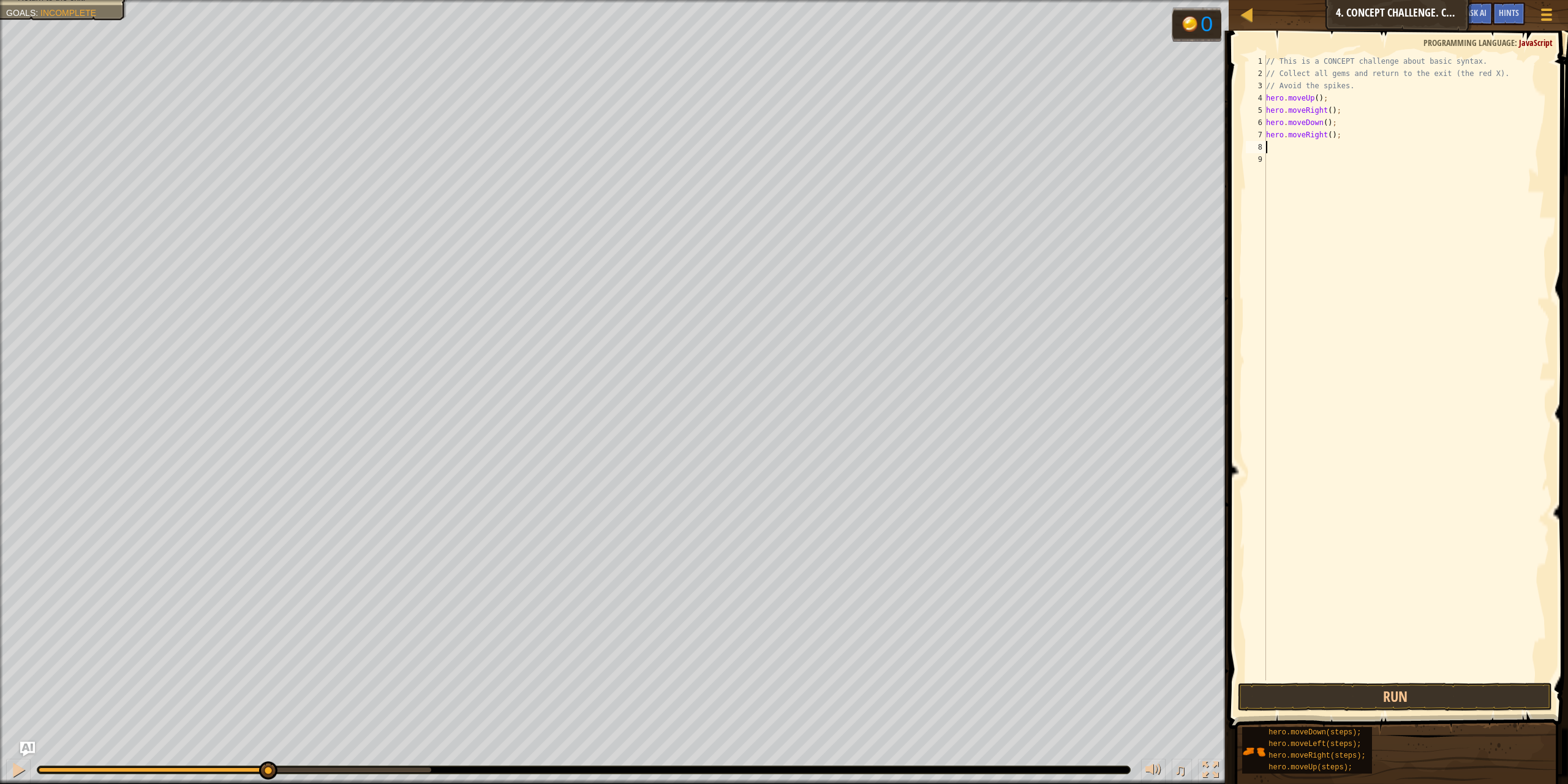
type textarea "l"
click at [1316, 165] on div "hero.move L eft press enter" at bounding box center [1379, 181] width 232 height 55
type textarea "d"
drag, startPoint x: 1343, startPoint y: 176, endPoint x: 1334, endPoint y: 219, distance: 43.9
click at [1344, 175] on div "hero.move D own press enter" at bounding box center [1383, 194] width 232 height 55
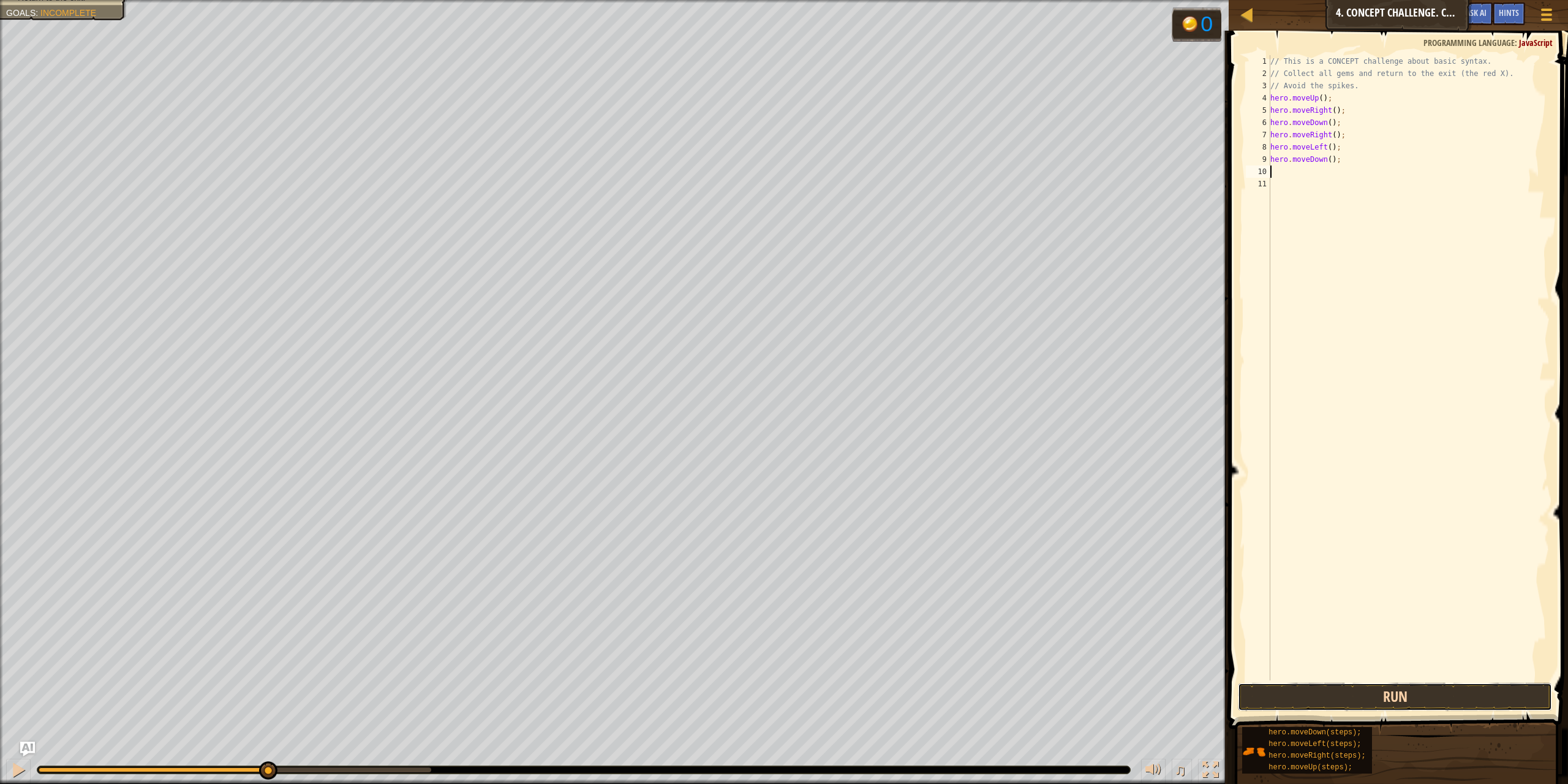
click at [1350, 698] on button "Run" at bounding box center [1395, 696] width 315 height 28
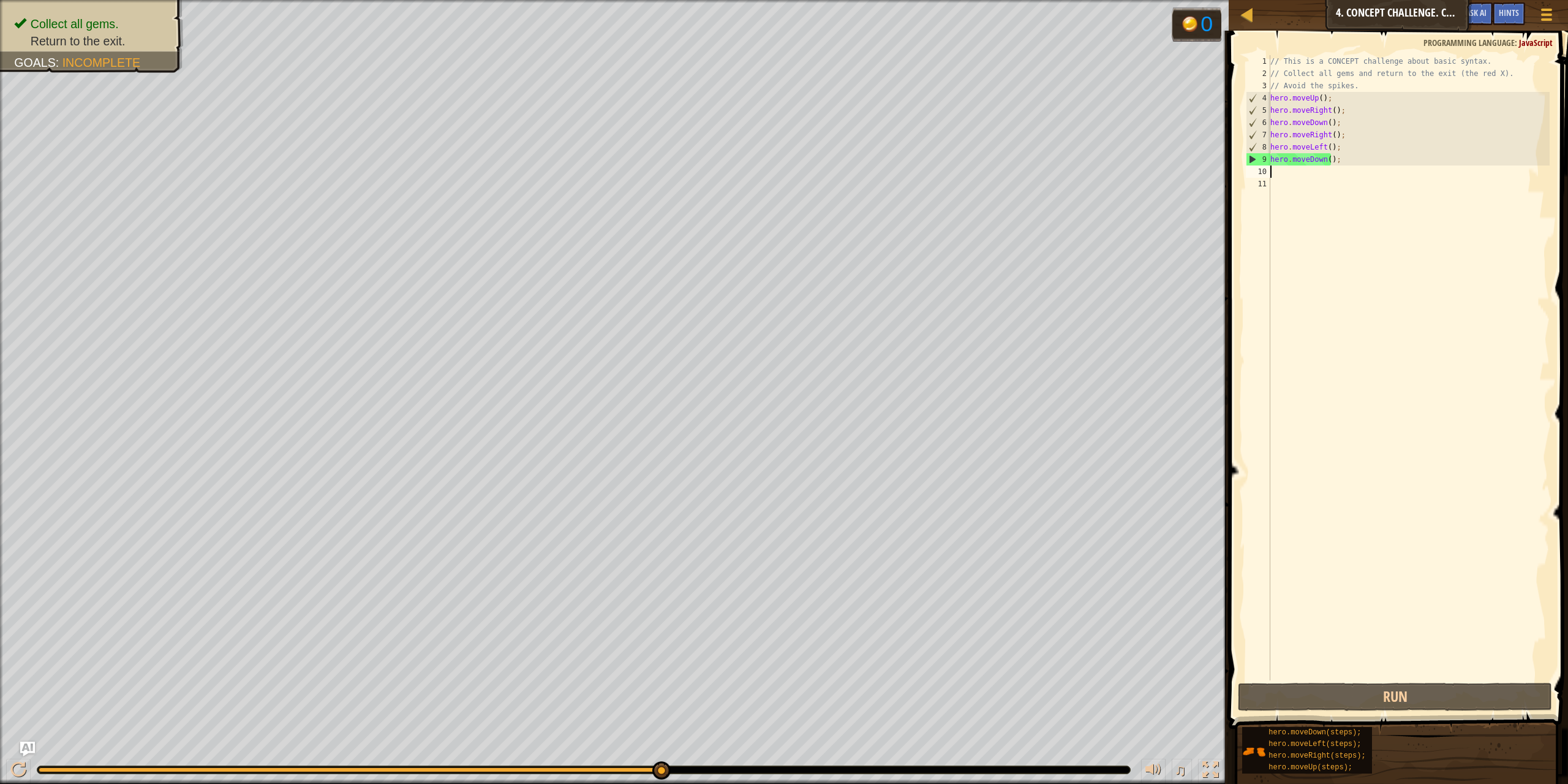
type textarea "e"
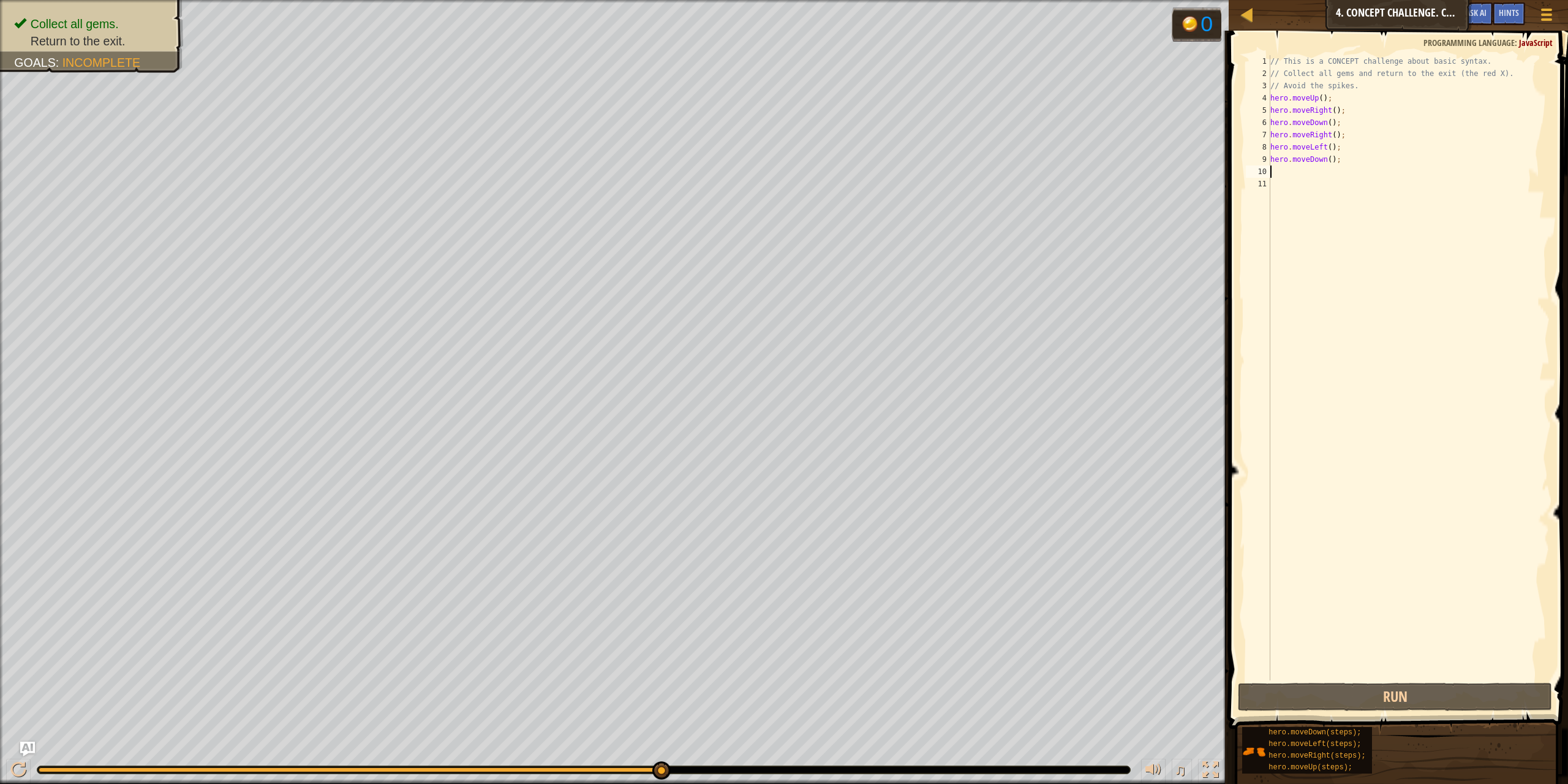
type textarea "u"
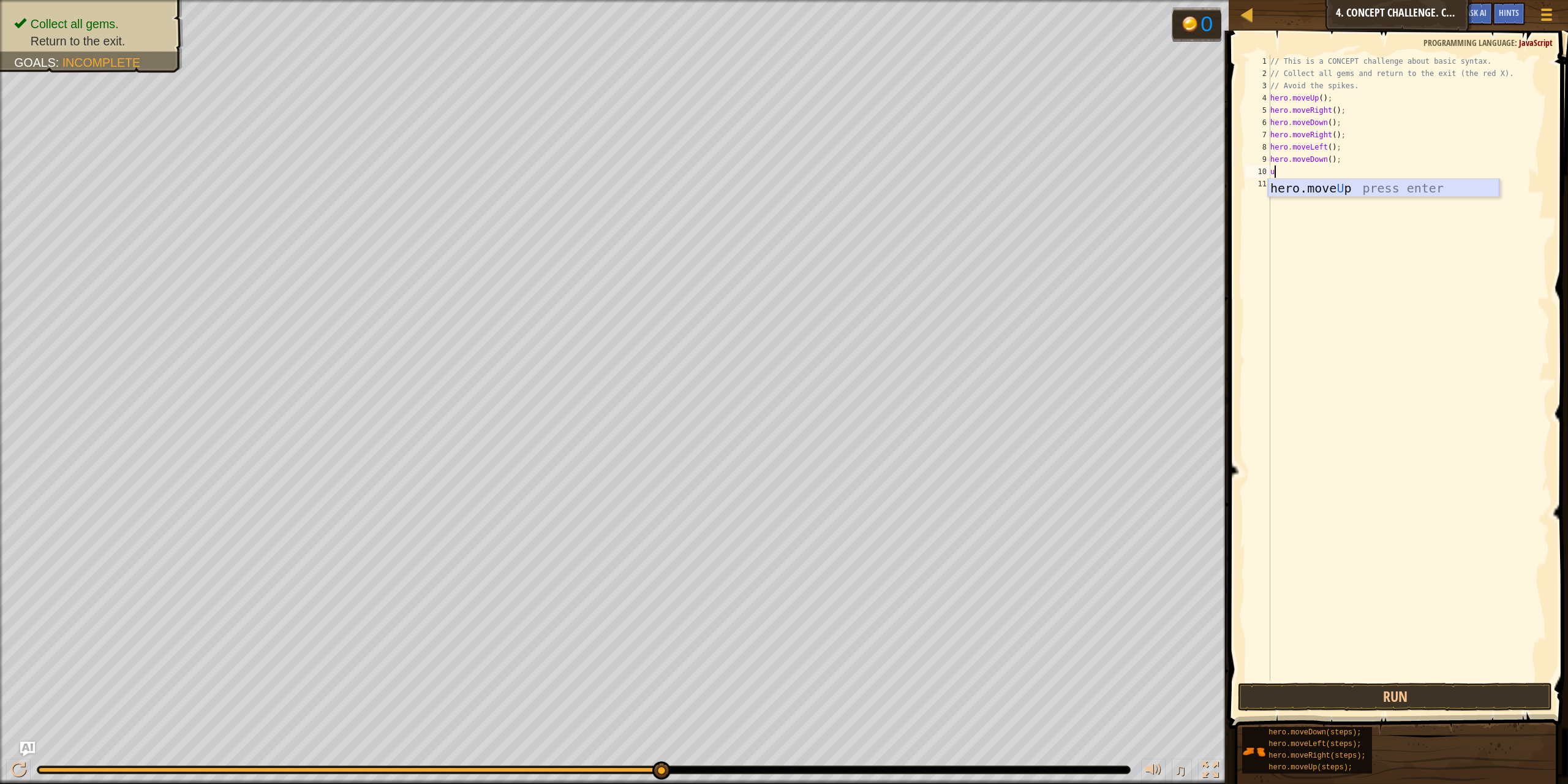
click at [1371, 186] on div "hero.move U p press enter" at bounding box center [1383, 206] width 232 height 55
type textarea "l"
click at [1344, 200] on div "hero.move L eft press enter" at bounding box center [1383, 218] width 232 height 55
type textarea "d"
click at [1368, 208] on div "hero.move D own press enter" at bounding box center [1383, 231] width 232 height 55
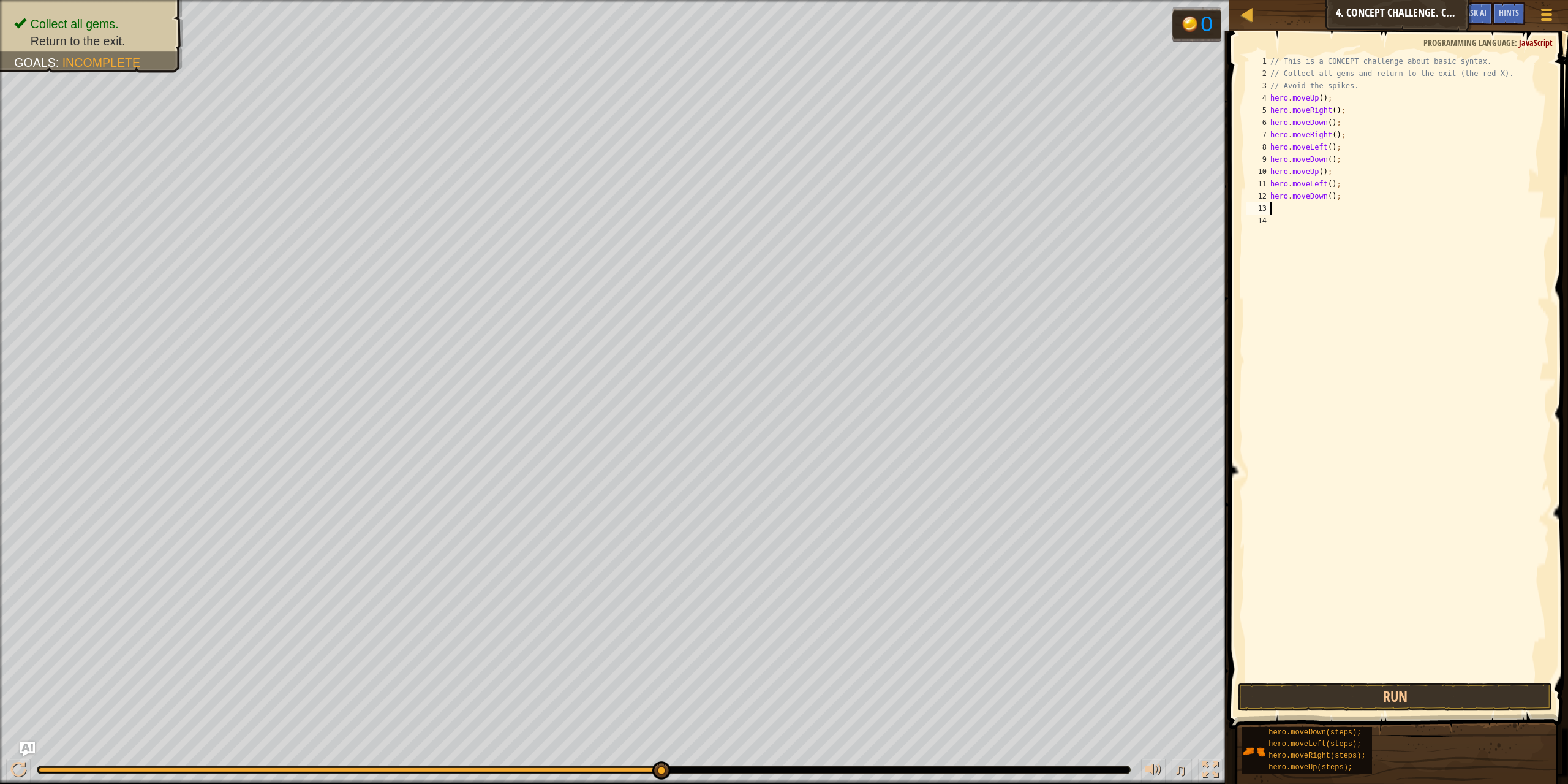
type textarea "l"
click at [1361, 221] on div "hero.move L eft press enter" at bounding box center [1383, 243] width 232 height 55
click at [1476, 699] on button "Run" at bounding box center [1395, 696] width 315 height 28
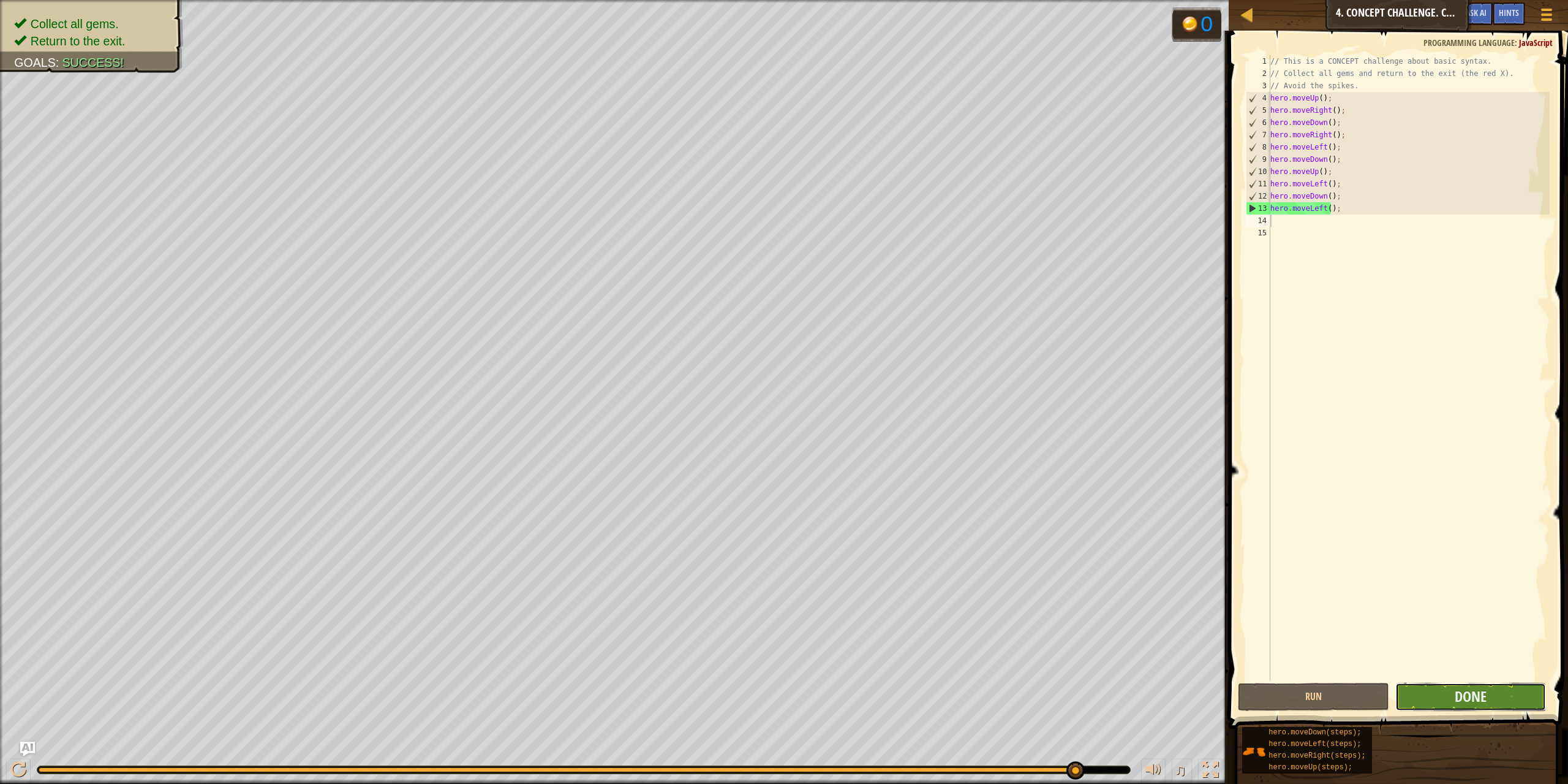
click at [1511, 686] on button "Done" at bounding box center [1470, 696] width 151 height 28
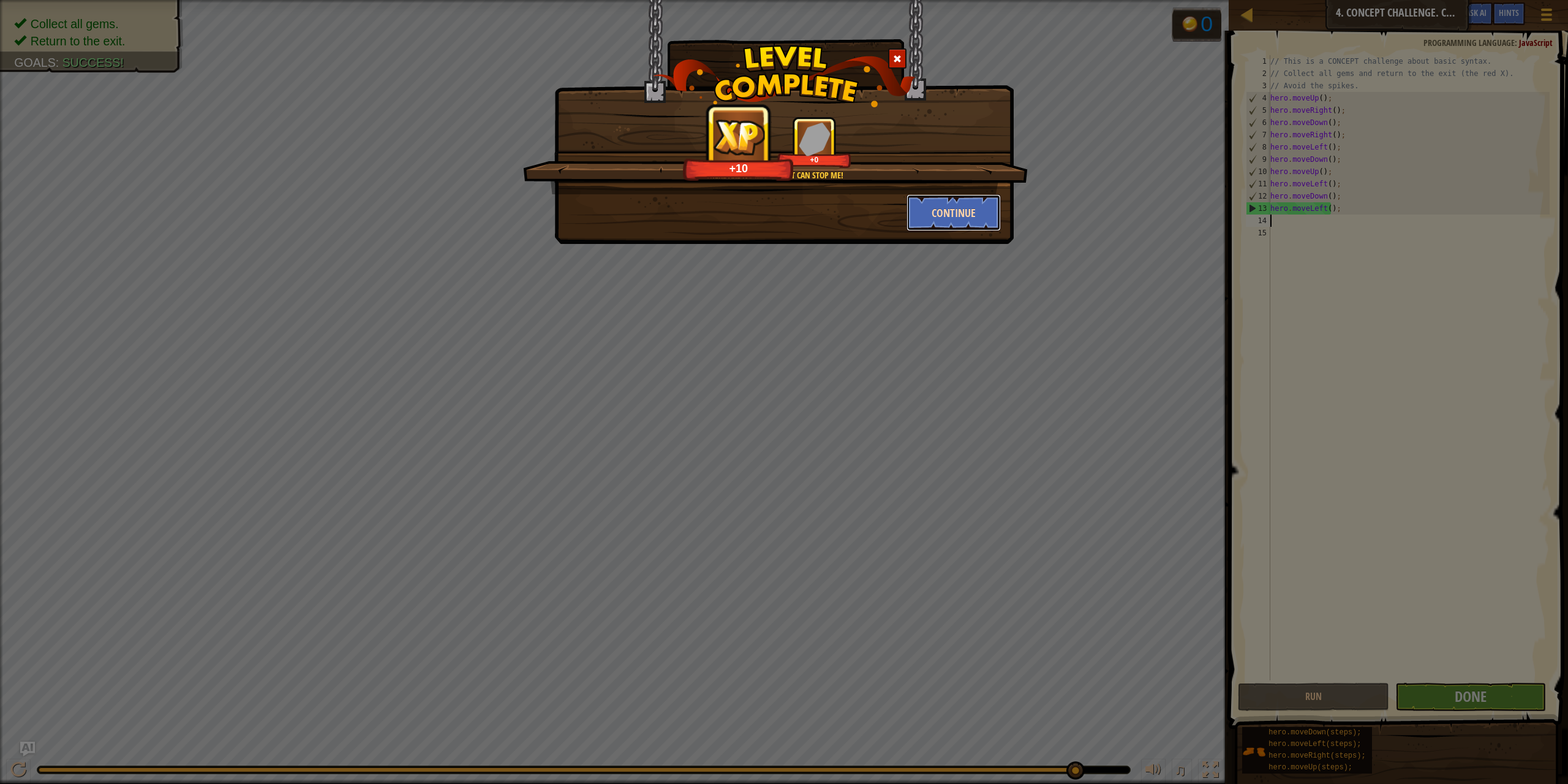
click at [964, 215] on button "Continue" at bounding box center [953, 212] width 95 height 37
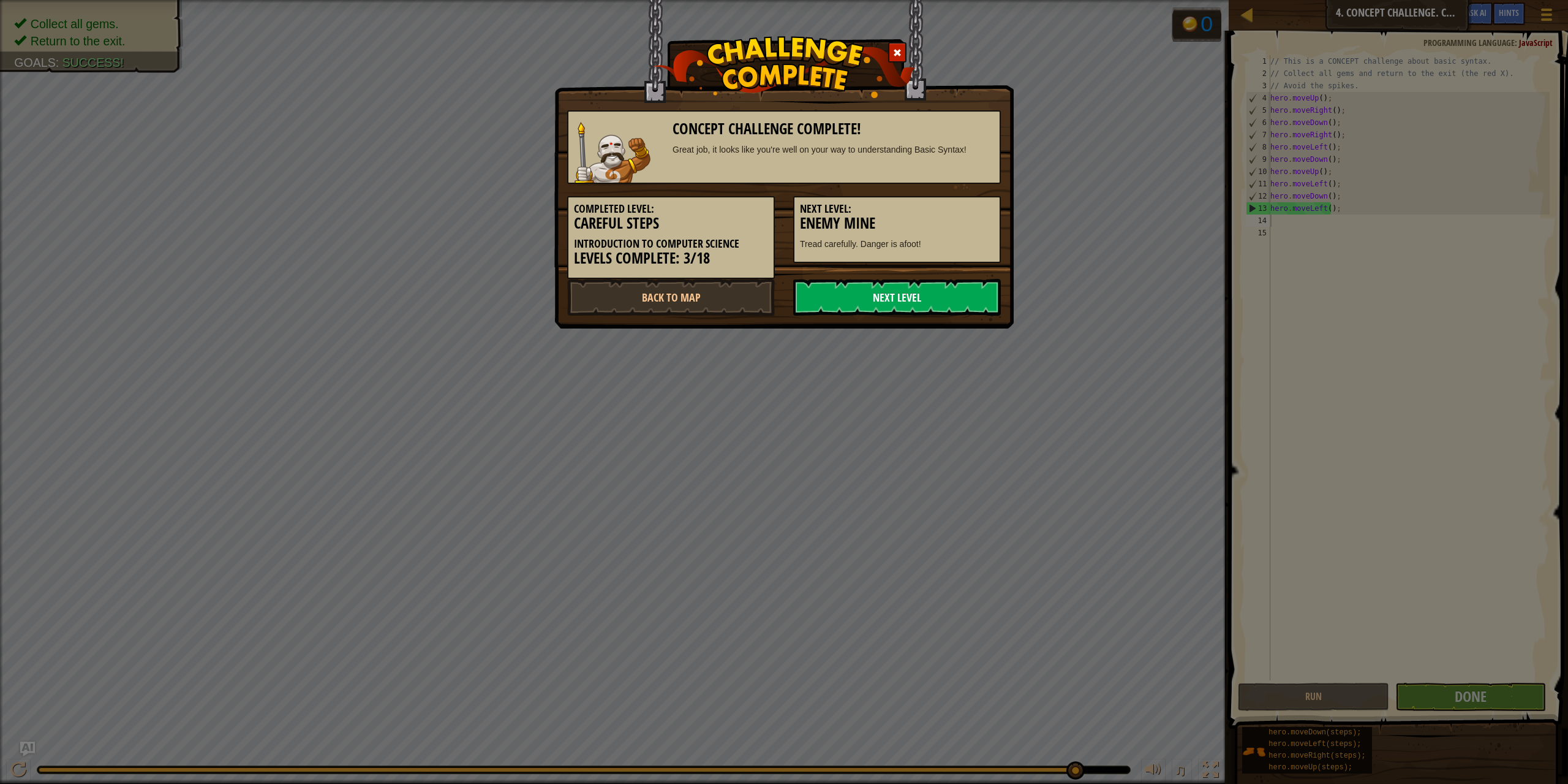
click at [944, 288] on link "Next Level" at bounding box center [896, 297] width 208 height 37
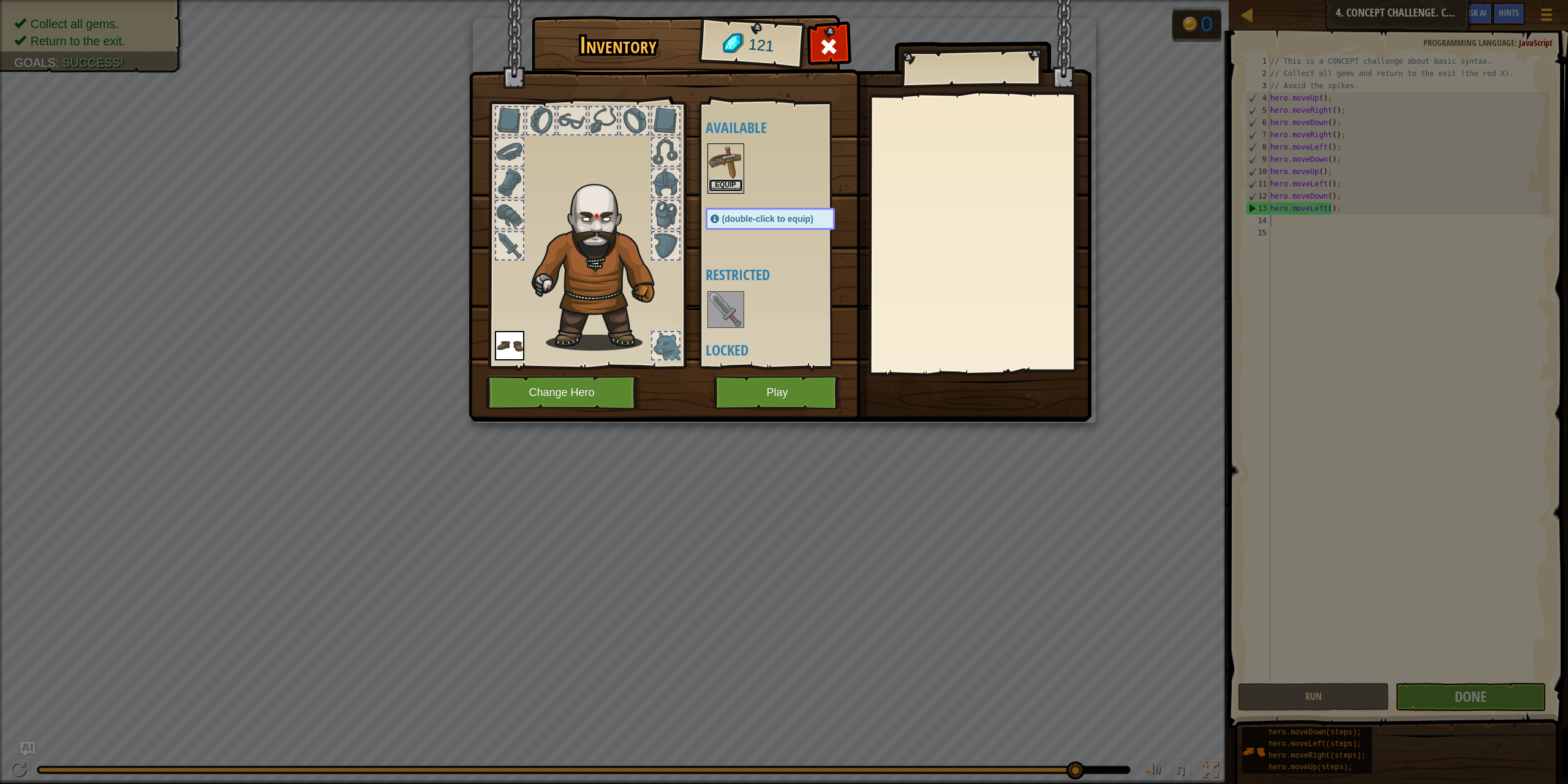
click at [740, 185] on button "Equip" at bounding box center [725, 185] width 34 height 13
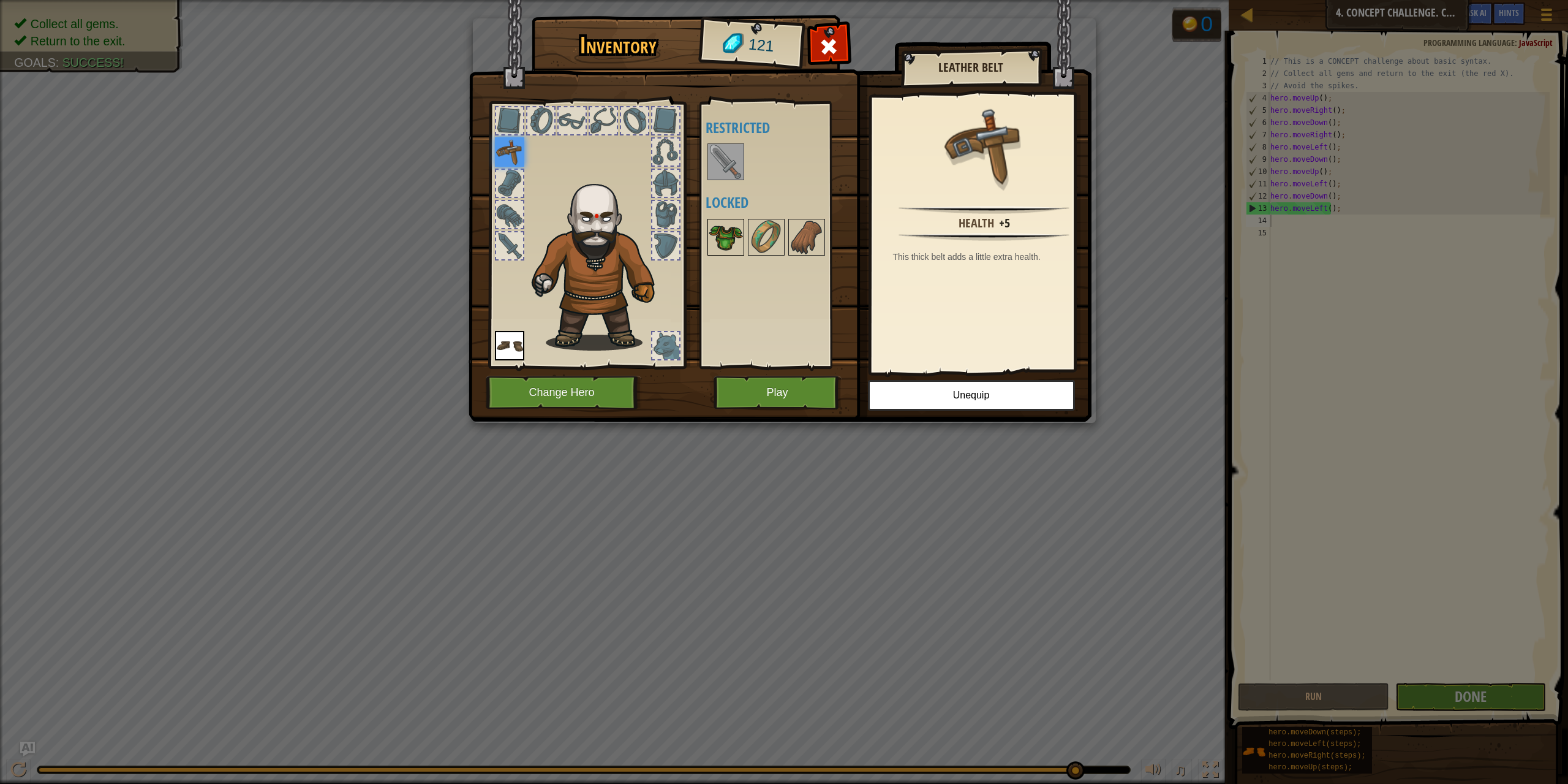
click at [733, 236] on img at bounding box center [725, 237] width 34 height 34
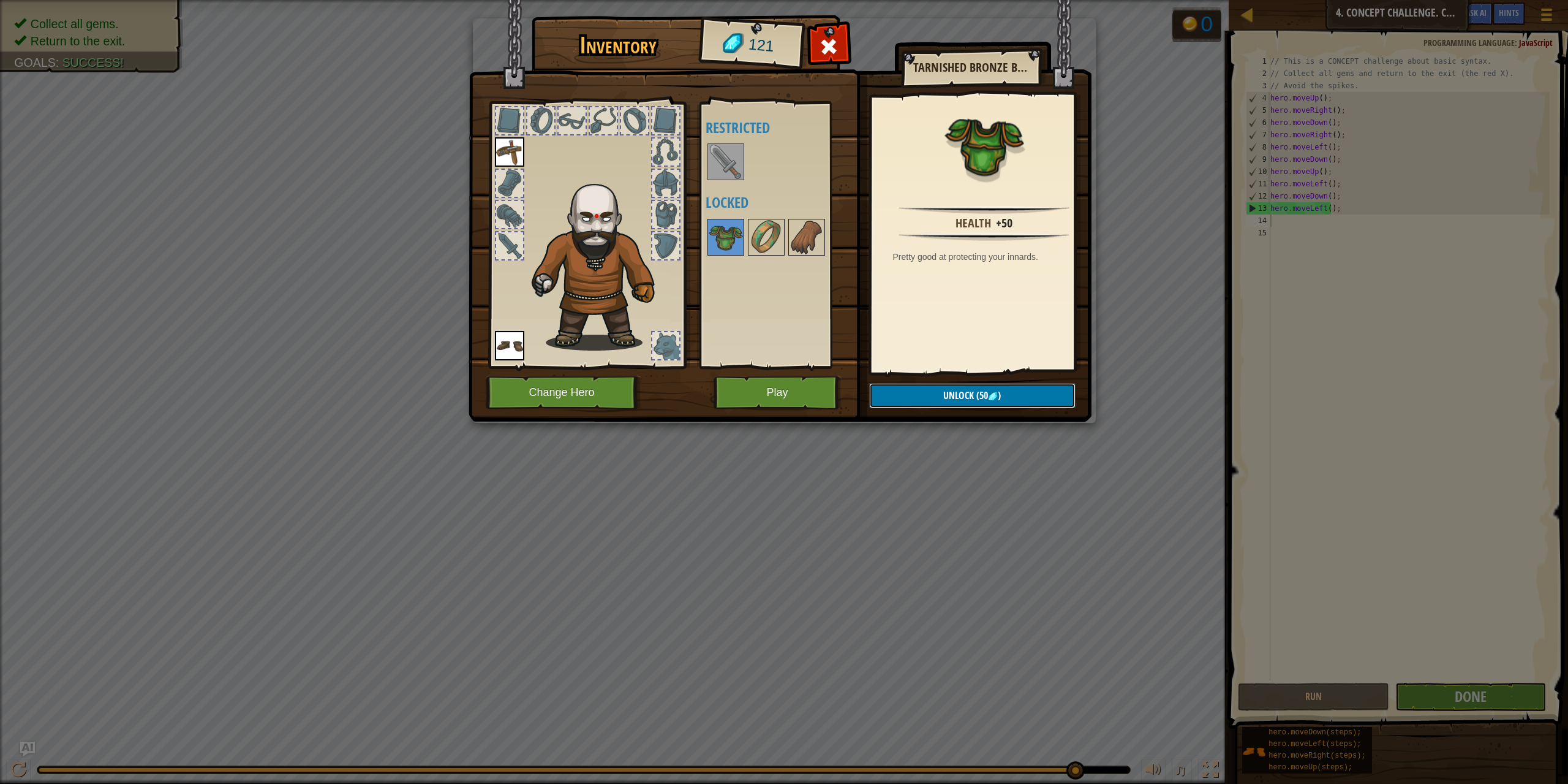
click at [916, 390] on button "Unlock (50 )" at bounding box center [972, 395] width 206 height 25
click at [921, 413] on img at bounding box center [780, 199] width 623 height 445
click at [895, 396] on button "Unlock" at bounding box center [972, 395] width 206 height 25
click at [906, 389] on button "Confirm" at bounding box center [972, 395] width 206 height 25
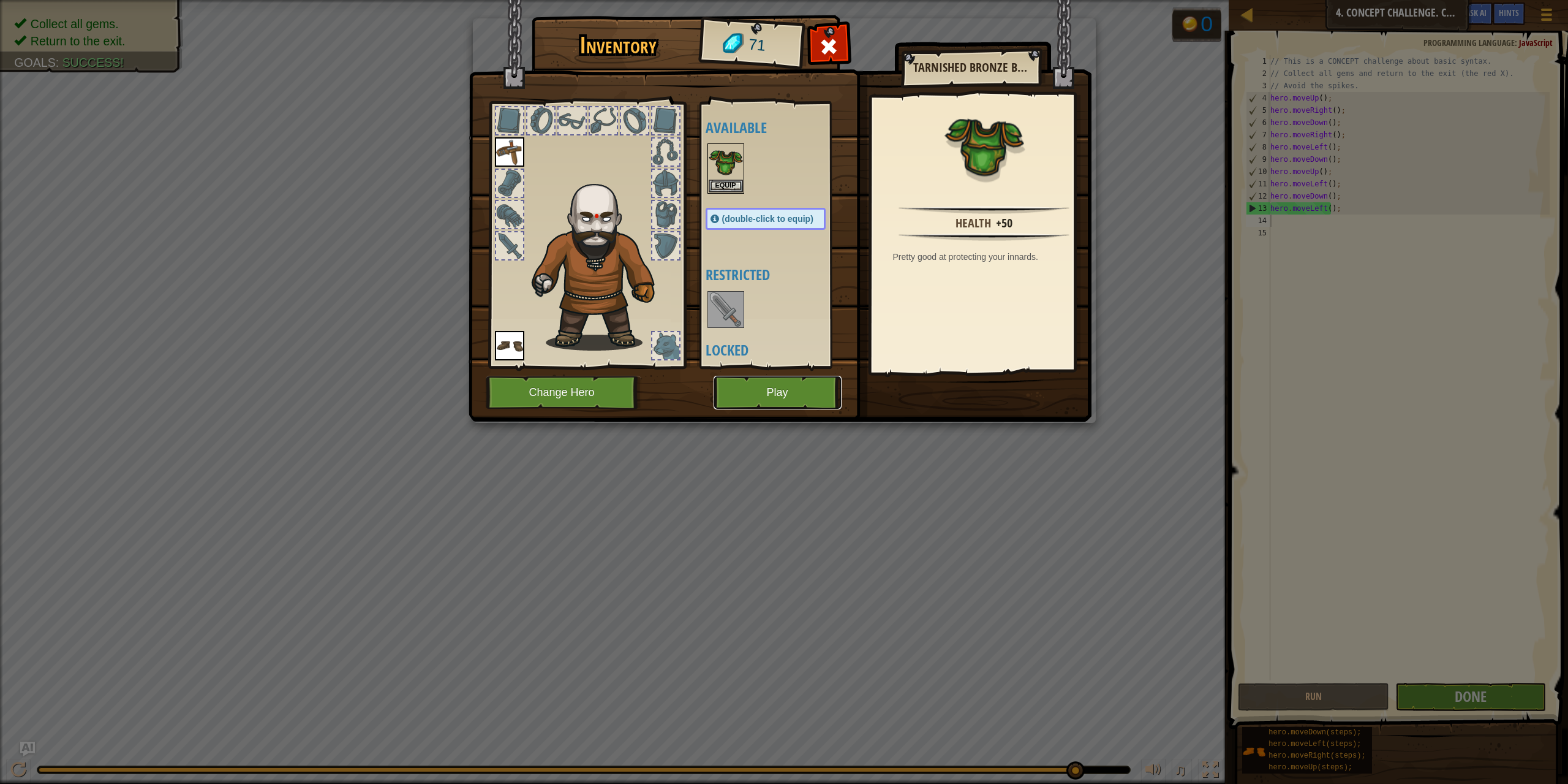
click at [808, 389] on button "Play" at bounding box center [778, 392] width 128 height 33
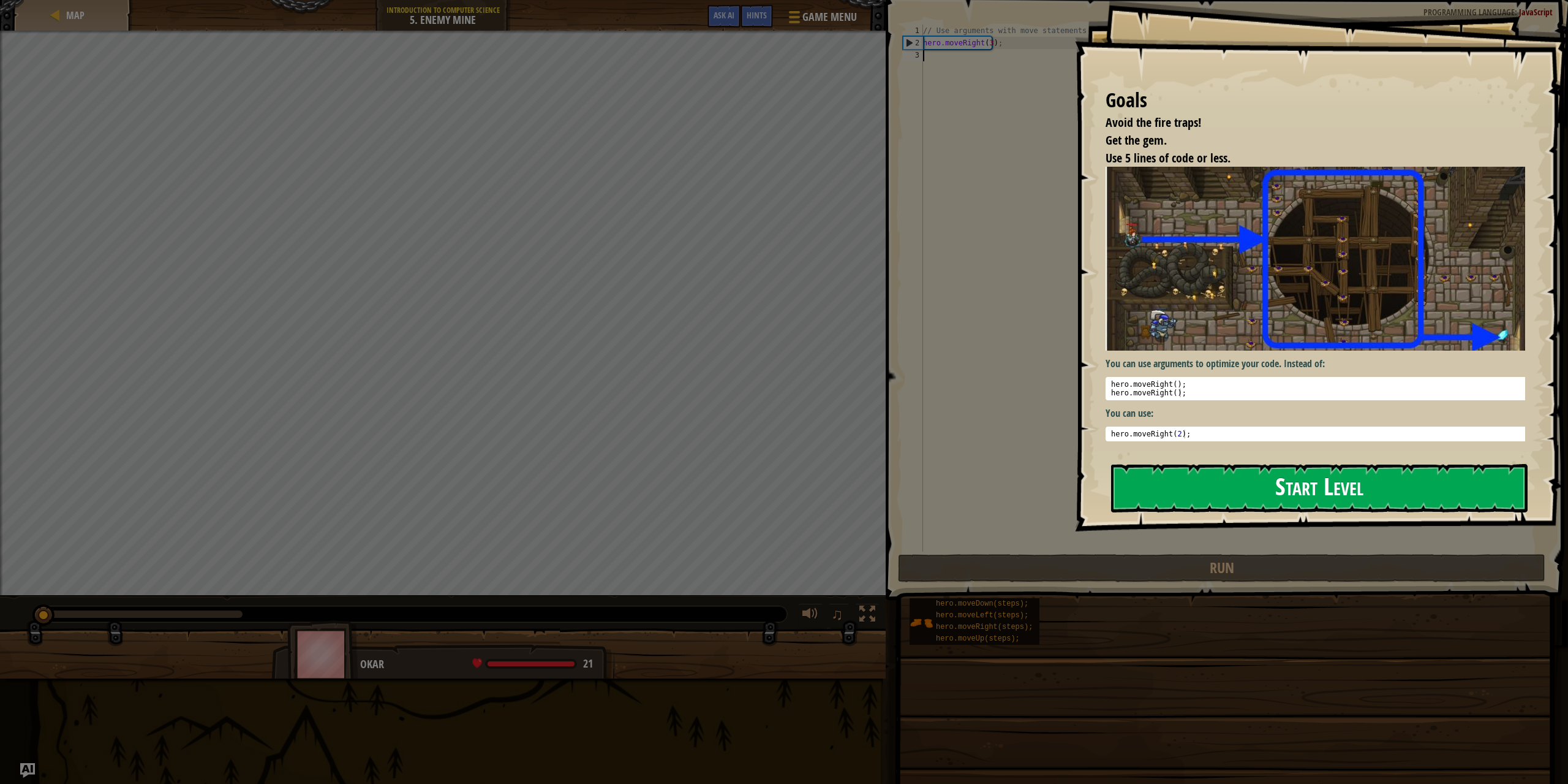
click at [1488, 464] on button "Start Level" at bounding box center [1319, 488] width 417 height 49
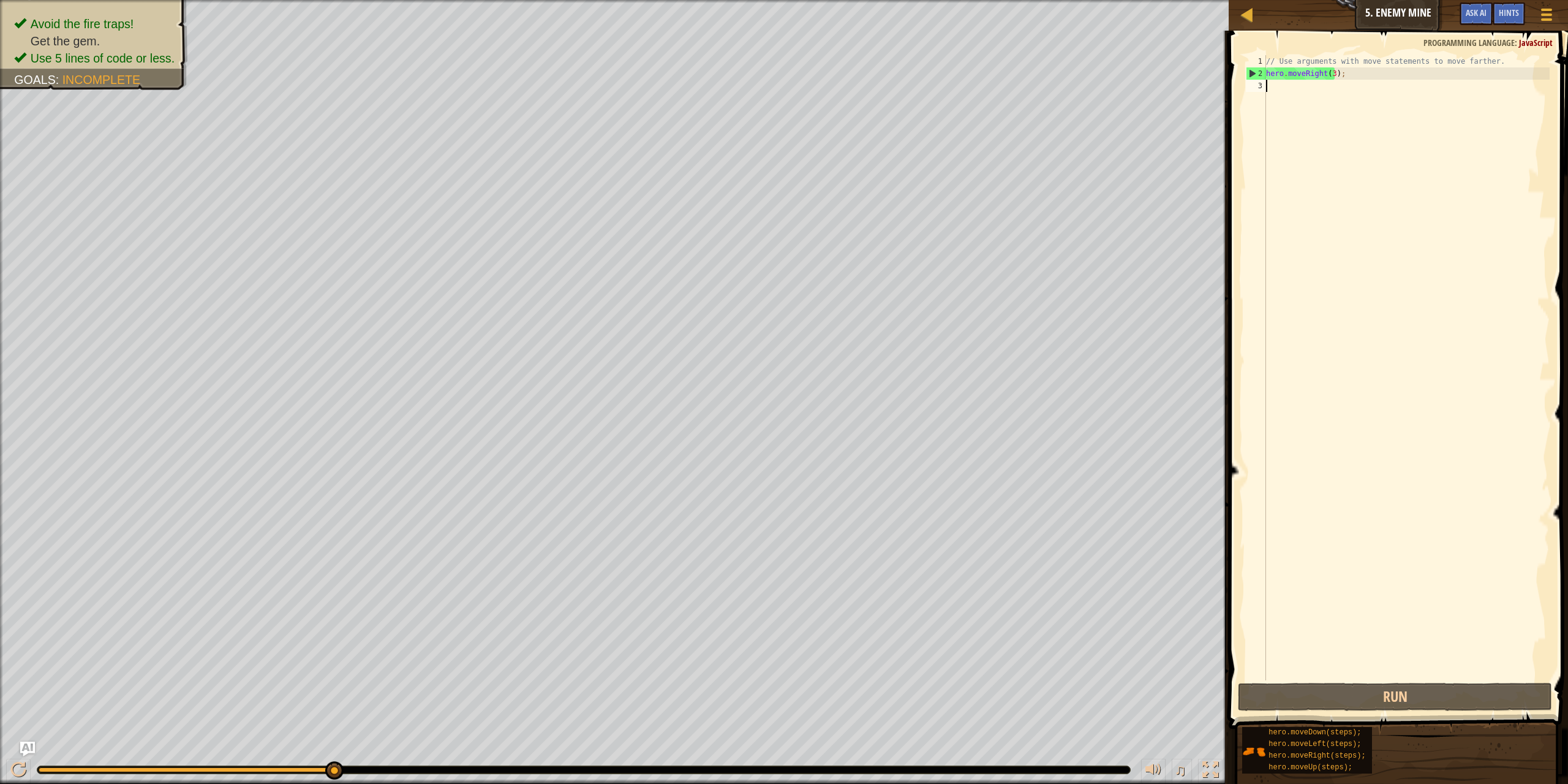
type textarea "u"
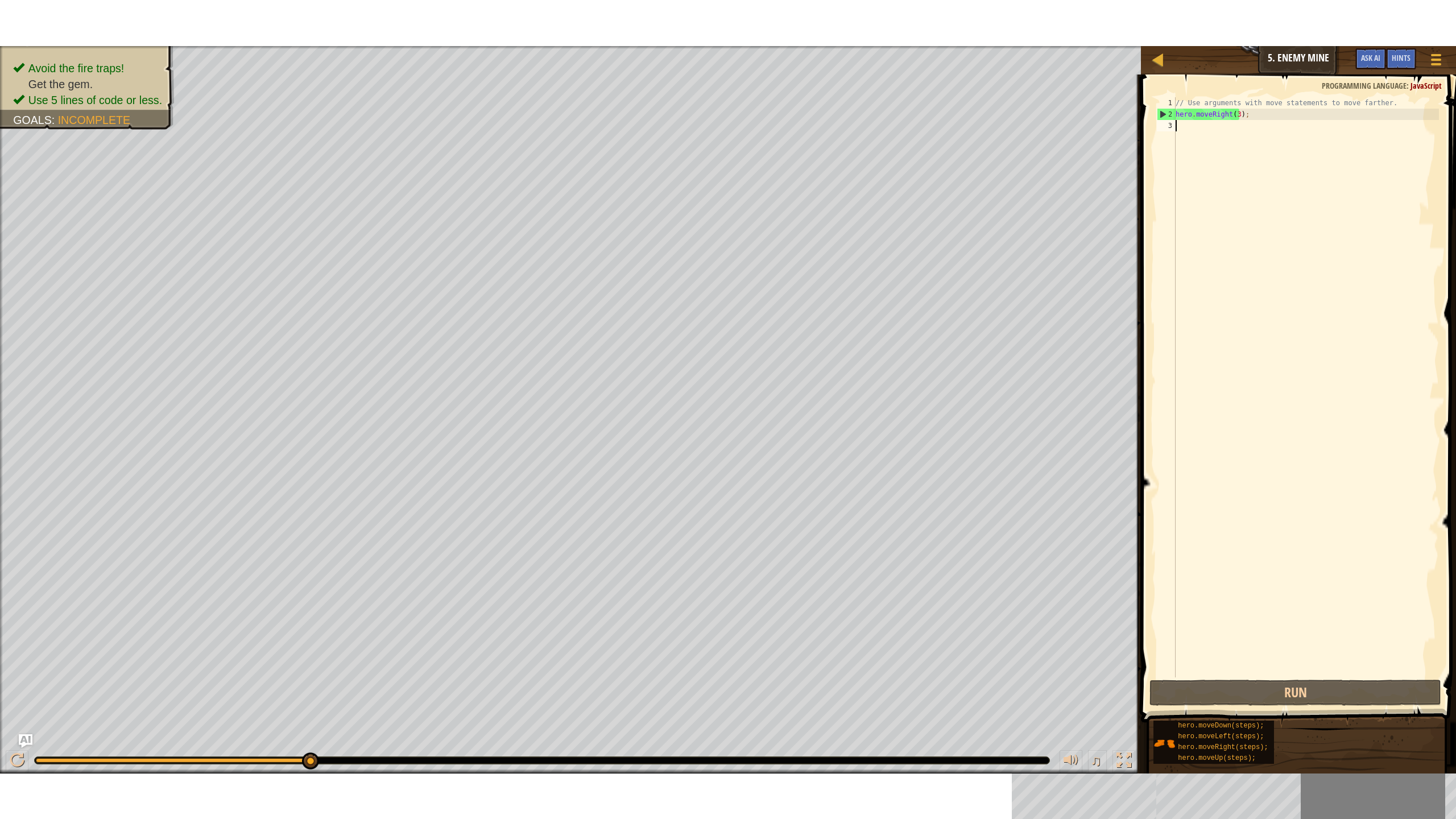
scroll to position [5, 0]
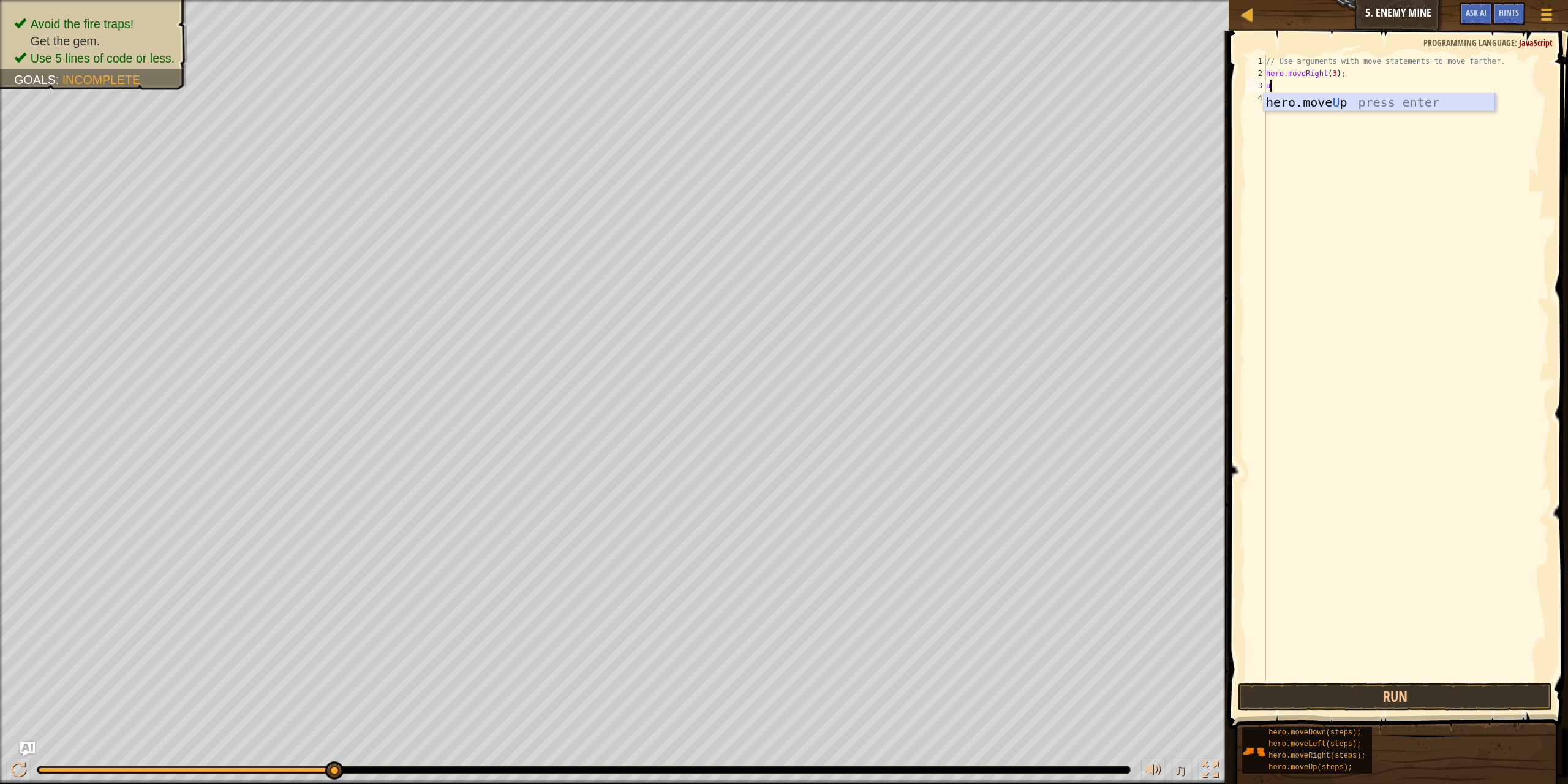
click at [1334, 102] on div "hero.move U p press enter" at bounding box center [1379, 121] width 232 height 55
click at [1418, 693] on button "Run" at bounding box center [1395, 696] width 315 height 28
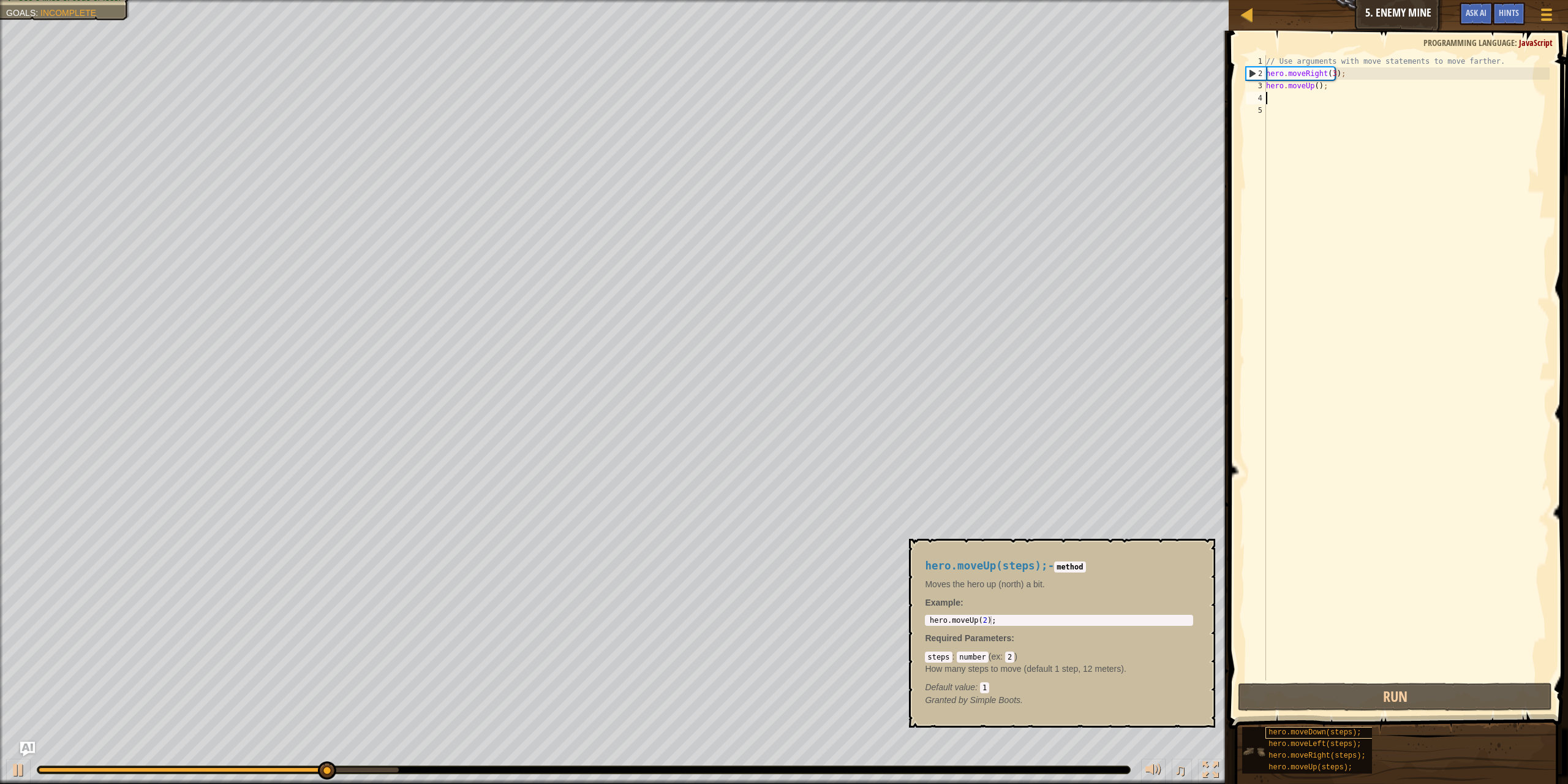
type textarea "r"
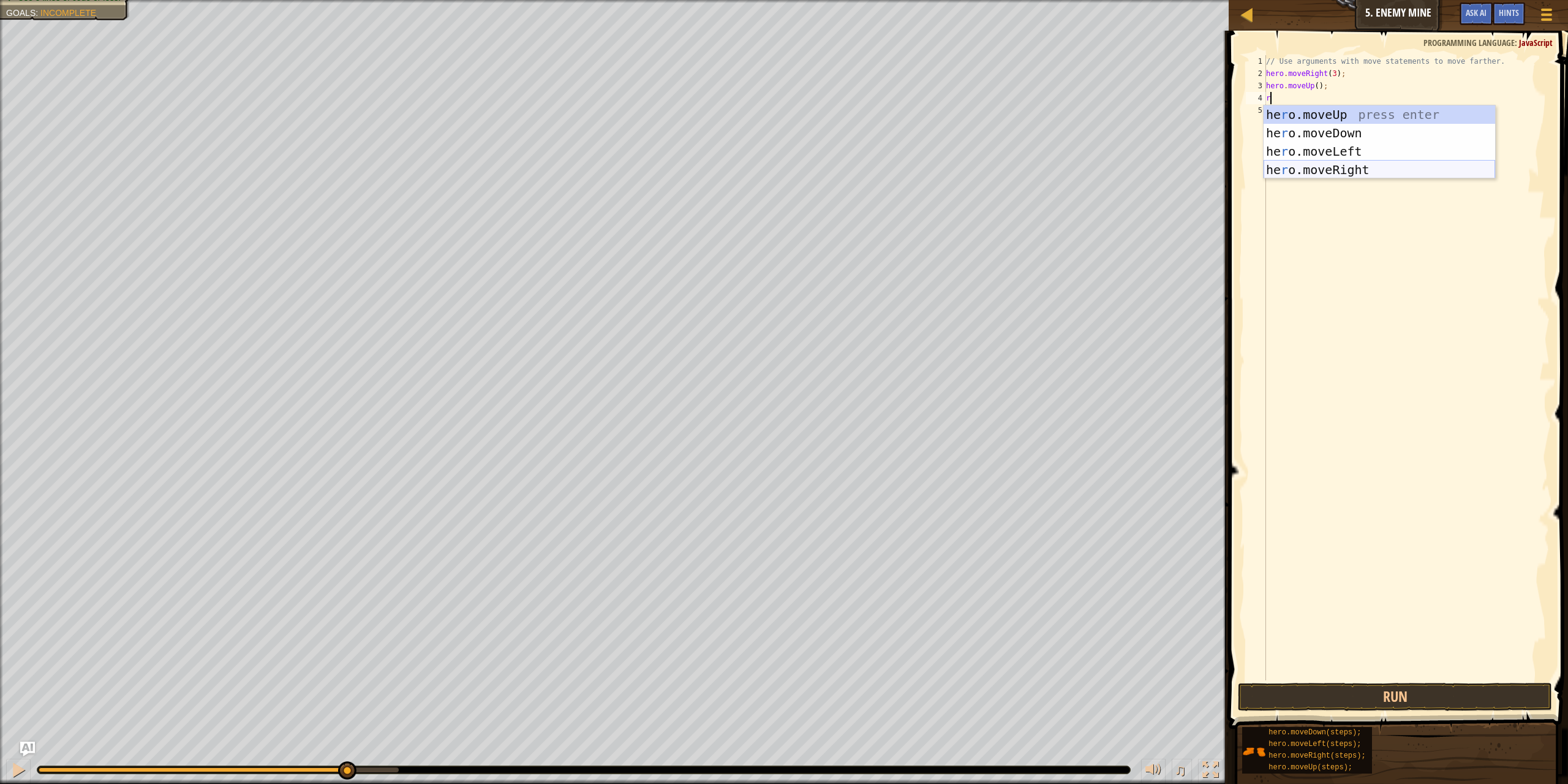
click at [1336, 162] on div "he r o.moveUp press enter he r o.moveDown press enter he r o.moveLeft press ent…" at bounding box center [1379, 160] width 232 height 110
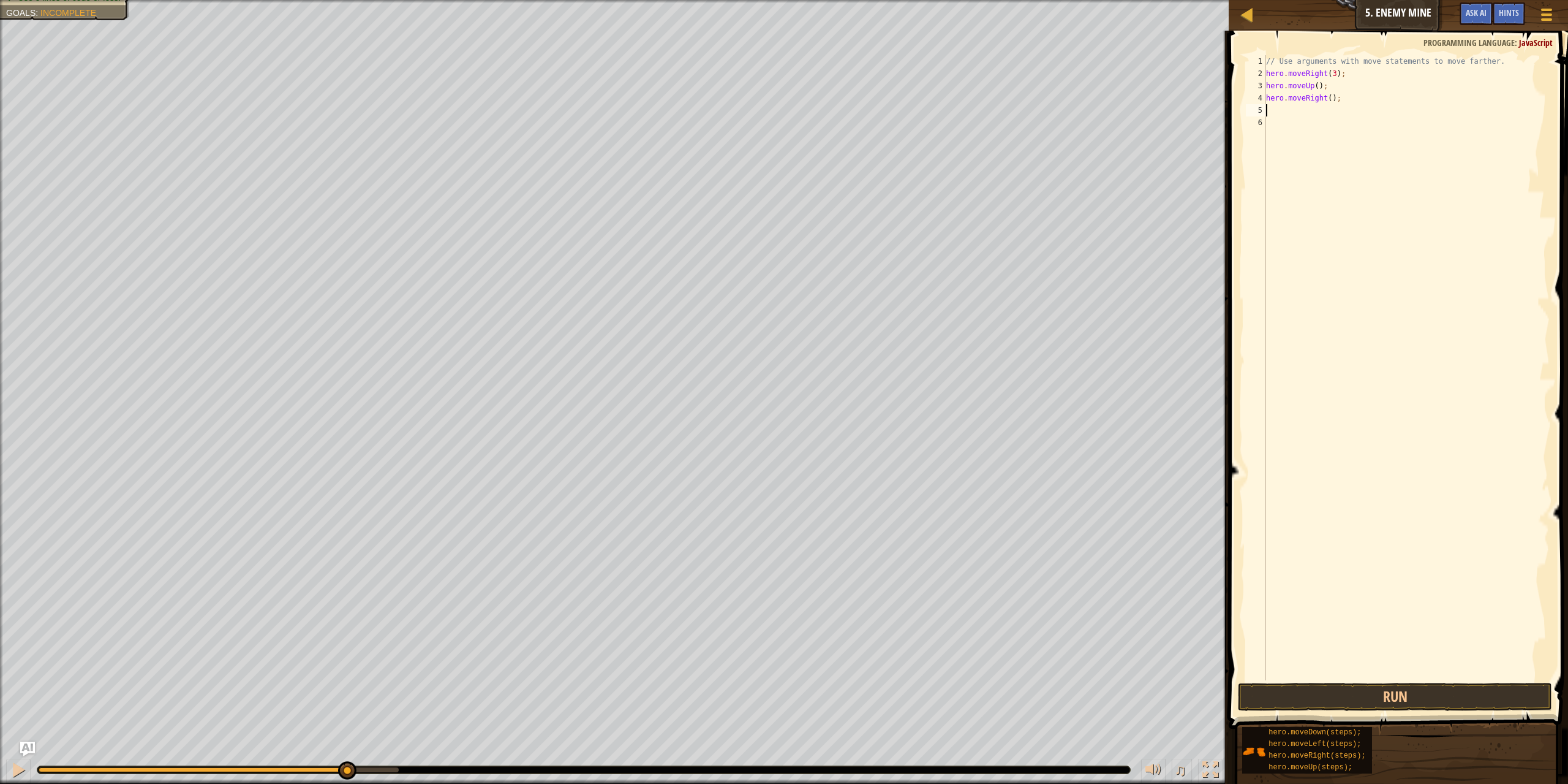
type textarea "d"
click at [1333, 125] on div "hero.move D own press enter" at bounding box center [1379, 145] width 232 height 55
type textarea "d"
click at [1320, 141] on div "hero.move D own press enter" at bounding box center [1379, 157] width 232 height 55
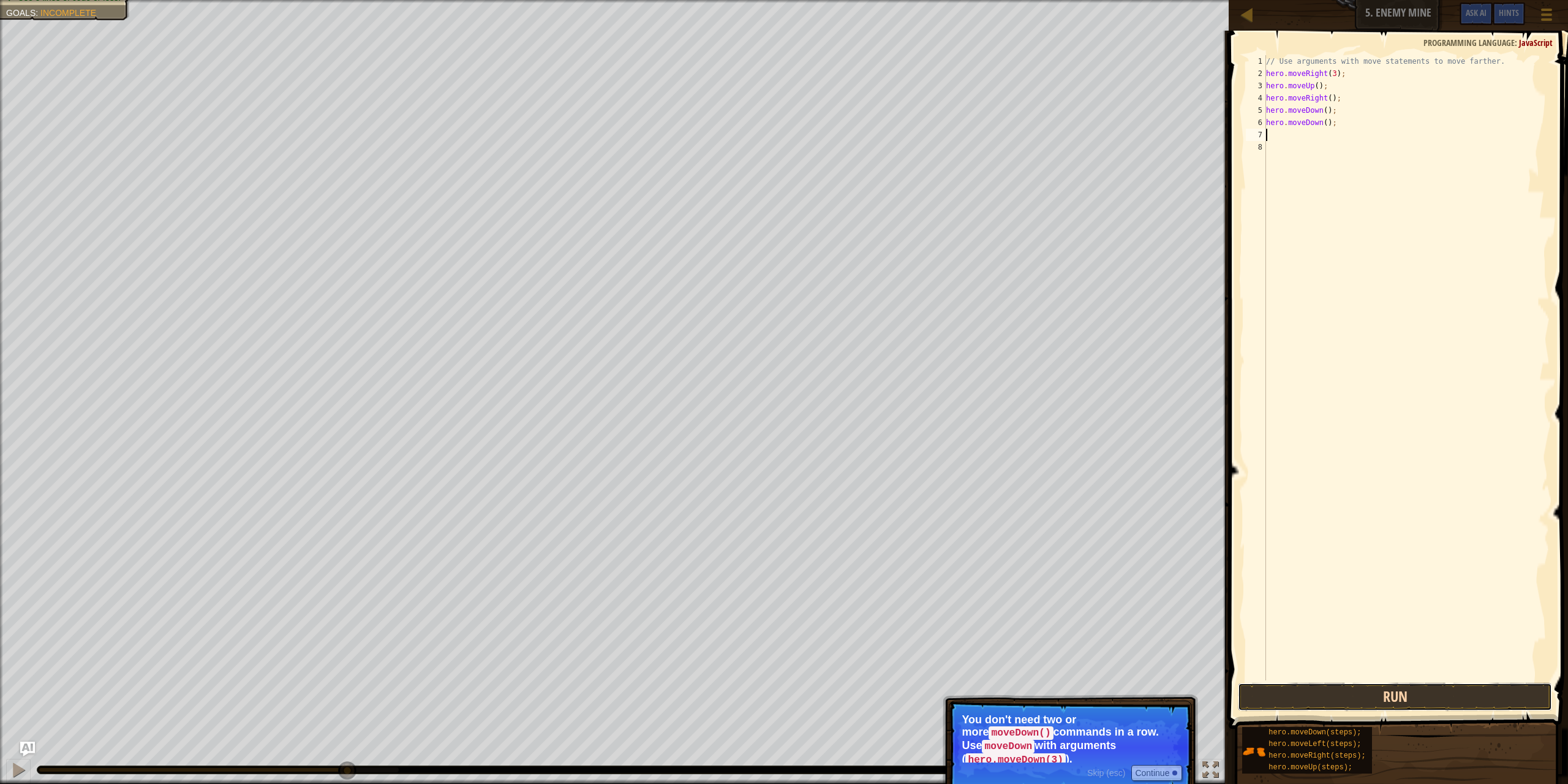
click at [1452, 692] on button "Run" at bounding box center [1395, 696] width 315 height 28
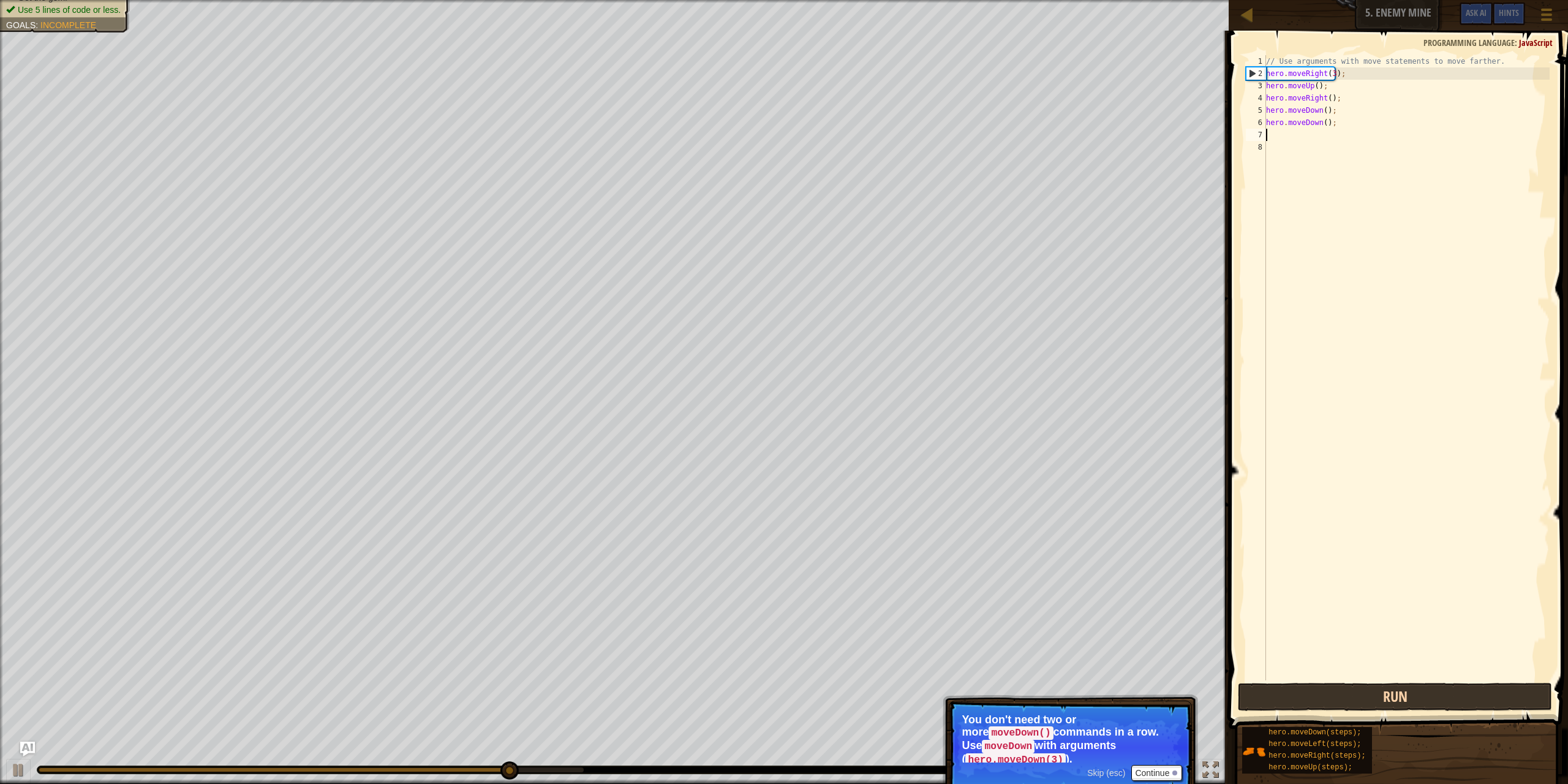
type textarea "d"
click at [1270, 144] on div "hero.move D own press enter" at bounding box center [1379, 169] width 232 height 55
click at [1416, 693] on button "Run" at bounding box center [1395, 696] width 315 height 28
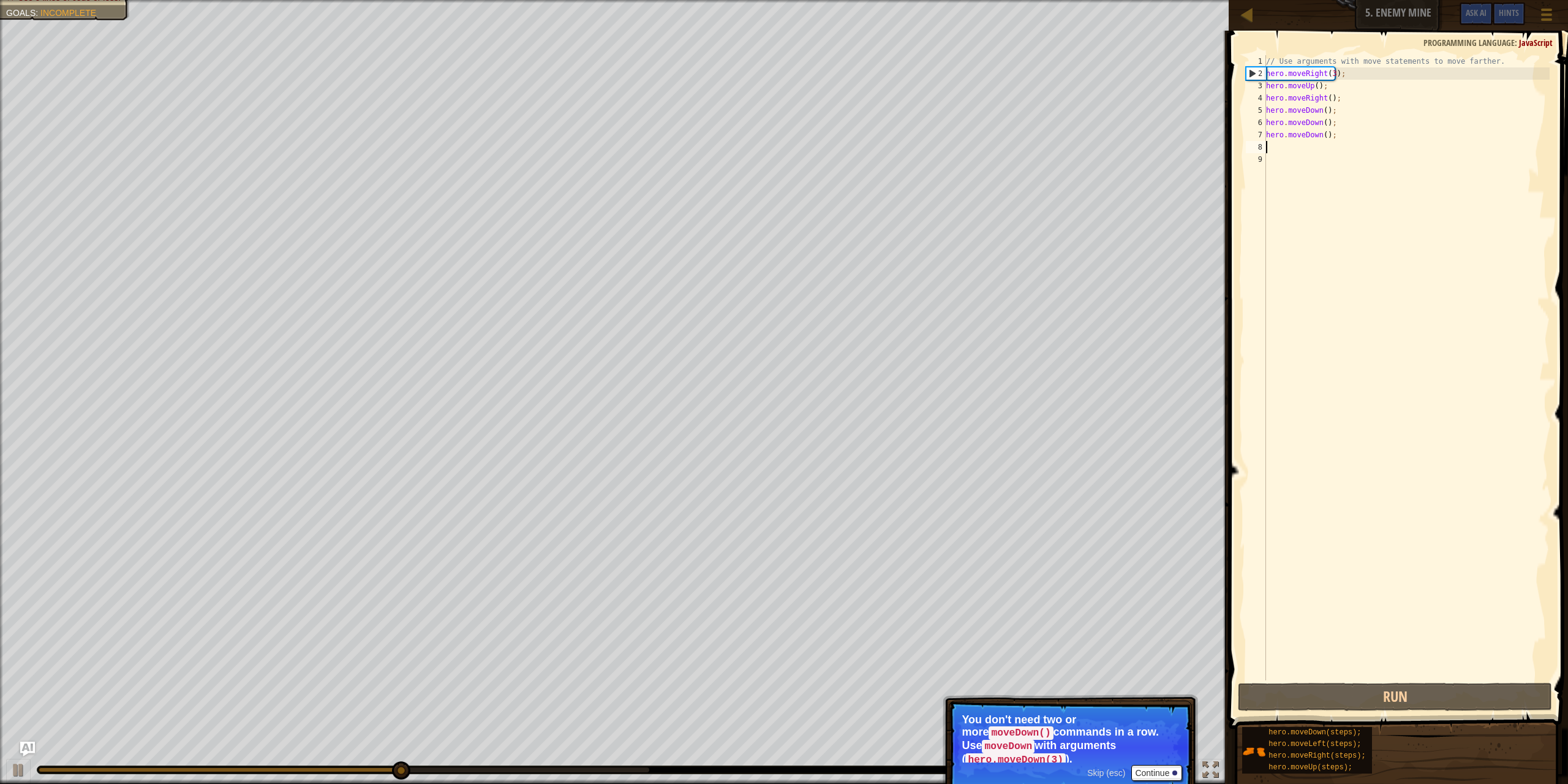
type textarea "r"
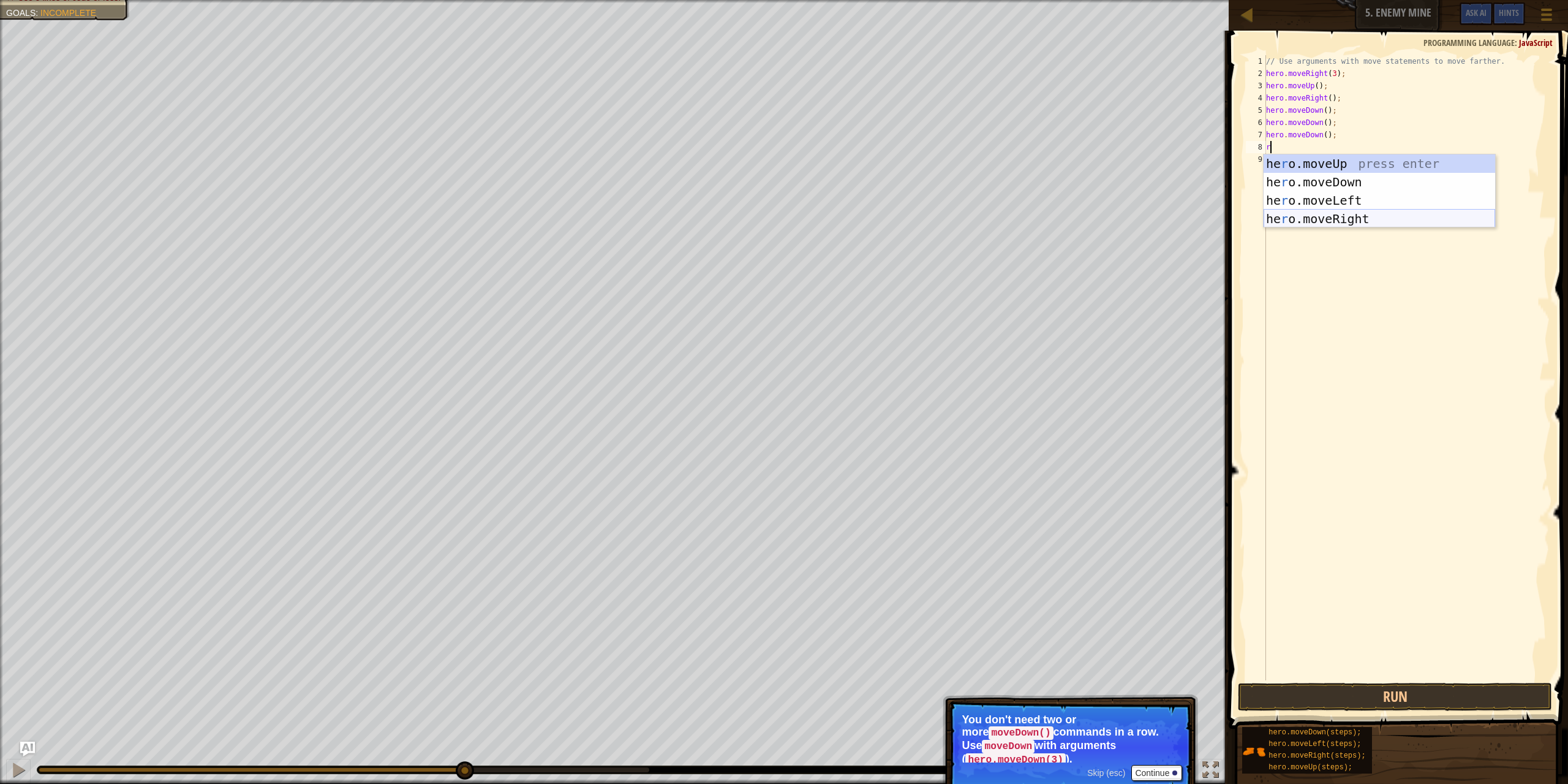
click at [1317, 211] on div "he r o.moveUp press enter he r o.moveDown press enter he r o.moveLeft press ent…" at bounding box center [1379, 209] width 232 height 110
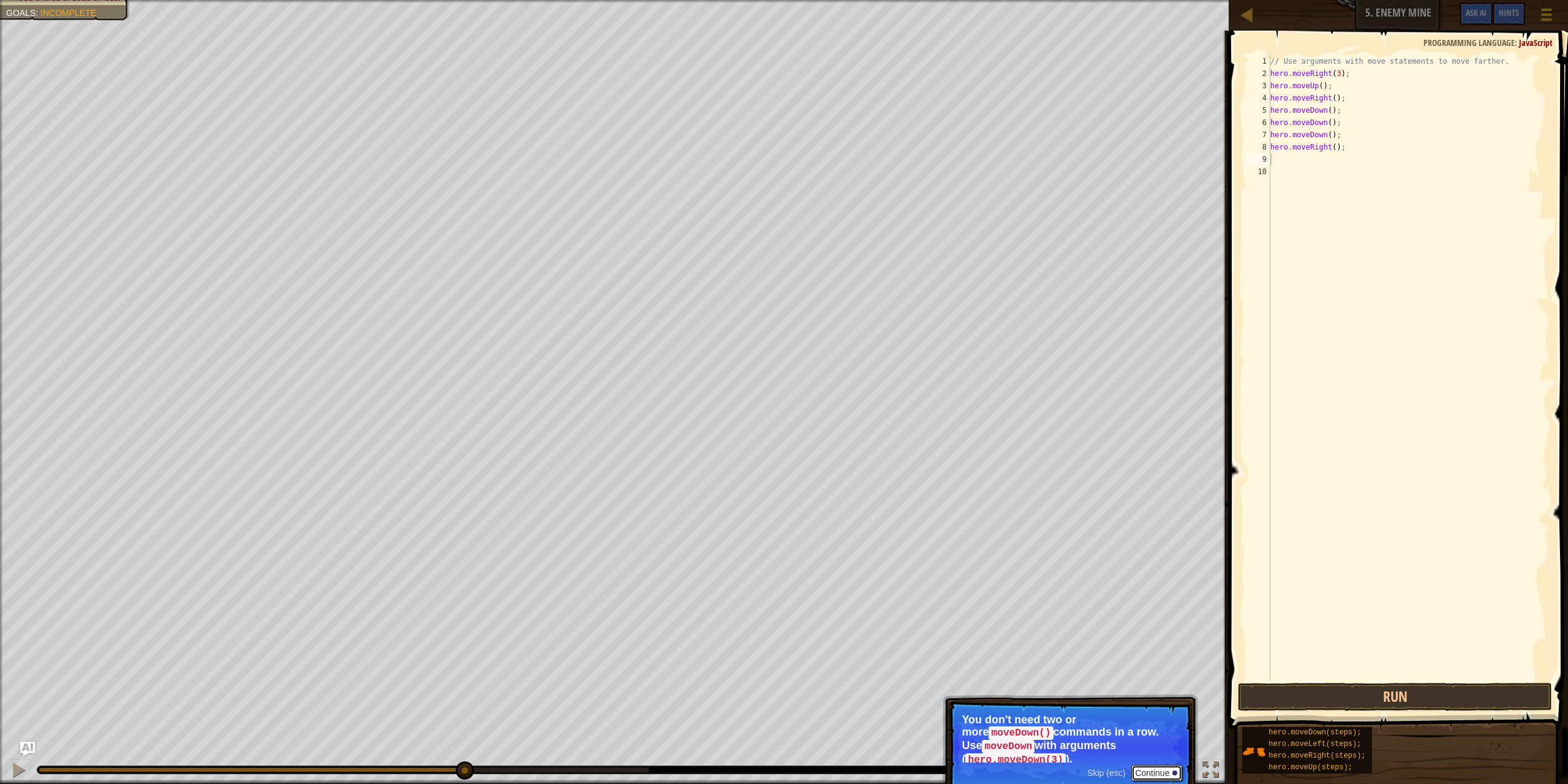
click at [1153, 764] on button "Continue" at bounding box center [1156, 772] width 50 height 16
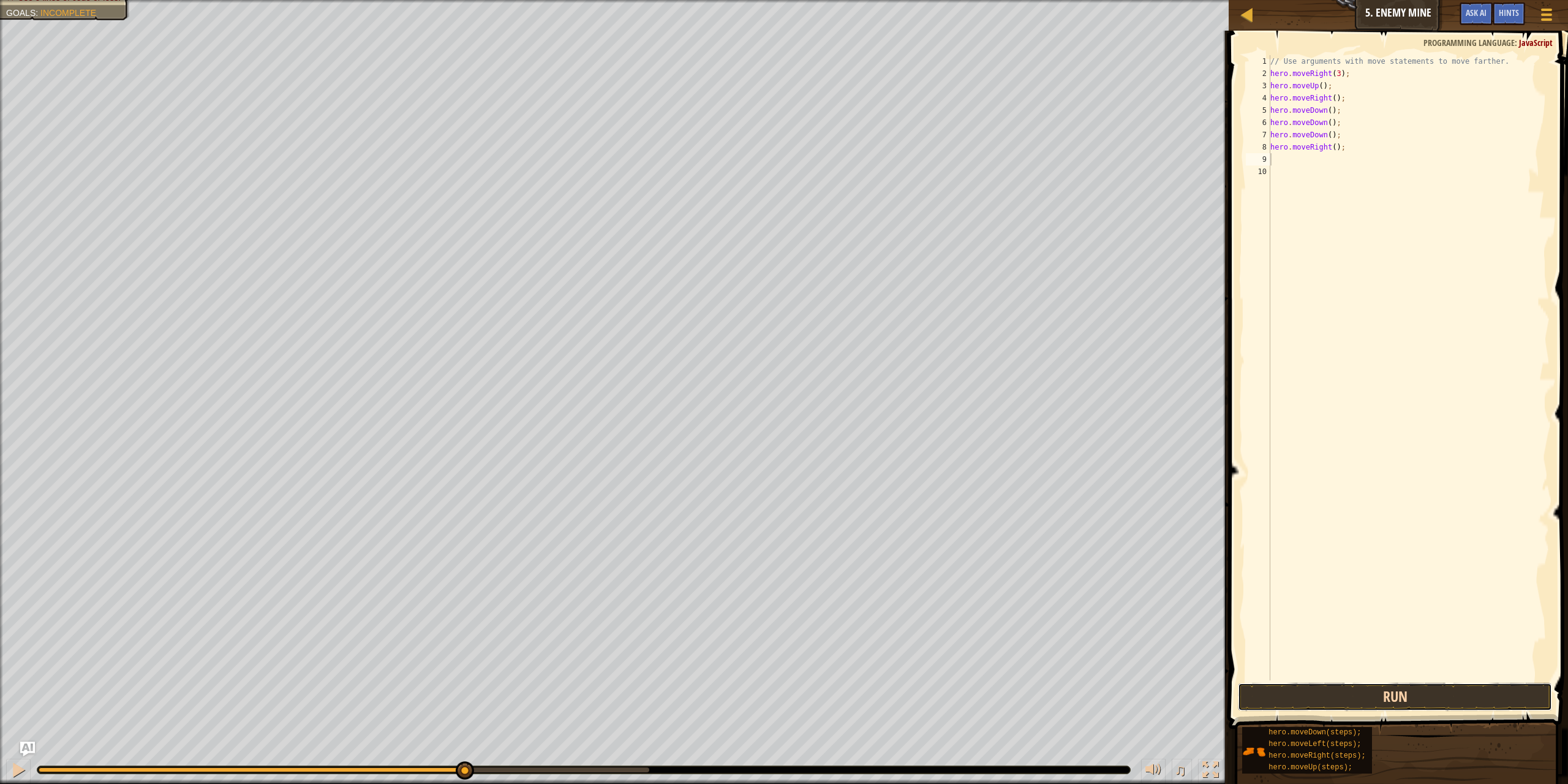
click at [1305, 692] on button "Run" at bounding box center [1395, 696] width 315 height 28
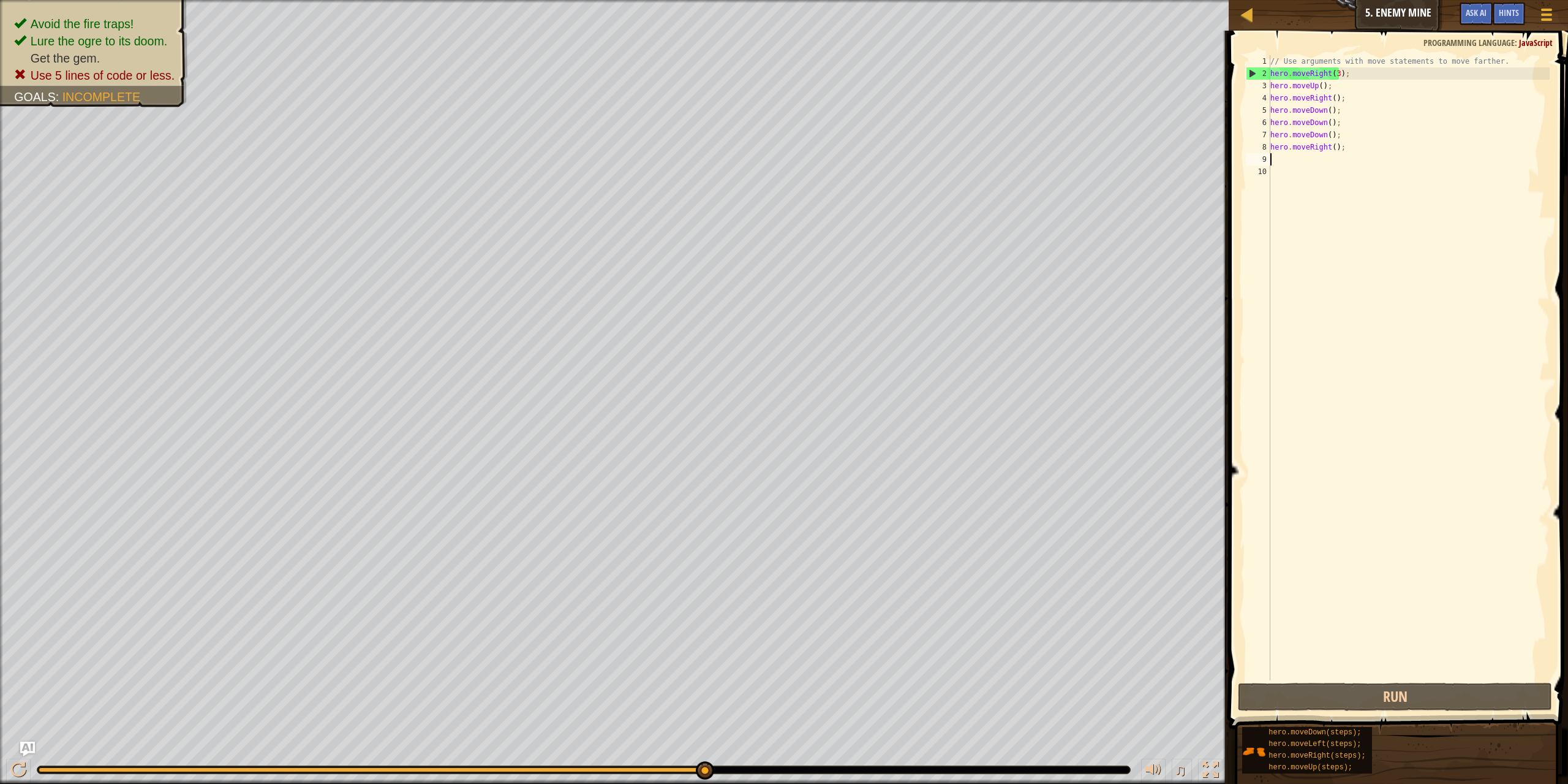
type textarea "u"
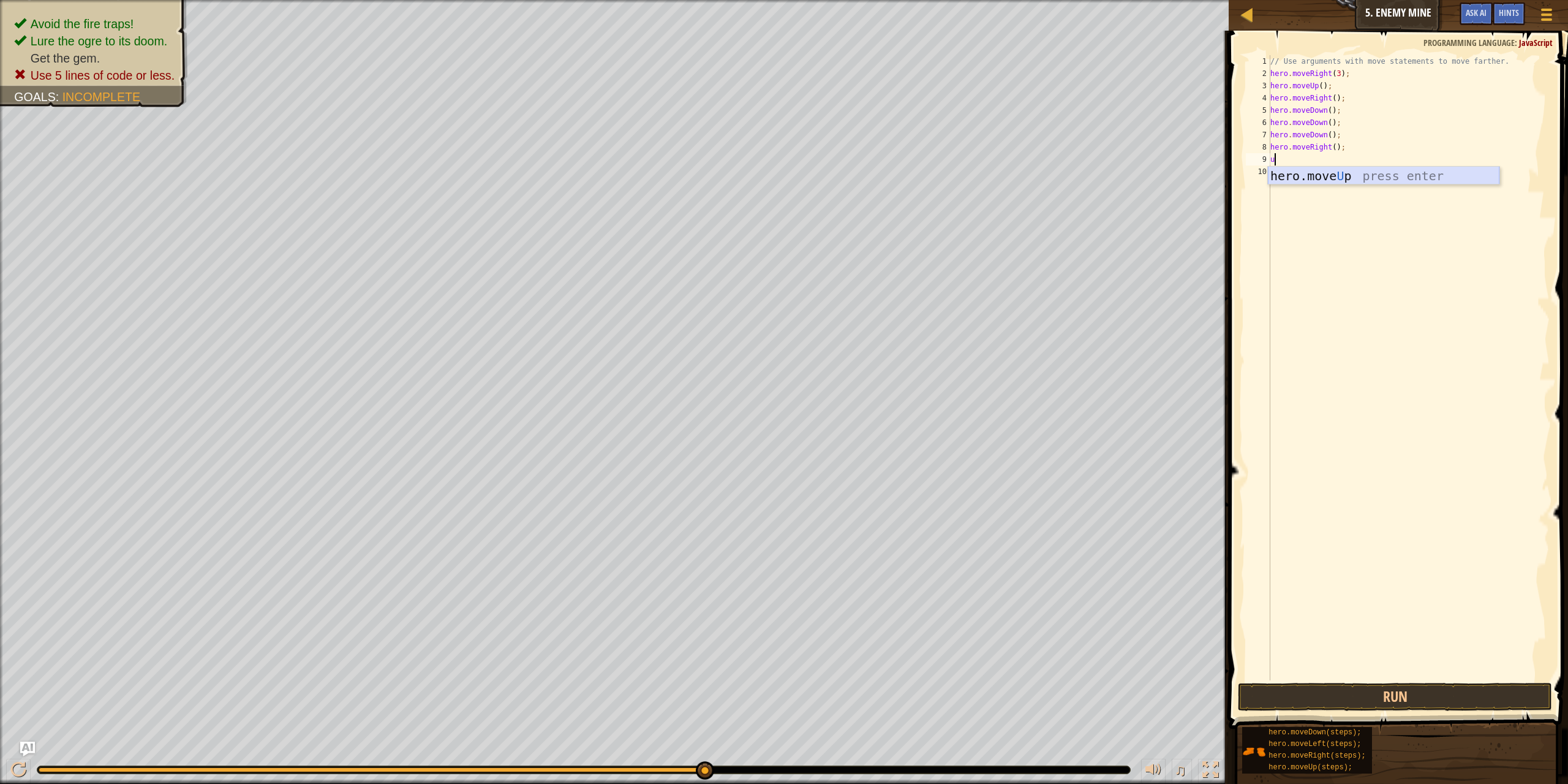
click at [1275, 177] on div "hero.move U p press enter" at bounding box center [1383, 194] width 232 height 55
click at [1434, 704] on button "Run" at bounding box center [1395, 696] width 315 height 28
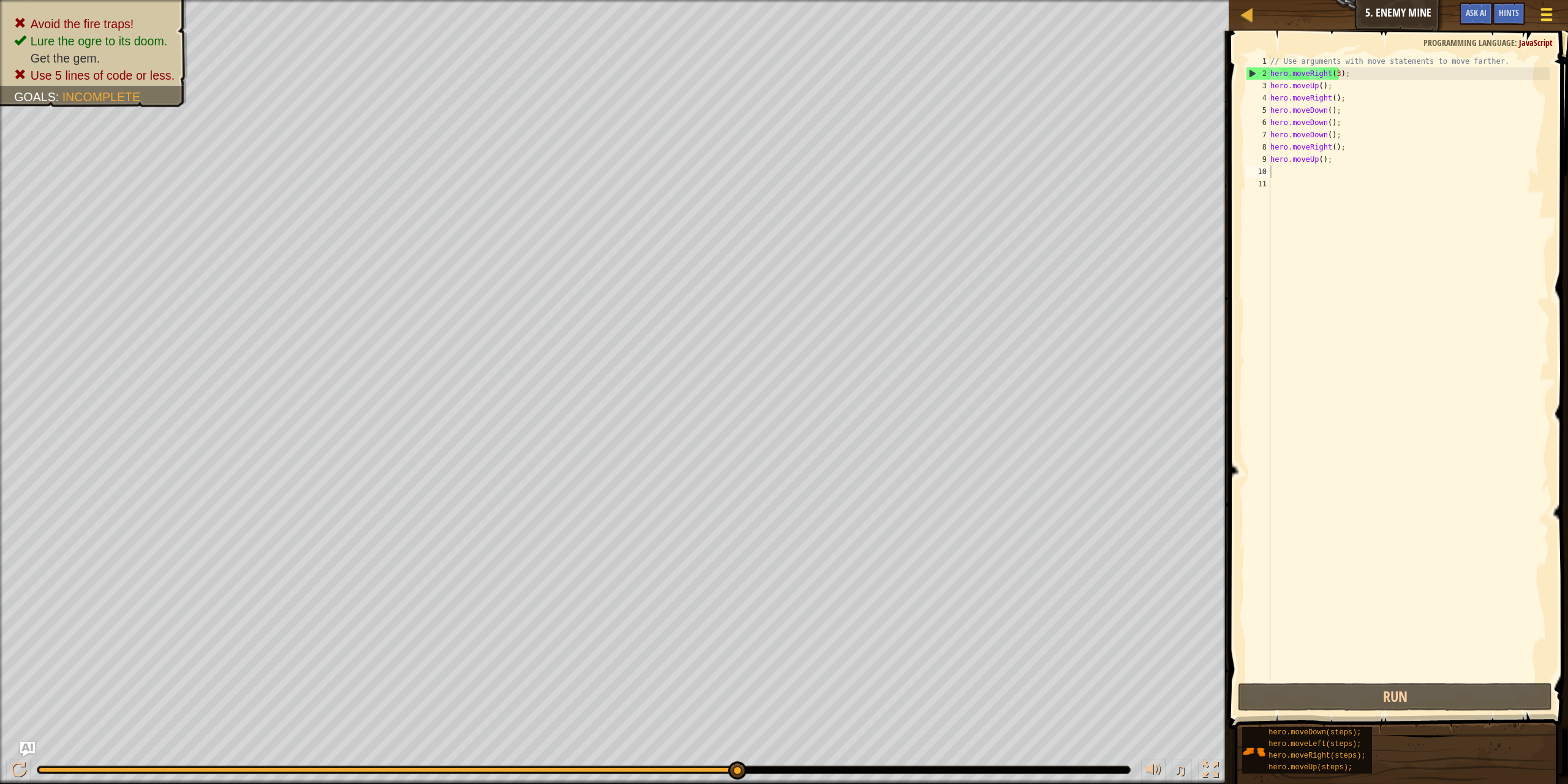
click at [1541, 17] on div at bounding box center [1545, 14] width 16 height 18
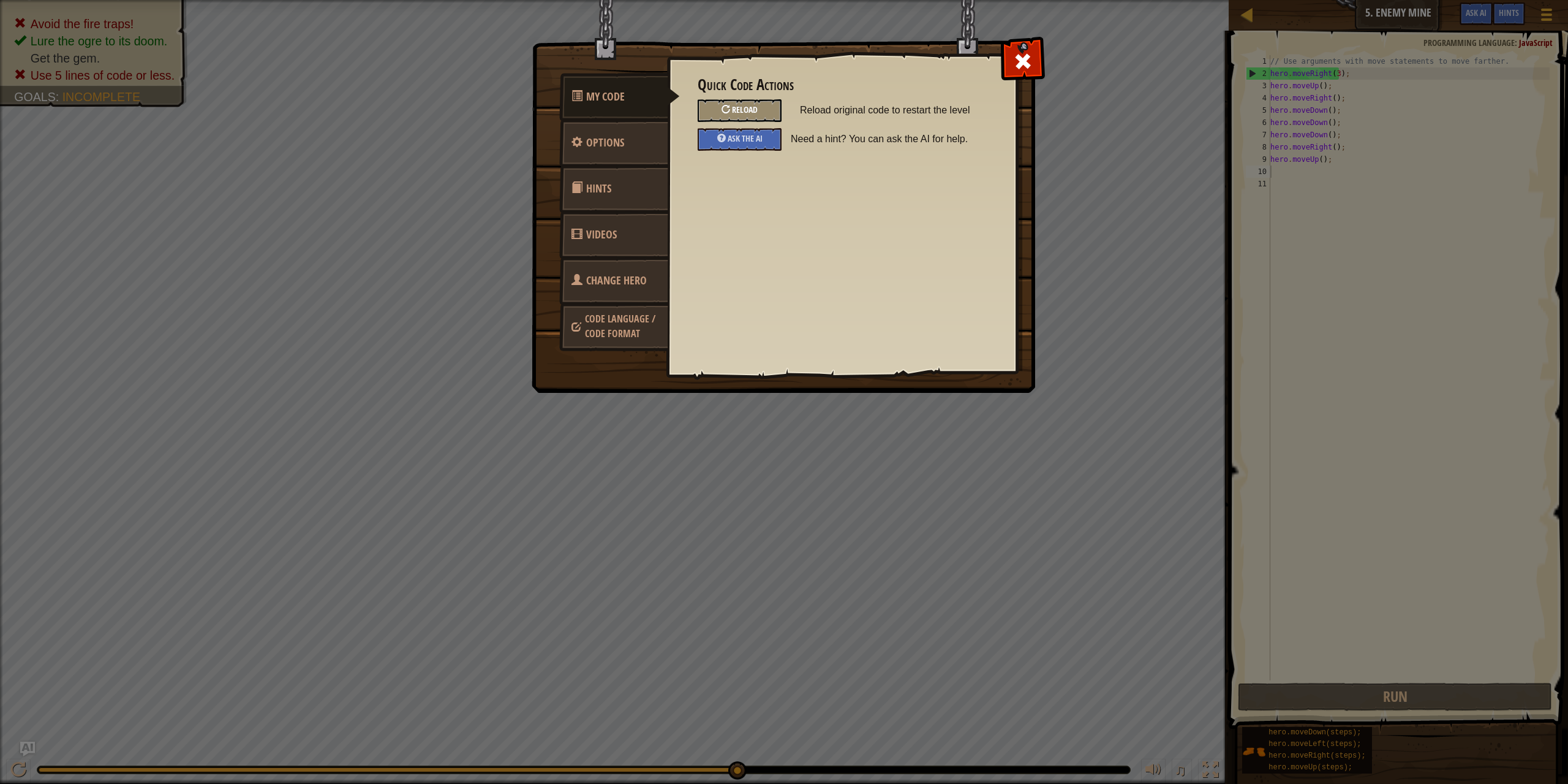
click at [762, 115] on div "Reload" at bounding box center [739, 110] width 84 height 22
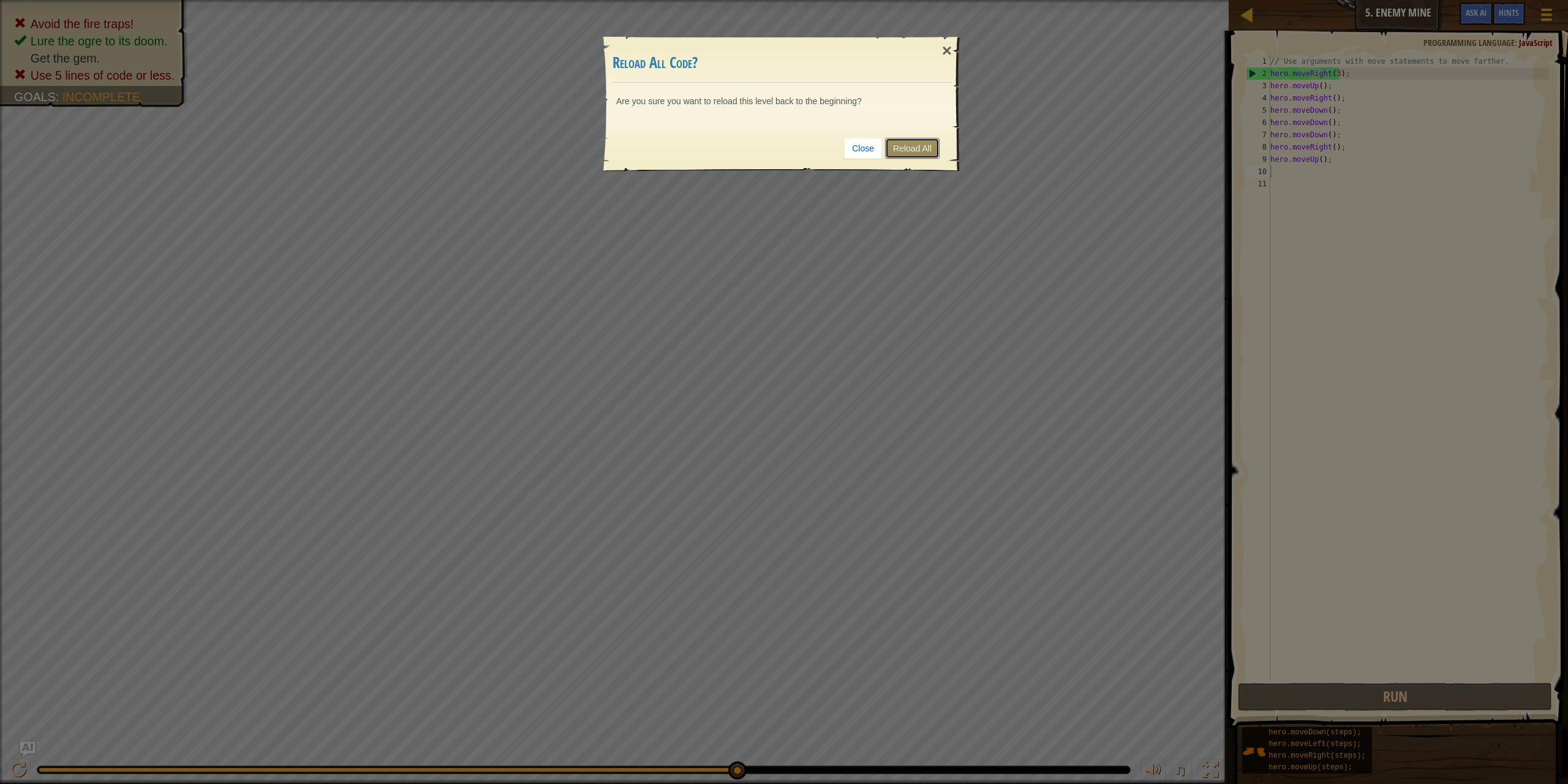
click at [893, 150] on link "Reload All" at bounding box center [912, 148] width 55 height 21
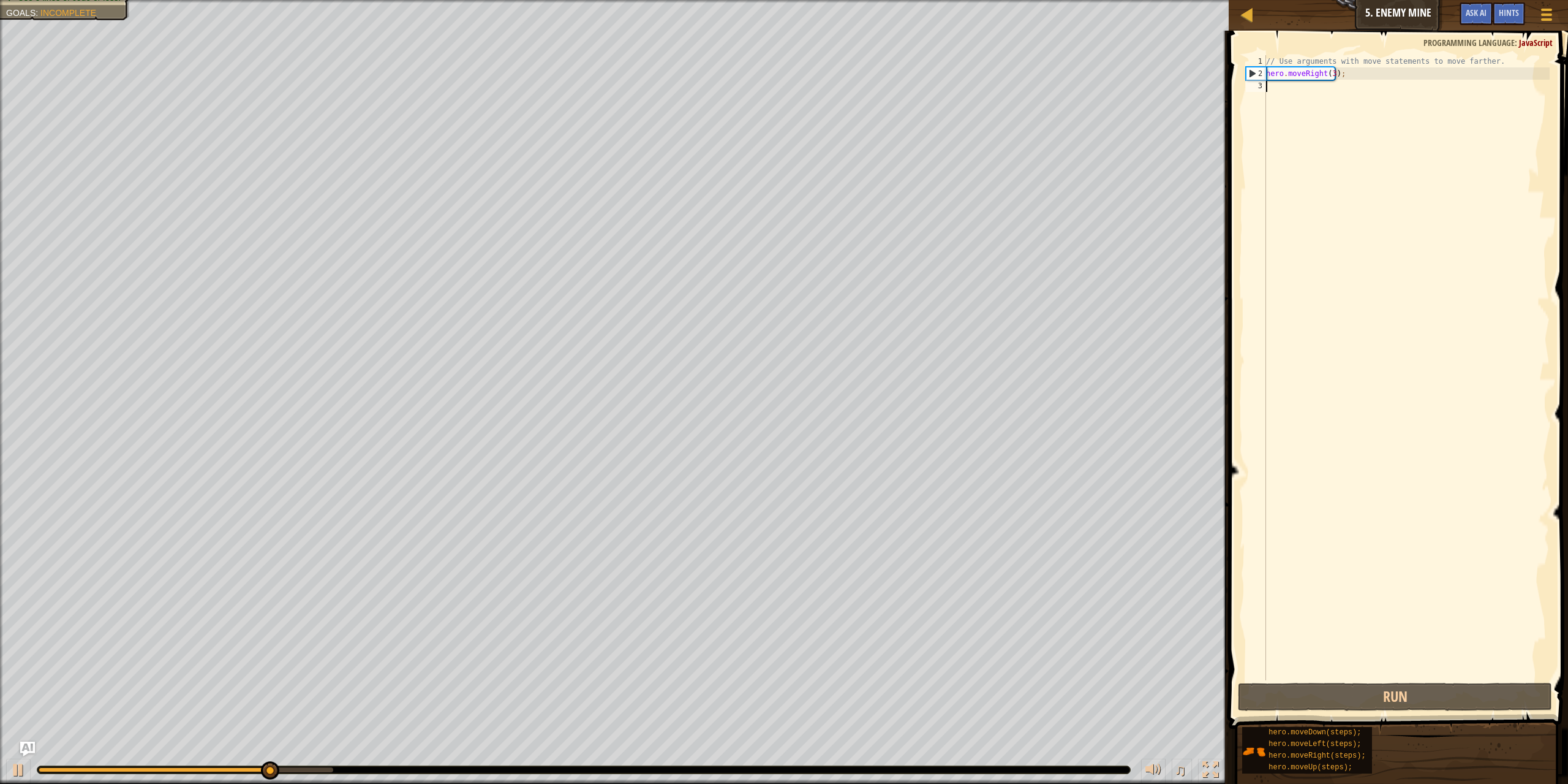
type textarea "u"
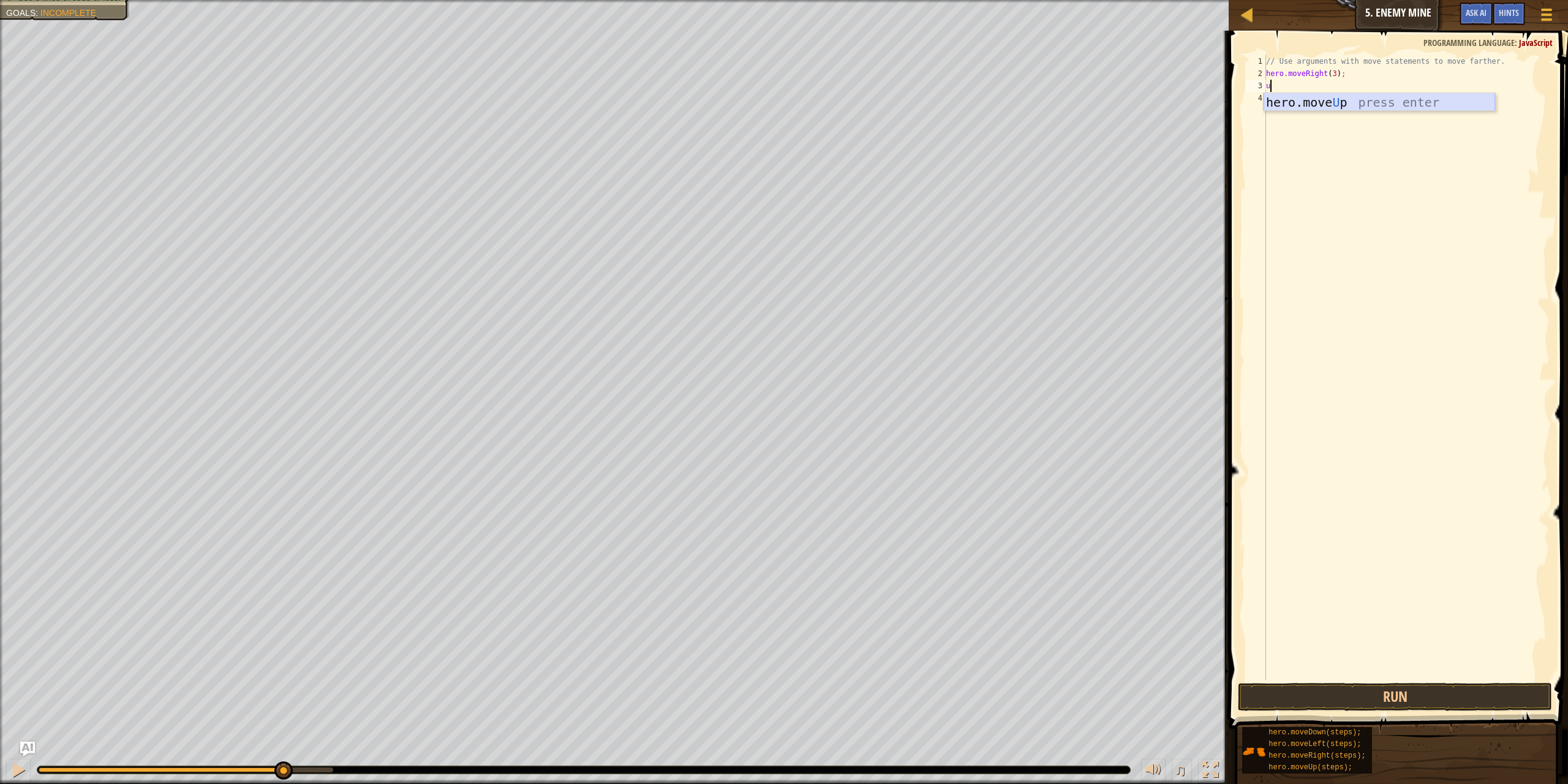
click at [1337, 108] on div "hero.move U p press enter" at bounding box center [1379, 121] width 232 height 55
type textarea "r"
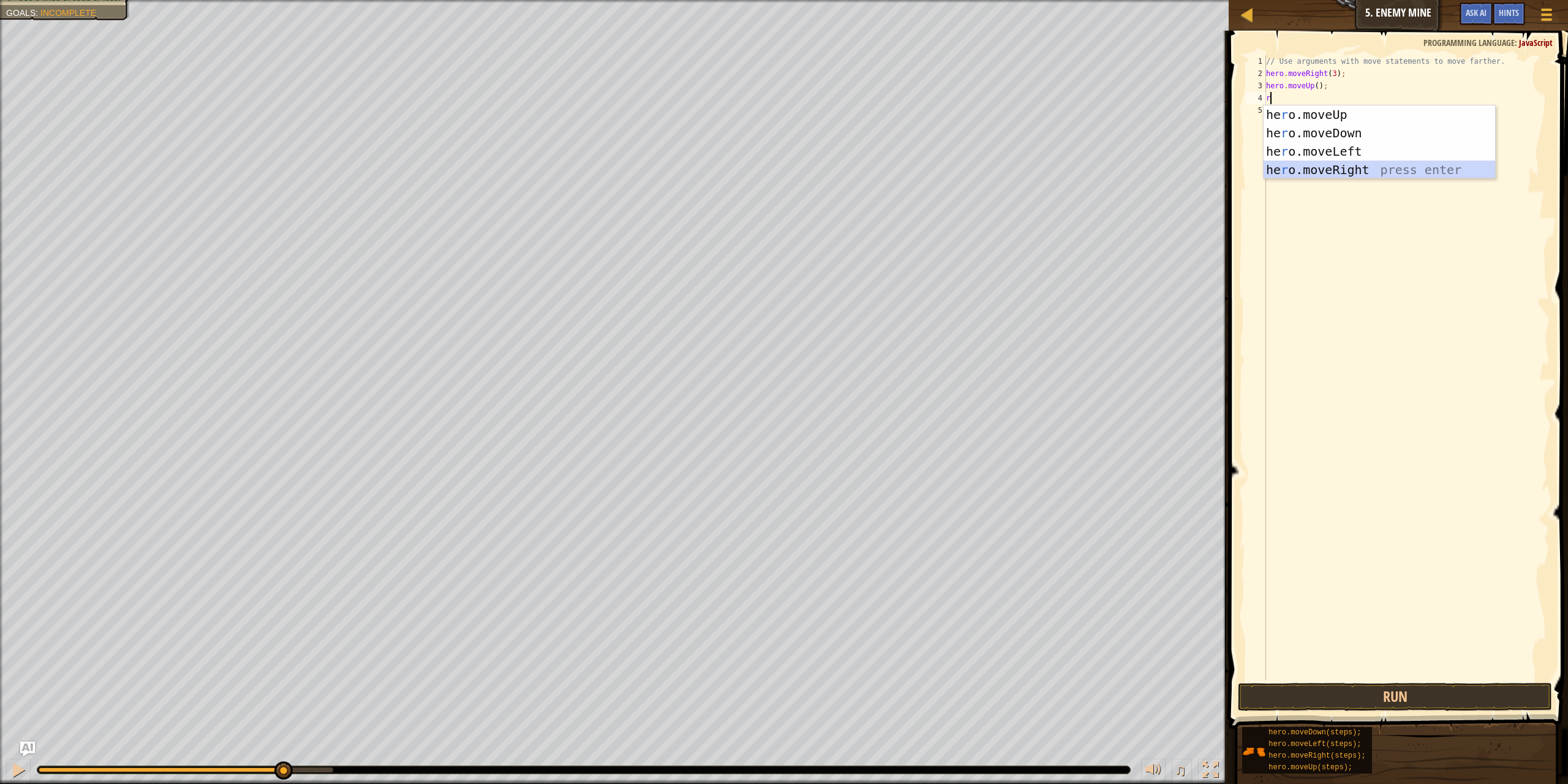
click at [1341, 163] on div "he r o.moveUp press enter he r o.moveDown press enter he r o.moveLeft press ent…" at bounding box center [1379, 160] width 232 height 110
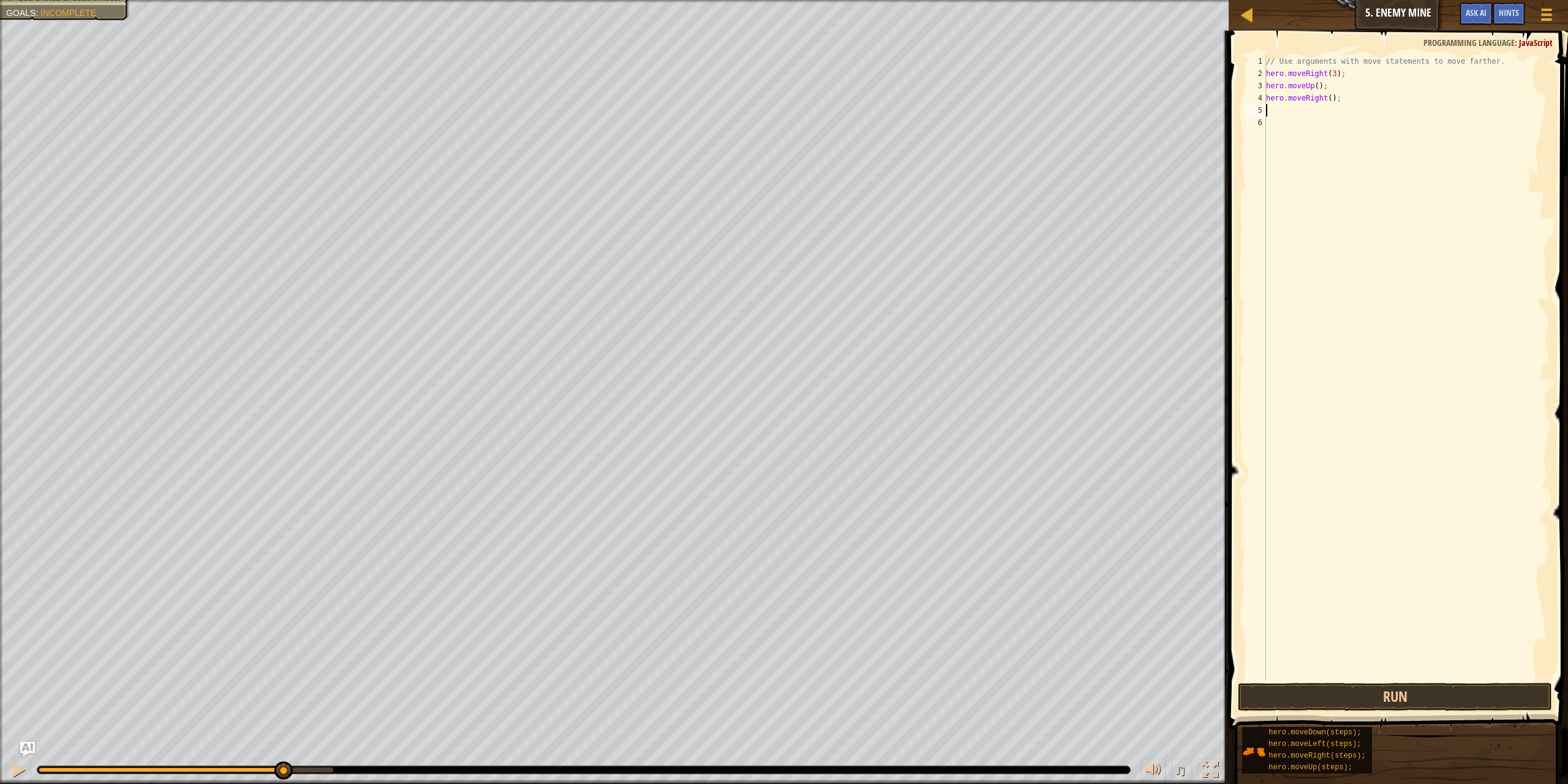
type textarea "d"
click at [1346, 125] on div "hero.move D own press enter" at bounding box center [1379, 145] width 232 height 55
click at [1443, 689] on button "Run" at bounding box center [1395, 696] width 315 height 28
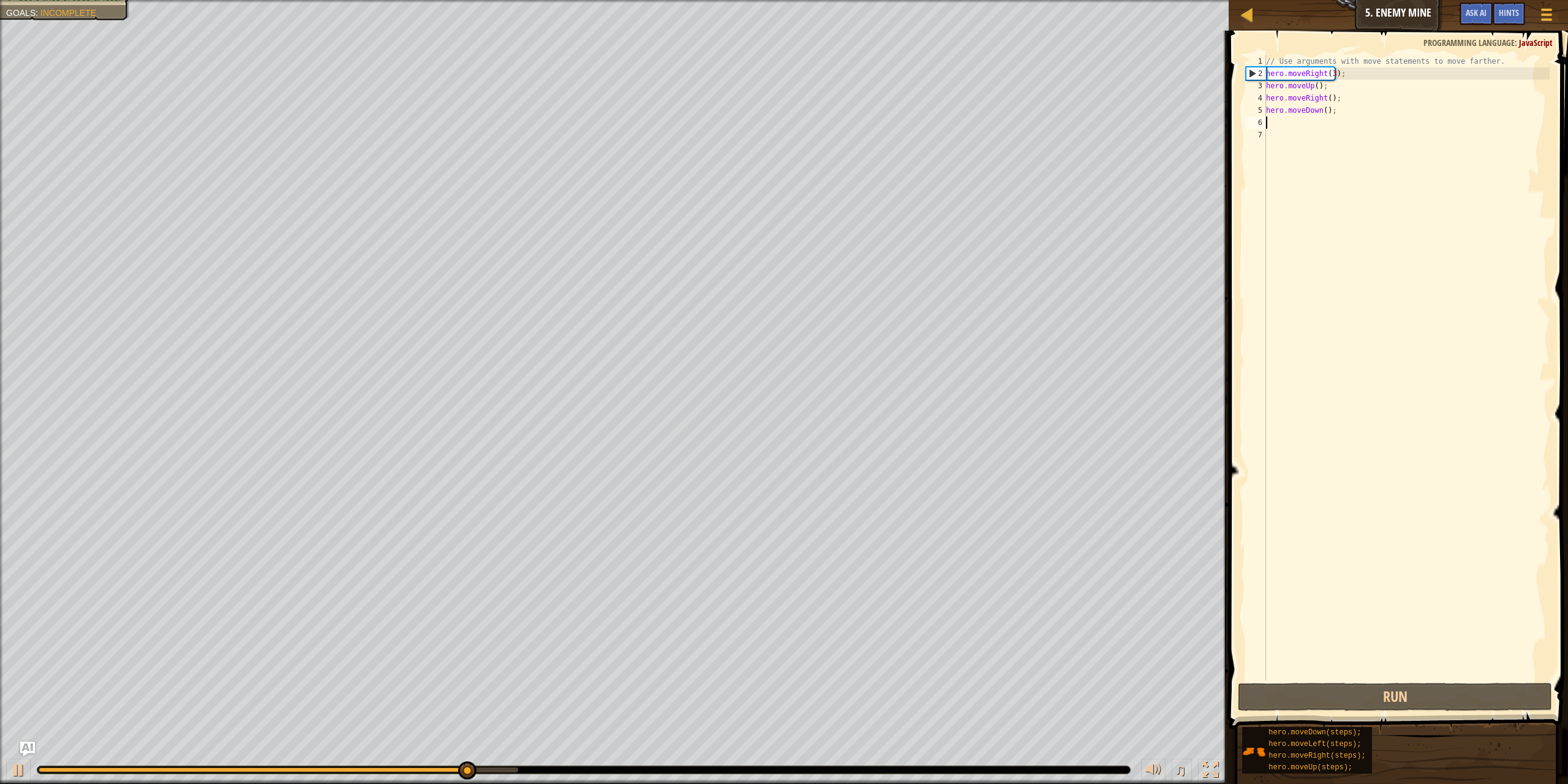
type textarea "d"
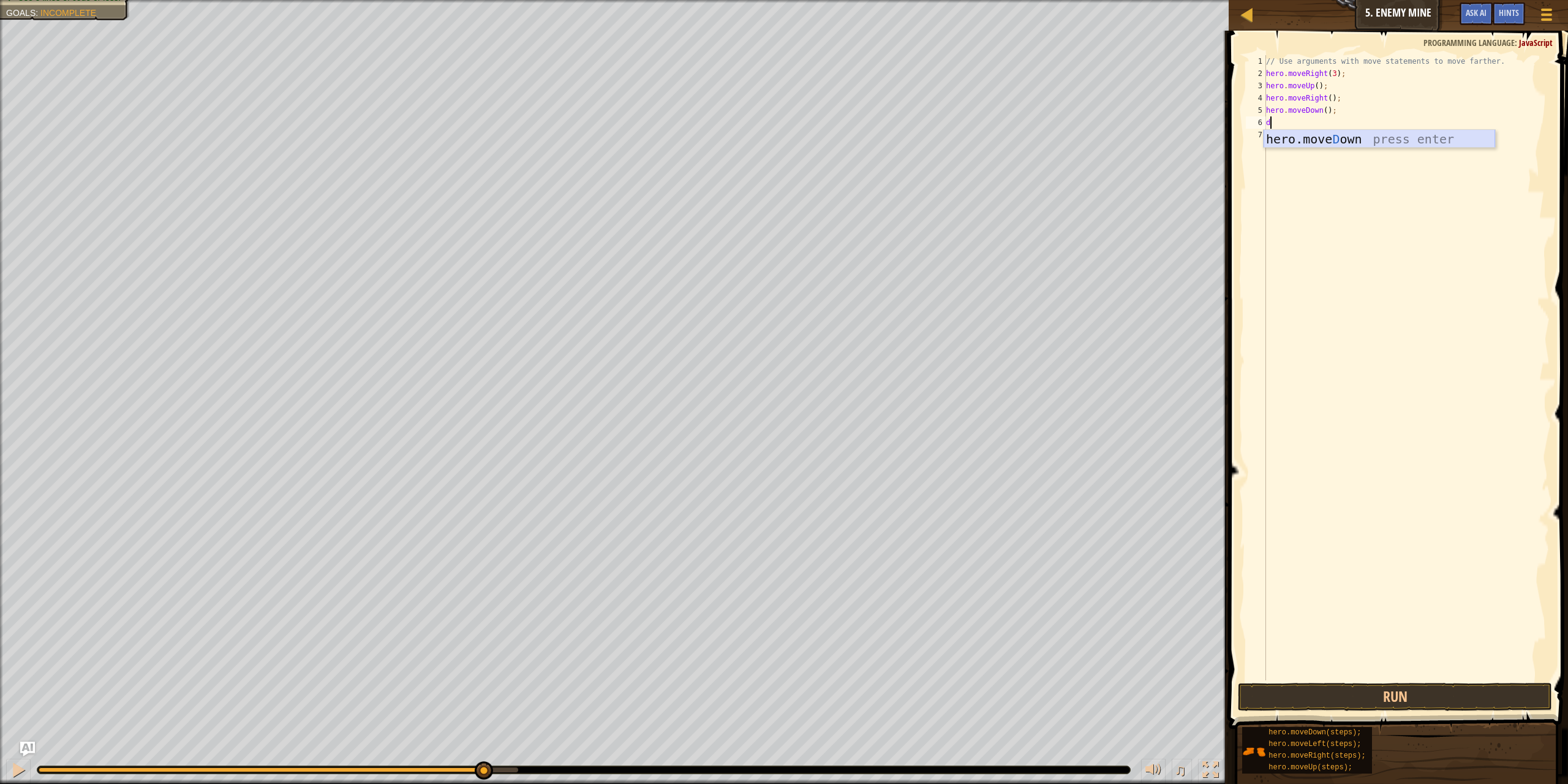
click at [1341, 142] on div "hero.move D own press enter" at bounding box center [1379, 157] width 232 height 55
click at [1469, 692] on button "Run" at bounding box center [1395, 696] width 315 height 28
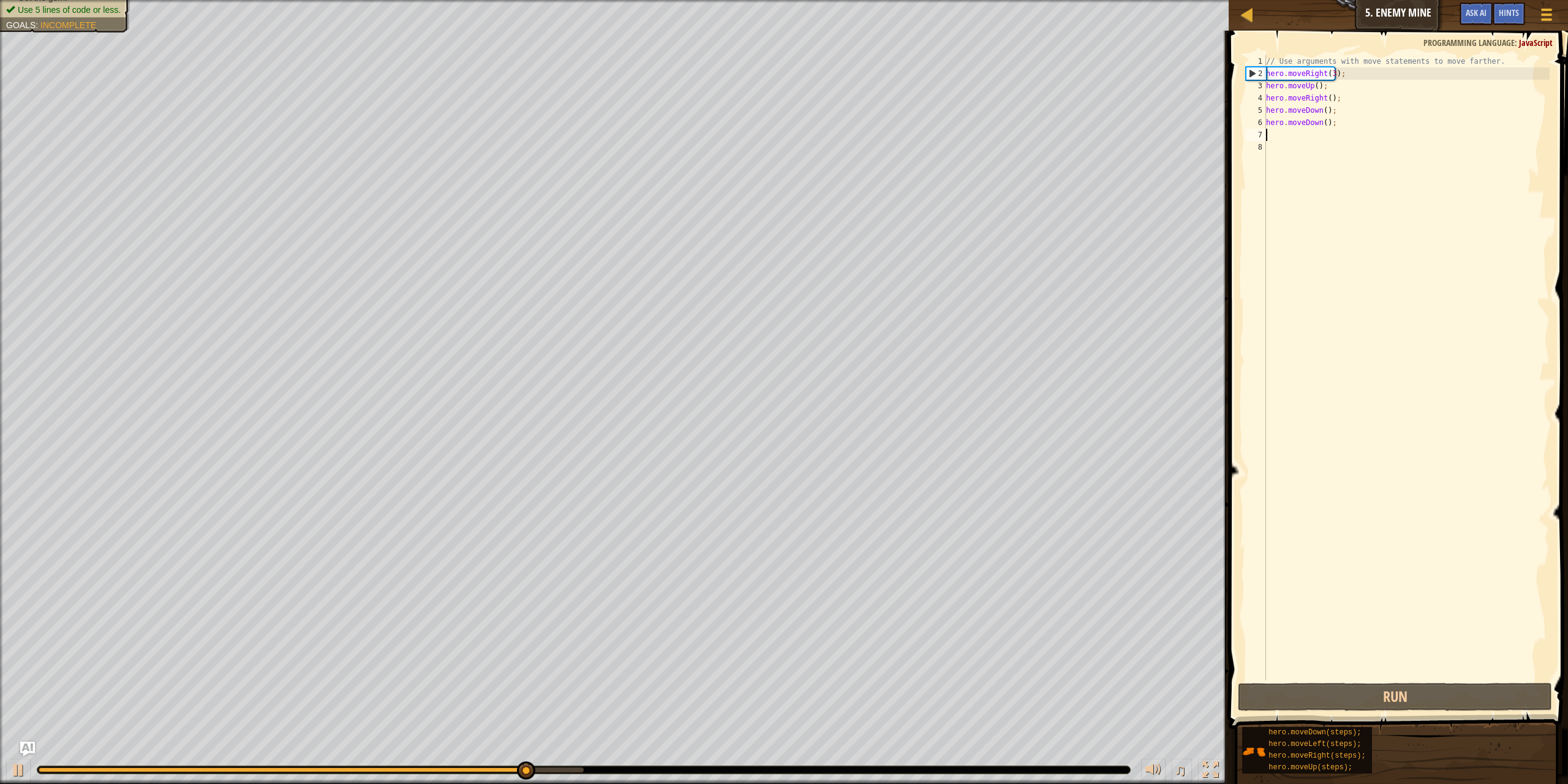
type textarea "d"
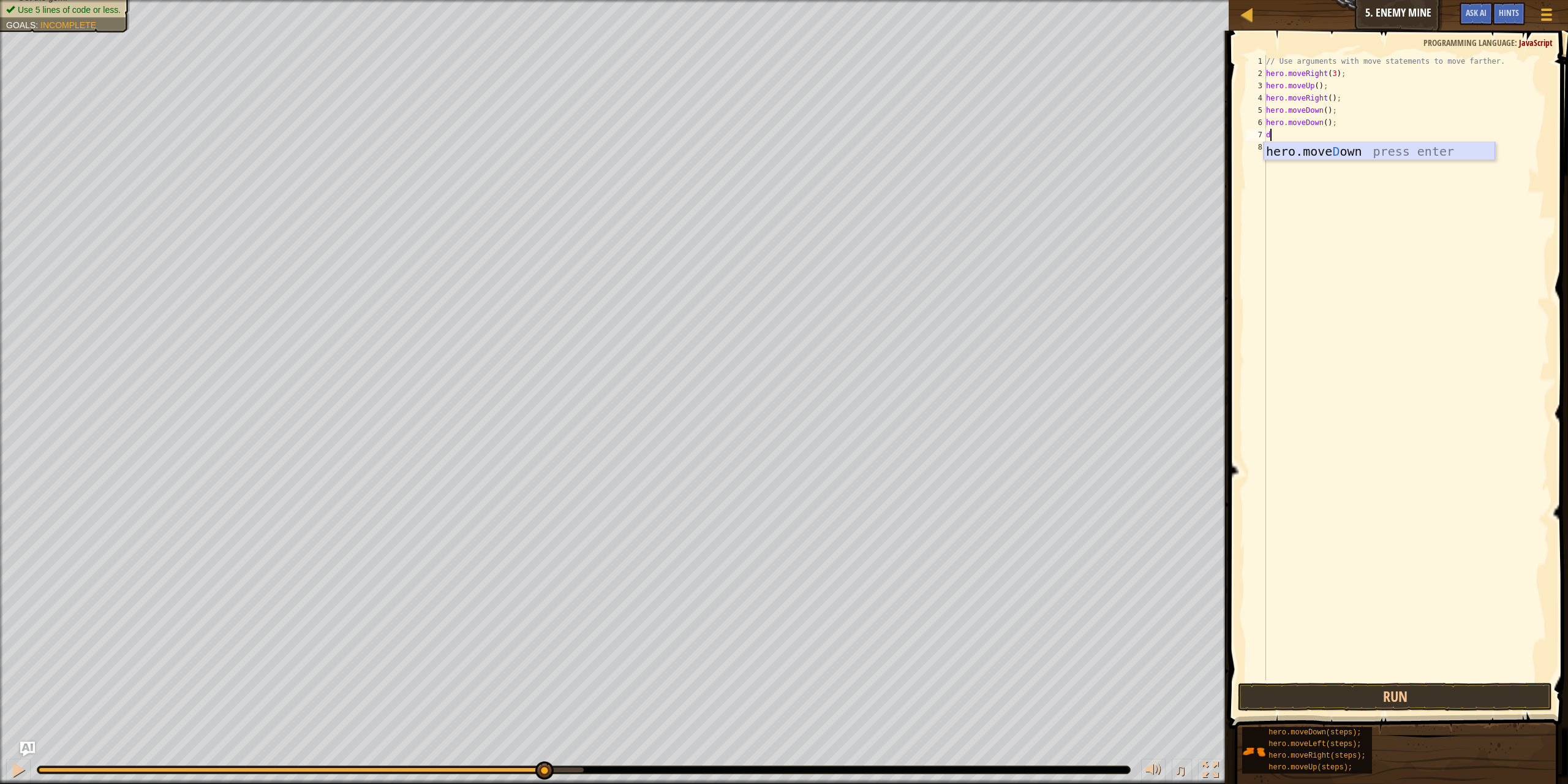
click at [1297, 153] on div "hero.move D own press enter" at bounding box center [1379, 169] width 232 height 55
type textarea "e"
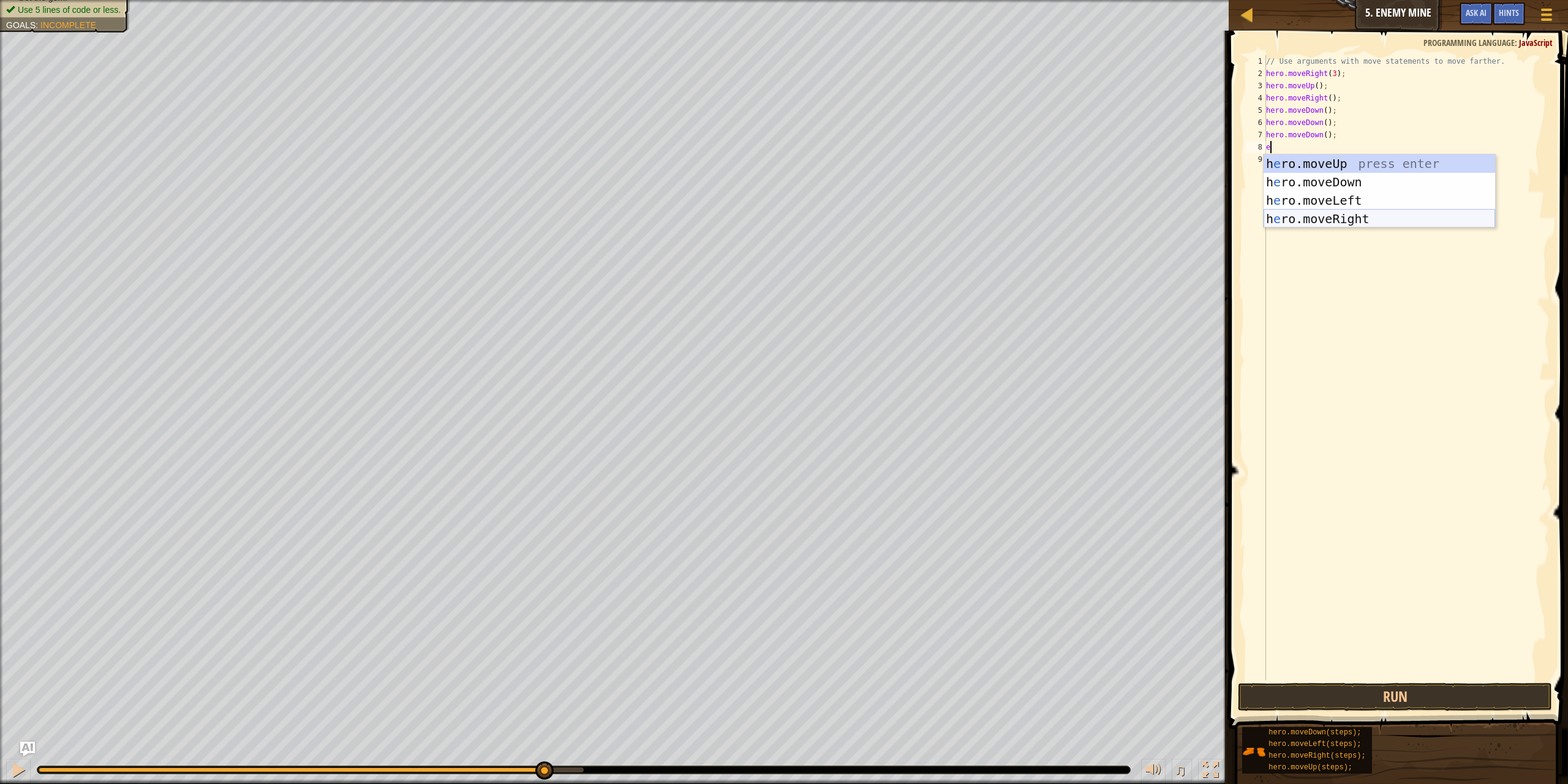
click at [1338, 211] on div "h e ro.moveUp press enter h e ro.moveDown press enter h e ro.moveLeft press ent…" at bounding box center [1379, 209] width 232 height 110
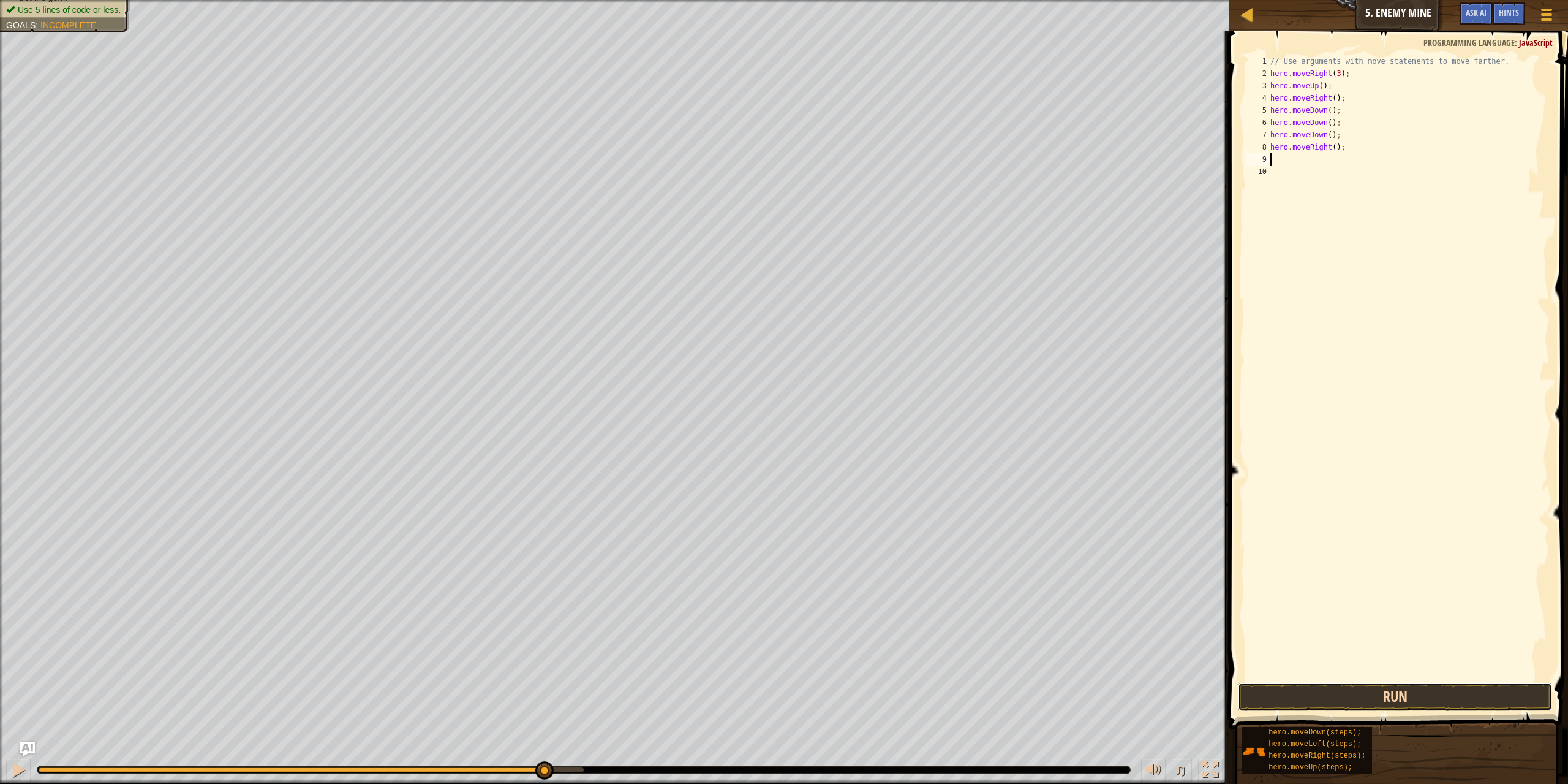
click at [1478, 698] on button "Run" at bounding box center [1395, 696] width 315 height 28
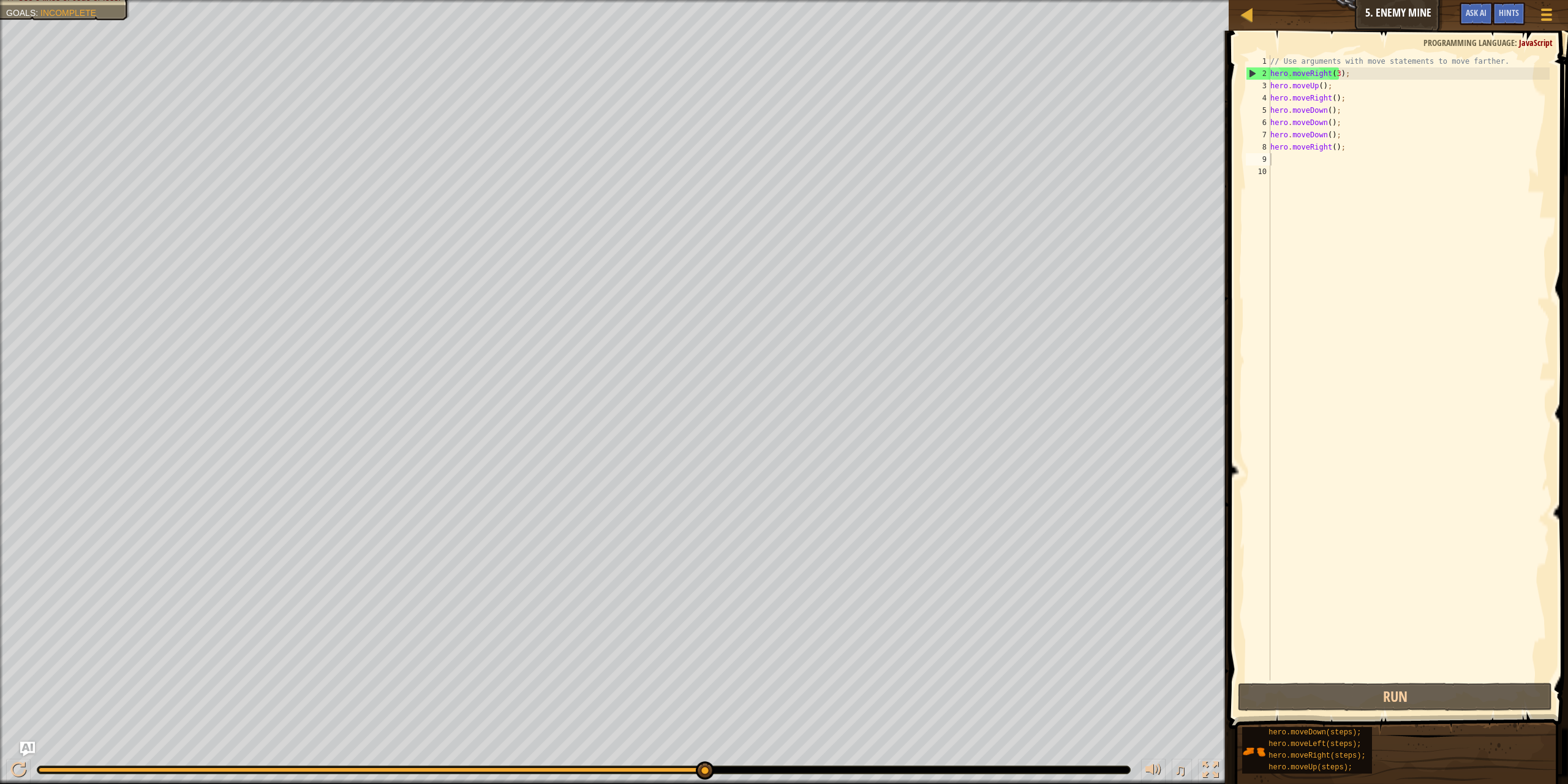
type textarea "u"
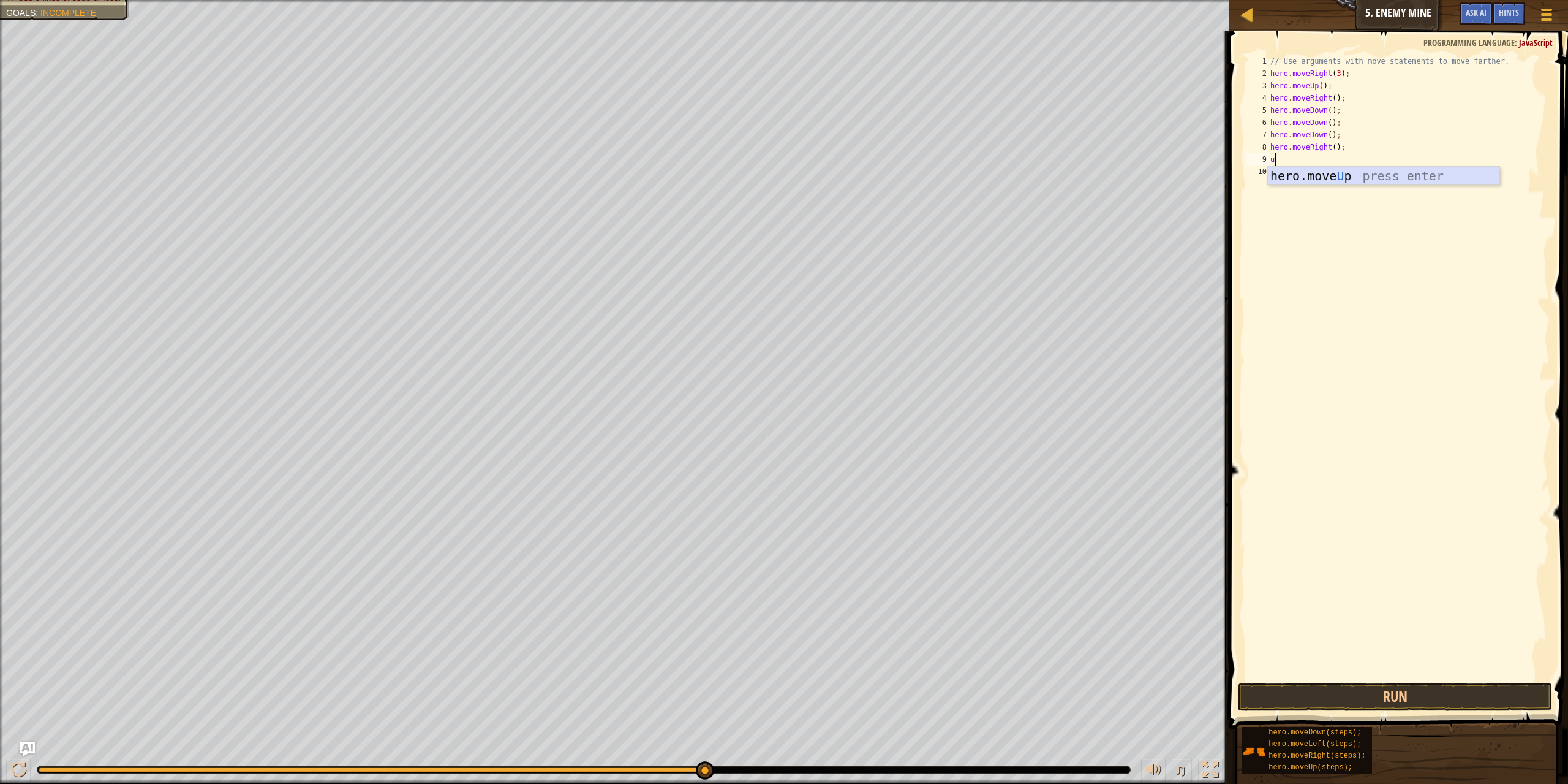
click at [1307, 179] on div "hero.move U p press enter" at bounding box center [1383, 194] width 232 height 55
click at [1435, 702] on button "Run" at bounding box center [1395, 696] width 315 height 28
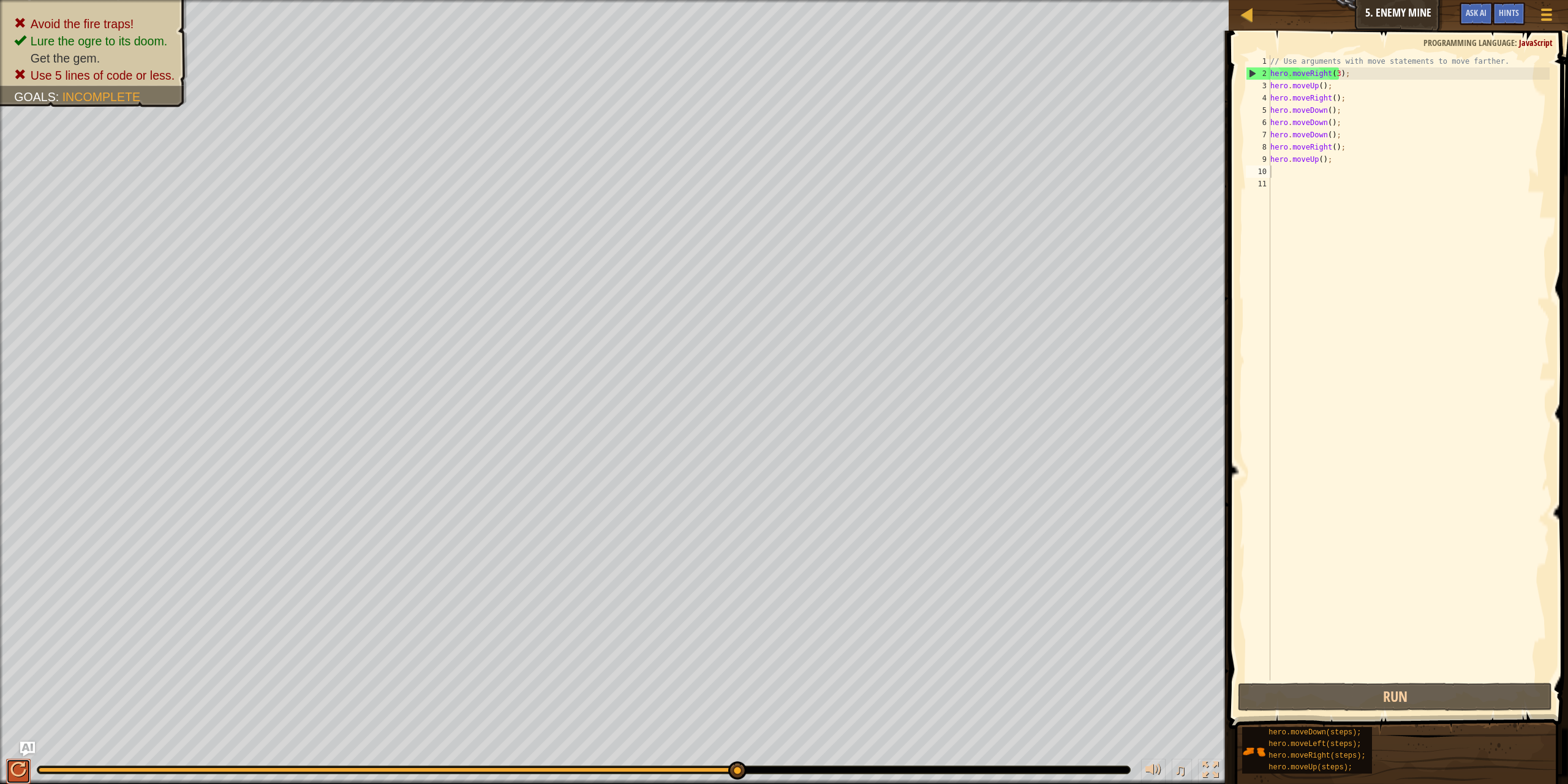
click at [17, 769] on div at bounding box center [18, 769] width 16 height 16
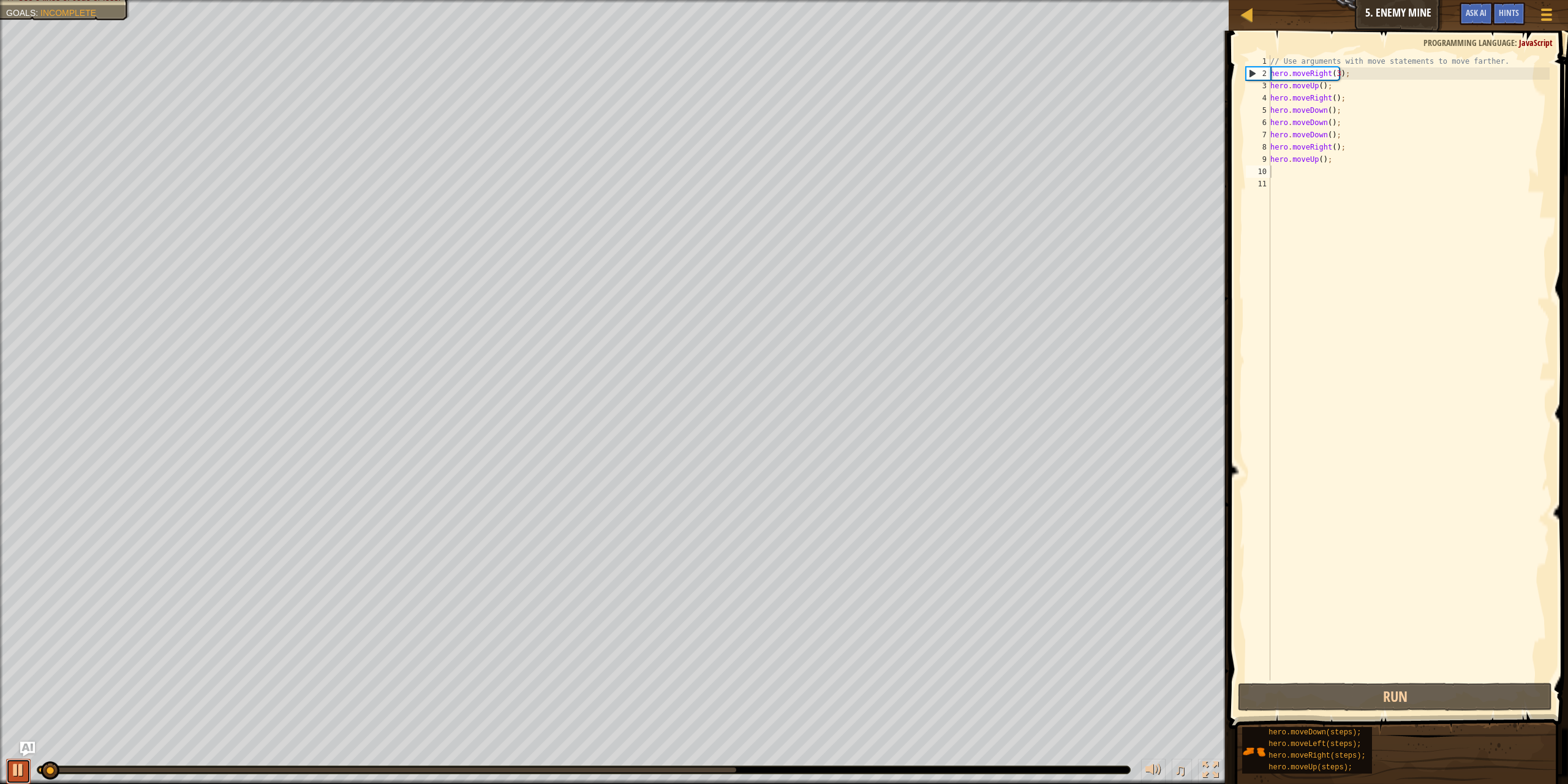
click at [17, 769] on div at bounding box center [18, 769] width 16 height 16
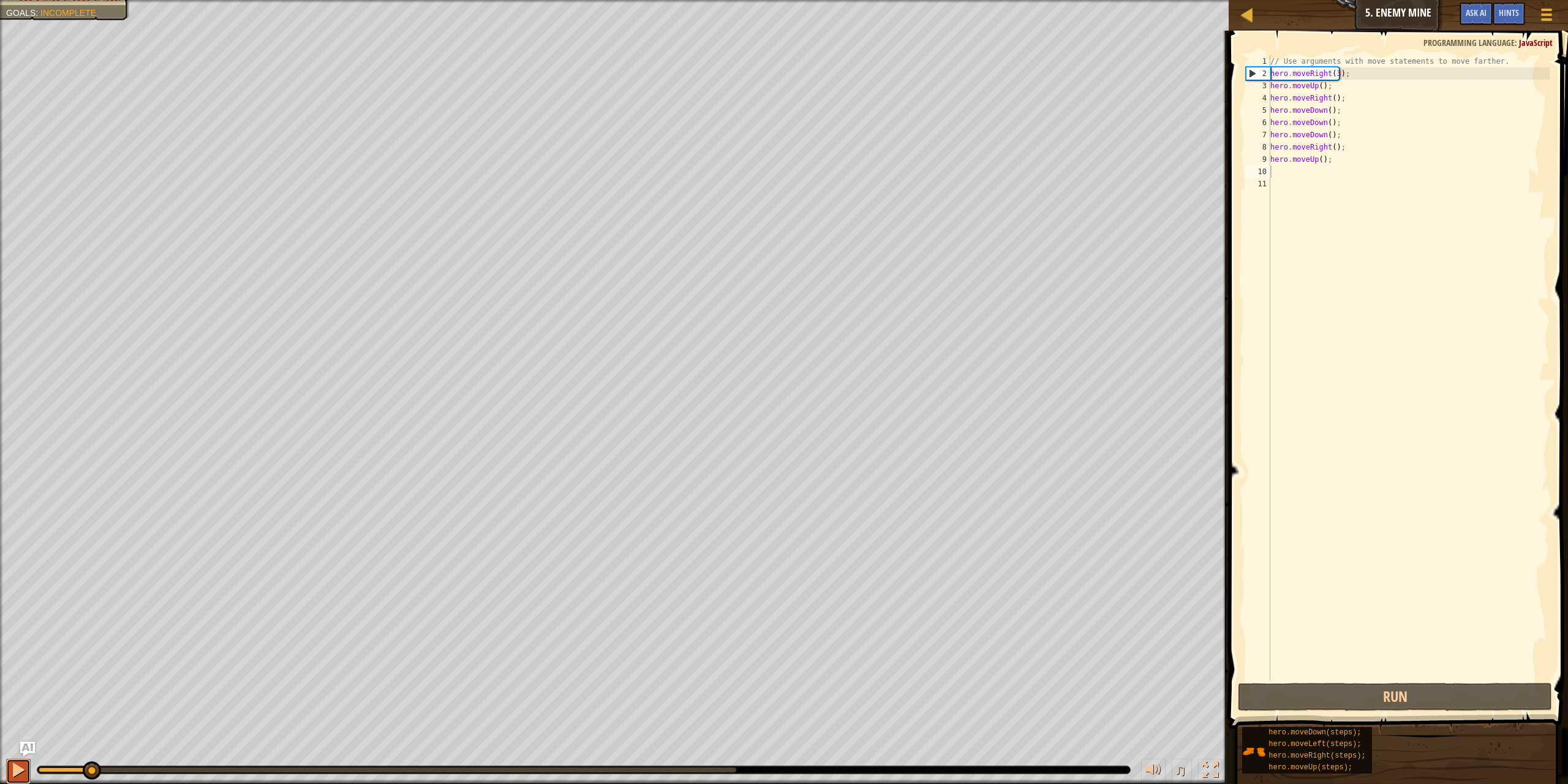
click at [17, 769] on div at bounding box center [18, 769] width 16 height 16
click at [1204, 762] on div at bounding box center [1210, 769] width 16 height 16
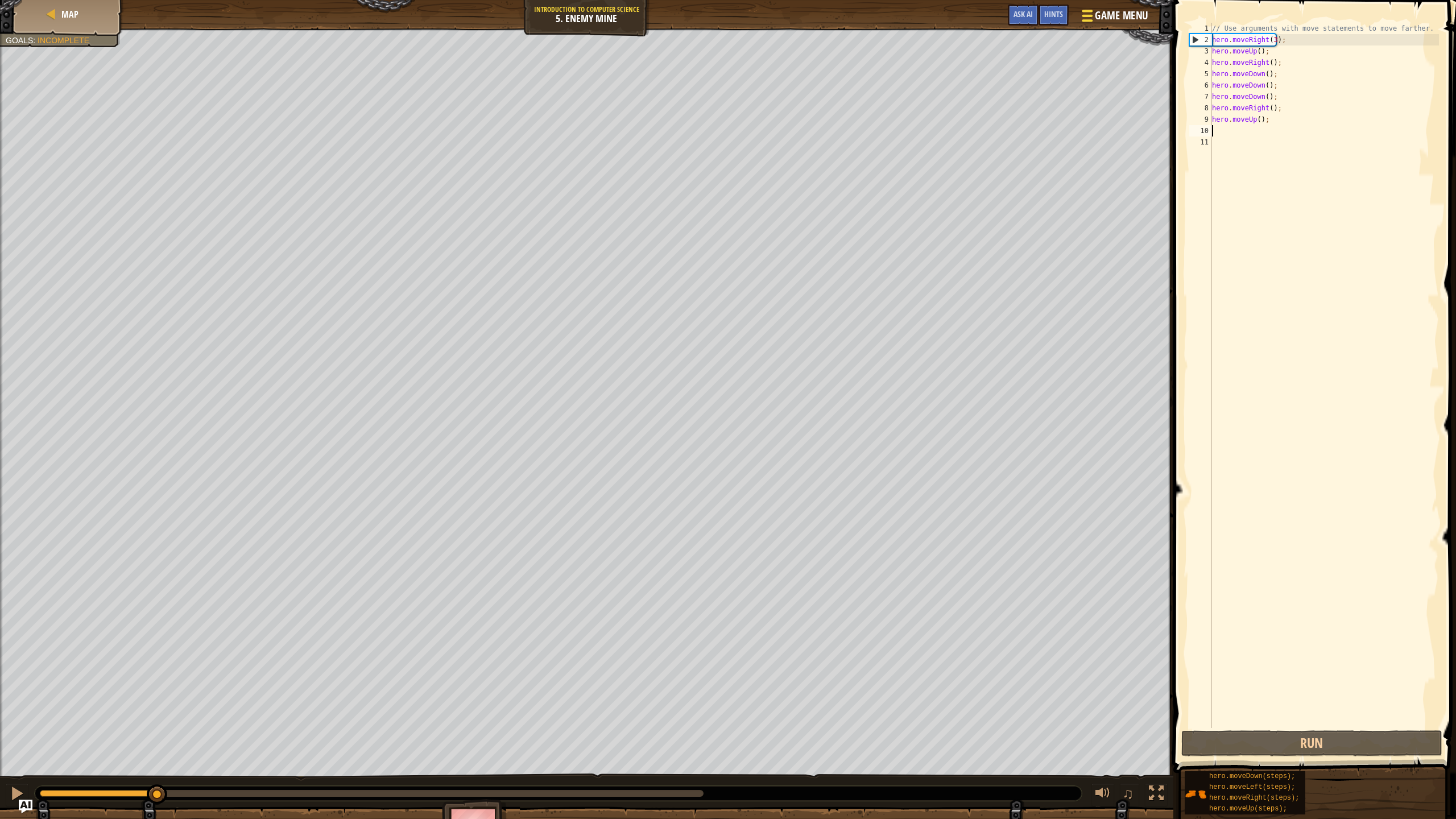
click at [1147, 17] on span "Game Menu" at bounding box center [1121, 15] width 53 height 15
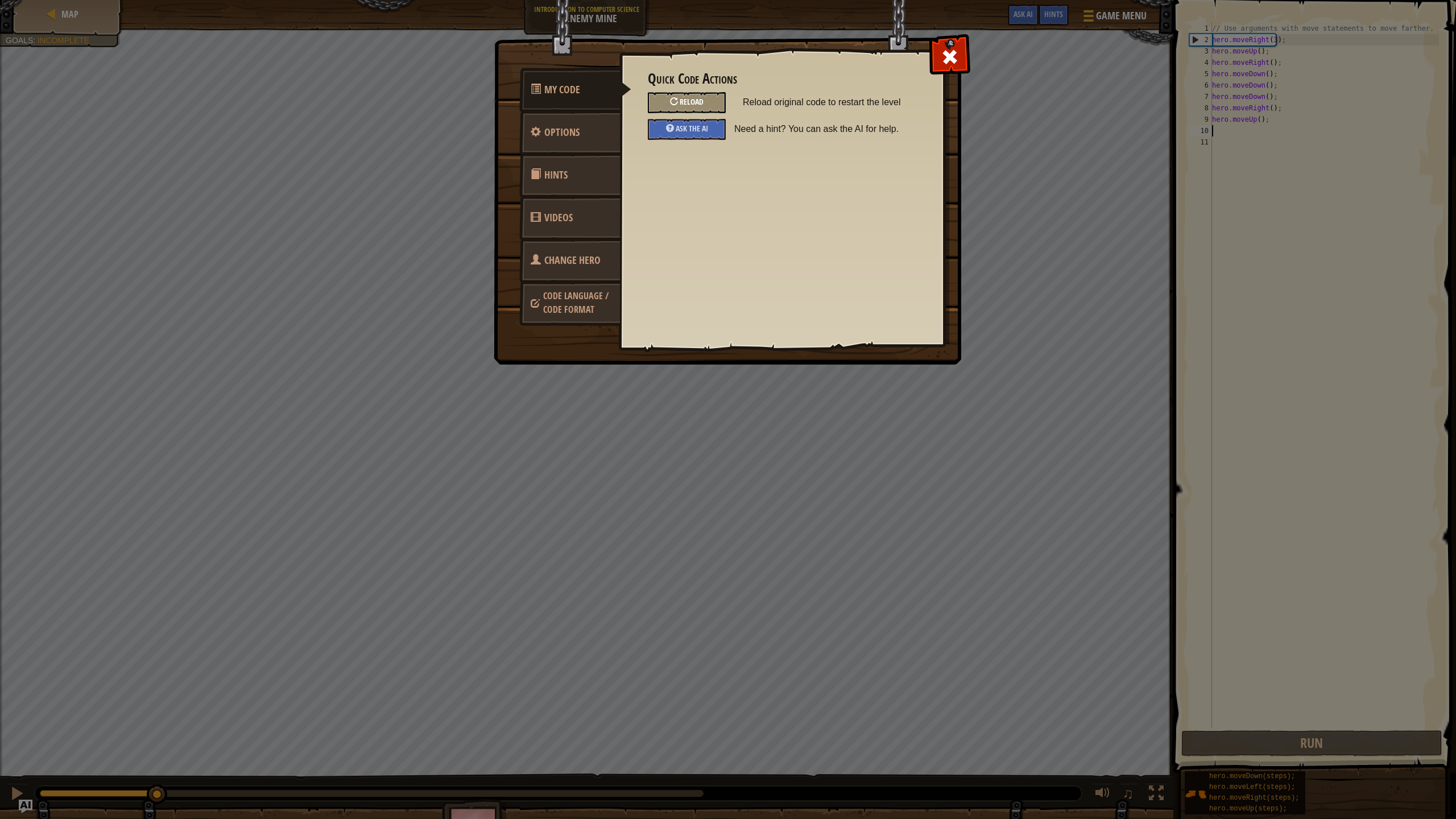
click at [699, 100] on span "Reload" at bounding box center [691, 102] width 24 height 11
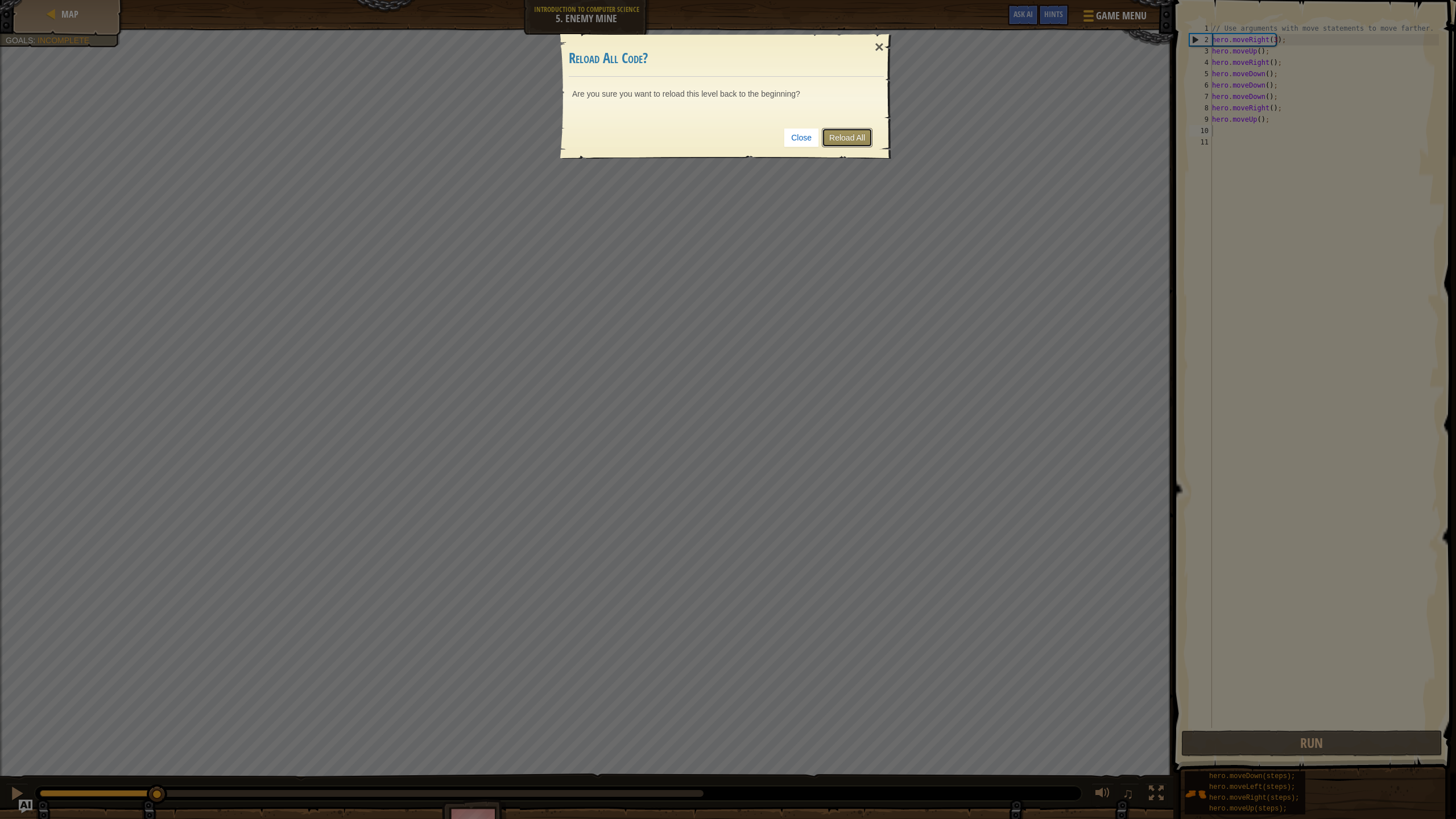
click at [825, 131] on link "Reload All" at bounding box center [847, 137] width 51 height 19
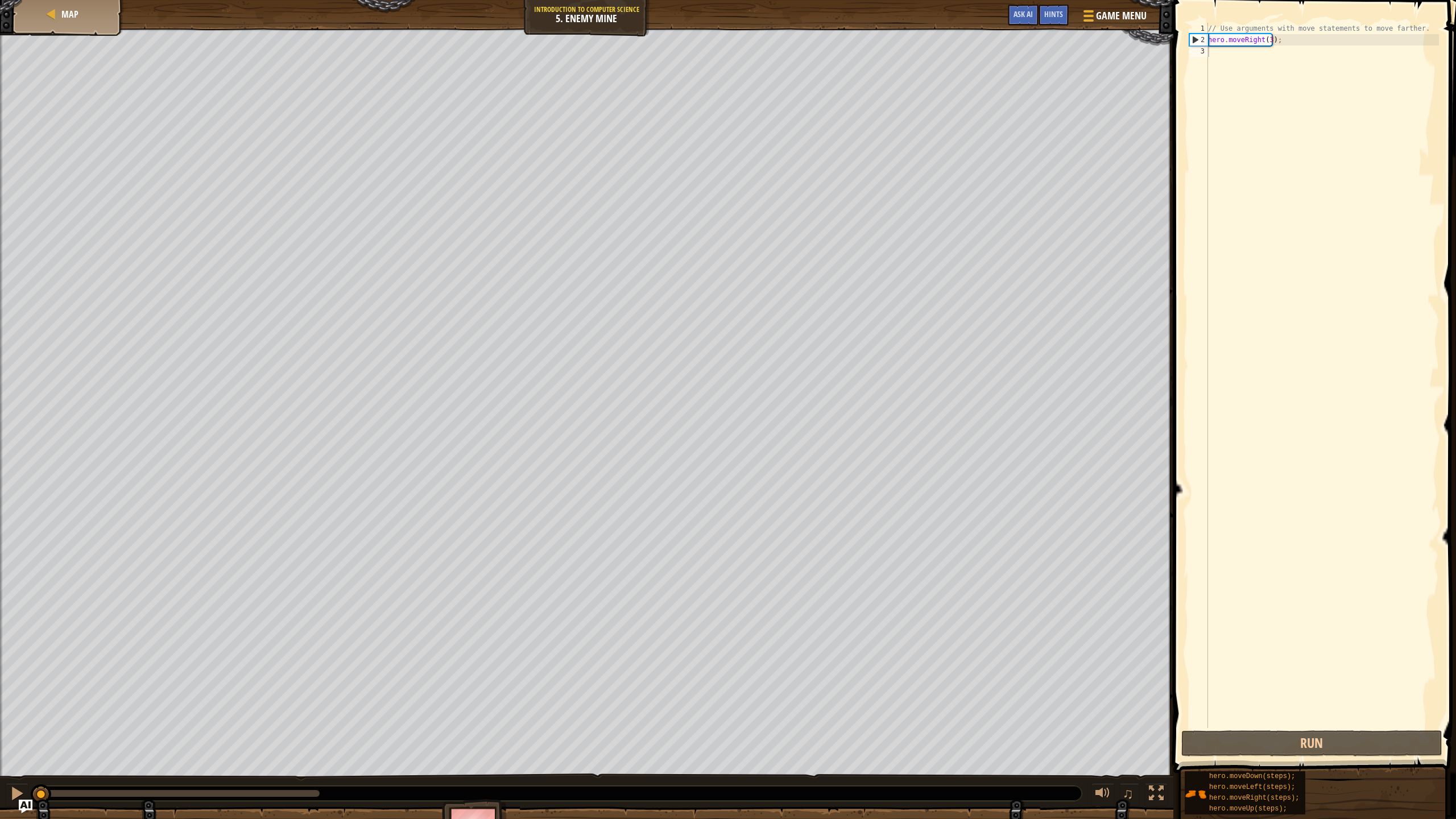
click at [475, 727] on img at bounding box center [474, 830] width 66 height 63
click at [477, 727] on img at bounding box center [474, 830] width 66 height 63
type textarea "u"
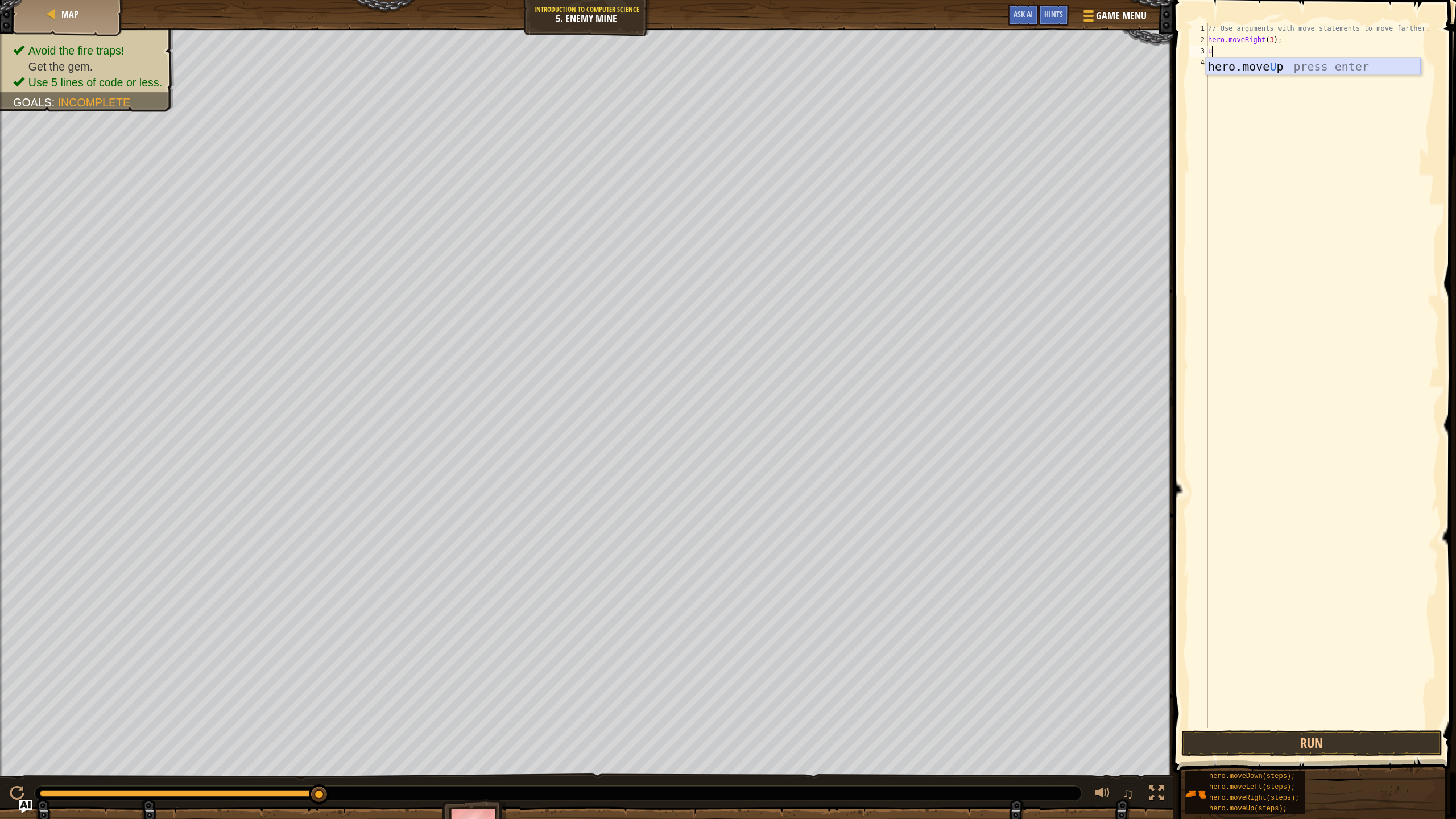
click at [1369, 66] on div "hero.move U p press enter" at bounding box center [1313, 83] width 215 height 51
click at [1292, 727] on button "Run" at bounding box center [1311, 743] width 261 height 26
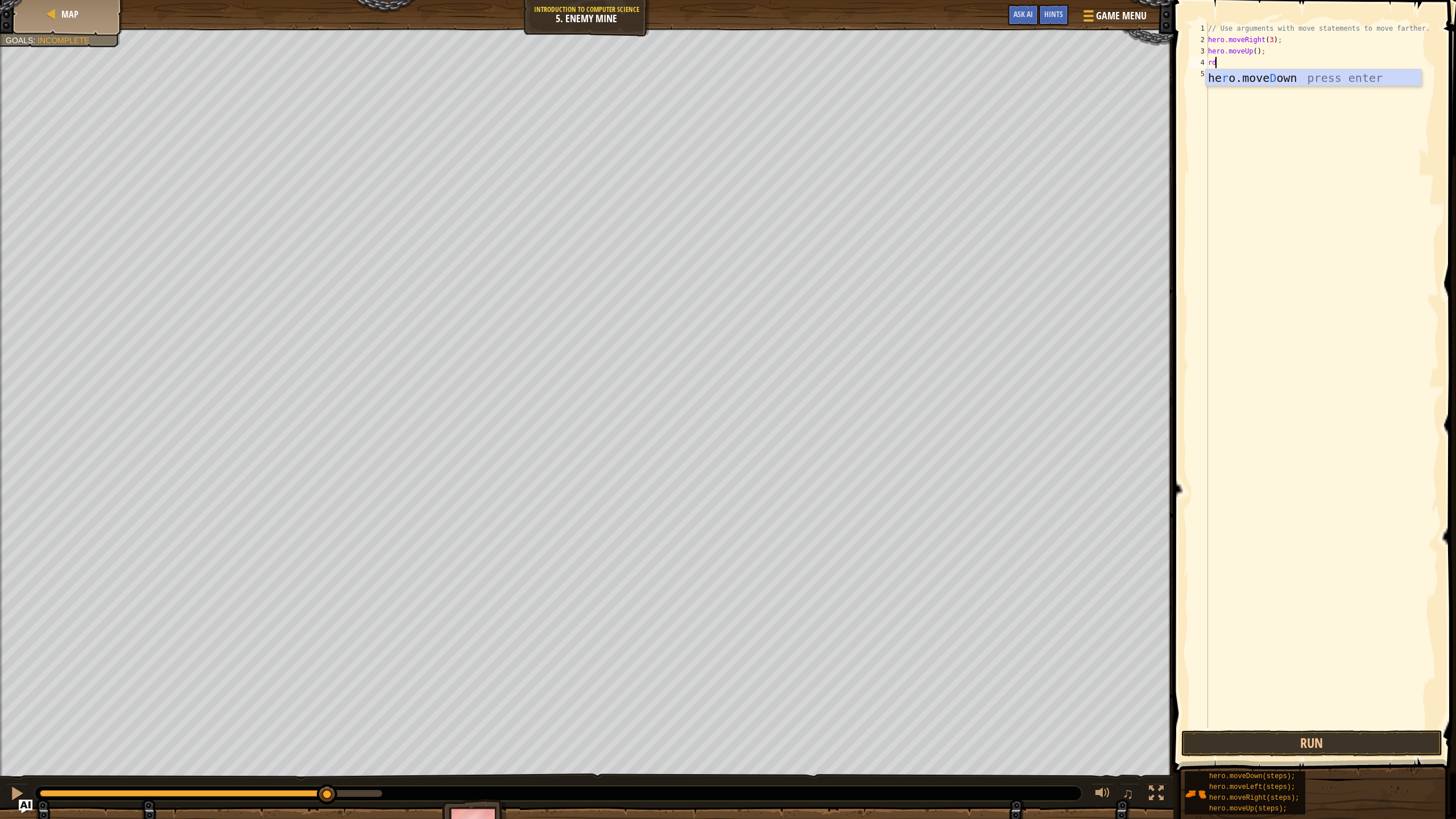
type textarea "r"
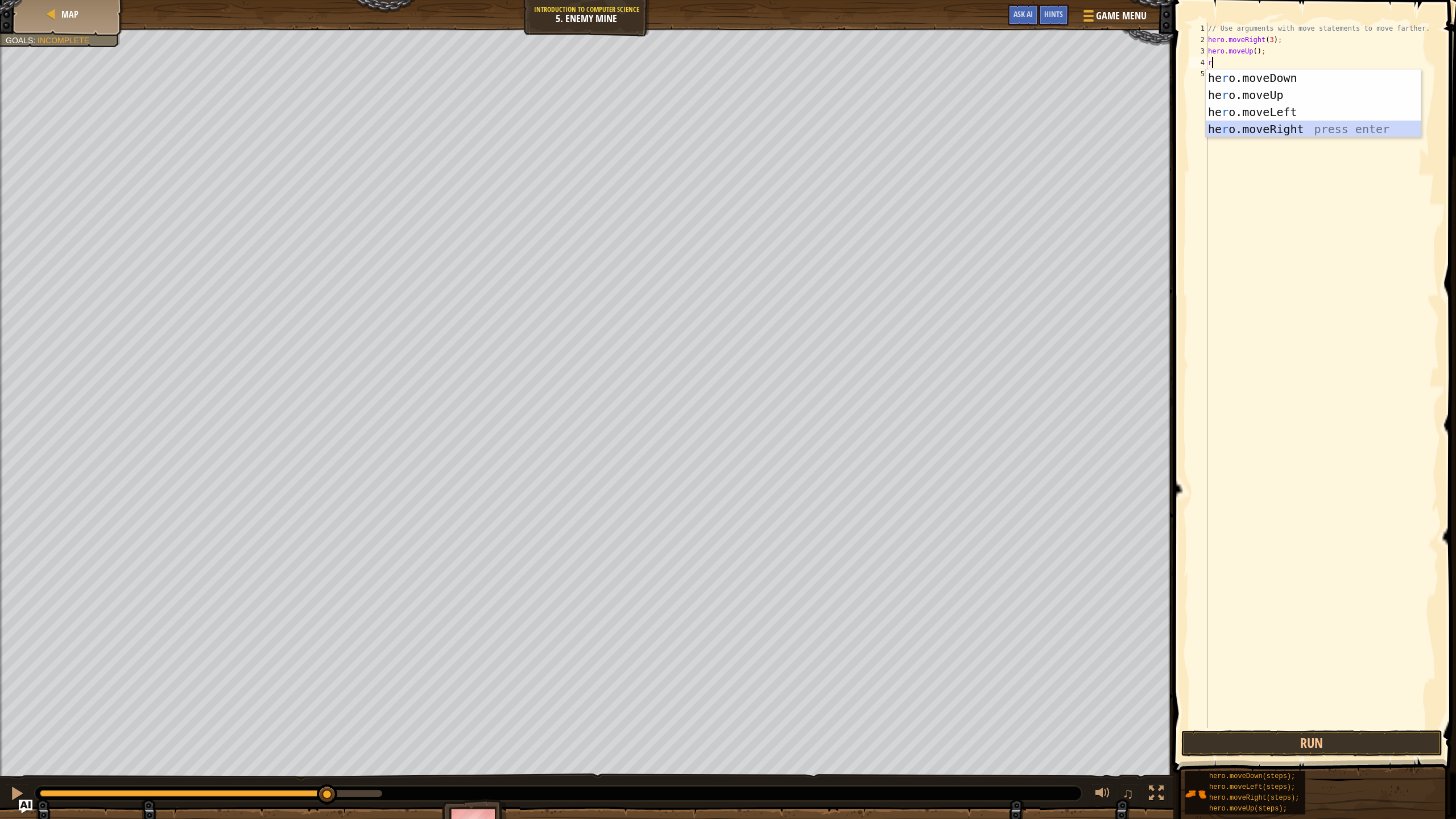
click at [1295, 129] on div "he r o.moveDown press enter he r o.moveUp press enter he r o.moveLeft press ent…" at bounding box center [1313, 120] width 215 height 102
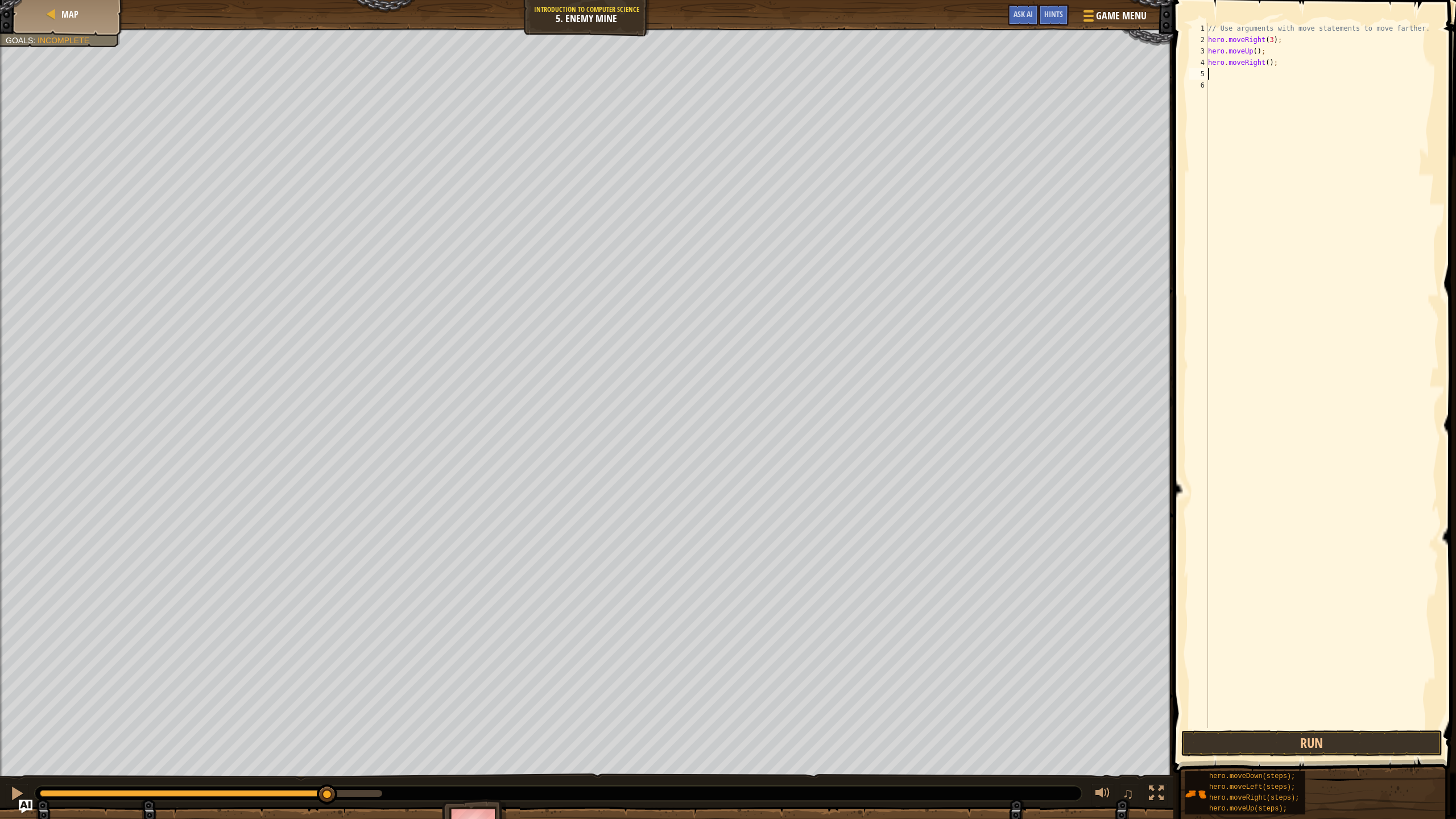
type textarea "d"
click at [1302, 91] on div "hero.move D own press enter" at bounding box center [1313, 106] width 215 height 51
click at [1308, 85] on div "// Use arguments with move statements to move farther. hero . moveRight ( 3 ) ;…" at bounding box center [1322, 387] width 233 height 728
click at [1310, 80] on div "// Use arguments with move statements to move farther. hero . moveRight ( 3 ) ;…" at bounding box center [1322, 387] width 233 height 728
click at [1290, 79] on div "// Use arguments with move statements to move farther. hero . moveRight ( 3 ) ;…" at bounding box center [1322, 387] width 233 height 728
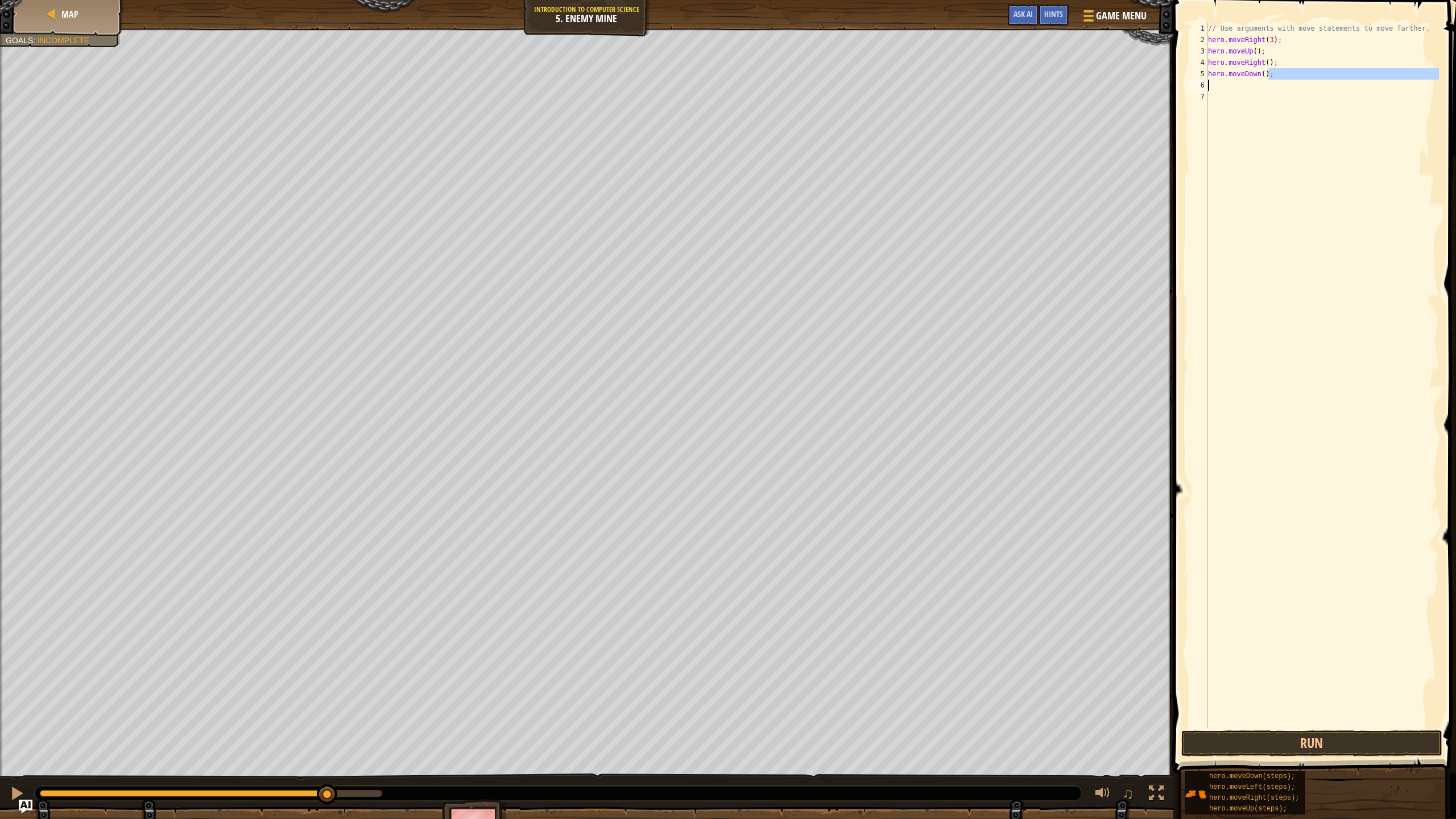
type textarea "hero.moveDown();"
click at [1286, 79] on div "// Use arguments with move statements to move farther. hero . moveRight ( 3 ) ;…" at bounding box center [1322, 376] width 233 height 705
click at [1290, 76] on div "// Use arguments with move statements to move farther. hero . moveRight ( 3 ) ;…" at bounding box center [1322, 387] width 233 height 728
click at [1306, 87] on div "hero.move L eft press enter" at bounding box center [1347, 106] width 215 height 51
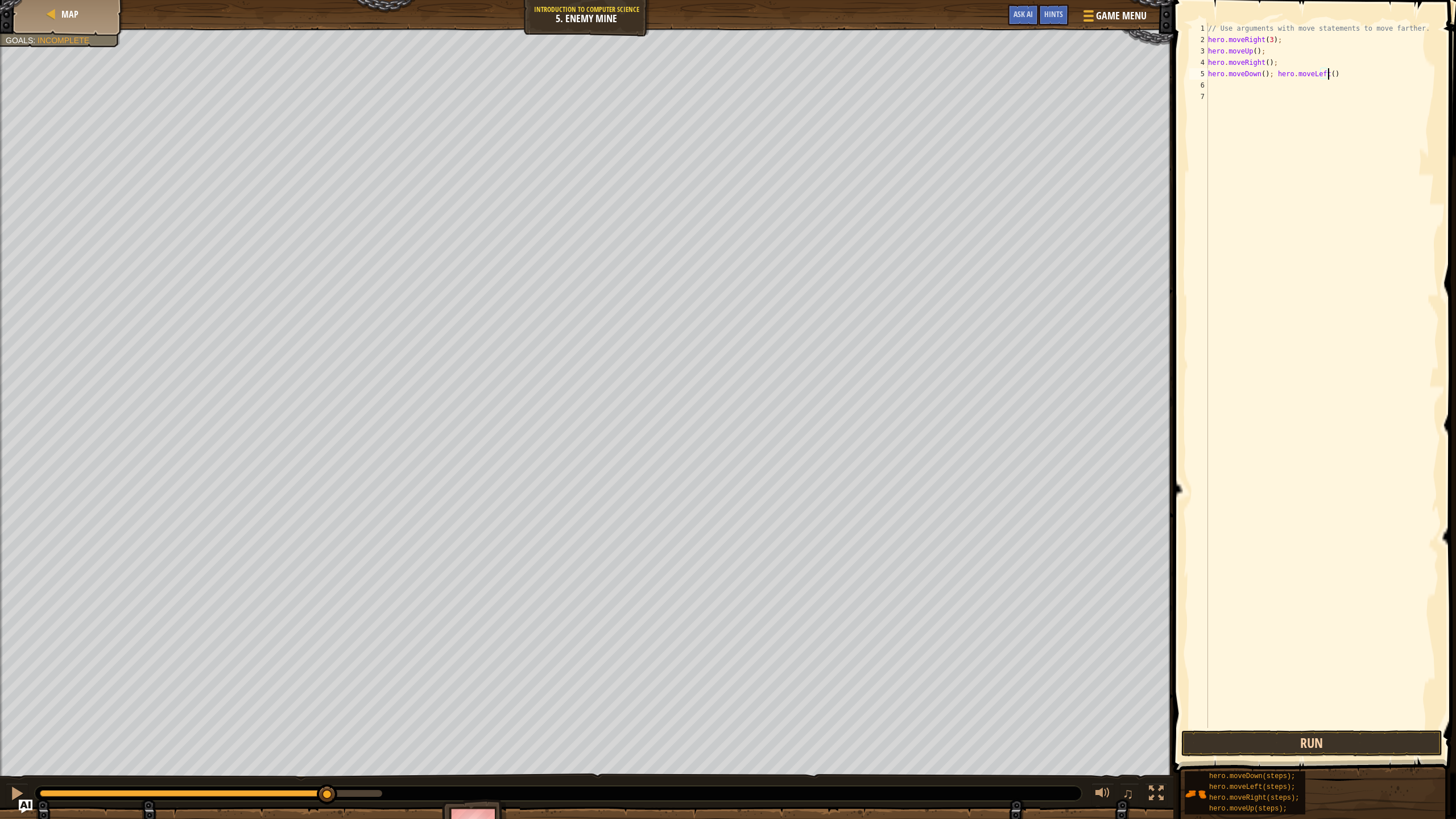
type textarea "hero.moveDown(); hero.moveLeft()"
click at [1386, 727] on button "Run" at bounding box center [1311, 743] width 261 height 26
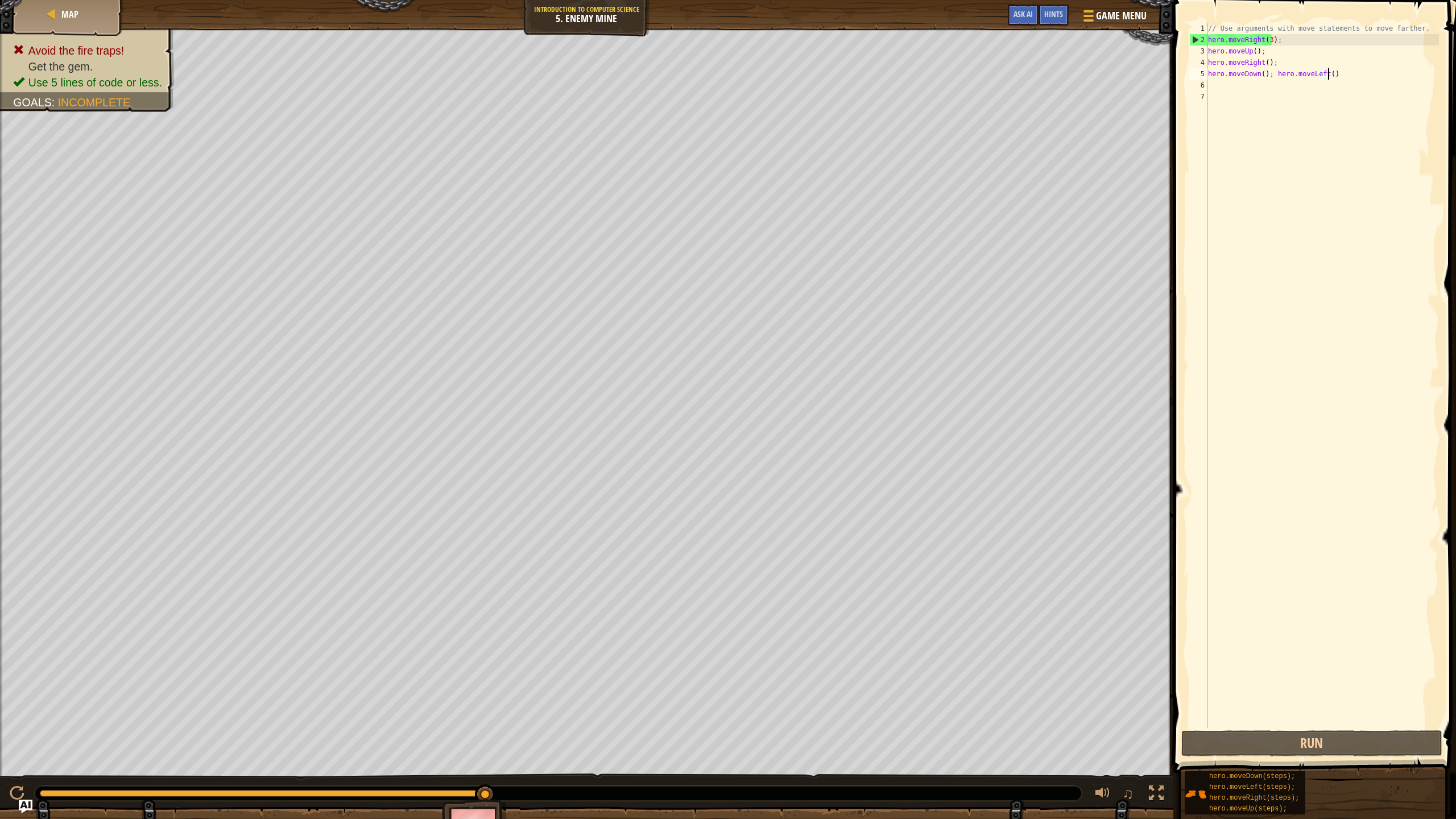
click at [583, 19] on div "Map Introduction to Computer Science 5. Enemy Mine Game Menu Done Hints Ask AI" at bounding box center [586, 14] width 1173 height 29
click at [1078, 19] on button "Game Menu" at bounding box center [1113, 17] width 83 height 28
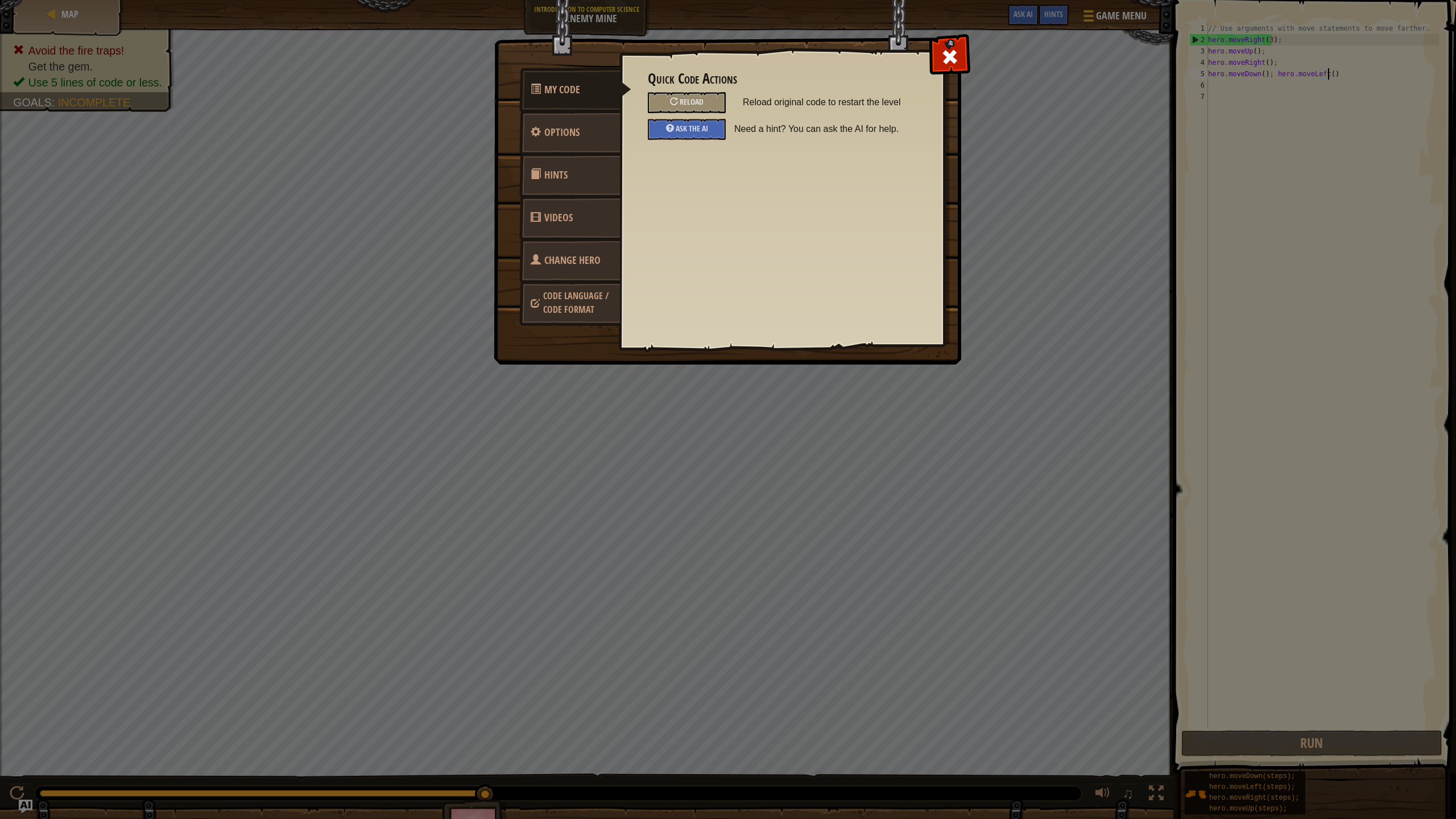
click at [575, 251] on link "Change Hero" at bounding box center [570, 261] width 101 height 44
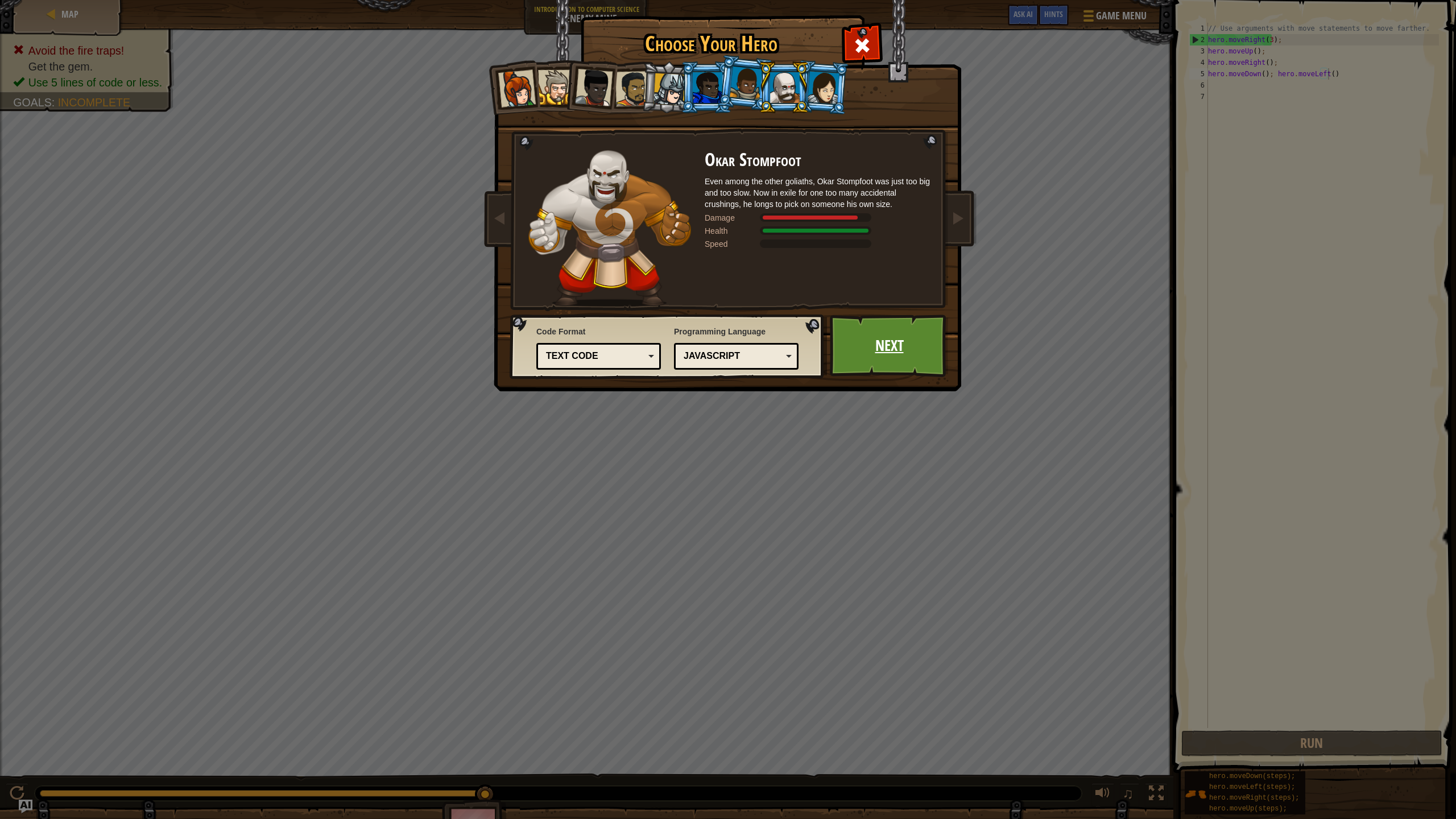
click at [931, 345] on link "Next" at bounding box center [889, 346] width 119 height 63
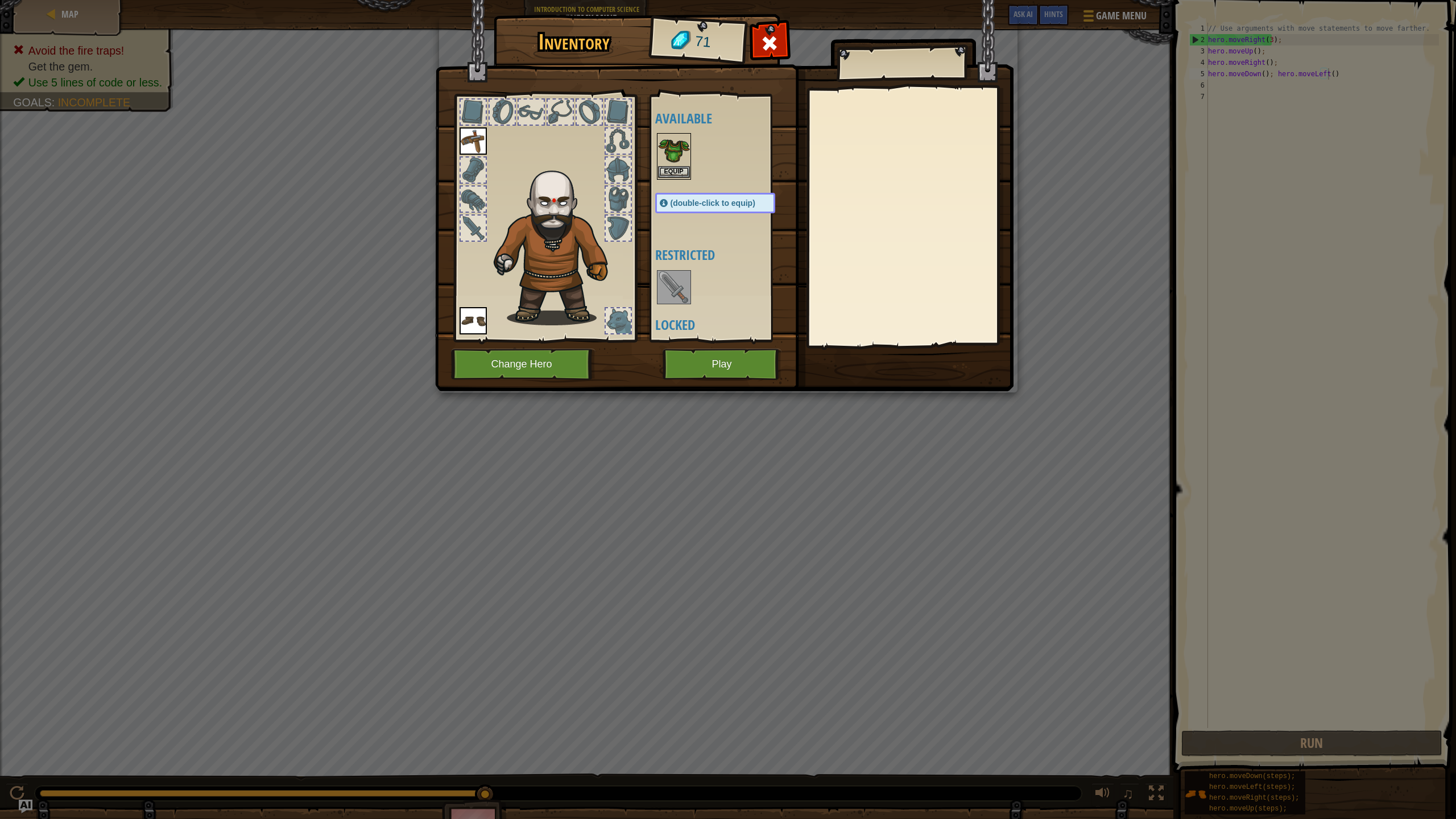
click at [674, 163] on img at bounding box center [674, 150] width 32 height 32
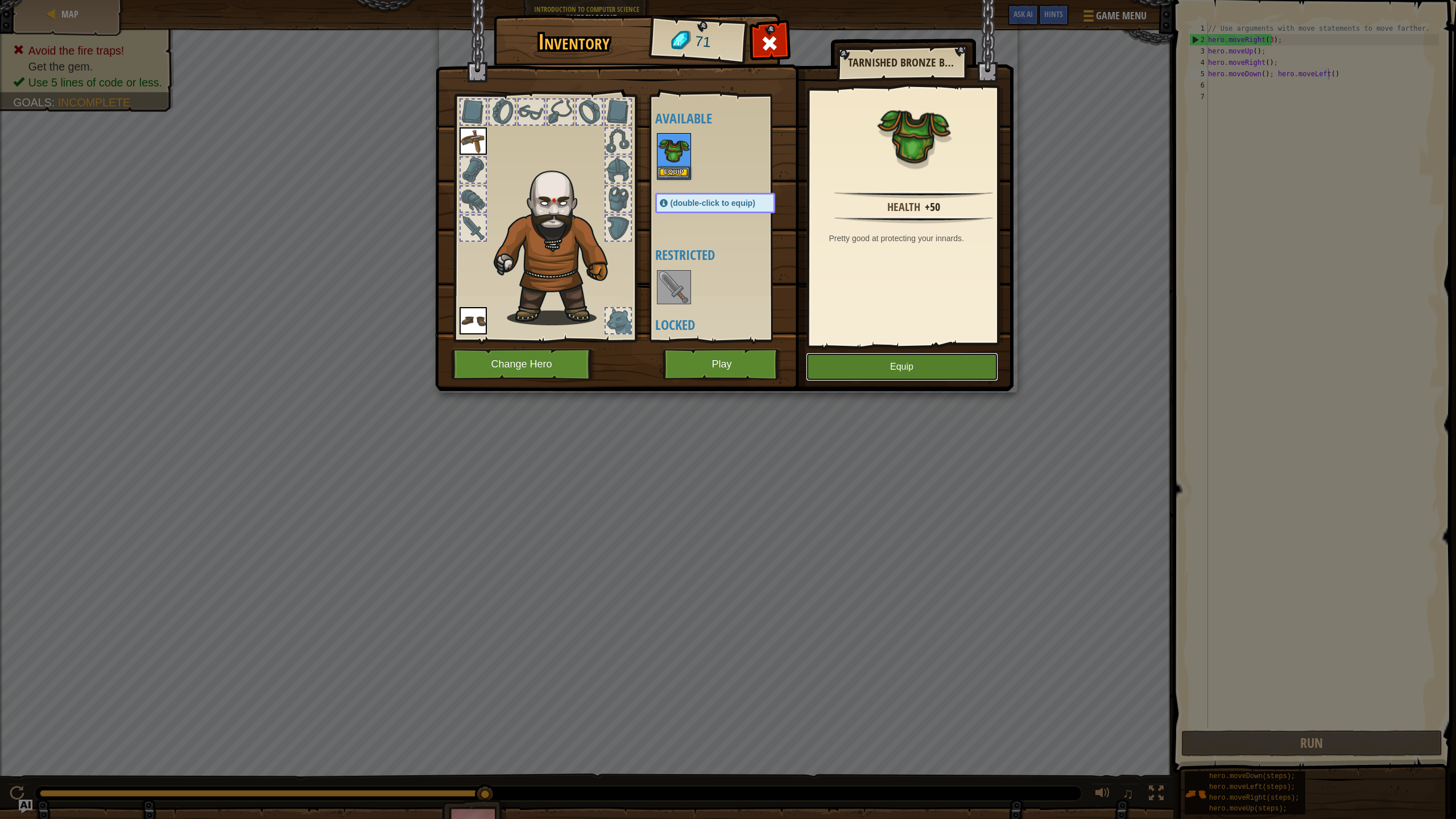
click at [895, 373] on button "Equip" at bounding box center [902, 367] width 192 height 29
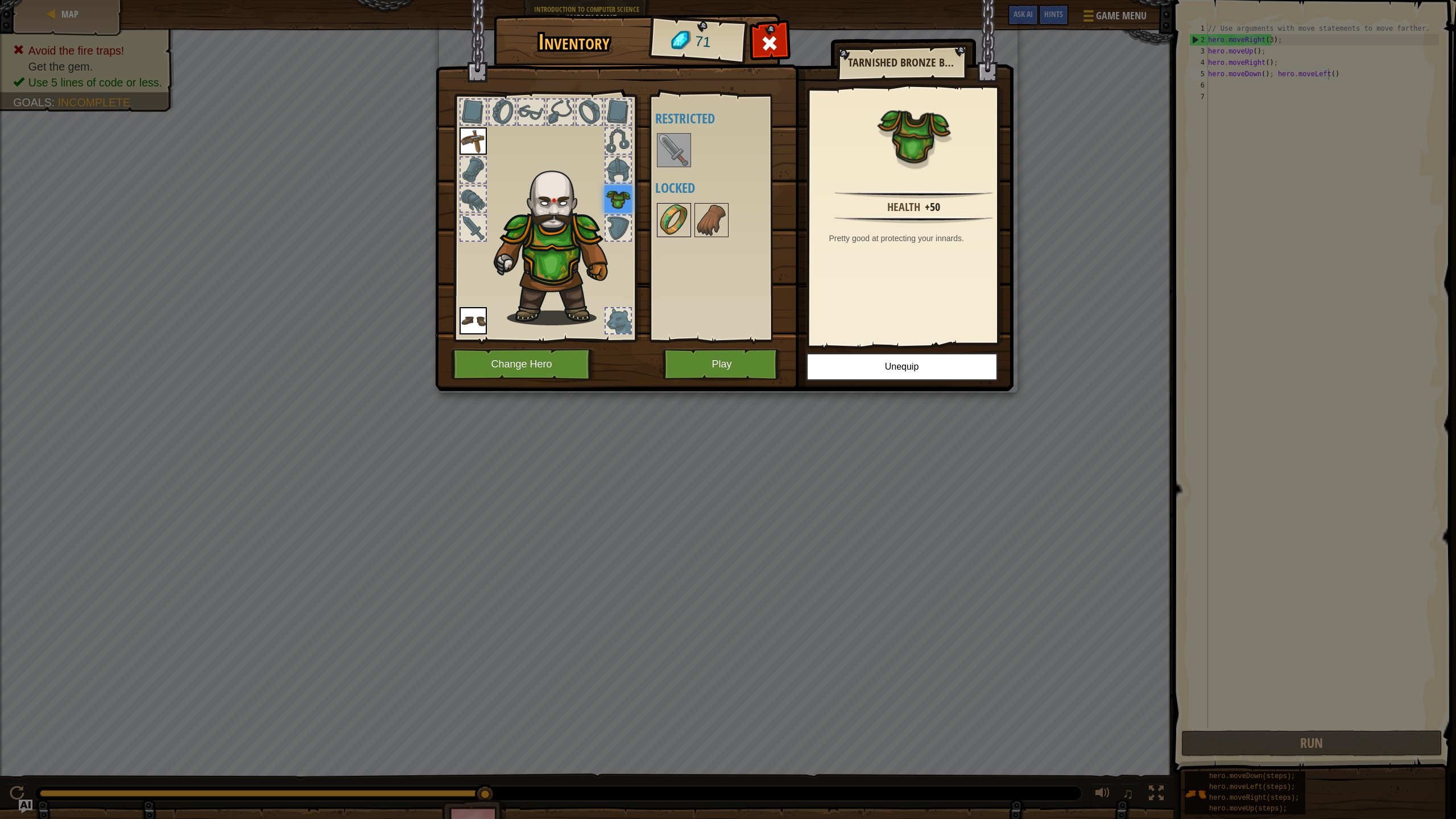
click at [678, 228] on img at bounding box center [674, 220] width 32 height 32
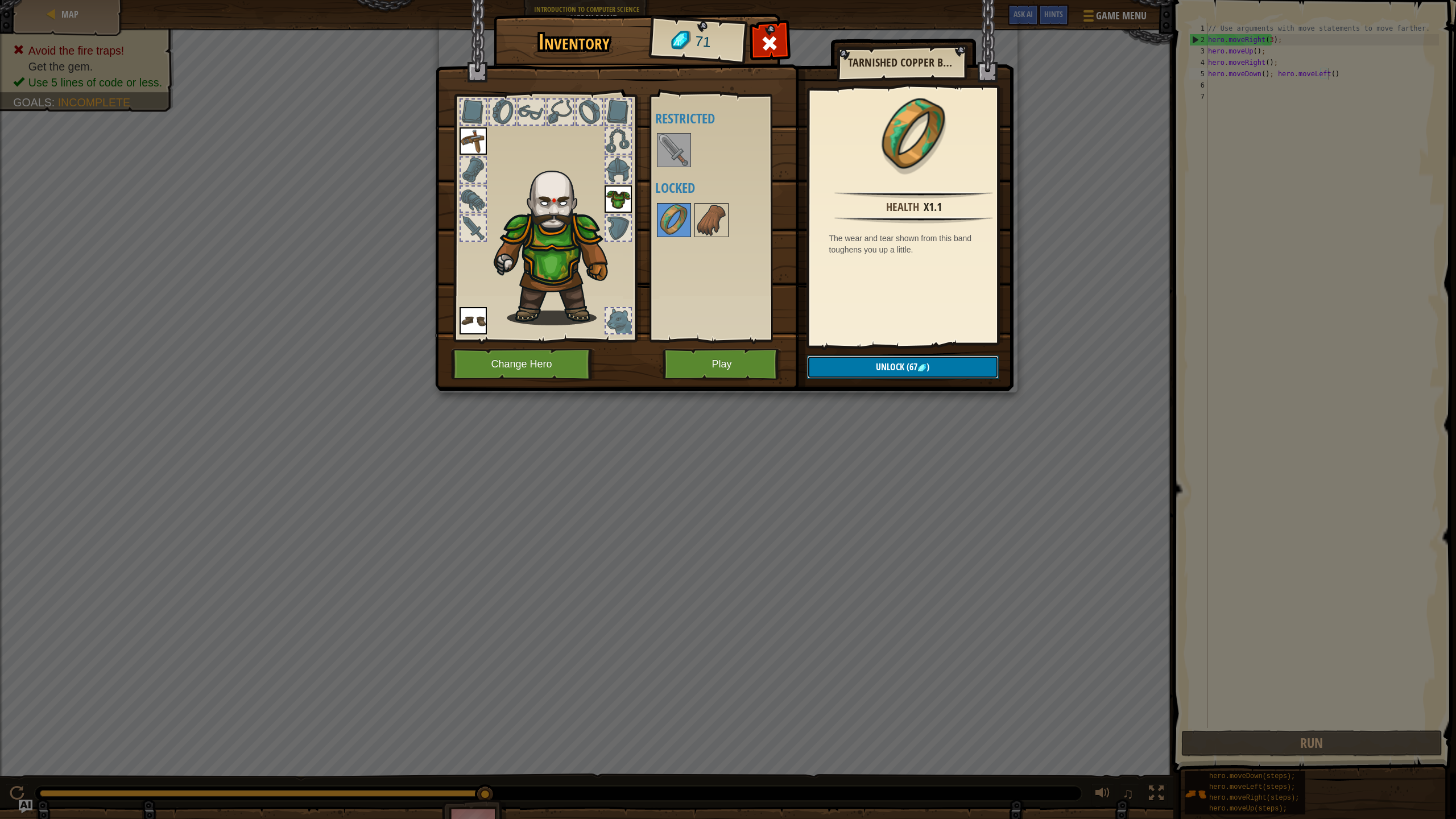
click at [933, 365] on button "Unlock (67 )" at bounding box center [902, 366] width 191 height 23
click at [917, 363] on button "Confirm" at bounding box center [902, 366] width 191 height 23
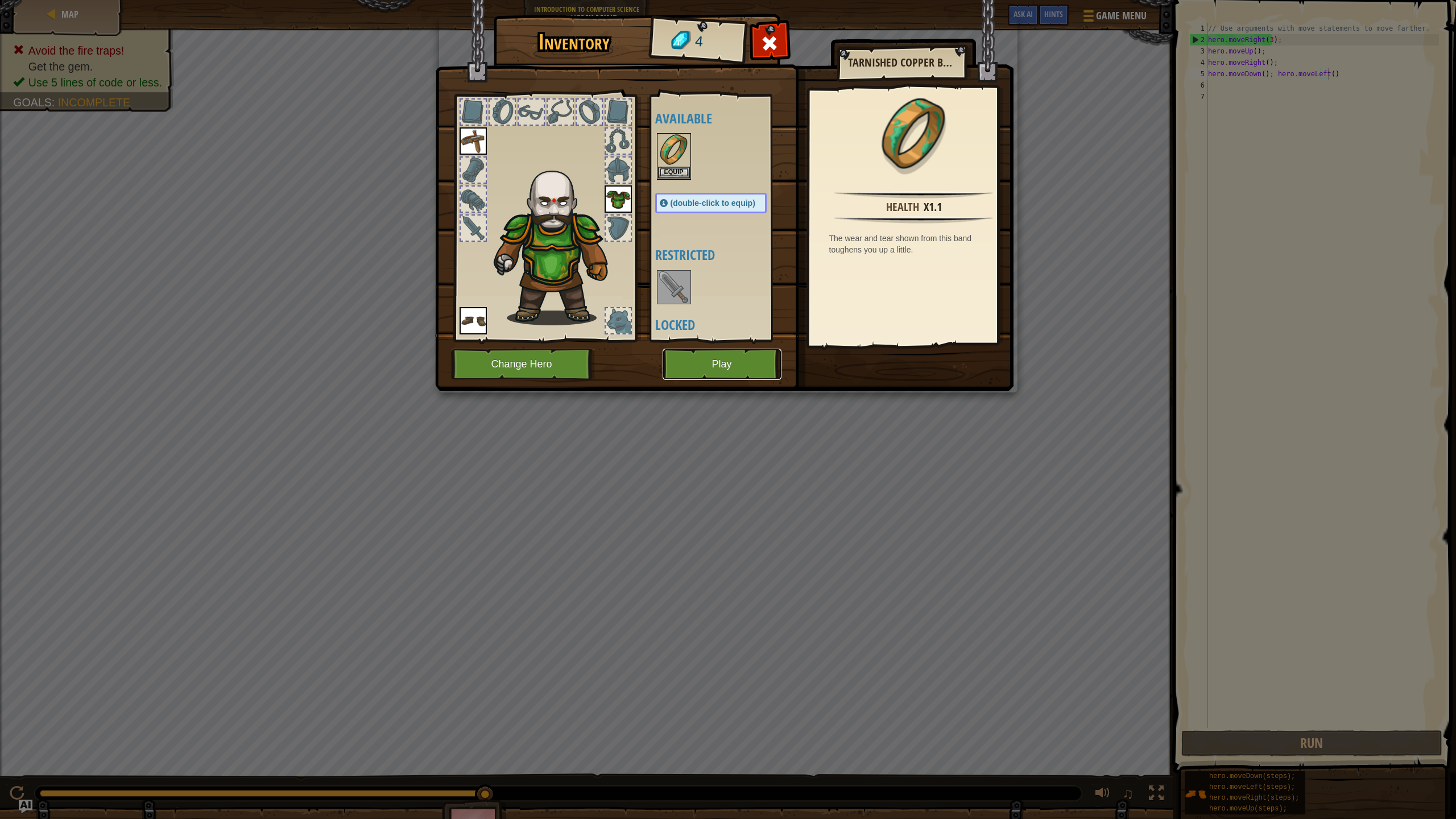
click at [734, 365] on button "Play" at bounding box center [722, 364] width 119 height 31
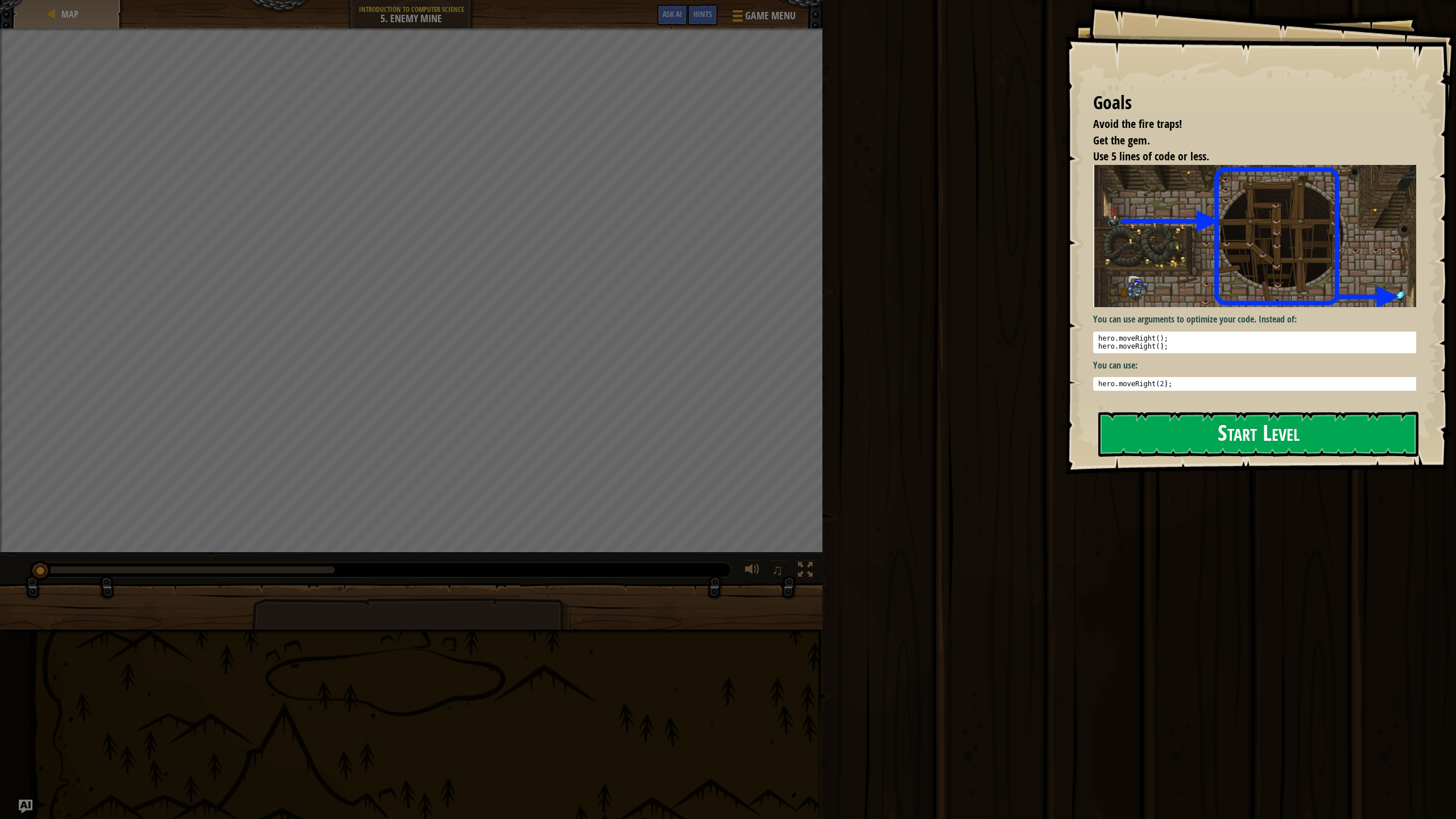
drag, startPoint x: 1145, startPoint y: 433, endPoint x: 1136, endPoint y: 431, distance: 9.2
click at [1140, 433] on button "Start Level" at bounding box center [1257, 434] width 320 height 45
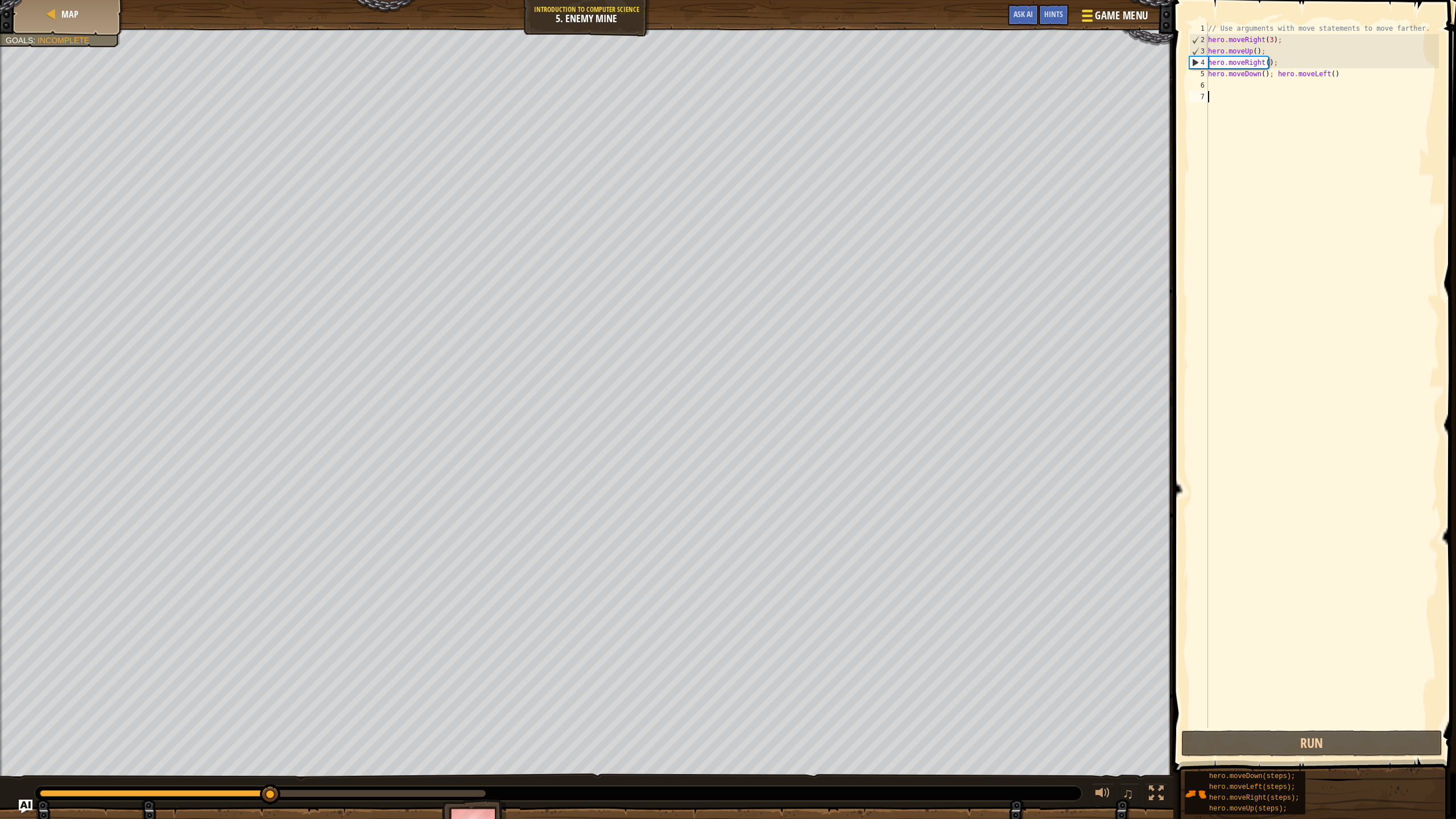
click at [1095, 19] on span "Game Menu" at bounding box center [1121, 15] width 53 height 15
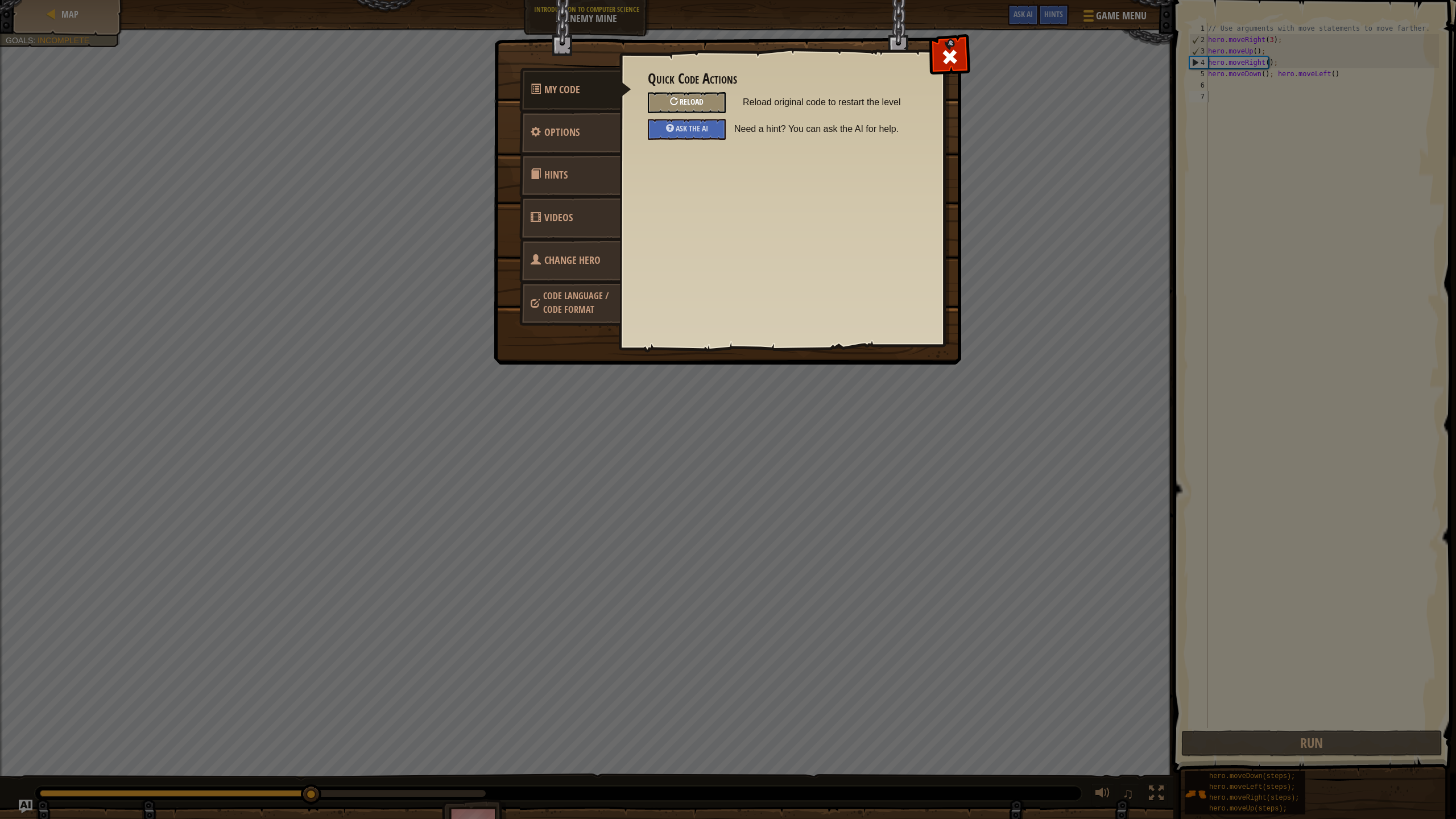
click at [708, 106] on div "Reload" at bounding box center [686, 102] width 78 height 21
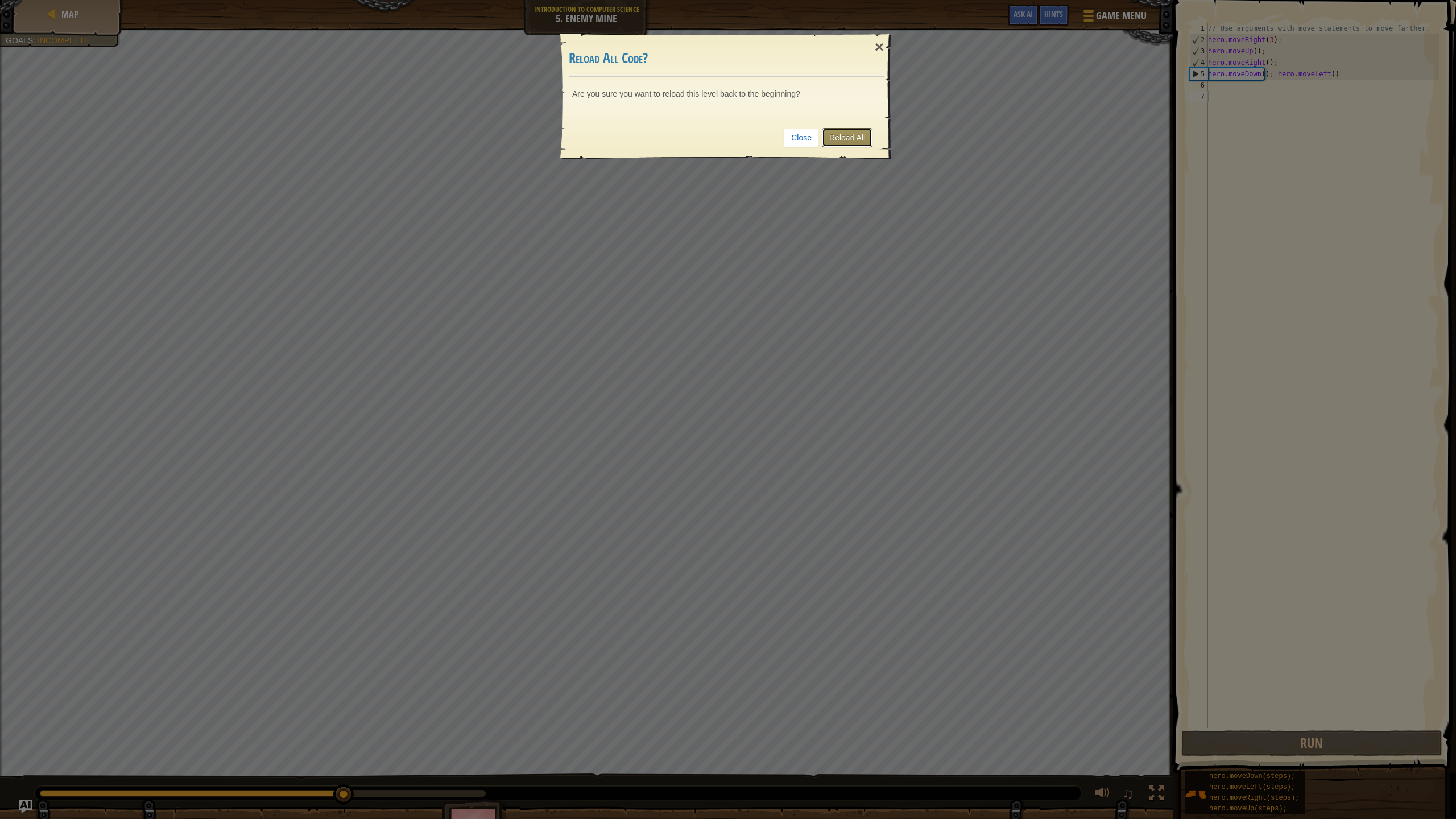
click at [846, 137] on link "Reload All" at bounding box center [847, 137] width 51 height 19
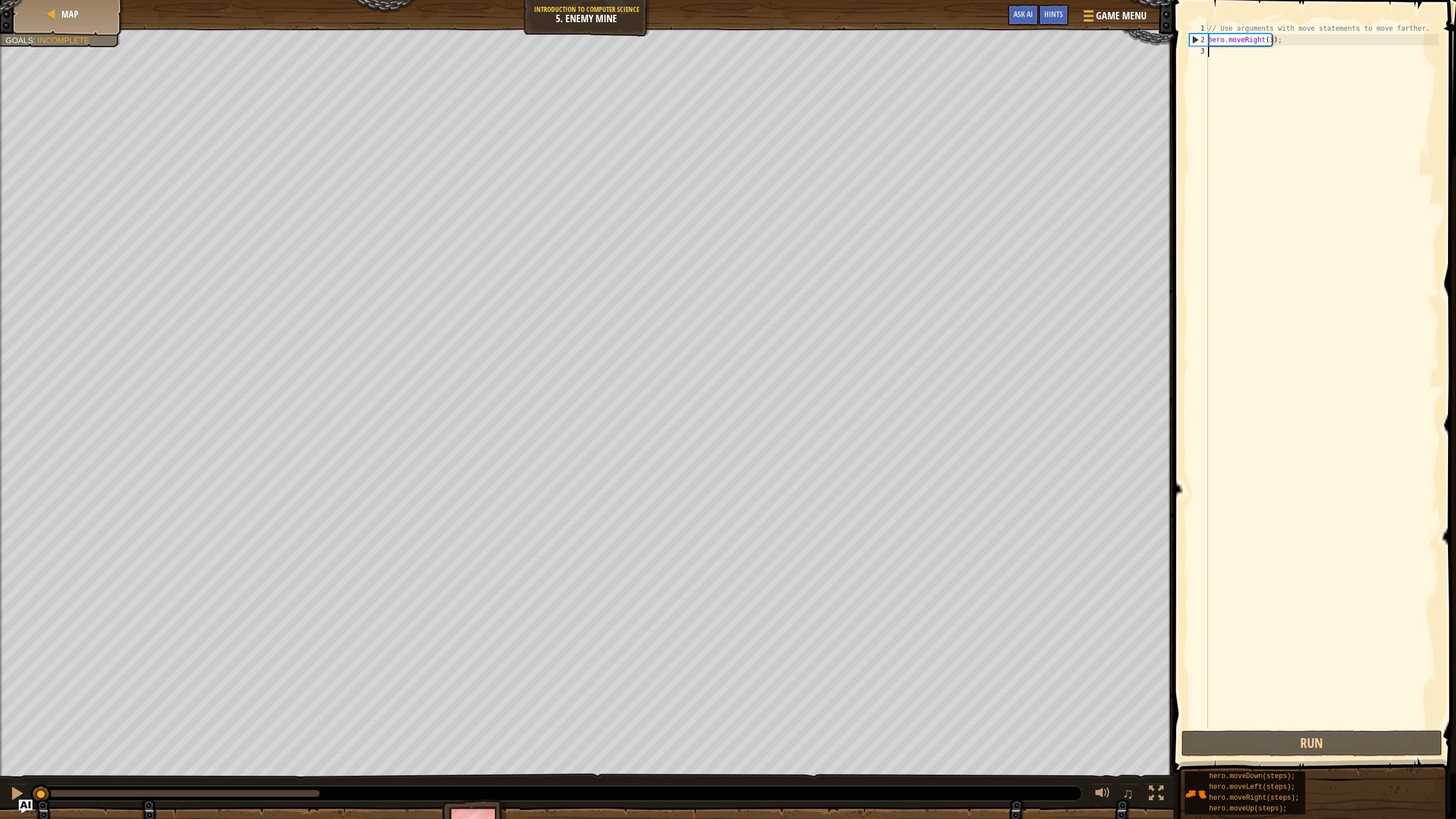
click at [1455, 727] on div "Hints Videos 1 2 3 // Use arguments with move statements to move farther. hero …" at bounding box center [1312, 409] width 286 height 819
drag, startPoint x: 1455, startPoint y: 818, endPoint x: 1420, endPoint y: 818, distance: 35.0
click at [1454, 727] on div "Hints Videos 1 2 3 // Use arguments with move statements to move farther. hero …" at bounding box center [1312, 409] width 286 height 819
drag, startPoint x: 1385, startPoint y: 818, endPoint x: 1369, endPoint y: 817, distance: 16.0
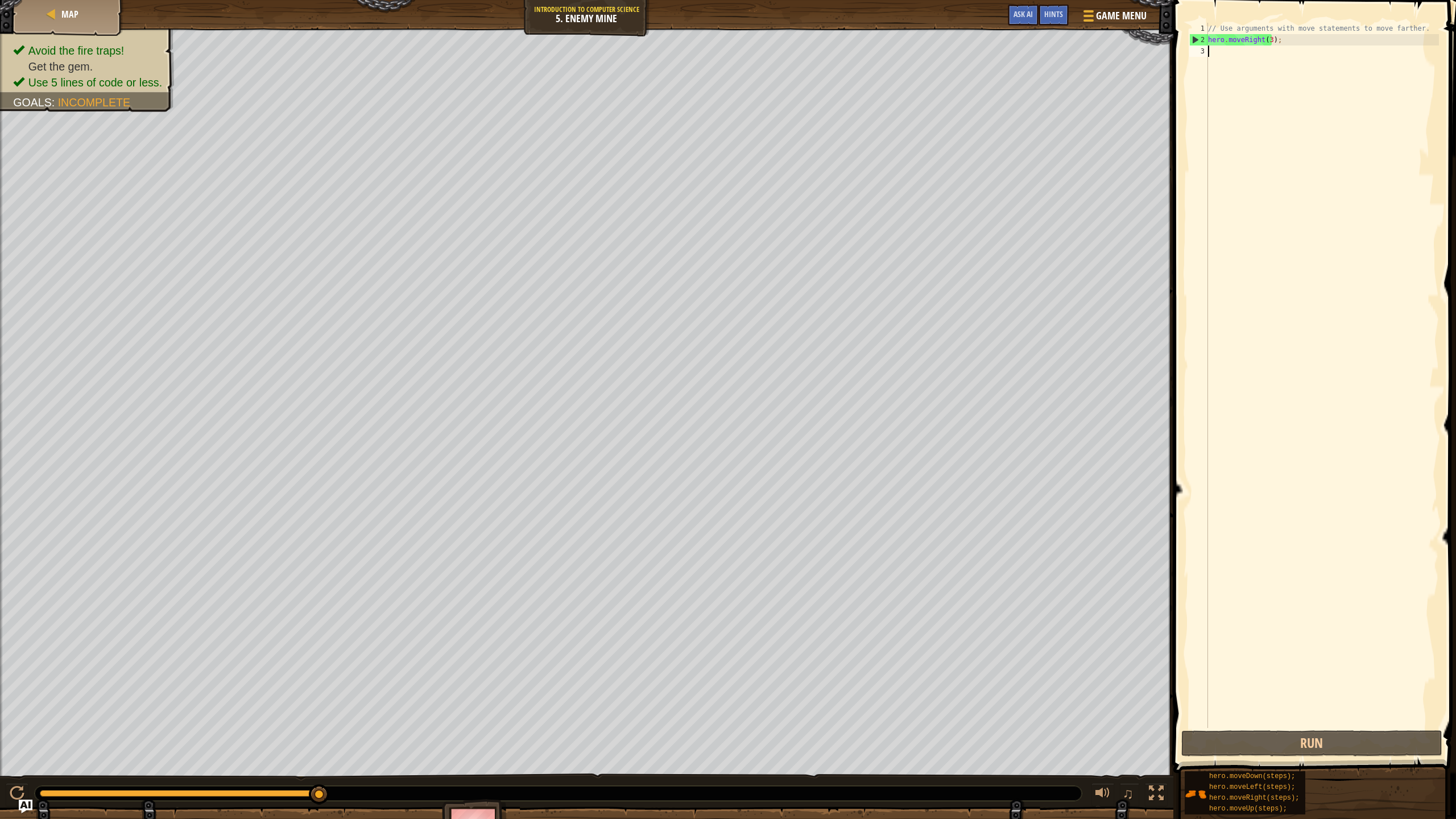
type textarea "u"
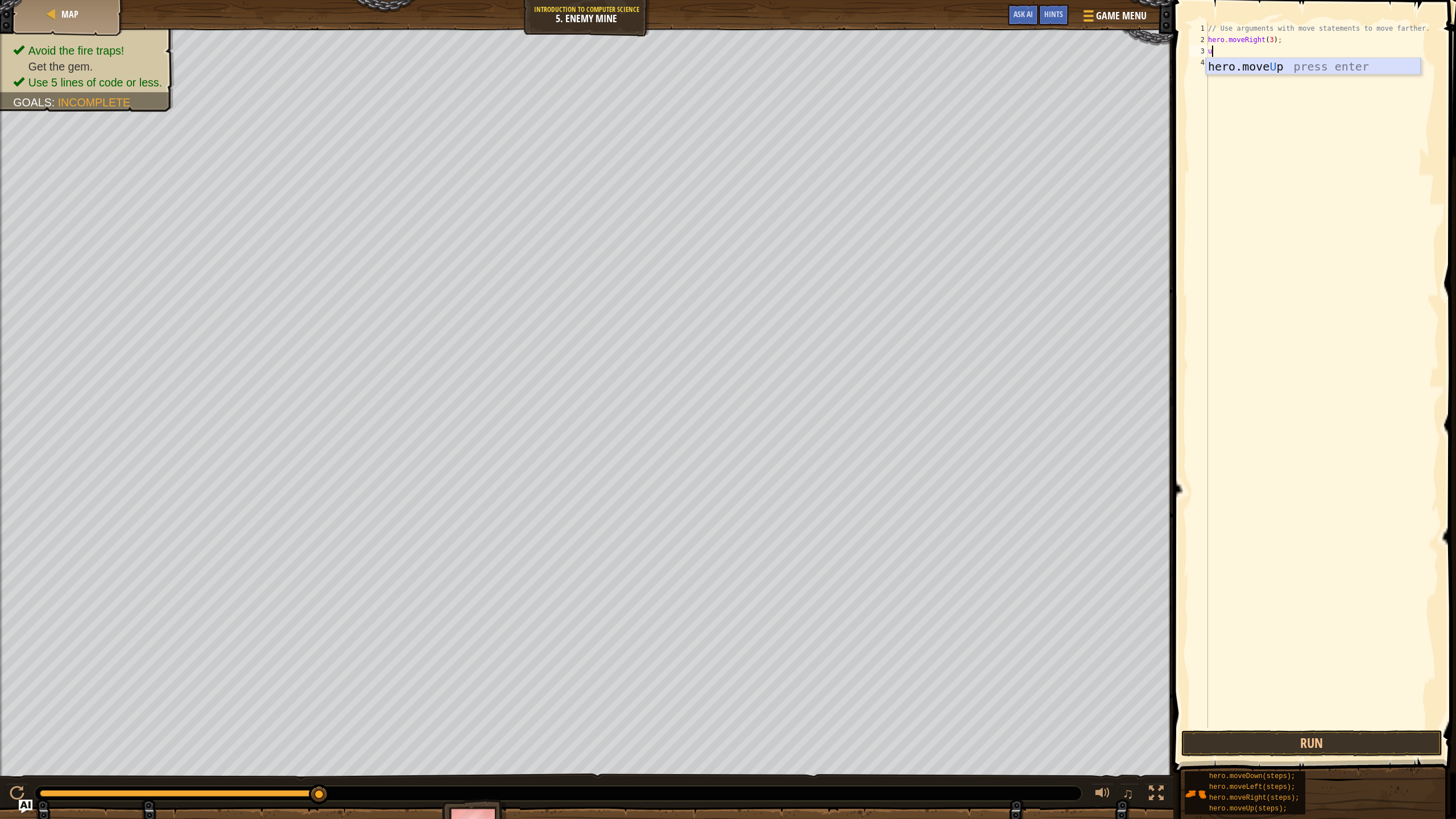
click at [1297, 71] on div "hero.move U p press enter" at bounding box center [1313, 83] width 215 height 51
click at [1302, 727] on button "Run" at bounding box center [1311, 743] width 261 height 26
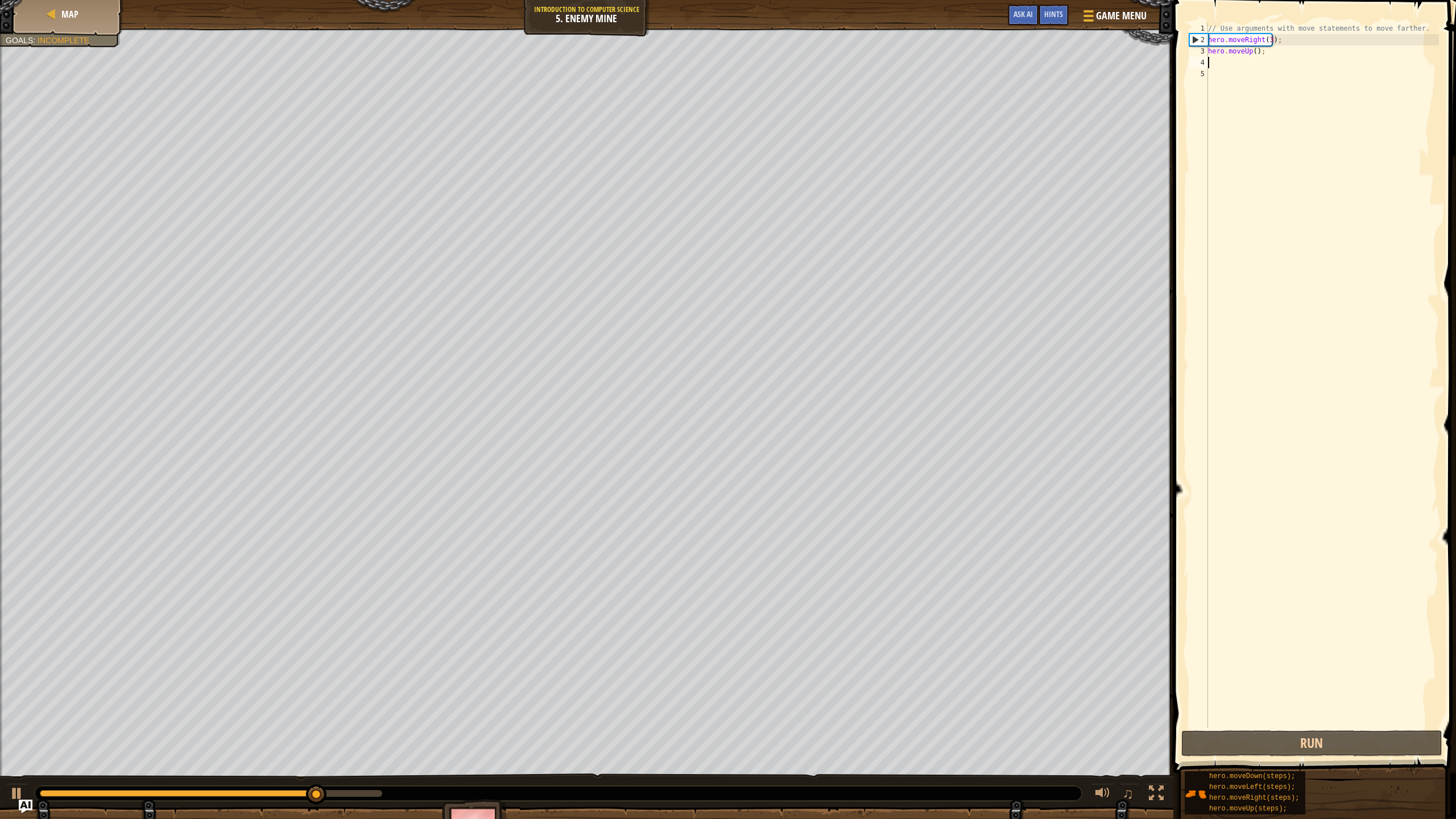
type textarea "r"
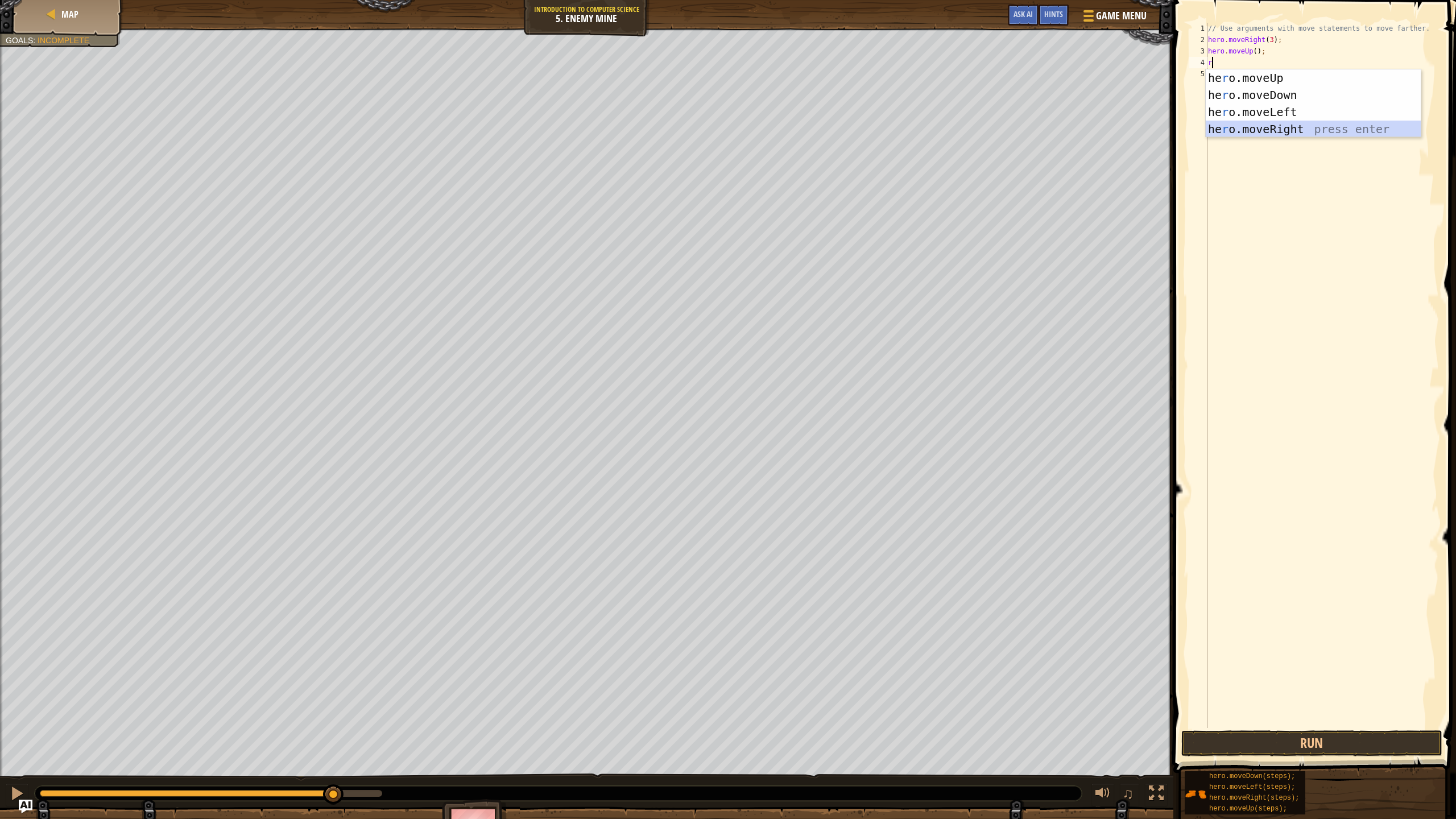
click at [1314, 134] on div "he r o.moveUp press enter he r o.moveDown press enter he r o.moveLeft press ent…" at bounding box center [1313, 120] width 215 height 102
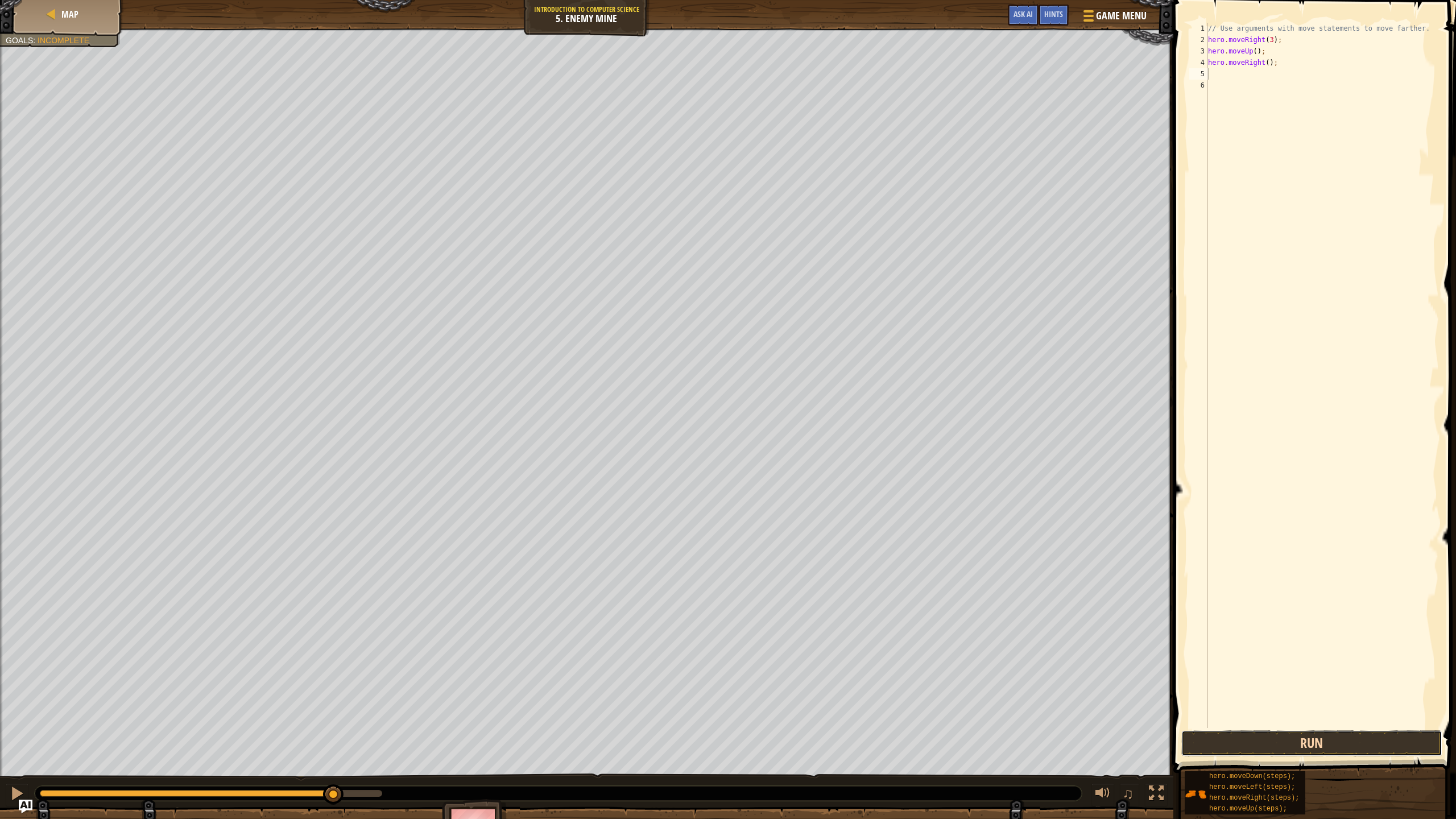
click at [1352, 727] on button "Run" at bounding box center [1311, 743] width 261 height 26
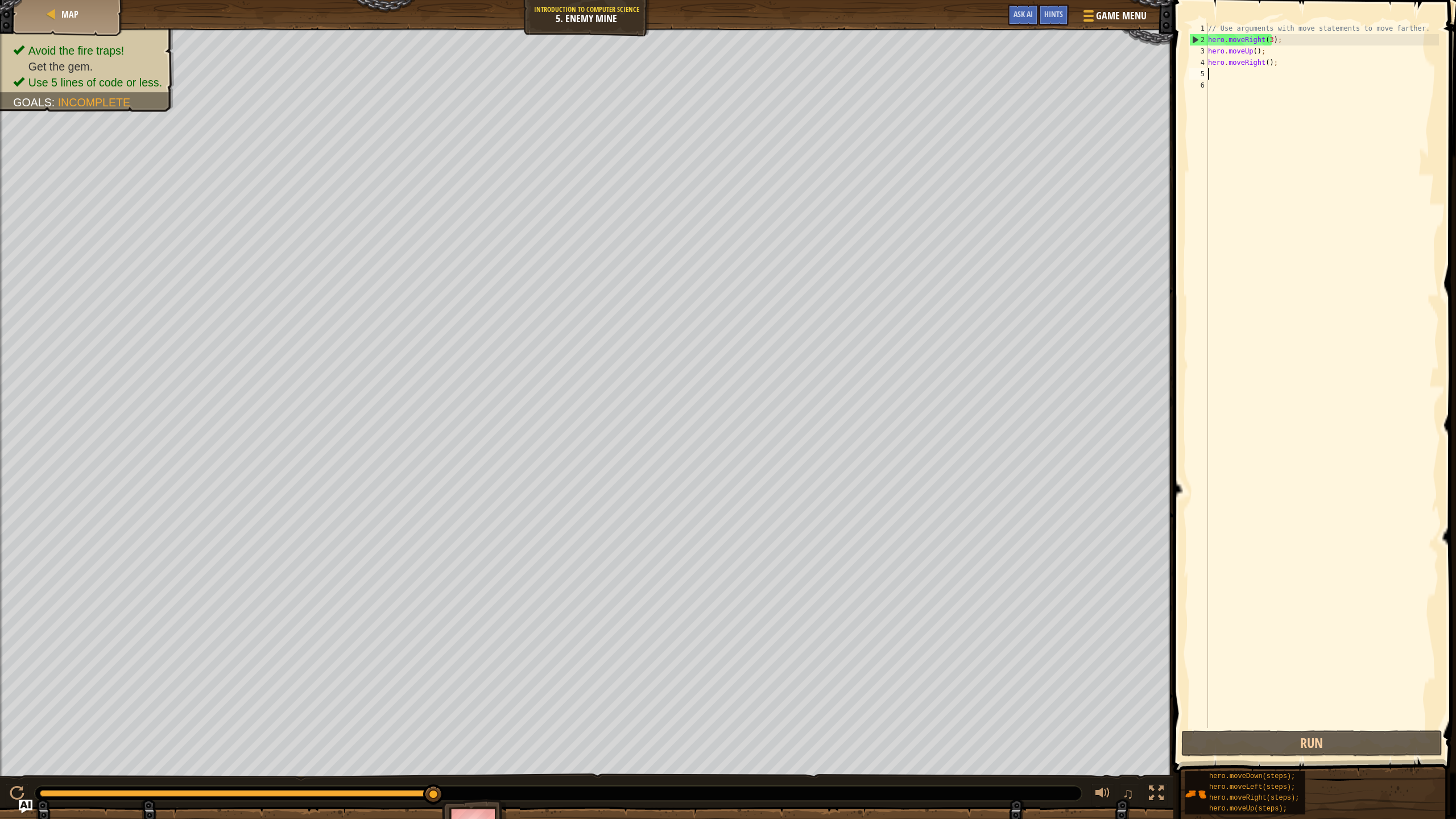
type textarea "d"
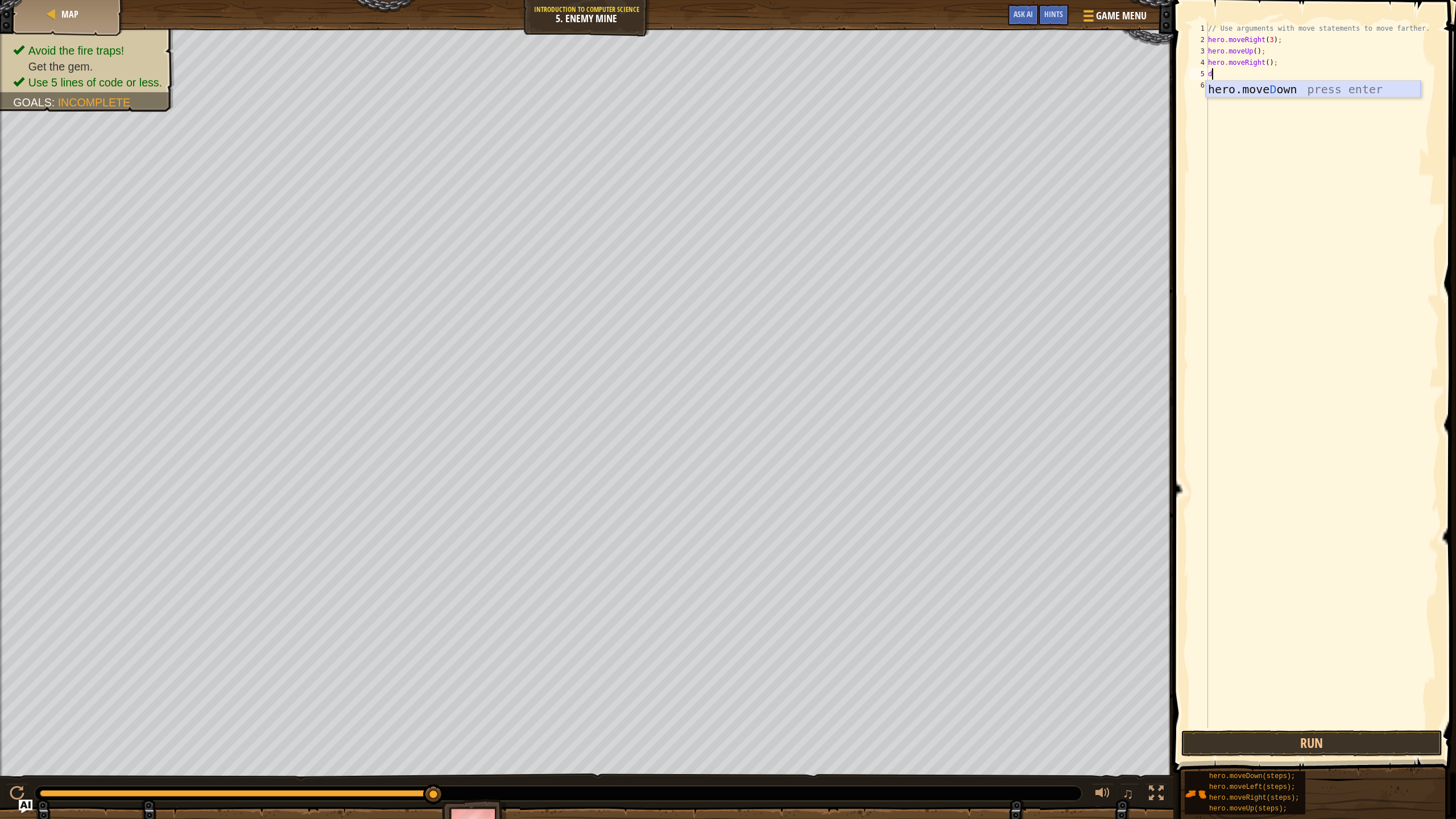
click at [1290, 87] on div "hero.move D own press enter" at bounding box center [1313, 106] width 215 height 51
click at [1260, 74] on div "// Use arguments with move statements to move farther. hero . moveRight ( 3 ) ;…" at bounding box center [1322, 387] width 233 height 728
type textarea "hero.moveDown(3);"
click at [1279, 727] on button "Run" at bounding box center [1311, 743] width 261 height 26
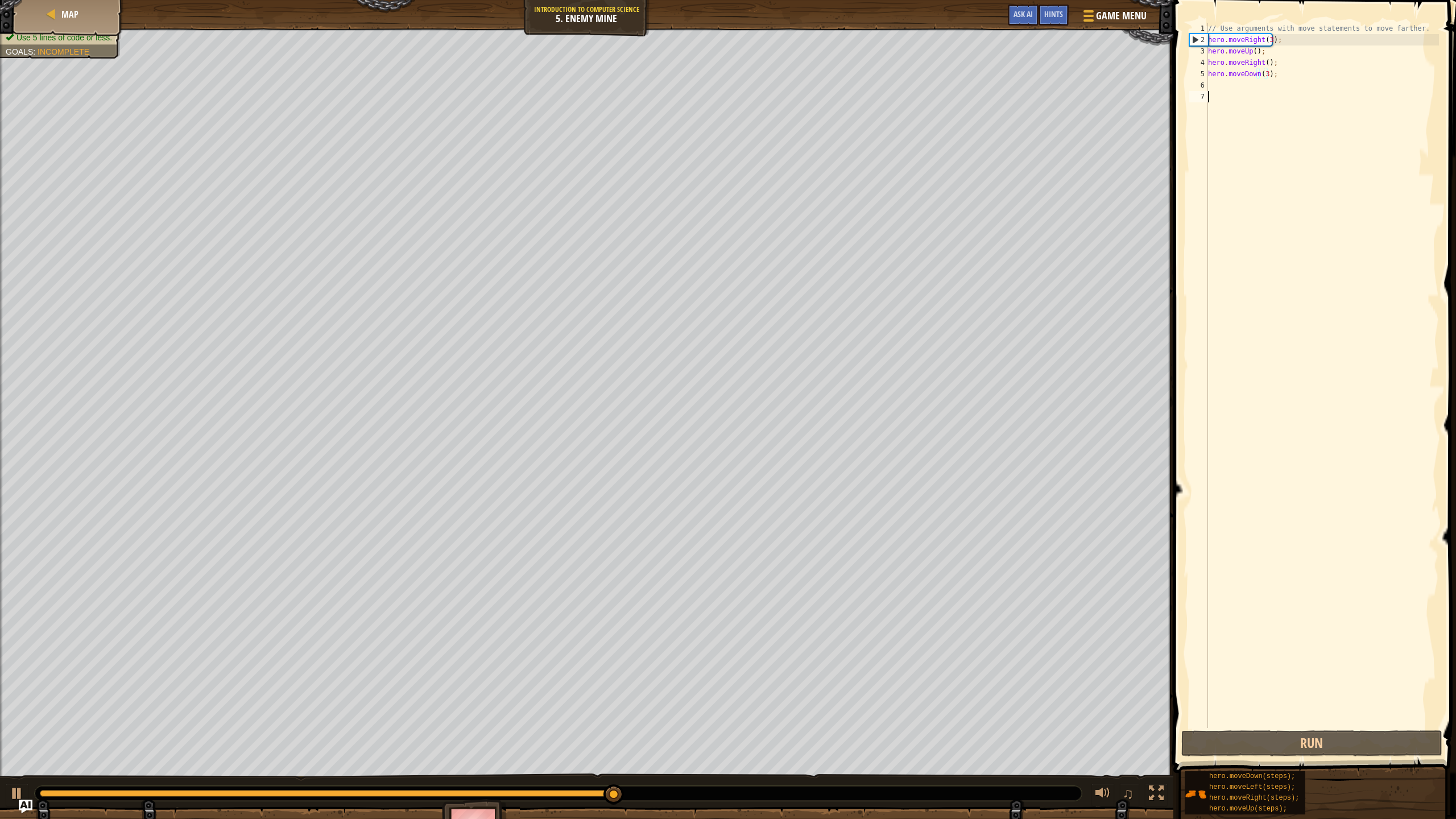
click at [1234, 91] on div "// Use arguments with move statements to move farther. hero . moveRight ( 3 ) ;…" at bounding box center [1322, 387] width 233 height 728
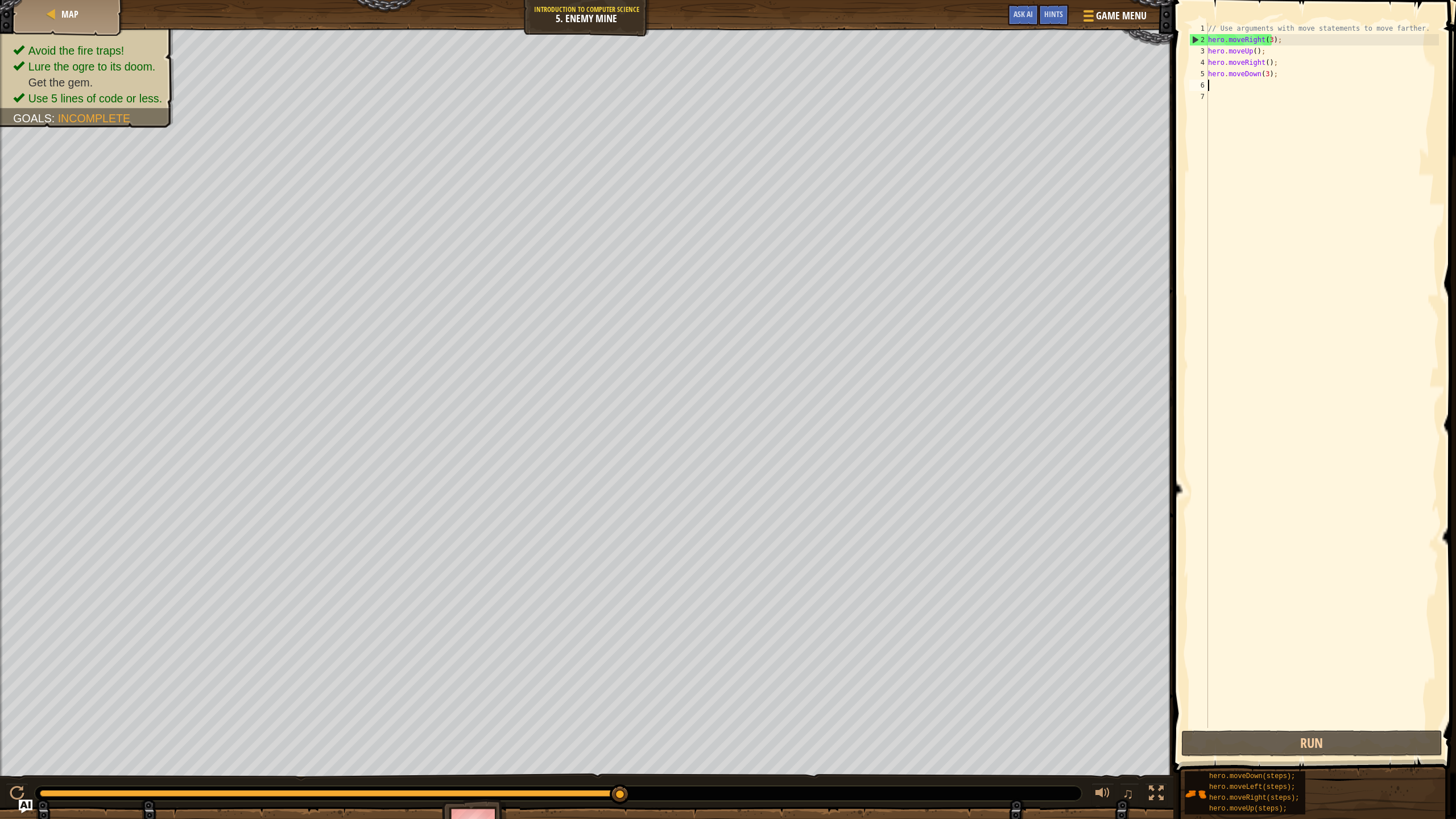
click at [1226, 87] on div "// Use arguments with move statements to move farther. hero . moveRight ( 3 ) ;…" at bounding box center [1322, 387] width 233 height 728
type textarea "u"
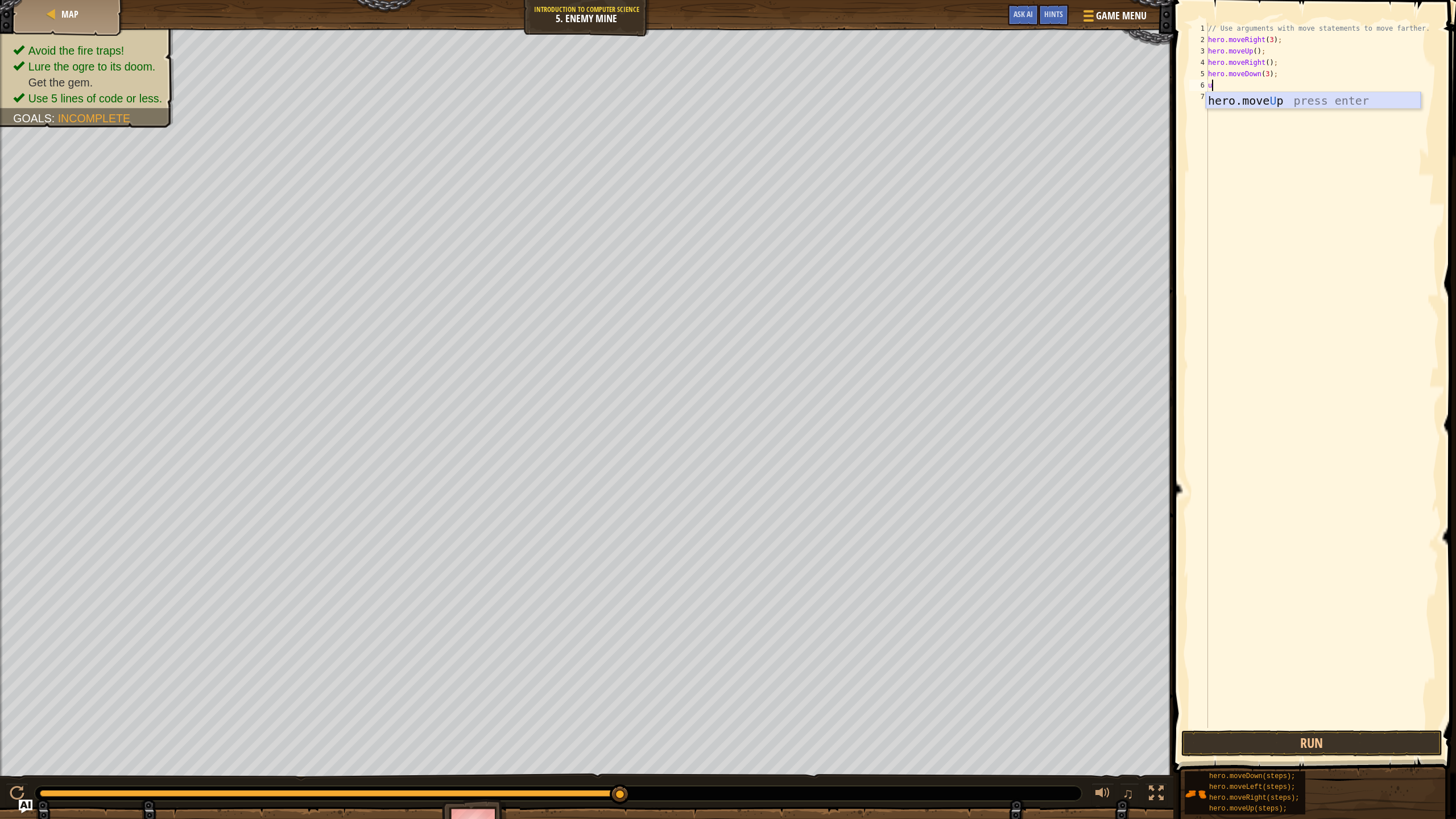
click at [1276, 102] on div "hero.move U p press enter" at bounding box center [1313, 118] width 215 height 51
click at [1252, 83] on div "// Use arguments with move statements to move farther. hero . moveRight ( 3 ) ;…" at bounding box center [1322, 387] width 233 height 728
type textarea "hero.moveUp(2);"
click at [1415, 727] on button "Run" at bounding box center [1311, 743] width 261 height 26
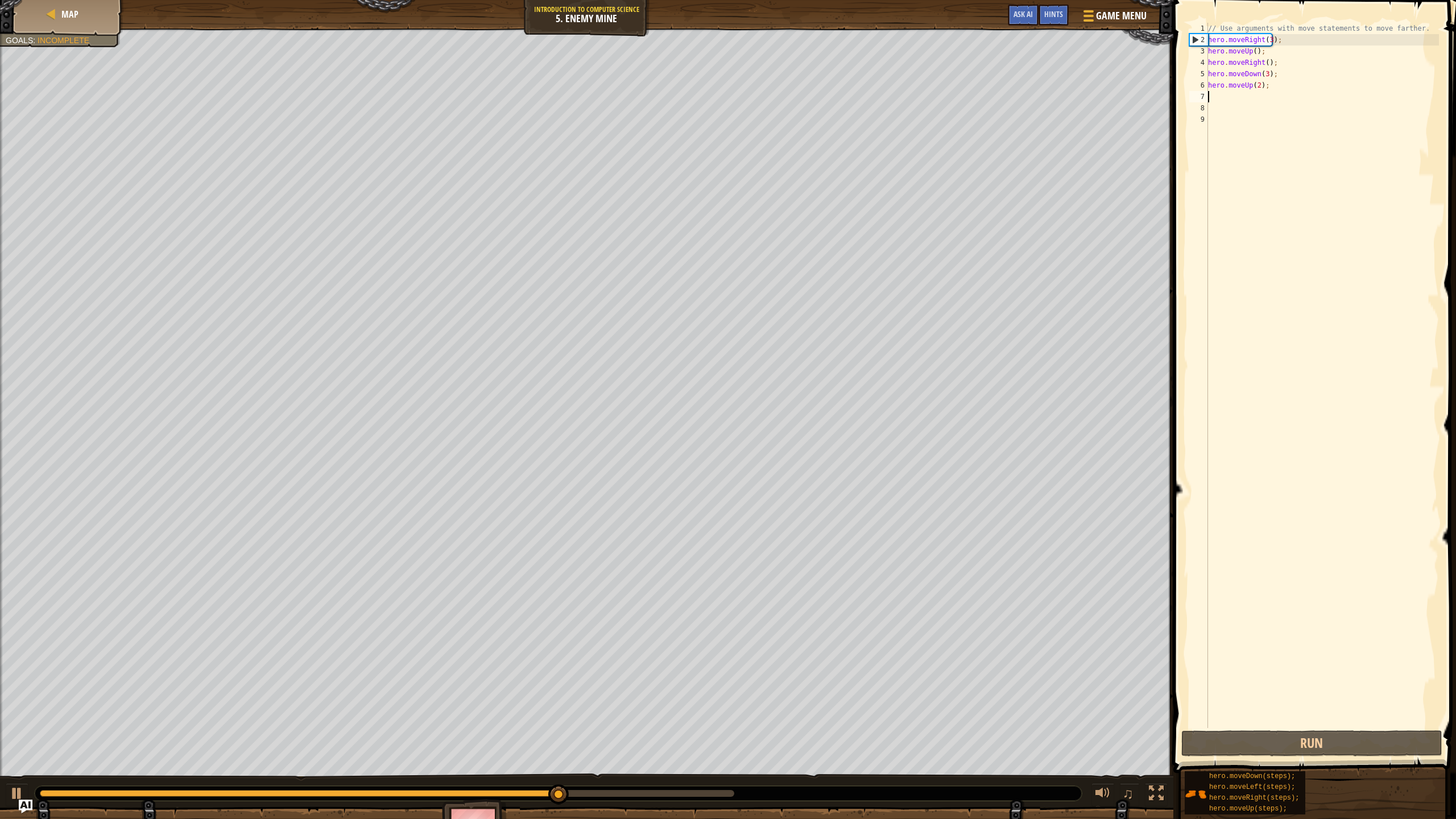
click at [1293, 91] on div "// Use arguments with move statements to move farther. hero . moveRight ( 3 ) ;…" at bounding box center [1322, 387] width 233 height 728
type textarea "h"
type textarea "hero.moveDown(3);"
click at [1126, 11] on span "Game Menu" at bounding box center [1121, 15] width 53 height 15
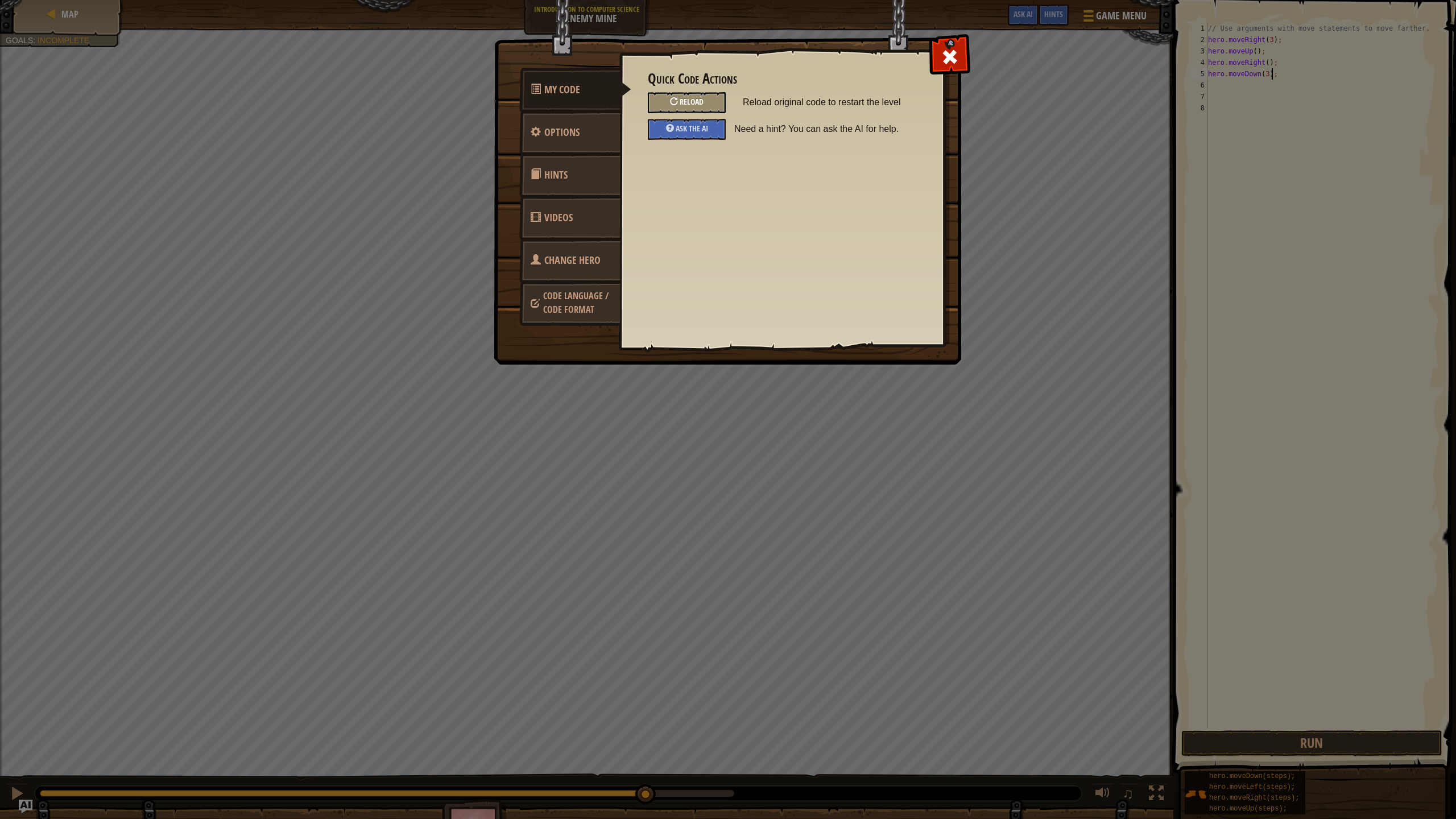
click at [711, 100] on div "Reload" at bounding box center [686, 102] width 78 height 21
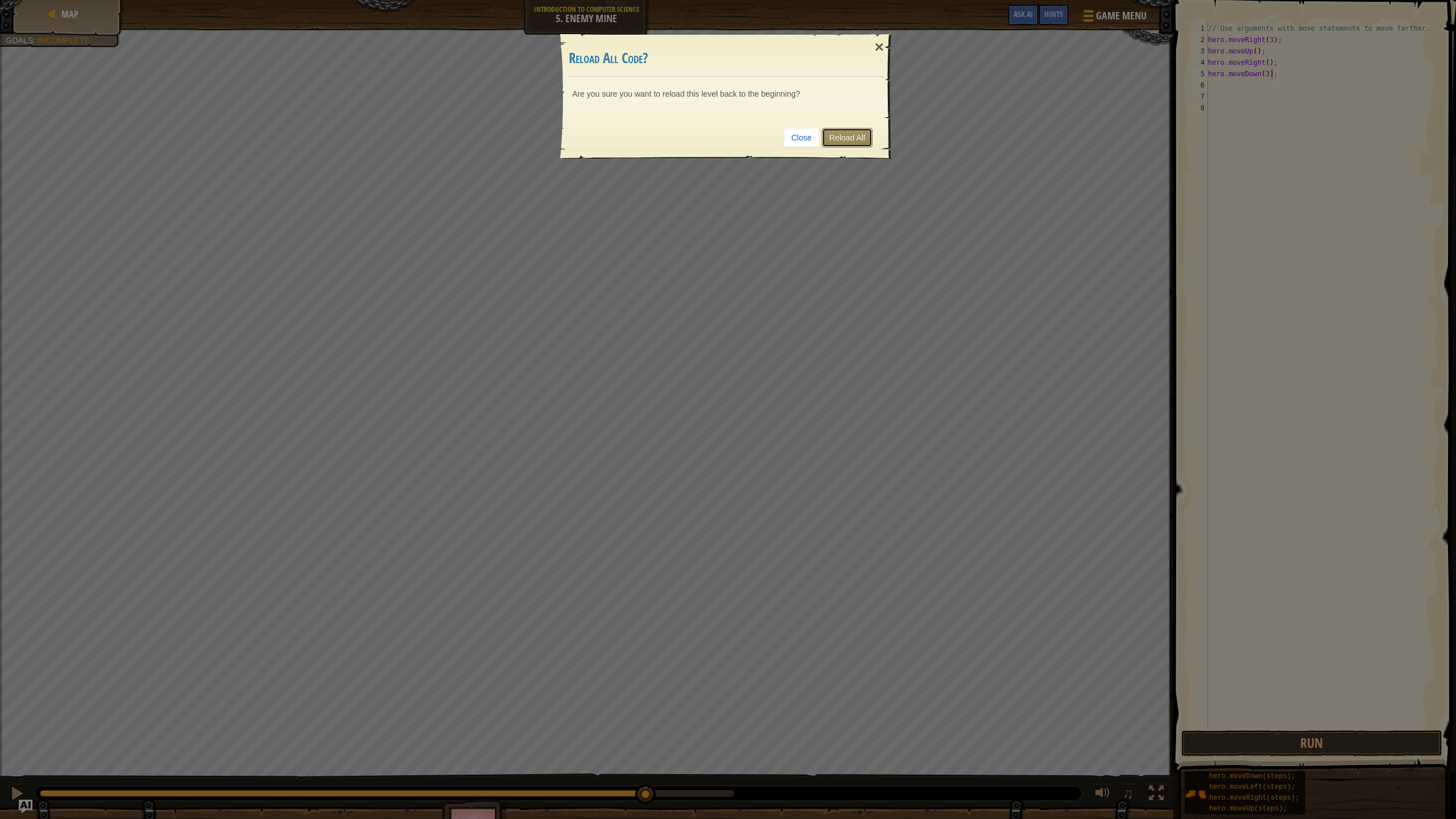
click at [859, 139] on link "Reload All" at bounding box center [847, 137] width 51 height 19
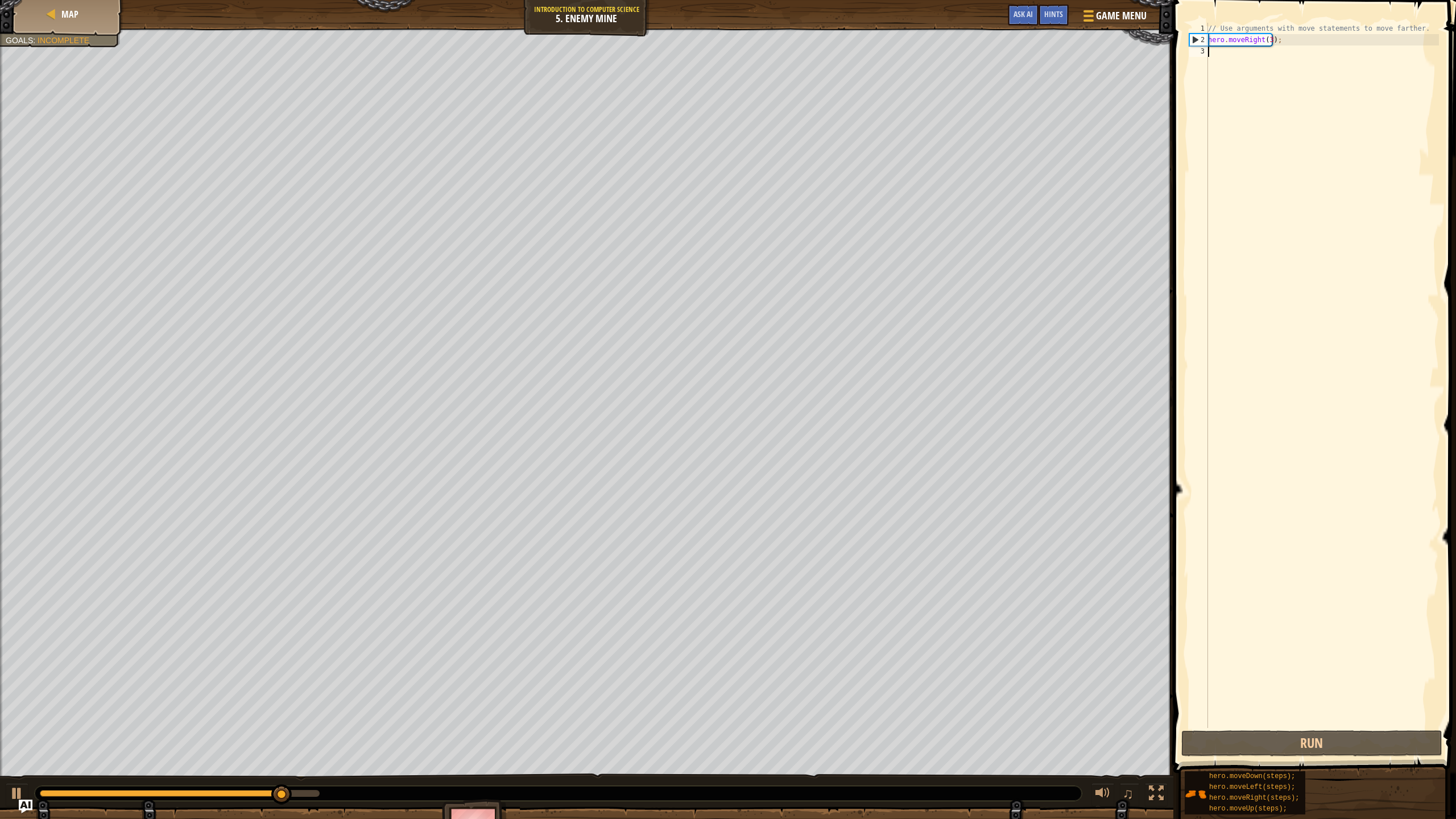
type textarea "u"
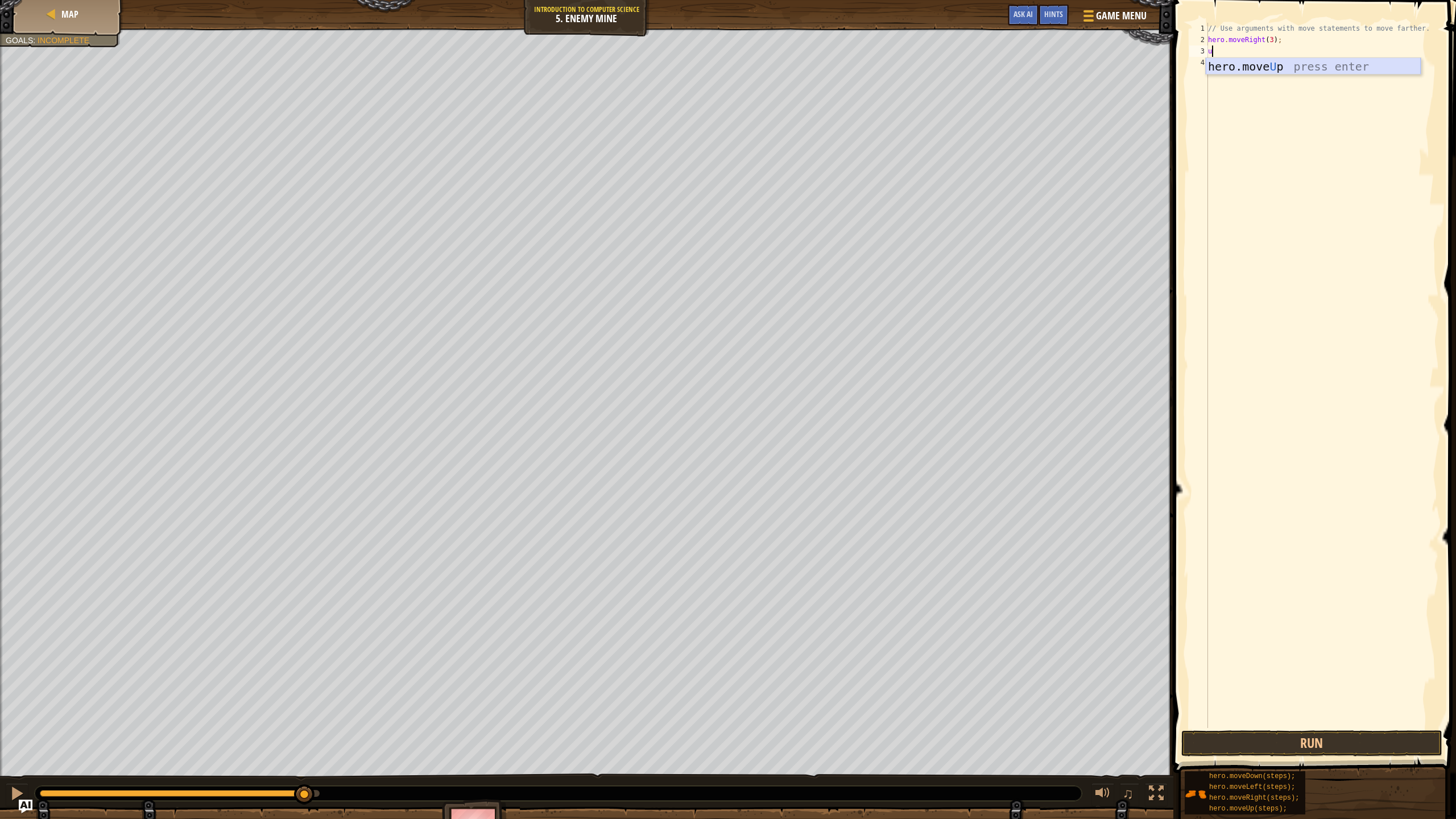
click at [1250, 67] on div "hero.move U p press enter" at bounding box center [1313, 83] width 215 height 51
click at [1251, 53] on div "// Use arguments with move statements to move farther. hero . moveRight ( 3 ) ;…" at bounding box center [1322, 387] width 233 height 728
type textarea "hero.moveUp(1);"
click at [1387, 727] on button "Run" at bounding box center [1311, 743] width 261 height 26
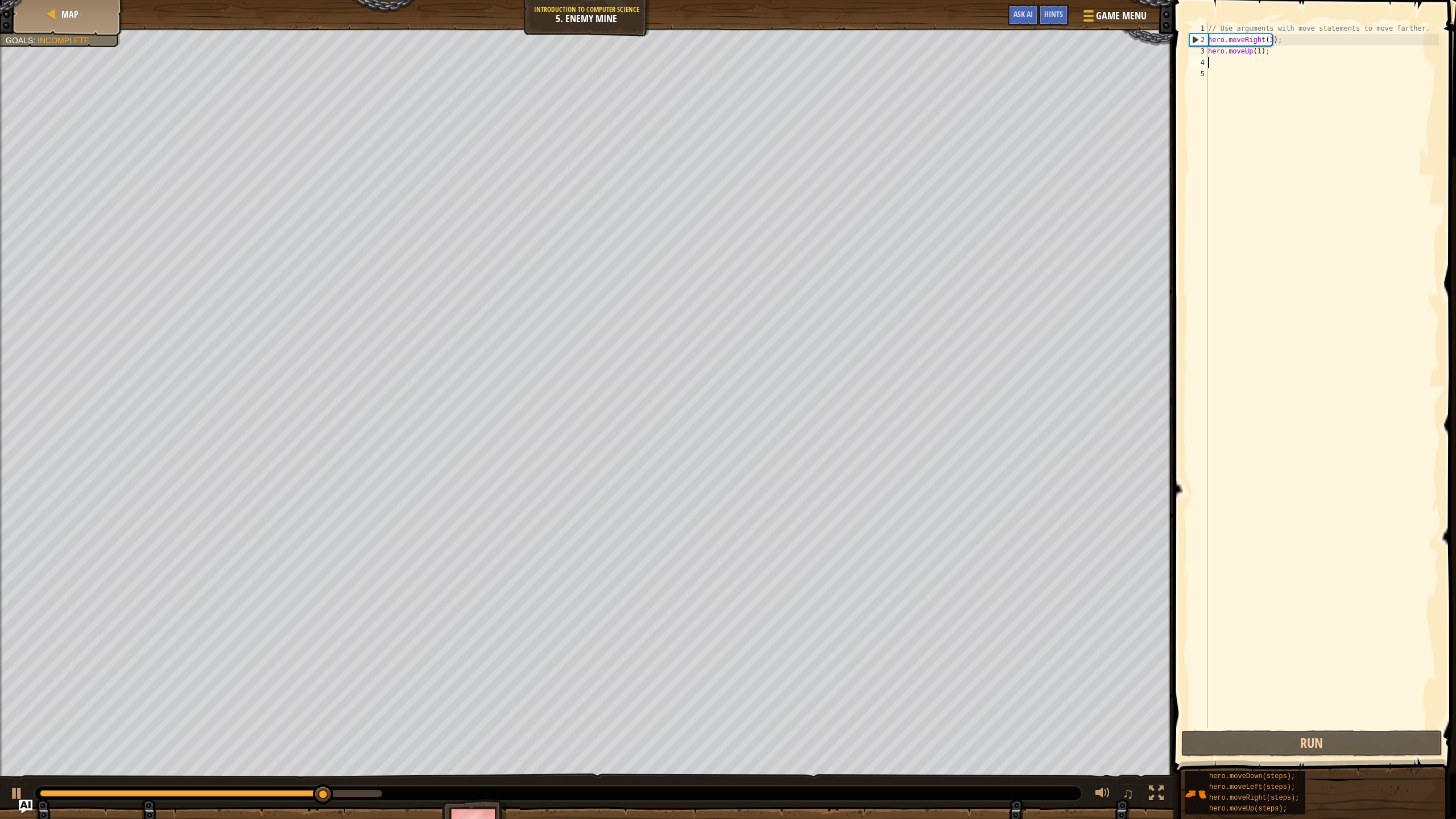
click at [1229, 61] on div "// Use arguments with move statements to move farther. hero . moveRight ( 3 ) ;…" at bounding box center [1322, 387] width 233 height 728
type textarea "r"
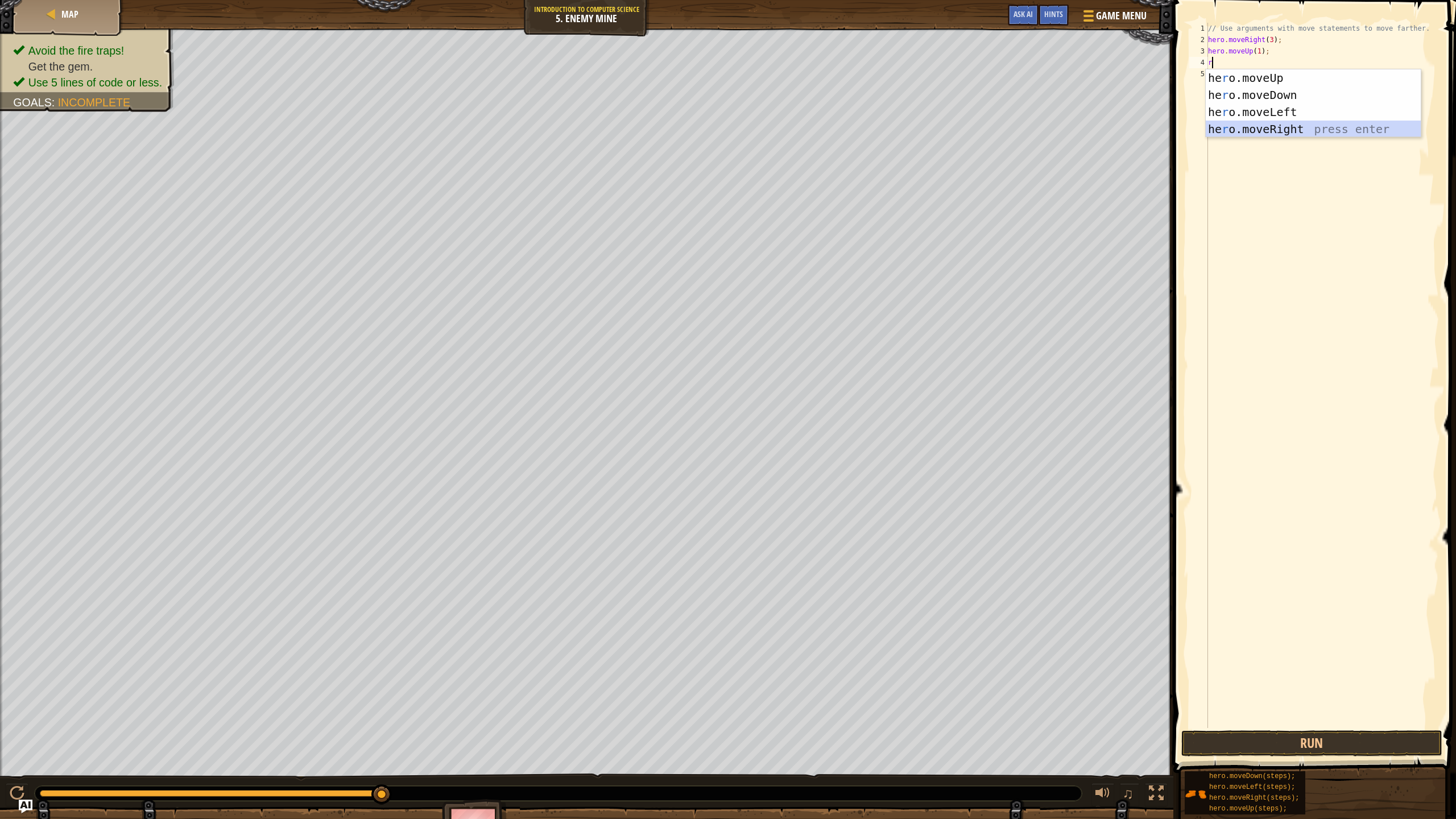
click at [1278, 125] on div "he r o.moveUp press enter he r o.moveDown press enter he r o.moveLeft press ent…" at bounding box center [1313, 120] width 215 height 102
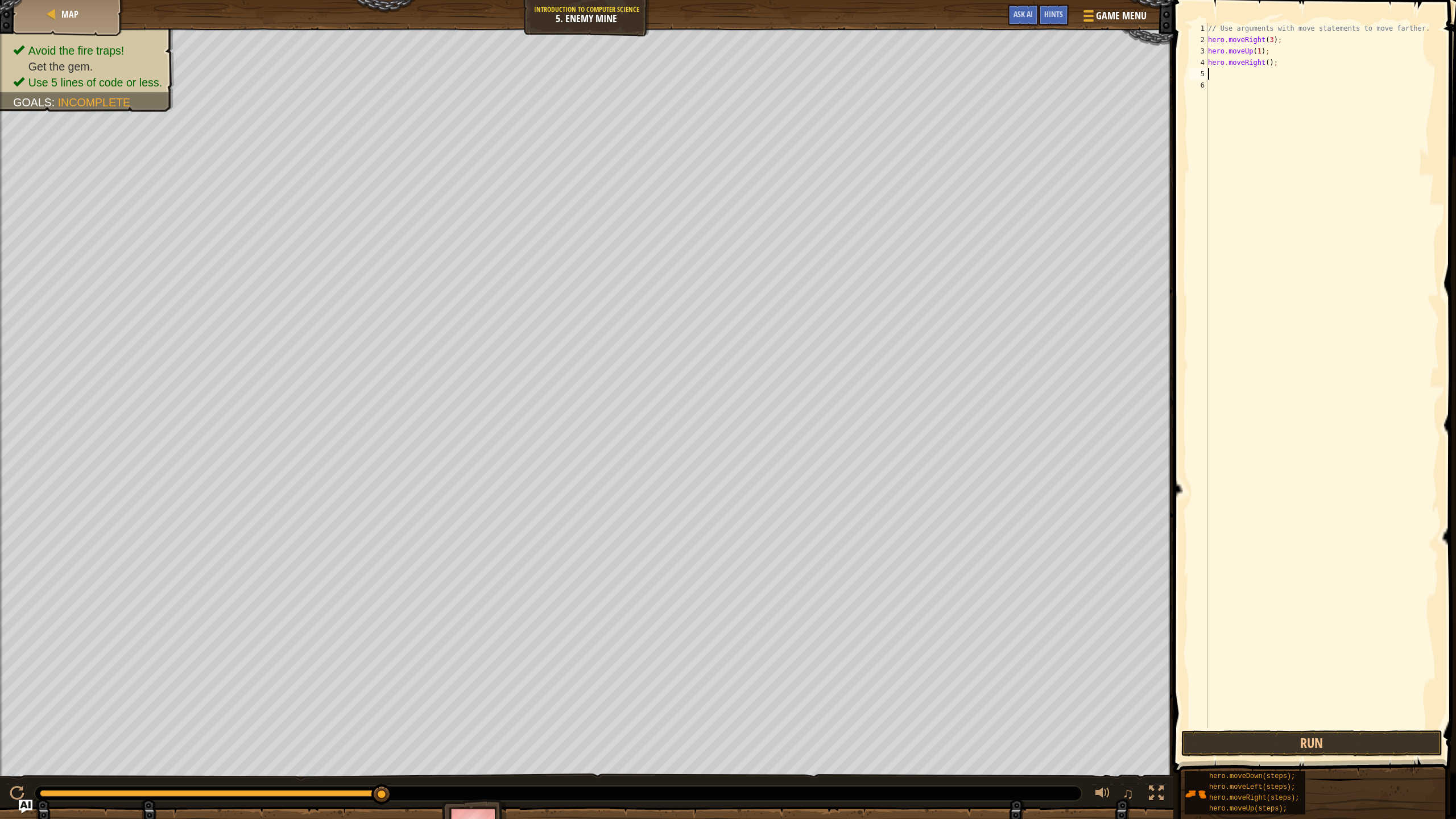
click at [1264, 62] on div "// Use arguments with move statements to move farther. hero . moveRight ( 3 ) ;…" at bounding box center [1322, 387] width 233 height 728
type textarea "hero.moveRight(1);"
click at [1327, 727] on button "Run" at bounding box center [1311, 743] width 261 height 26
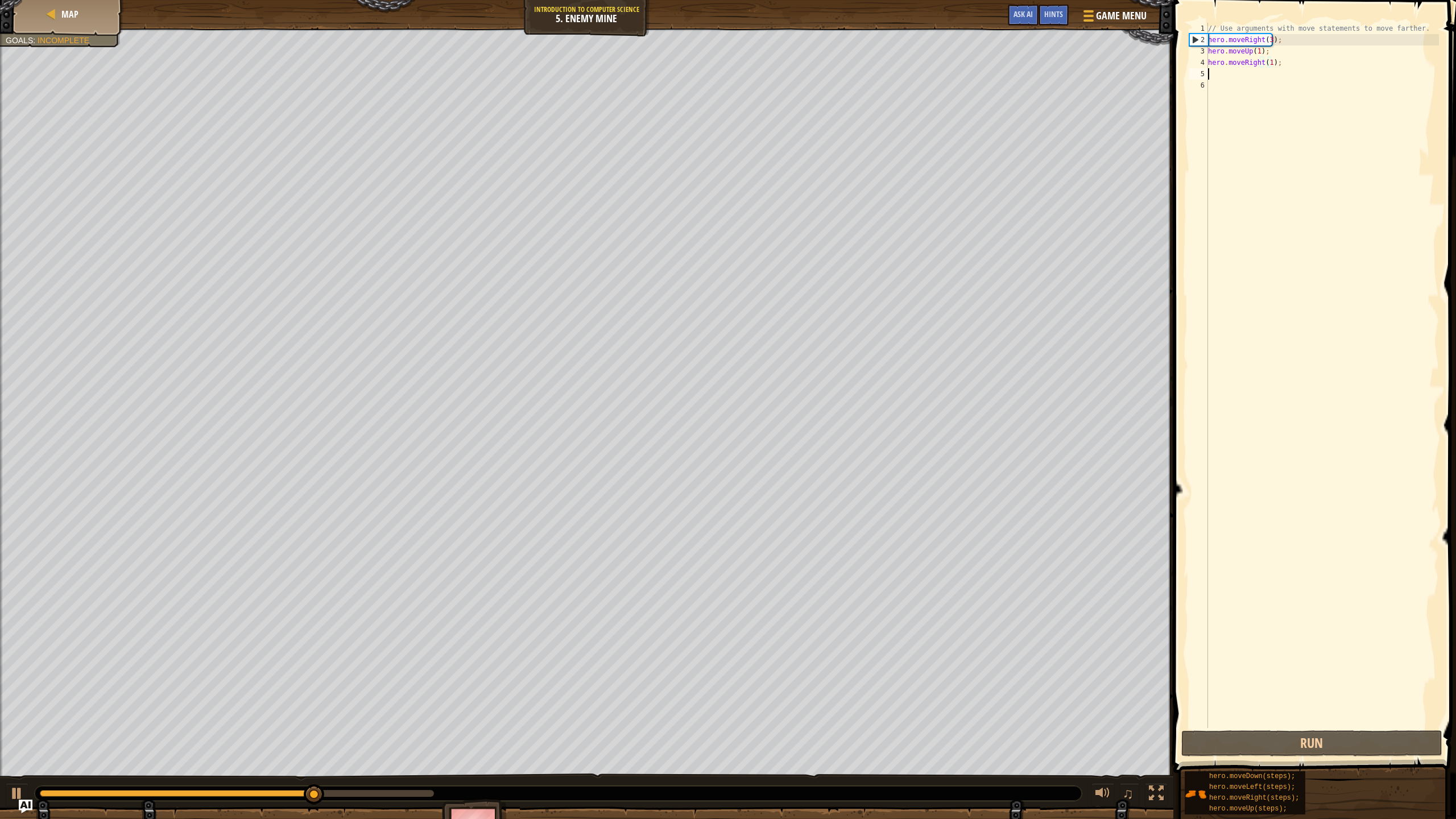
click at [1217, 72] on div "// Use arguments with move statements to move farther. hero . moveRight ( 3 ) ;…" at bounding box center [1322, 387] width 233 height 728
type textarea "e"
type textarea "d"
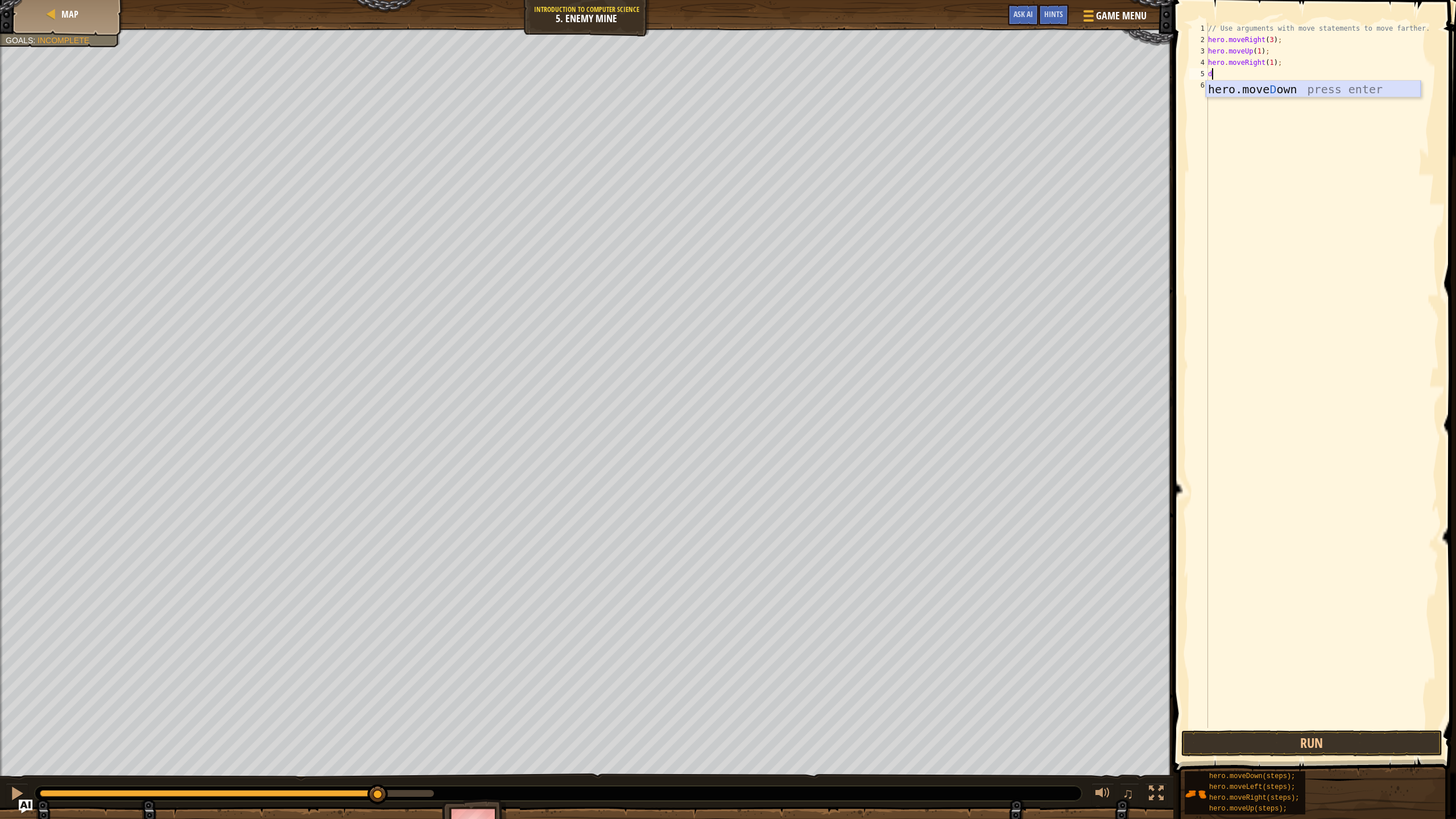
click at [1230, 89] on div "hero.move D own press enter" at bounding box center [1313, 106] width 215 height 51
click at [1260, 74] on div "// Use arguments with move statements to move farther. hero . moveRight ( 3 ) ;…" at bounding box center [1322, 387] width 233 height 728
type textarea "hero.moveDown(3);"
click at [1369, 727] on button "Run" at bounding box center [1311, 743] width 261 height 26
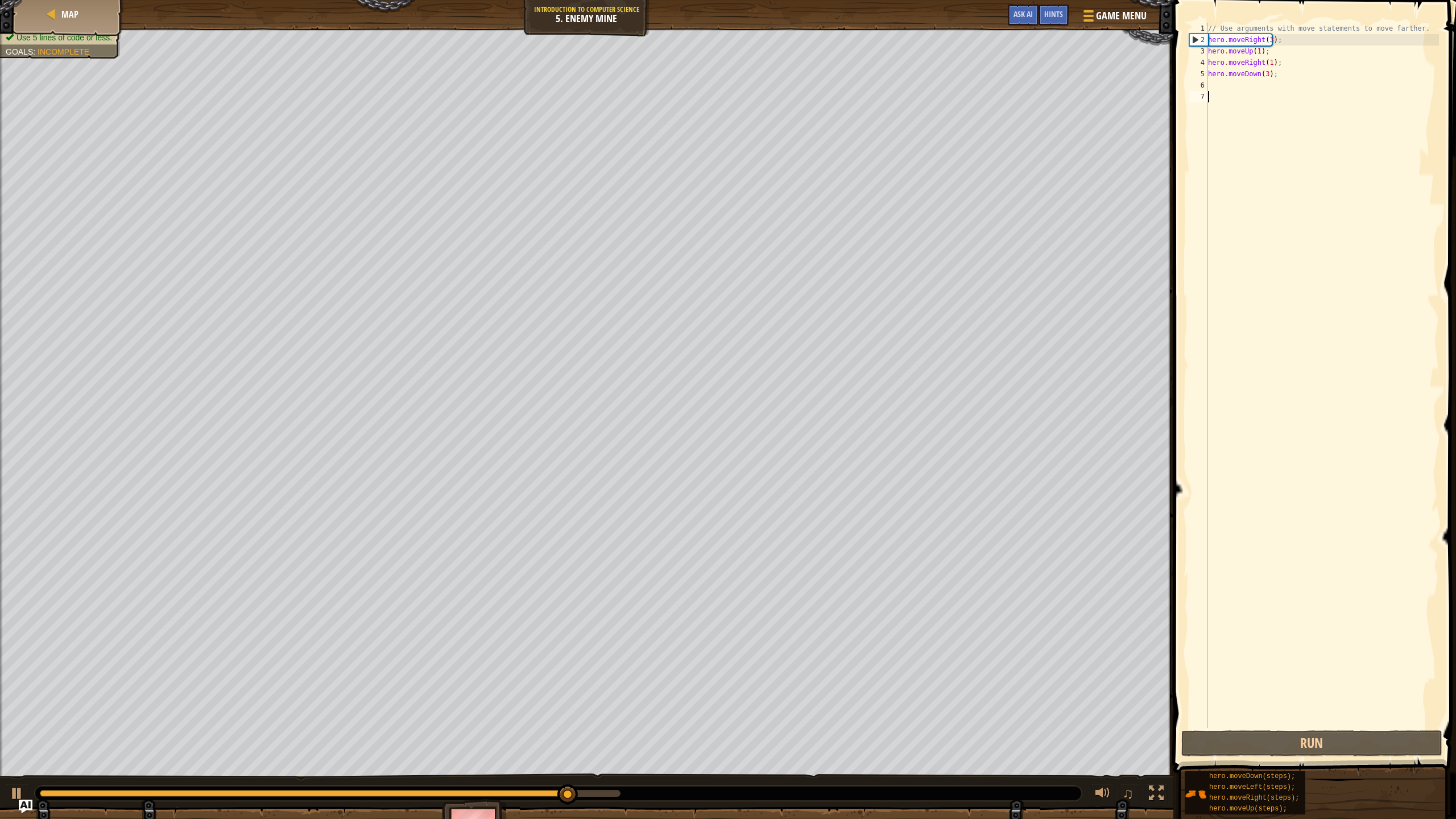
click at [1244, 95] on div "// Use arguments with move statements to move farther. hero . moveRight ( 3 ) ;…" at bounding box center [1322, 387] width 233 height 728
click at [1244, 84] on div "// Use arguments with move statements to move farther. hero . moveRight ( 3 ) ;…" at bounding box center [1322, 387] width 233 height 728
type textarea "r"
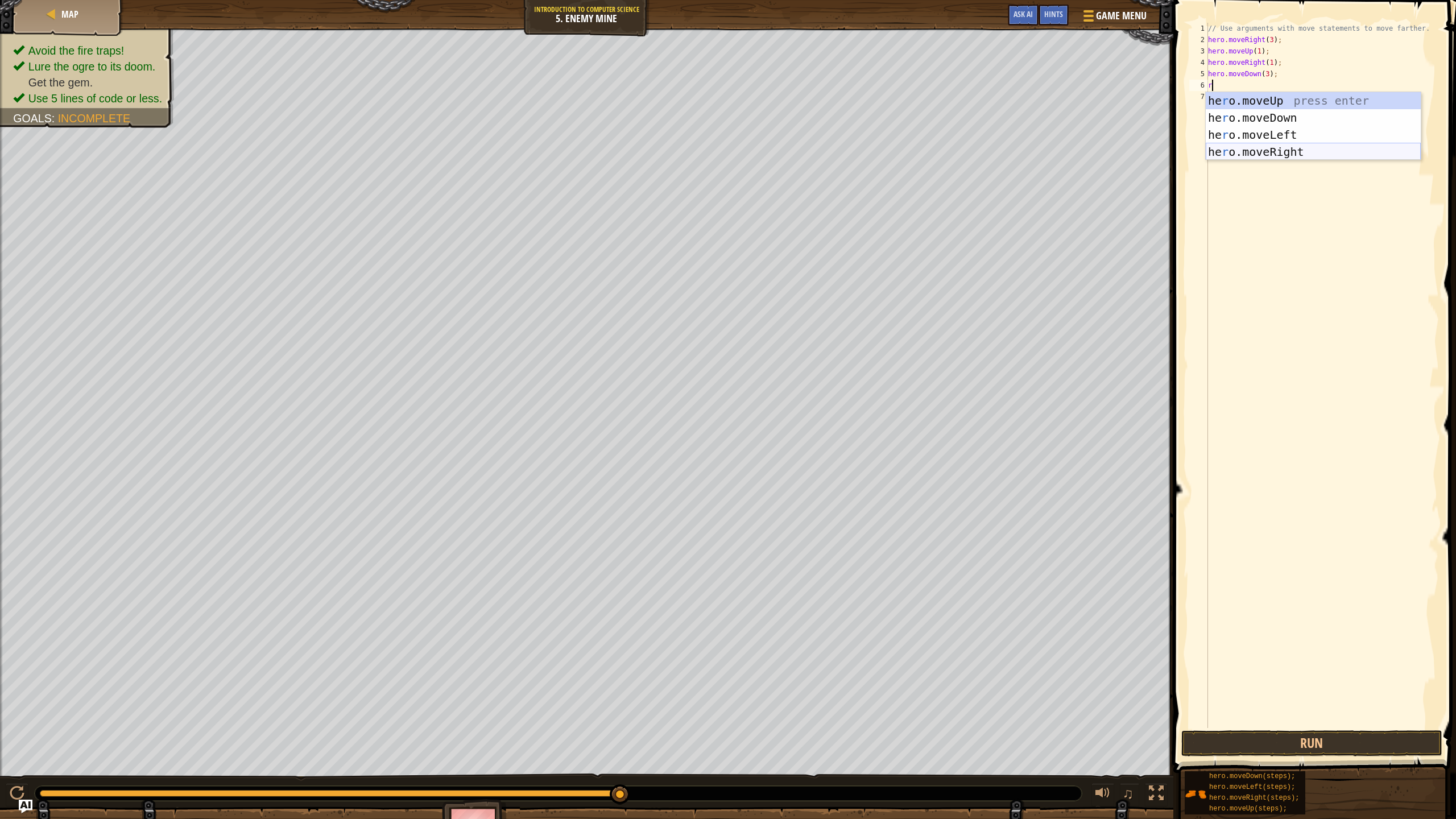
click at [1300, 145] on div "he r o.moveUp press enter he r o.moveDown press enter he r o.moveLeft press ent…" at bounding box center [1313, 143] width 215 height 102
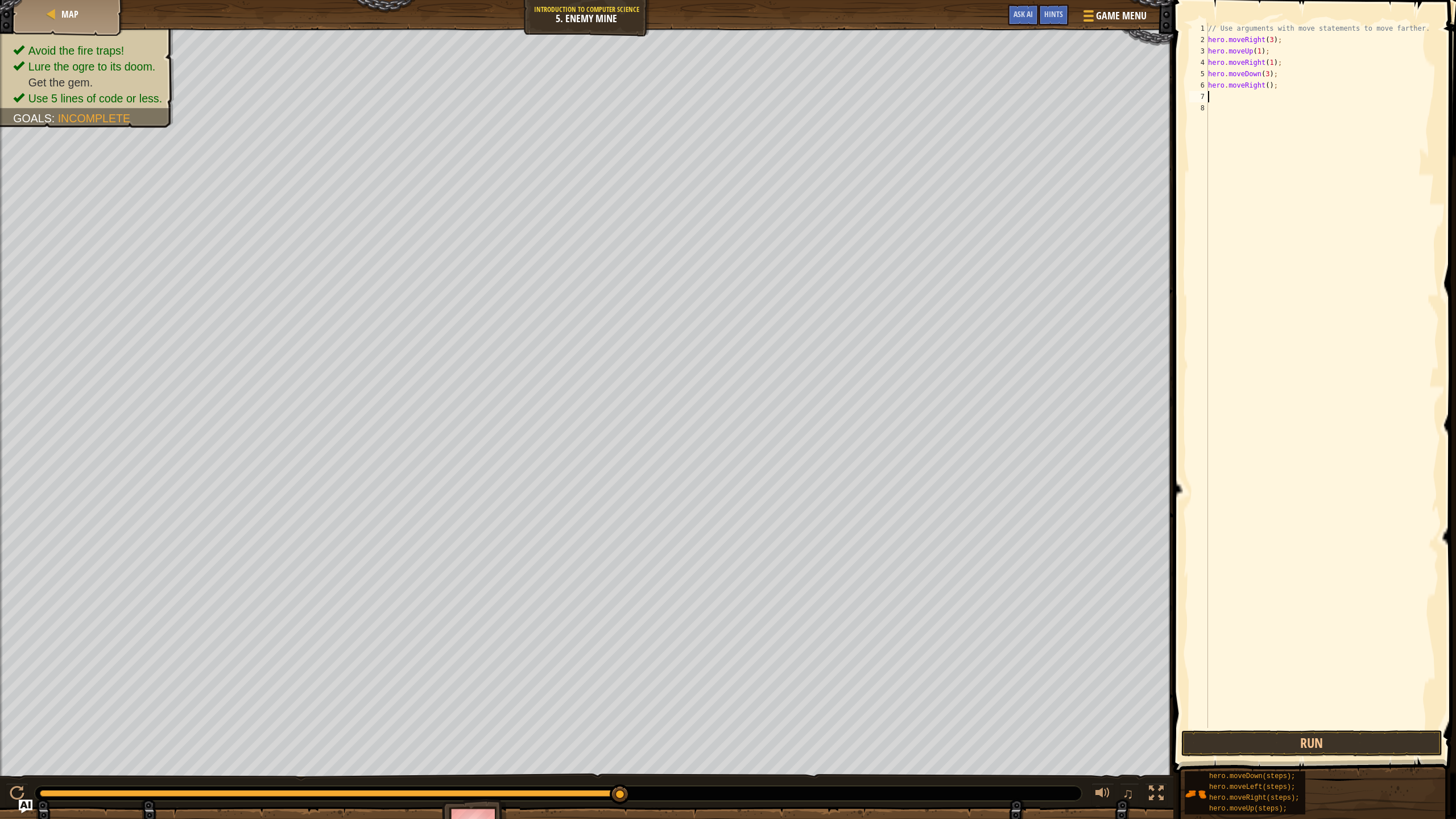
click at [1265, 85] on div "// Use arguments with move statements to move farther. hero . moveRight ( 3 ) ;…" at bounding box center [1322, 387] width 233 height 728
type textarea "hero.moveRight(2);"
click at [1371, 727] on button "Run" at bounding box center [1311, 743] width 261 height 26
drag, startPoint x: 1298, startPoint y: 818, endPoint x: 1280, endPoint y: 818, distance: 18.0
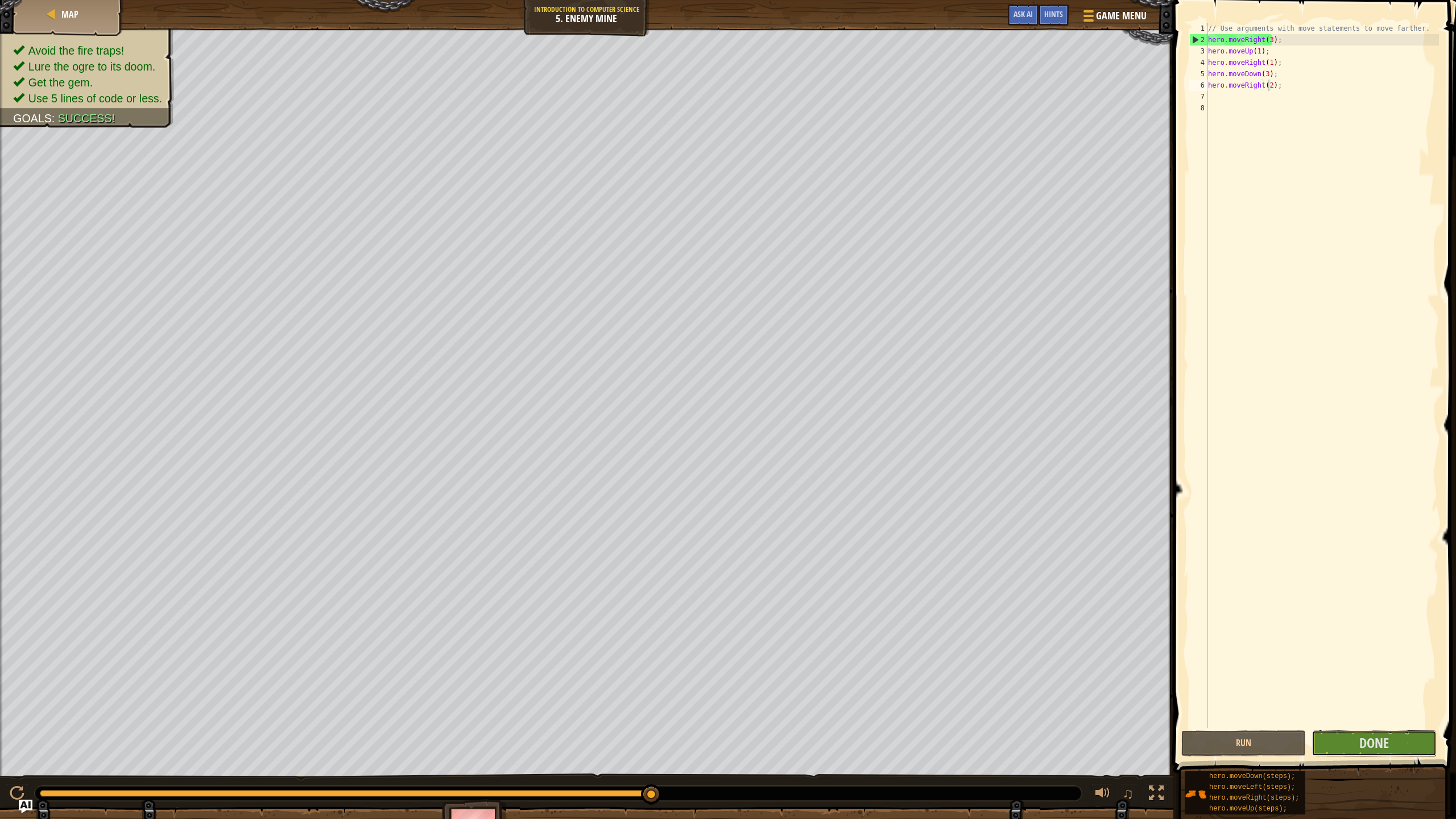
click at [1280, 727] on div "Hints Videos hero.moveRight(2); 1 2 3 4 5 6 7 8 // Use arguments with move stat…" at bounding box center [1312, 407] width 286 height 813
click at [1326, 727] on button "Done" at bounding box center [1373, 743] width 125 height 26
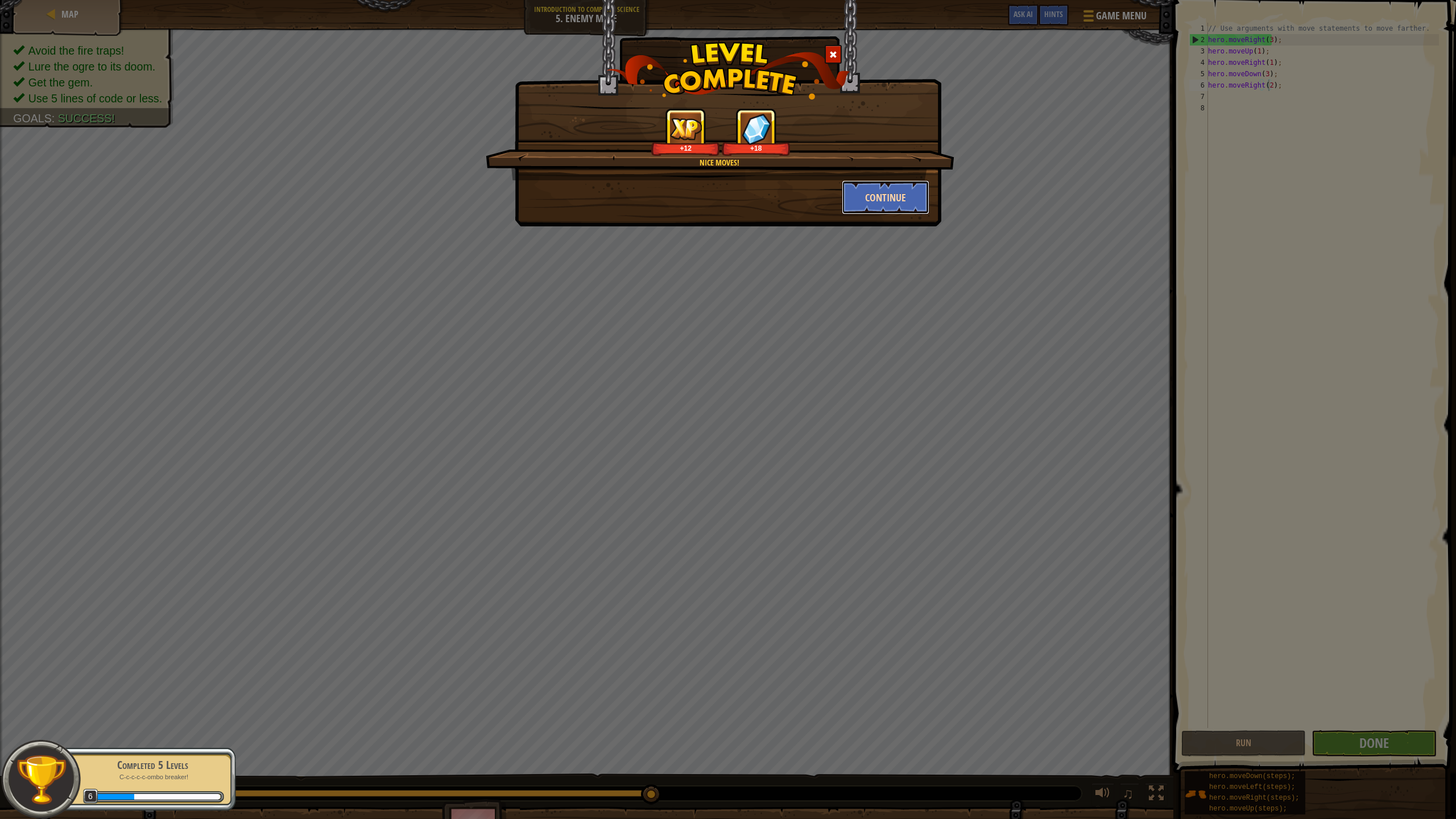
click at [916, 190] on button "Continue" at bounding box center [885, 197] width 88 height 34
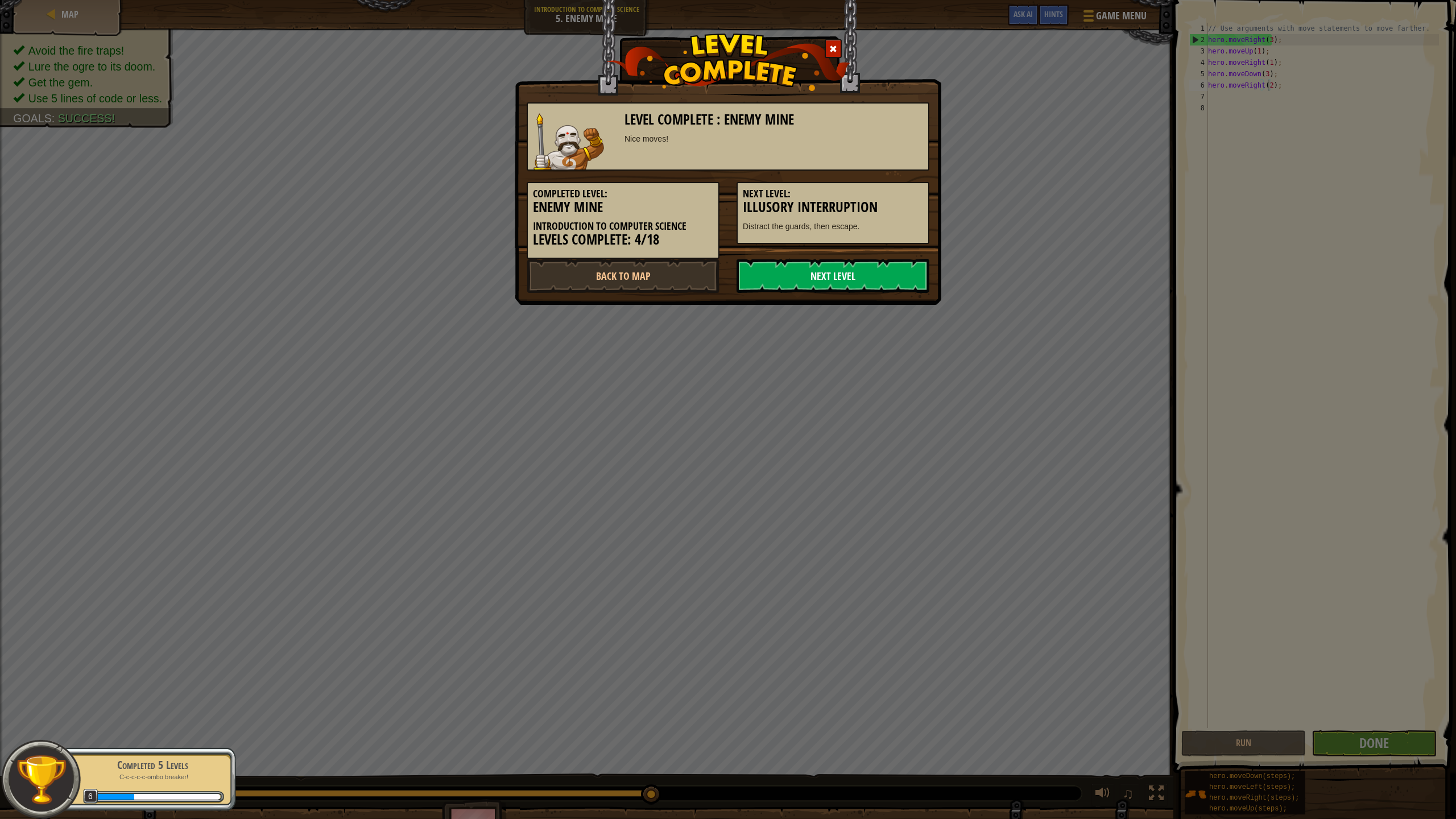
click at [874, 281] on link "Next Level" at bounding box center [832, 276] width 193 height 34
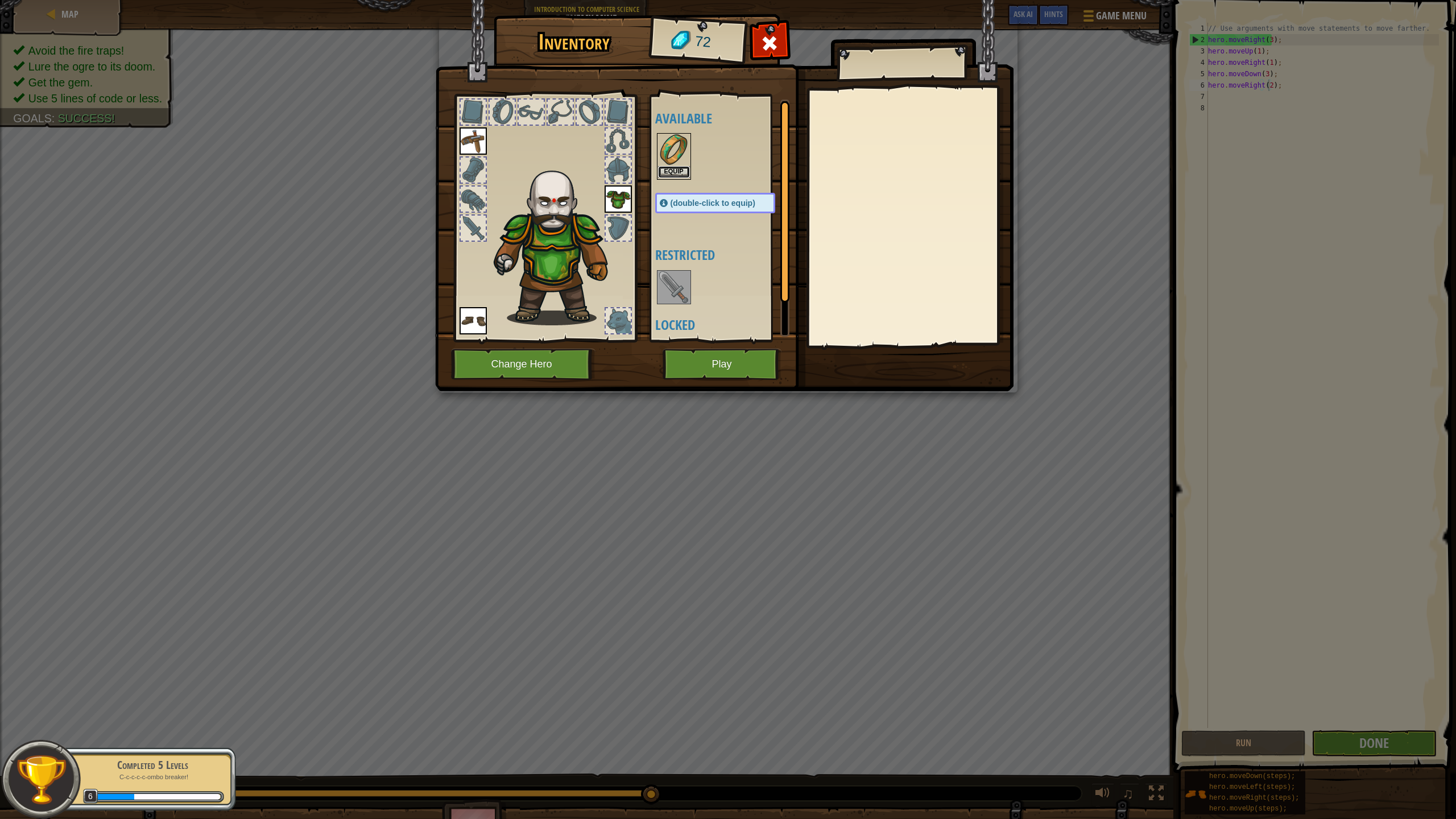
click at [679, 174] on button "Equip" at bounding box center [674, 172] width 32 height 12
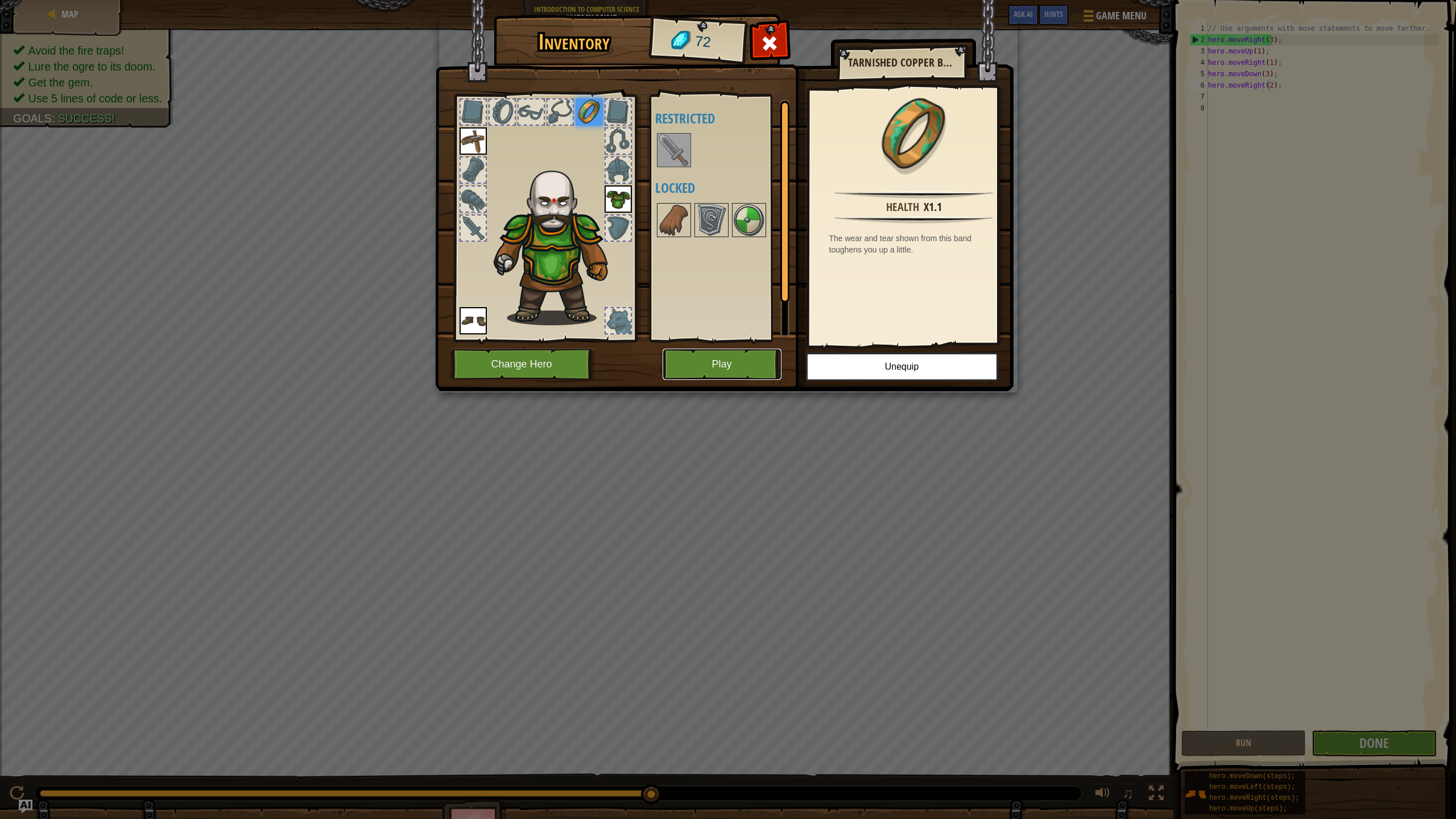
click at [709, 350] on button "Play" at bounding box center [722, 364] width 119 height 31
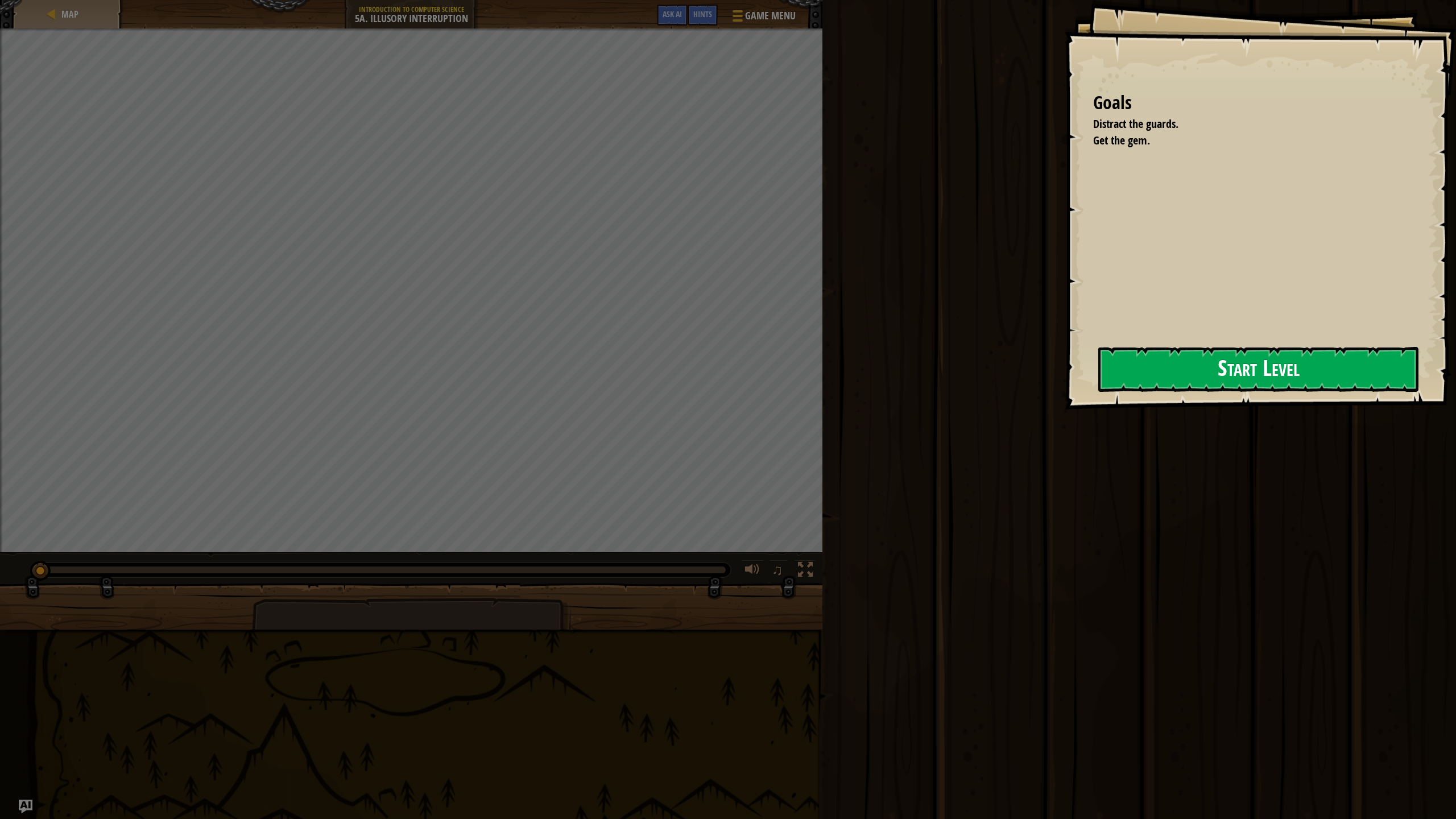
click at [1309, 357] on button "Start Level" at bounding box center [1257, 369] width 320 height 45
